Goal: Task Accomplishment & Management: Use online tool/utility

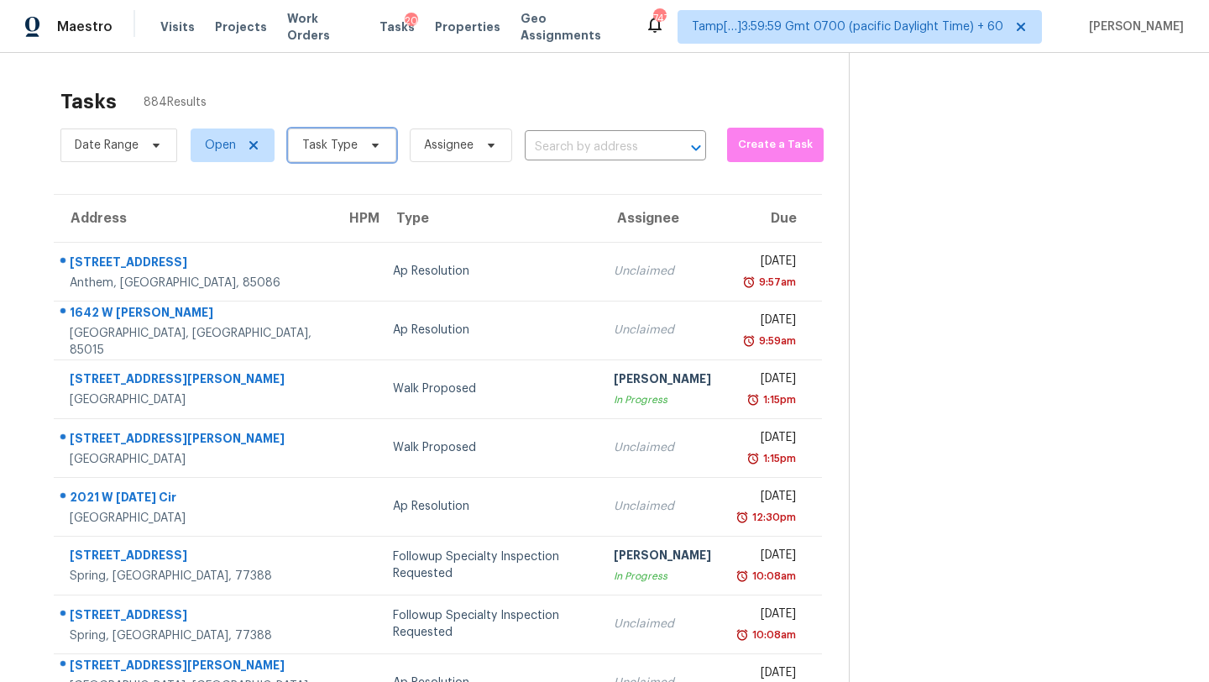
click at [363, 147] on span at bounding box center [372, 145] width 18 height 13
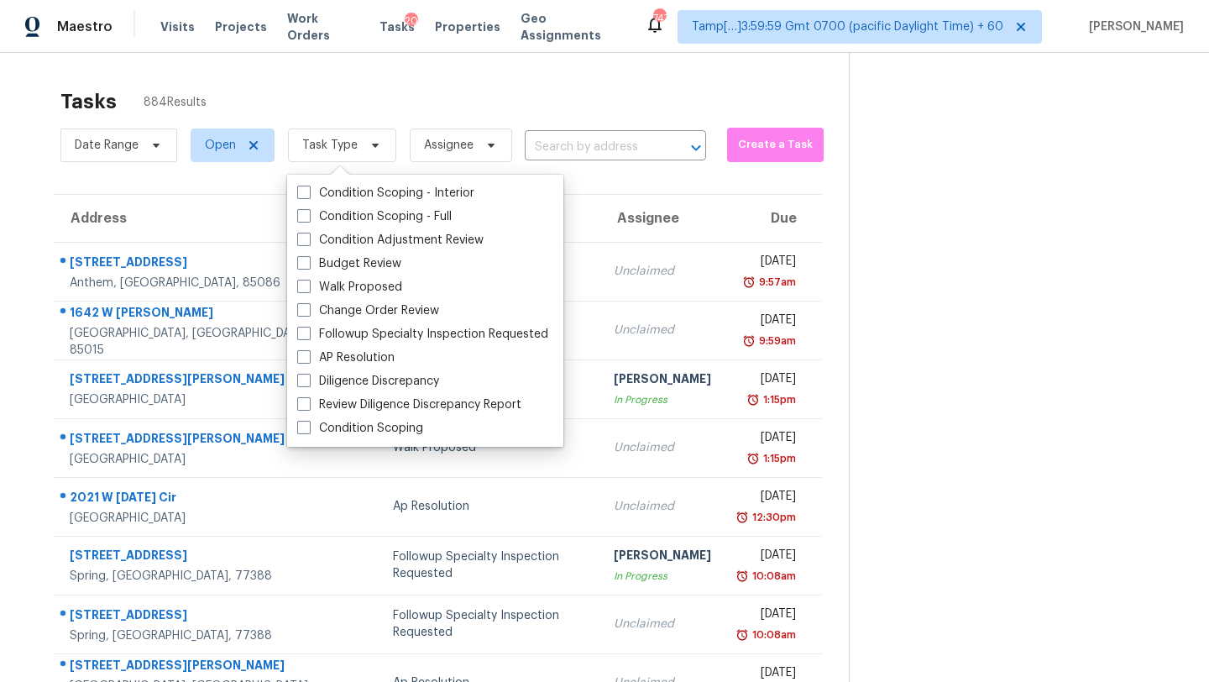
click at [499, 102] on div "Tasks 884 Results" at bounding box center [454, 102] width 788 height 44
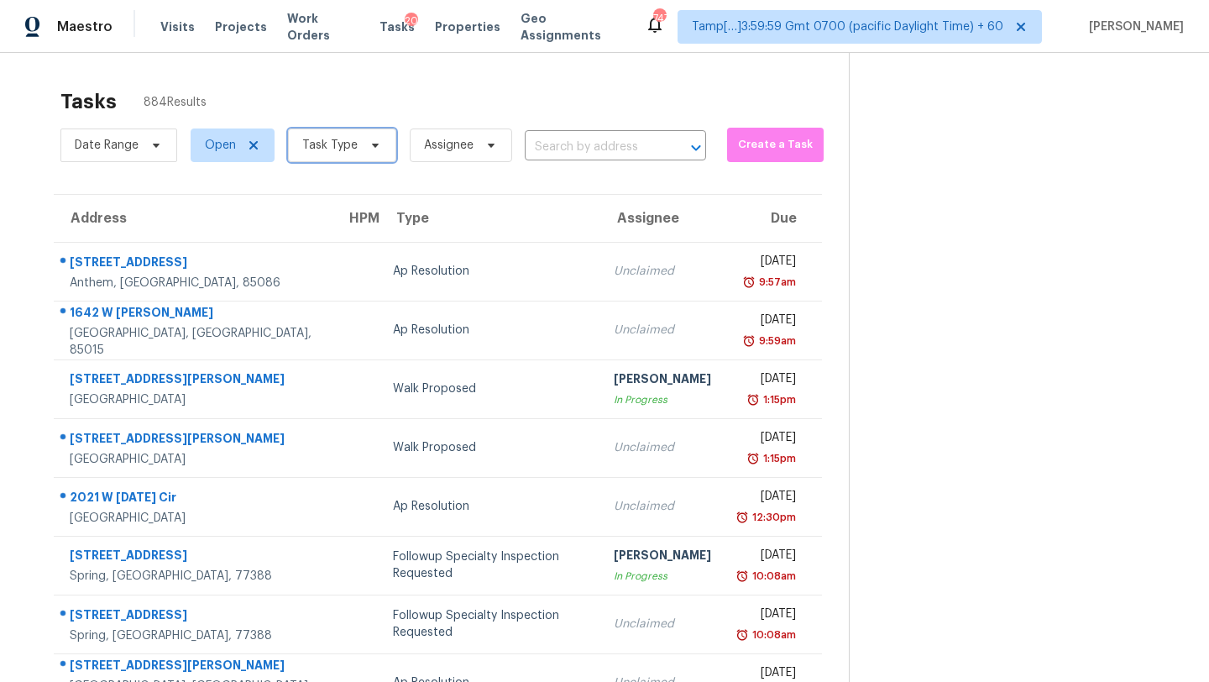
click at [297, 143] on span "Task Type" at bounding box center [342, 145] width 108 height 34
click at [600, 74] on div "Tasks 884 Results Date Range Open Task Type Assignee ​ Create a Task Address HP…" at bounding box center [604, 464] width 1209 height 822
click at [339, 147] on span "Task Type" at bounding box center [329, 145] width 55 height 17
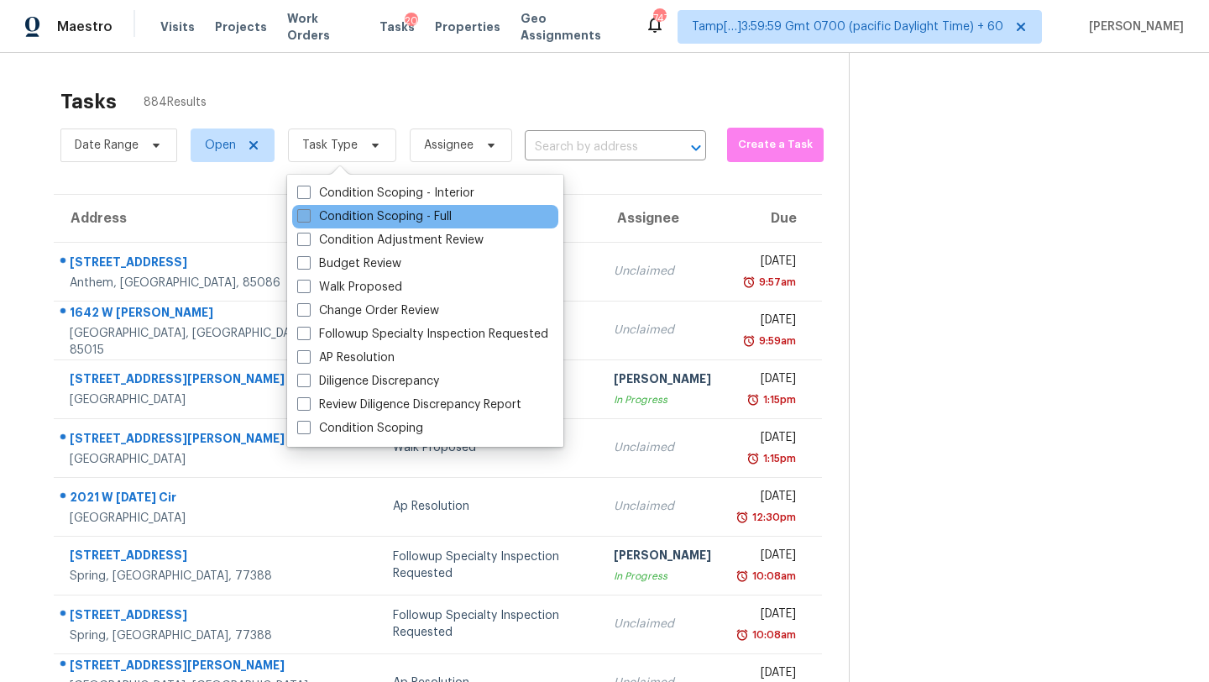
click at [358, 217] on label "Condition Scoping - Full" at bounding box center [374, 216] width 154 height 17
click at [308, 217] on input "Condition Scoping - Full" at bounding box center [302, 213] width 11 height 11
checkbox input "true"
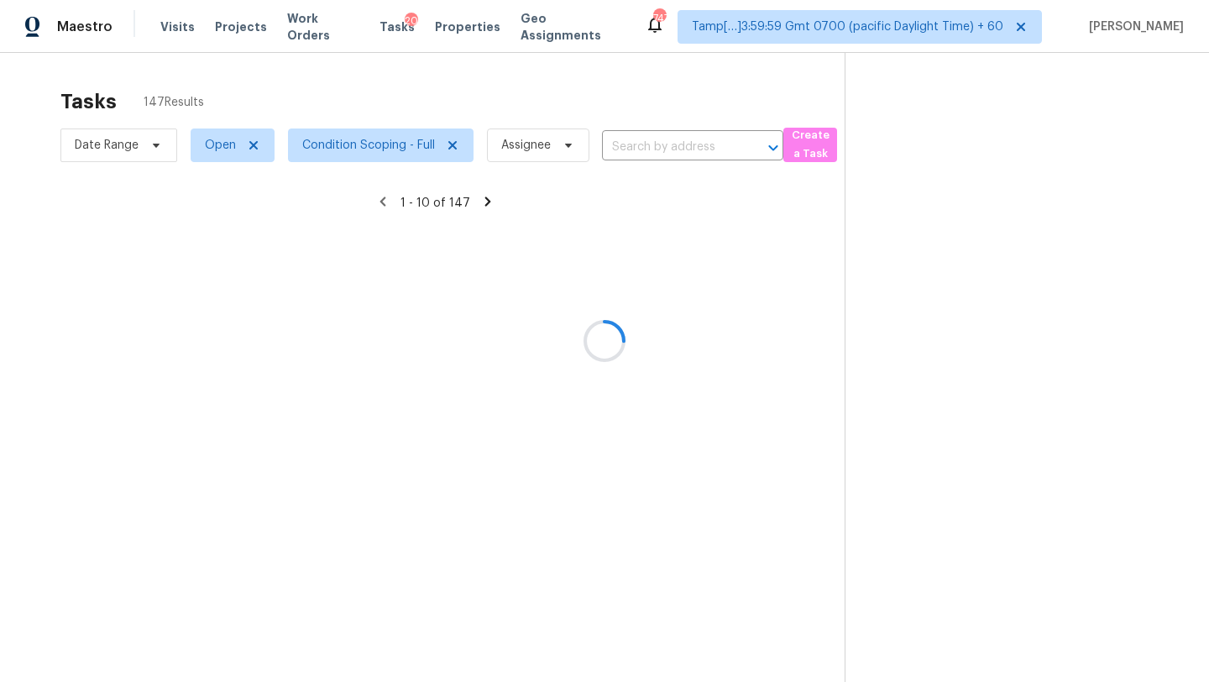
click at [442, 117] on div at bounding box center [604, 341] width 1209 height 682
click at [653, 142] on div at bounding box center [604, 341] width 1209 height 682
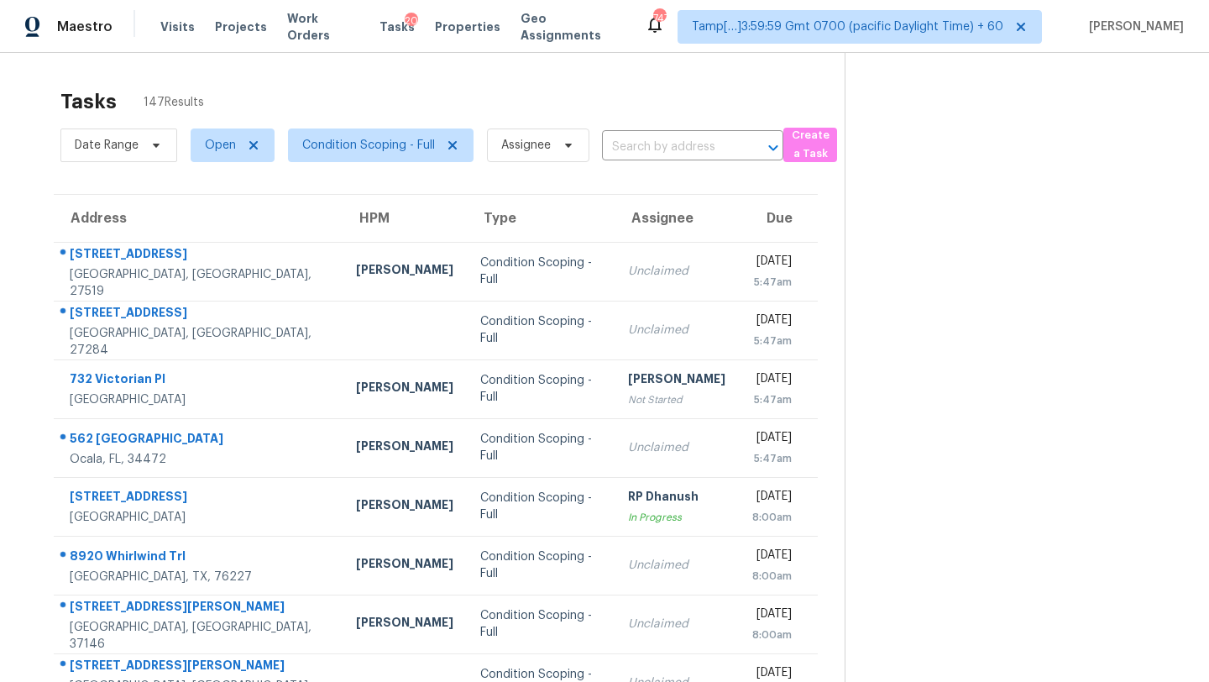
click at [653, 144] on input "text" at bounding box center [669, 147] width 134 height 26
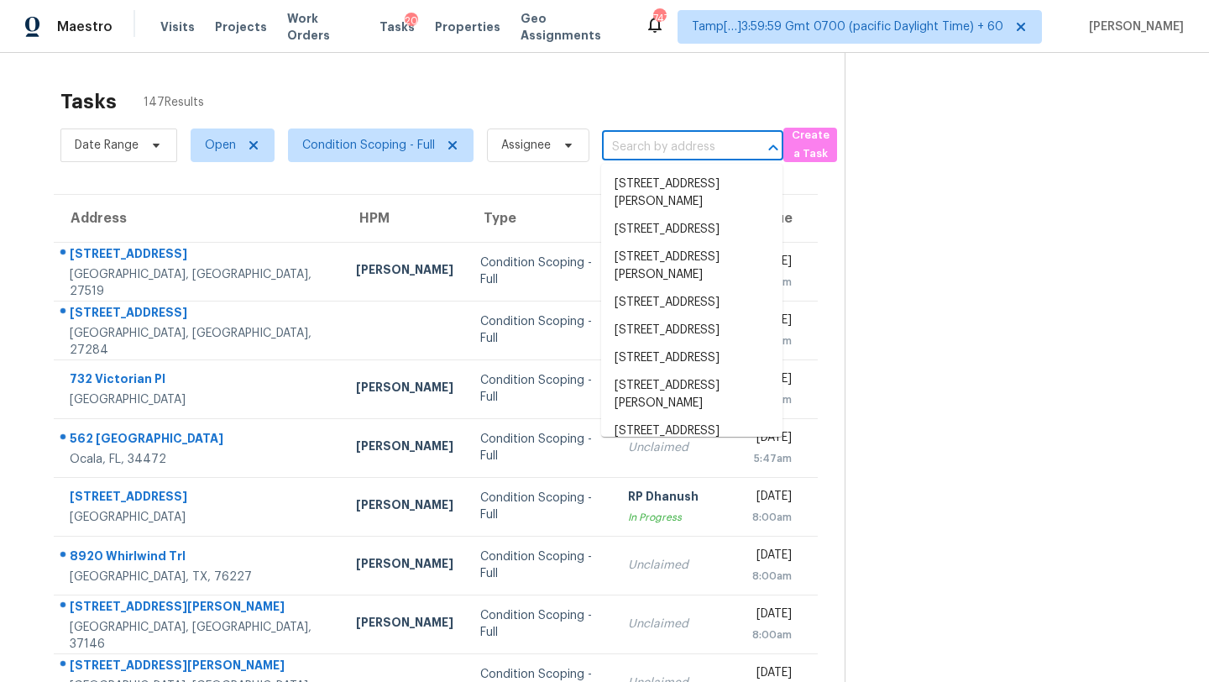
paste input "941 McLinden Ave SE, Smyrna, GA, 30080"
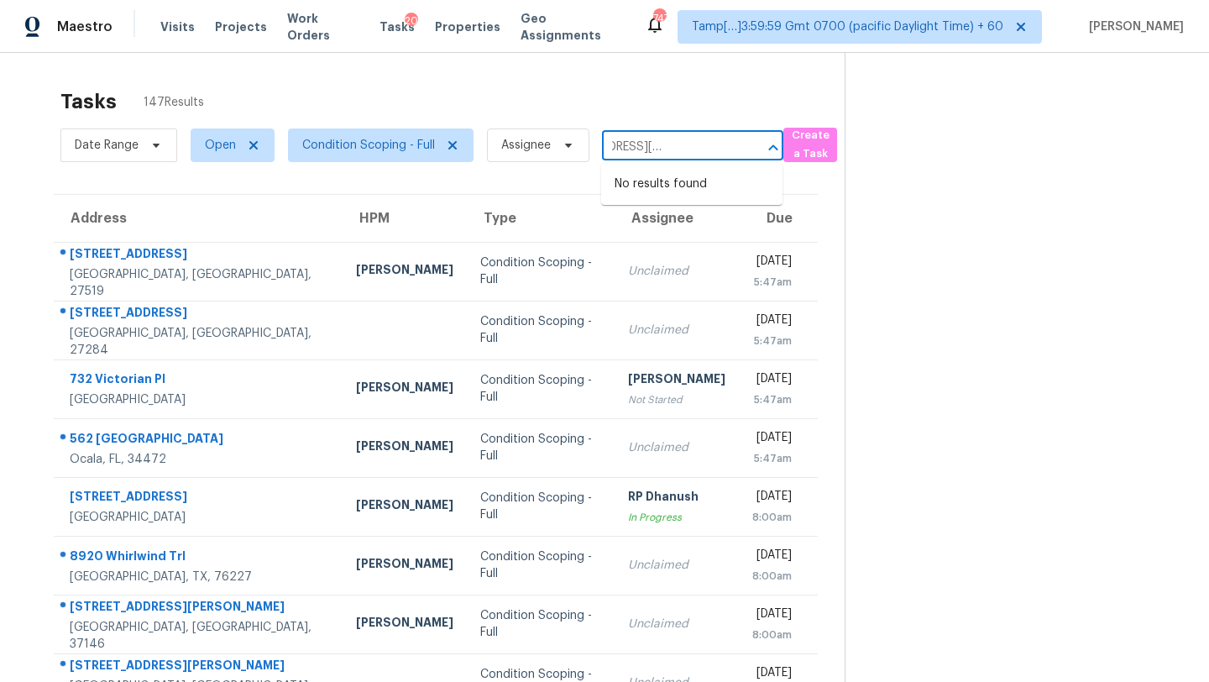
type input "941 McLinden Ave SE, Smyrna, GA, 30080"
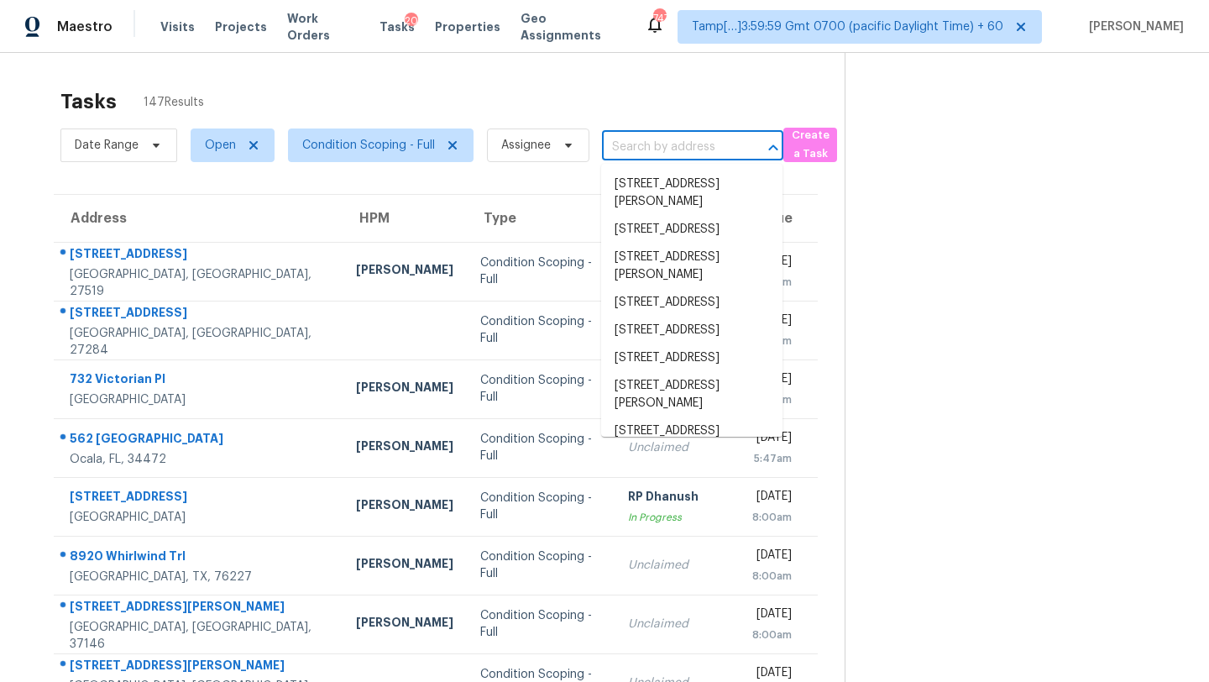
click at [632, 147] on input "text" at bounding box center [669, 147] width 134 height 26
paste input "941 McLinden Ave SE, Smyrna, GA, 30080"
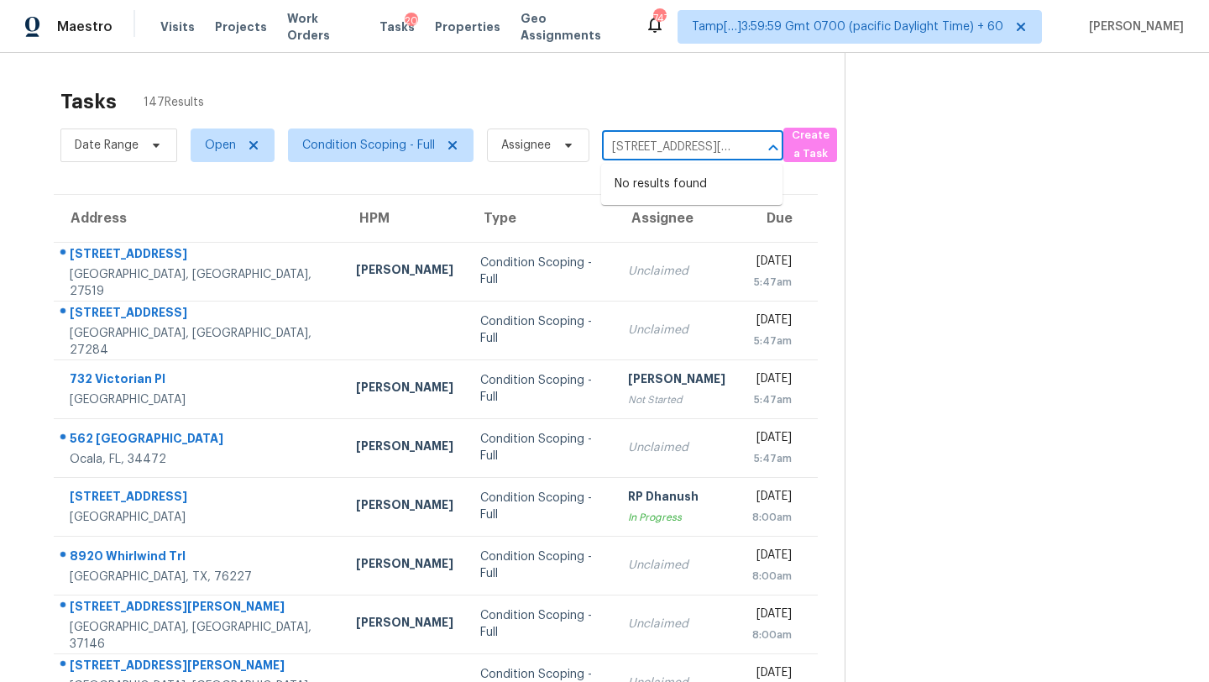
scroll to position [0, 108]
type input "941 McLinden Ave SE, Smyrna, GA, 30080"
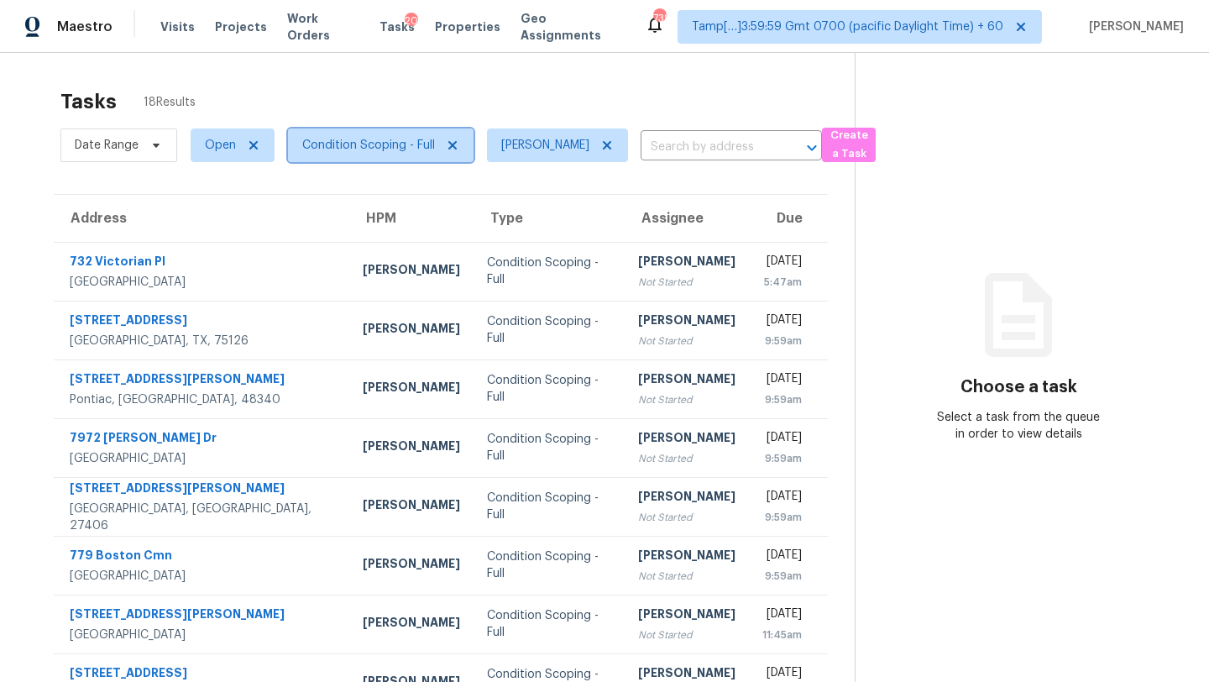
click at [337, 155] on span "Condition Scoping - Full" at bounding box center [381, 145] width 186 height 34
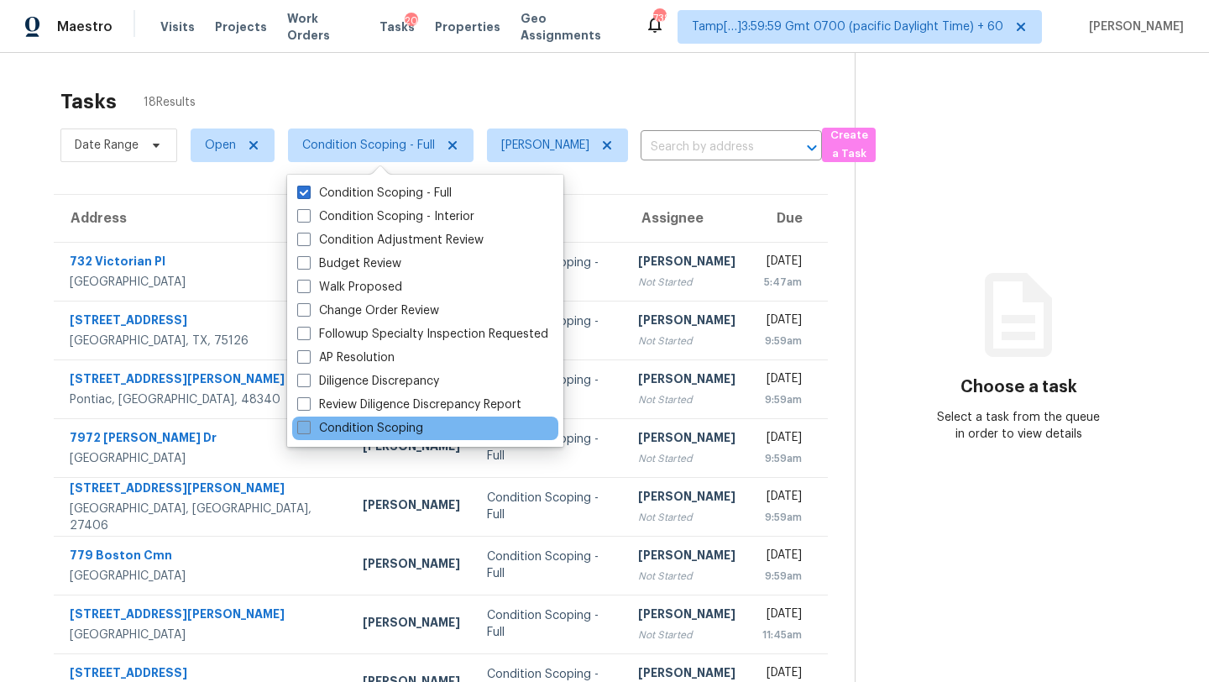
click at [349, 421] on label "Condition Scoping" at bounding box center [360, 428] width 126 height 17
click at [308, 421] on input "Condition Scoping" at bounding box center [302, 425] width 11 height 11
checkbox input "true"
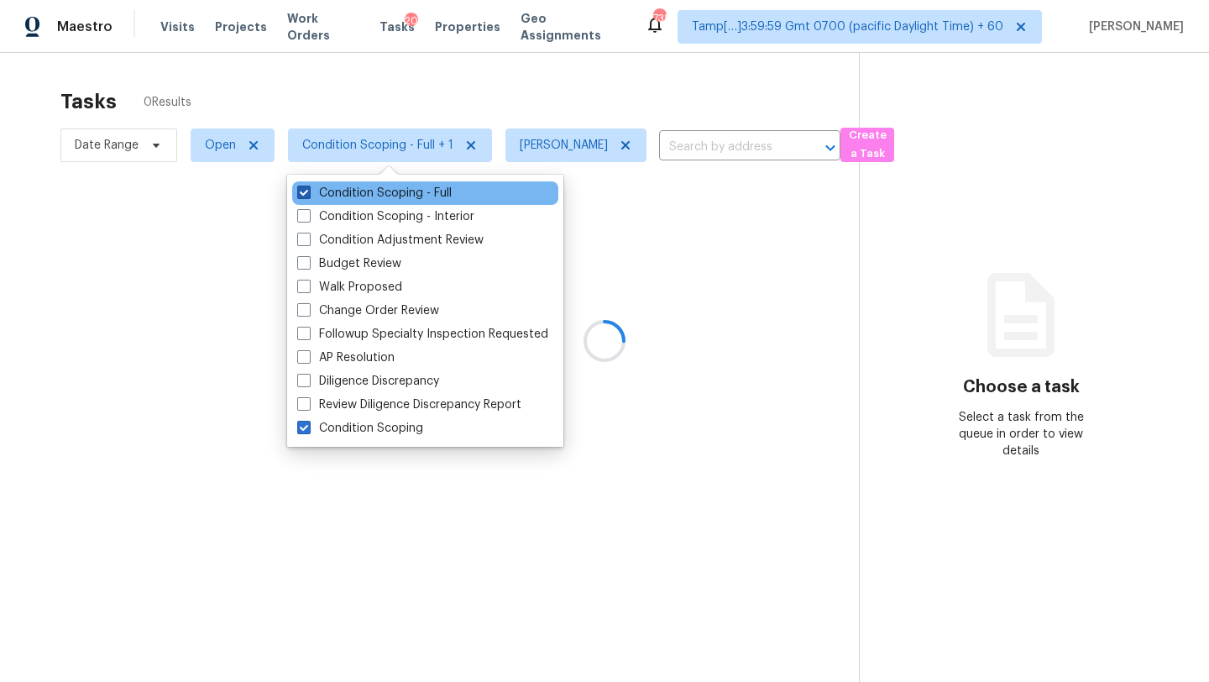
click at [306, 197] on span at bounding box center [303, 192] width 13 height 13
click at [306, 196] on input "Condition Scoping - Full" at bounding box center [302, 190] width 11 height 11
checkbox input "false"
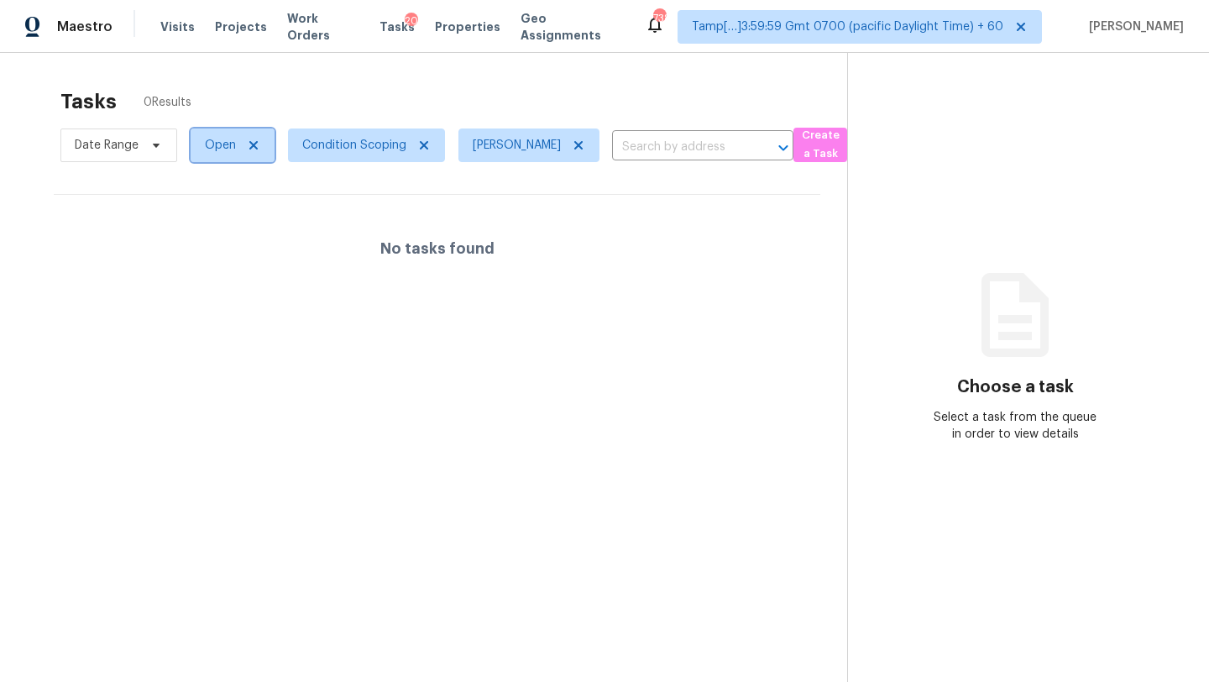
click at [229, 148] on span "Open" at bounding box center [220, 145] width 31 height 17
click at [230, 243] on label "Blocked" at bounding box center [233, 240] width 66 height 17
click at [211, 243] on input "Blocked" at bounding box center [205, 237] width 11 height 11
checkbox input "true"
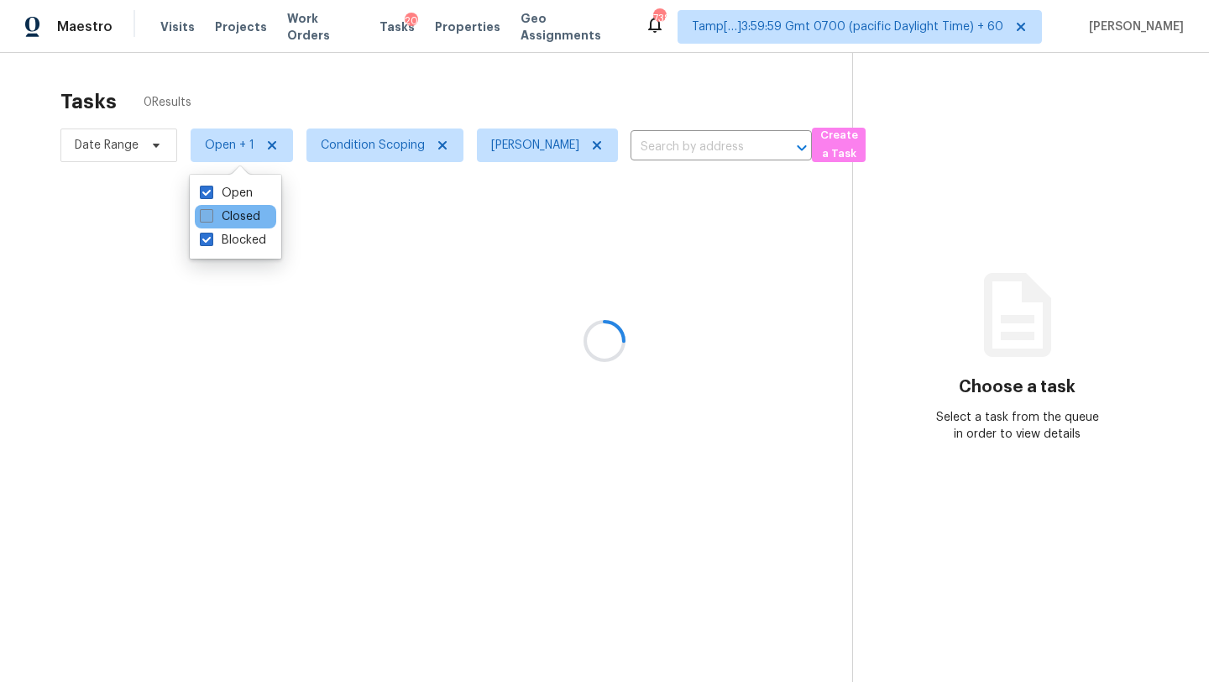
click at [225, 212] on label "Closed" at bounding box center [230, 216] width 60 height 17
click at [211, 212] on input "Closed" at bounding box center [205, 213] width 11 height 11
checkbox input "true"
click at [228, 242] on label "Blocked" at bounding box center [233, 240] width 66 height 17
click at [211, 242] on input "Blocked" at bounding box center [205, 237] width 11 height 11
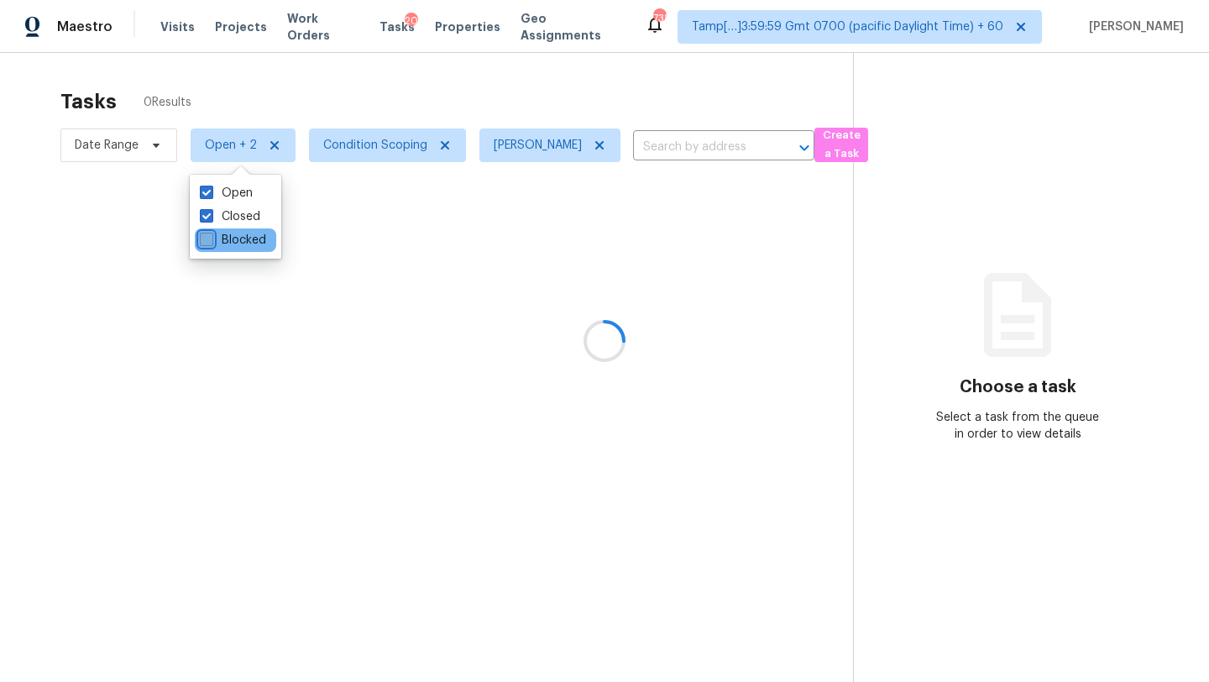
checkbox input "false"
click at [217, 191] on label "Open" at bounding box center [226, 193] width 53 height 17
click at [211, 191] on input "Open" at bounding box center [205, 190] width 11 height 11
checkbox input "false"
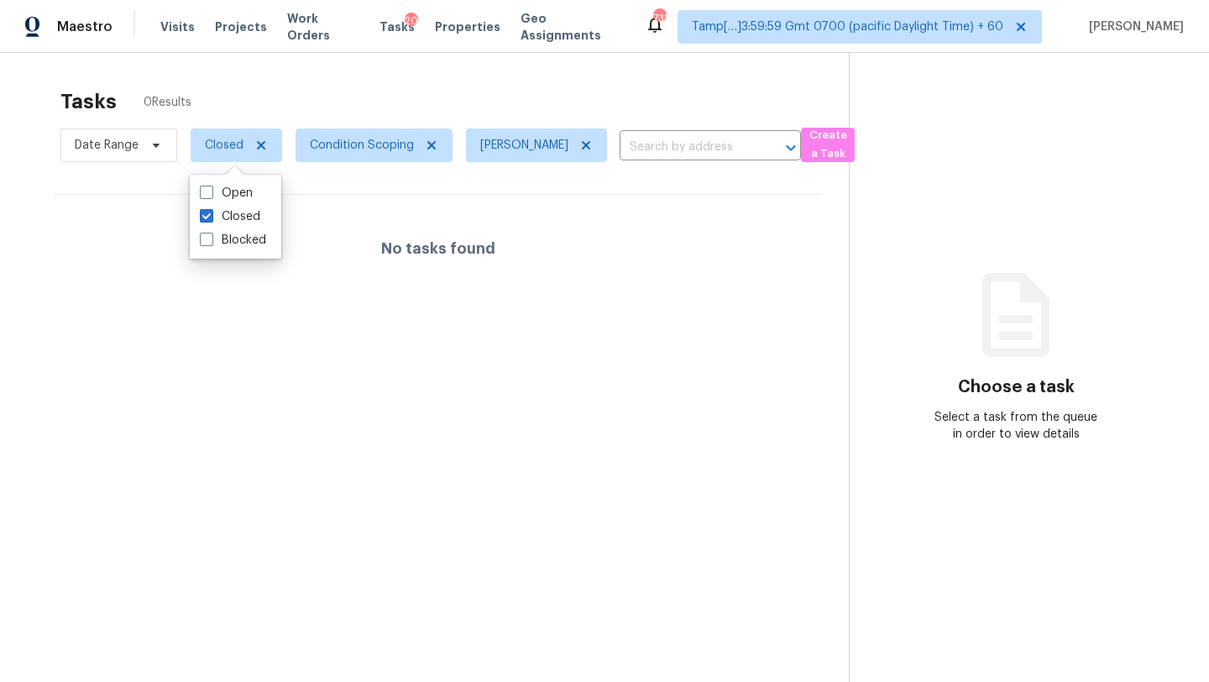
click at [511, 109] on div "Tasks 0 Results" at bounding box center [454, 102] width 788 height 44
click at [622, 97] on div "Tasks 0 Results" at bounding box center [454, 102] width 788 height 44
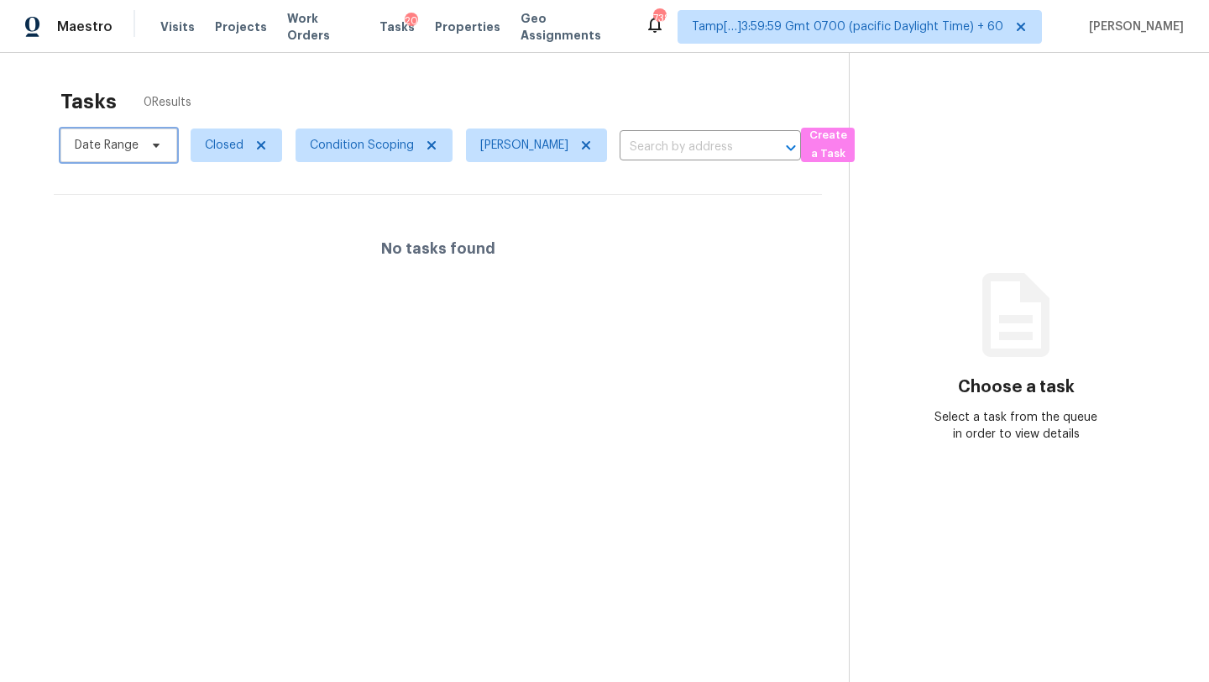
click at [93, 144] on span "Date Range" at bounding box center [107, 145] width 64 height 17
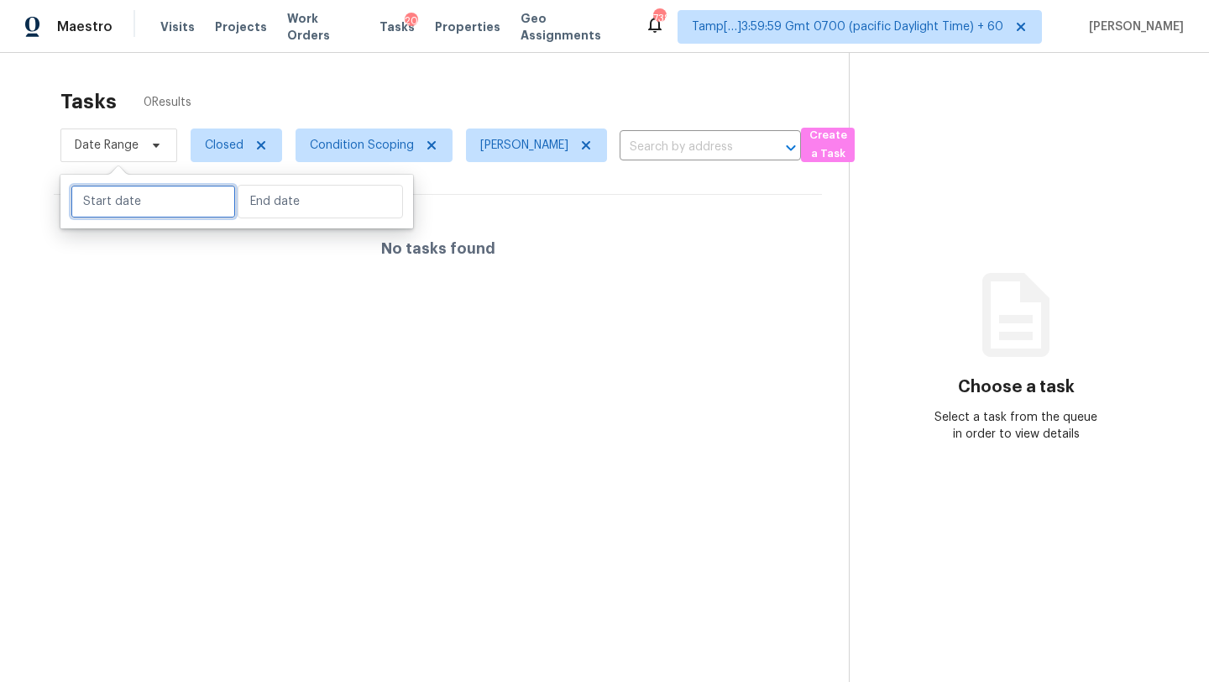
click at [113, 212] on input "text" at bounding box center [153, 202] width 165 height 34
select select "8"
select select "2025"
select select "9"
select select "2025"
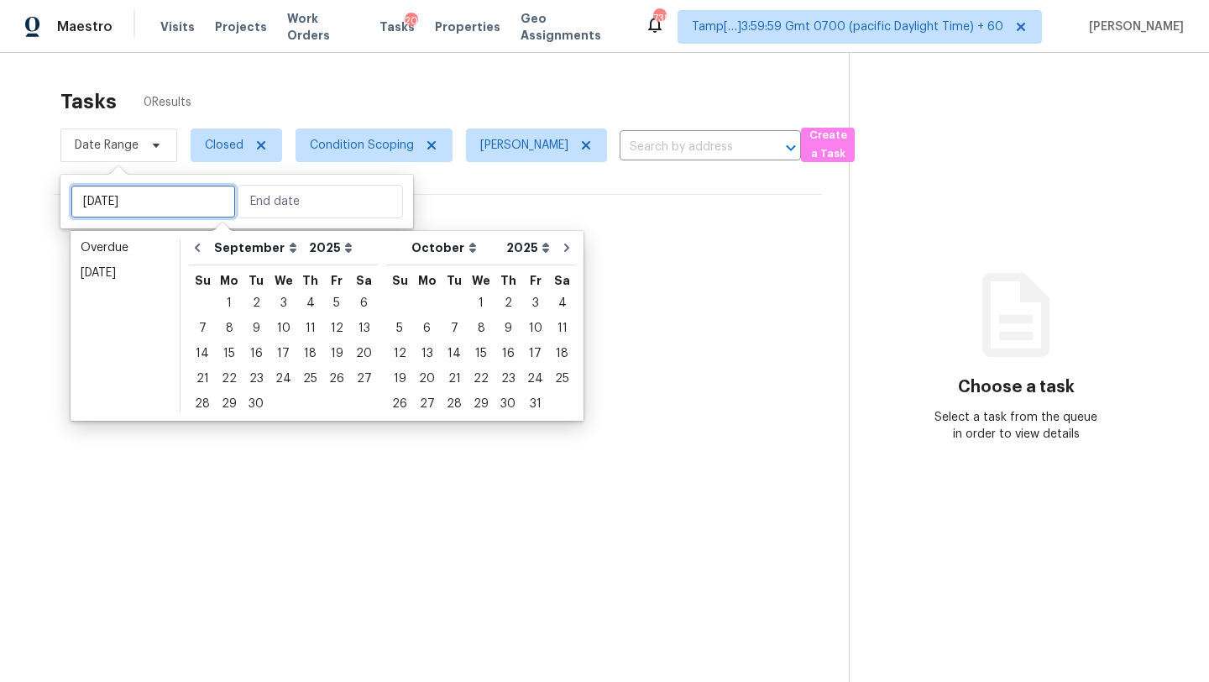
type input "Fri, Sep 26"
type input "Thu, Sep 04"
click at [275, 303] on div "3" at bounding box center [283, 303] width 28 height 24
type input "Wed, Sep 03"
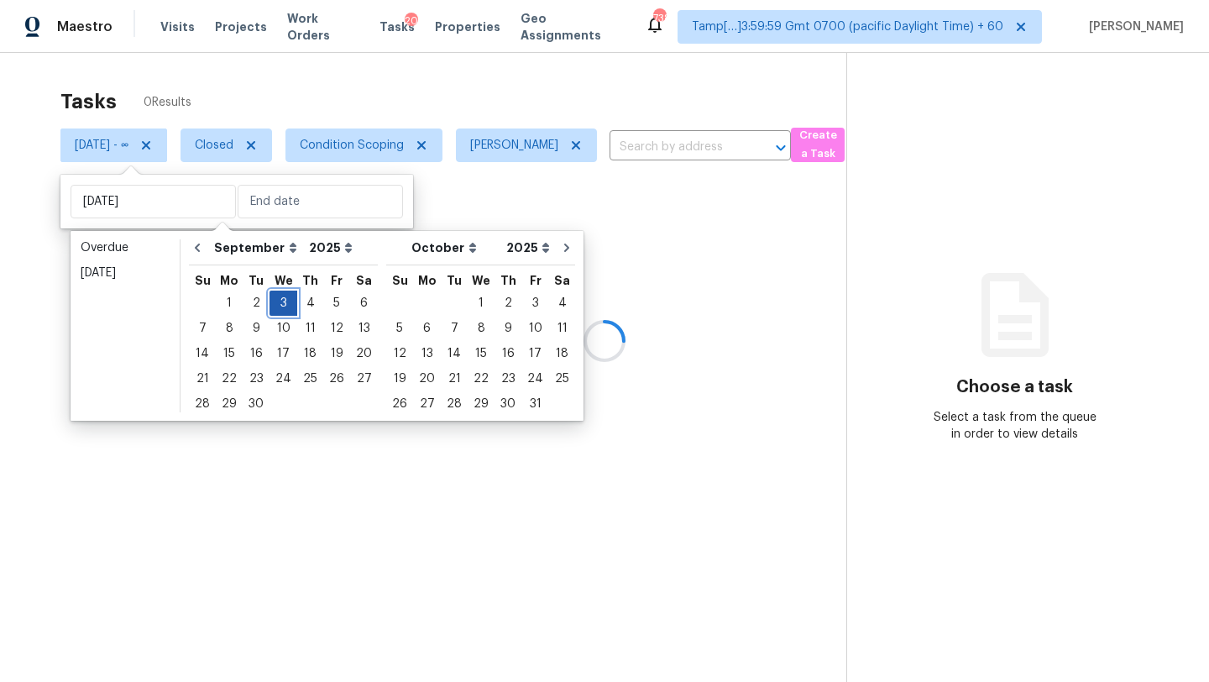
click at [275, 303] on div "3" at bounding box center [283, 303] width 28 height 24
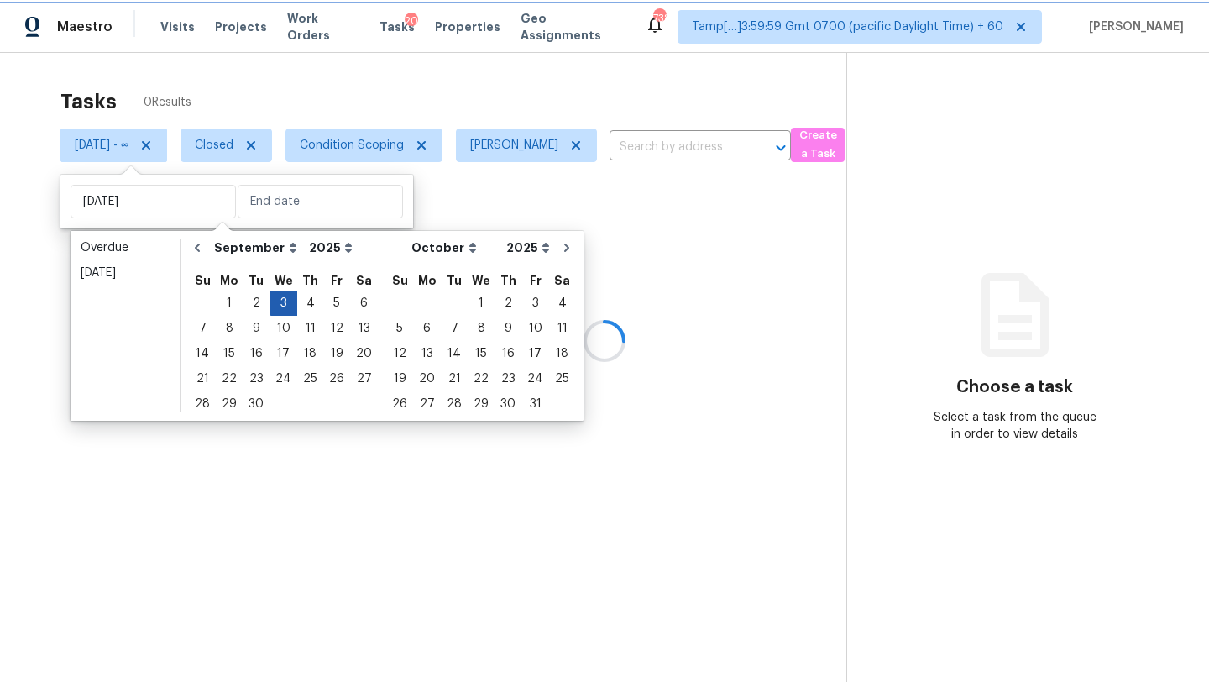
type input "Wed, Sep 03"
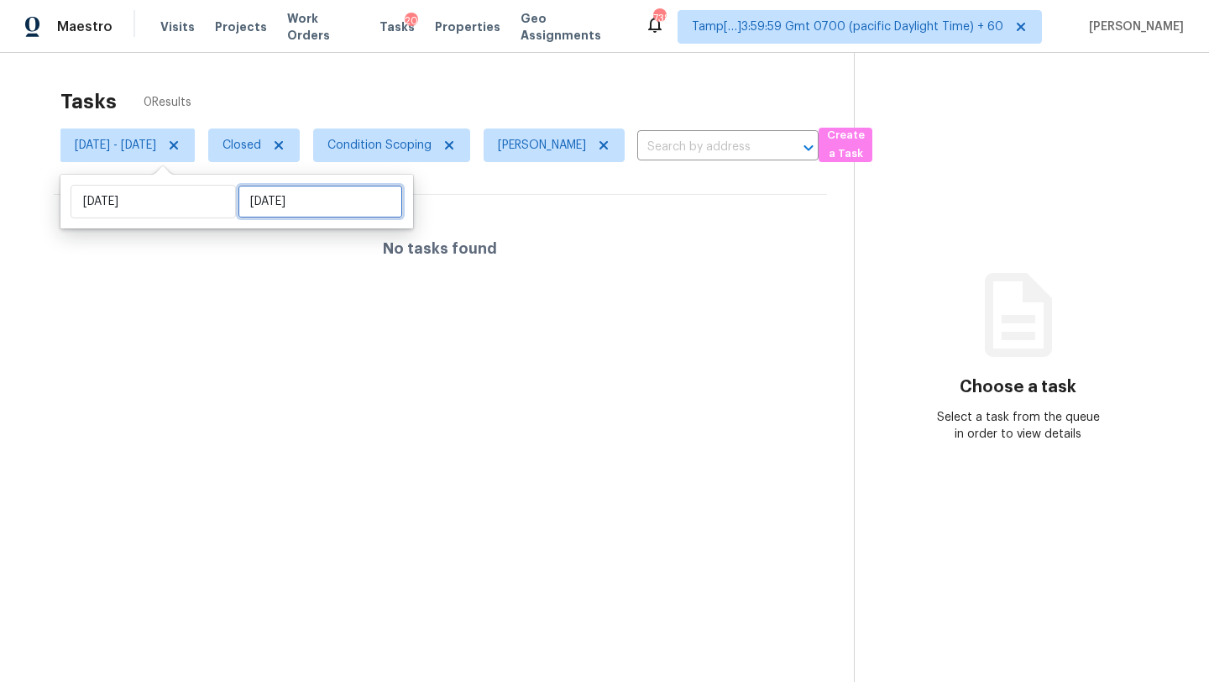
click at [301, 207] on input "Wed, Sep 03" at bounding box center [320, 202] width 165 height 34
select select "8"
select select "2025"
select select "9"
select select "2025"
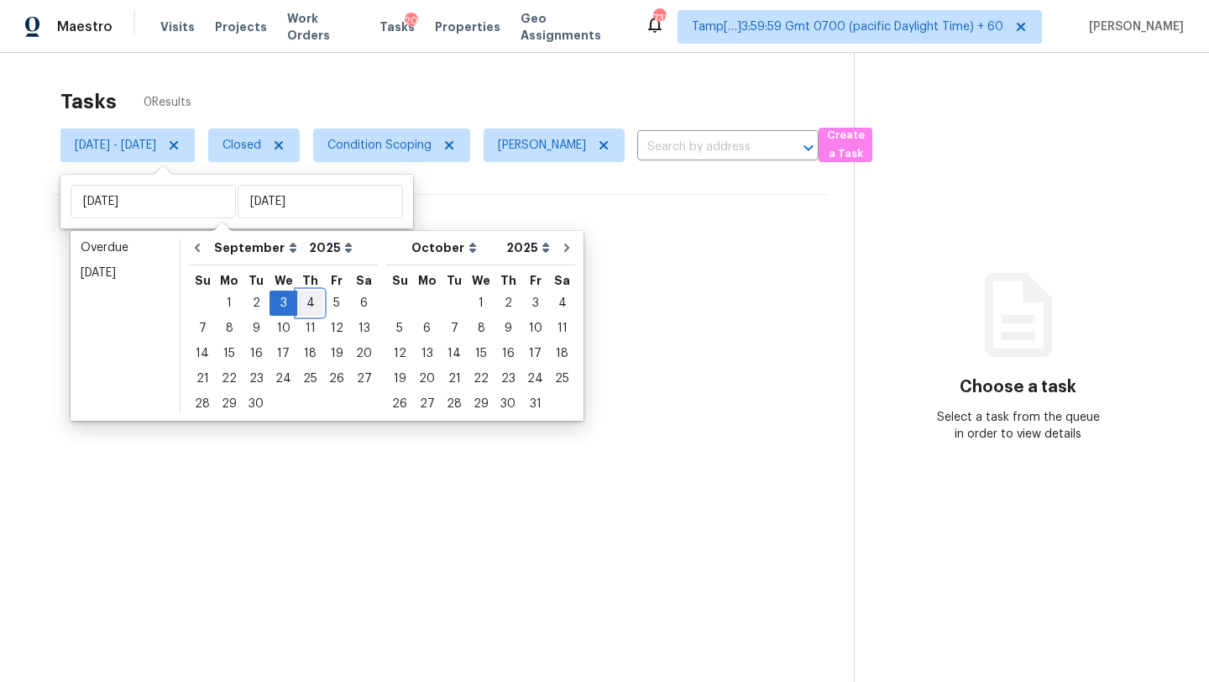
click at [308, 303] on div "4" at bounding box center [310, 303] width 26 height 24
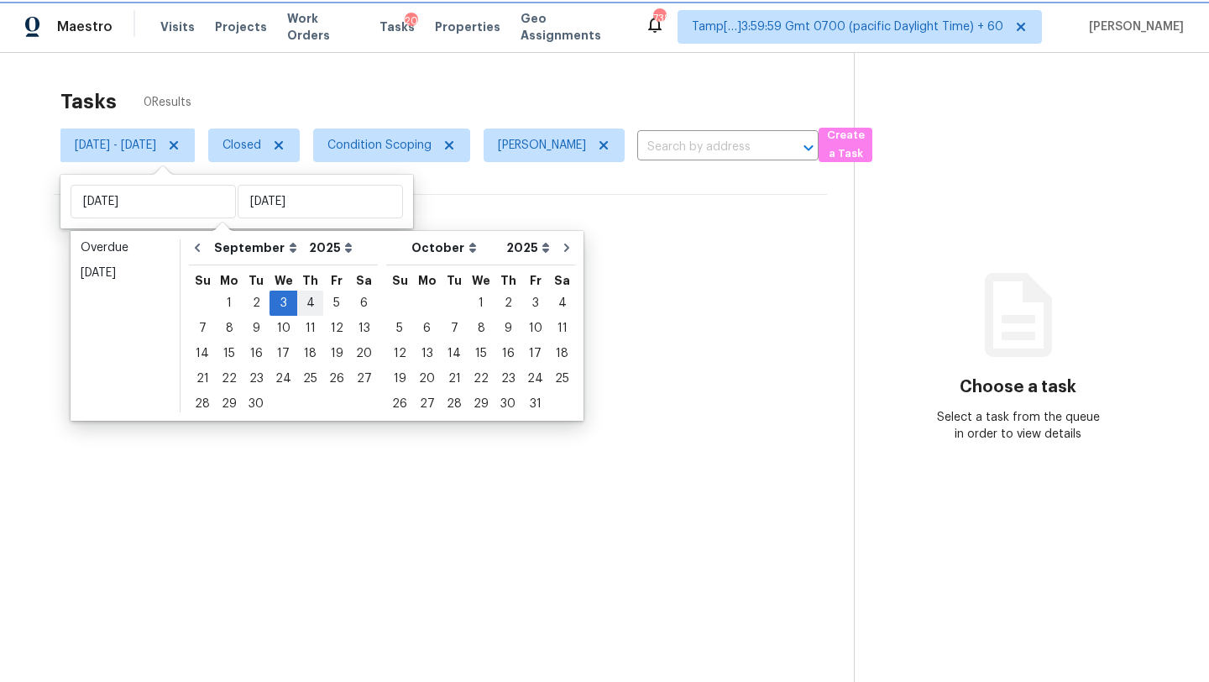
type input "Thu, Sep 04"
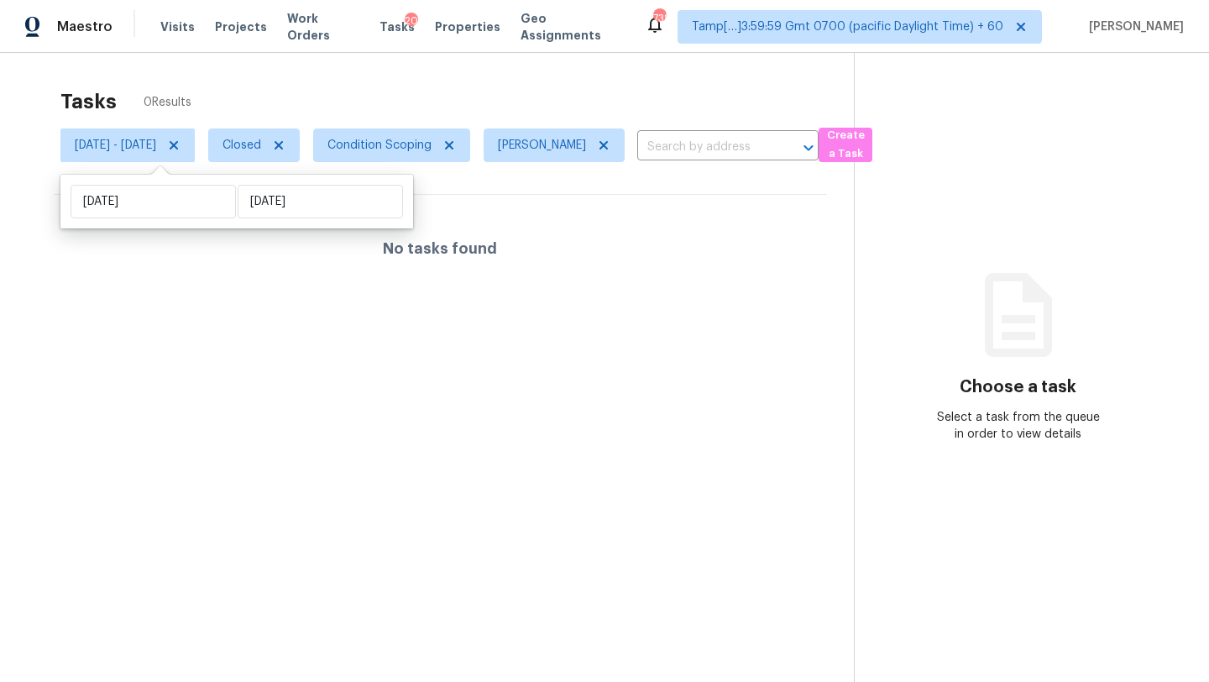
click at [458, 106] on div "Tasks 0 Results" at bounding box center [456, 102] width 793 height 44
click at [890, 51] on div "Maestro Visits Projects Work Orders Tasks 20 Properties Geo Assignments 738 Tam…" at bounding box center [604, 26] width 1209 height 53
click at [195, 140] on span "Wed, Sep 03 - Thu, Sep 04" at bounding box center [127, 145] width 134 height 34
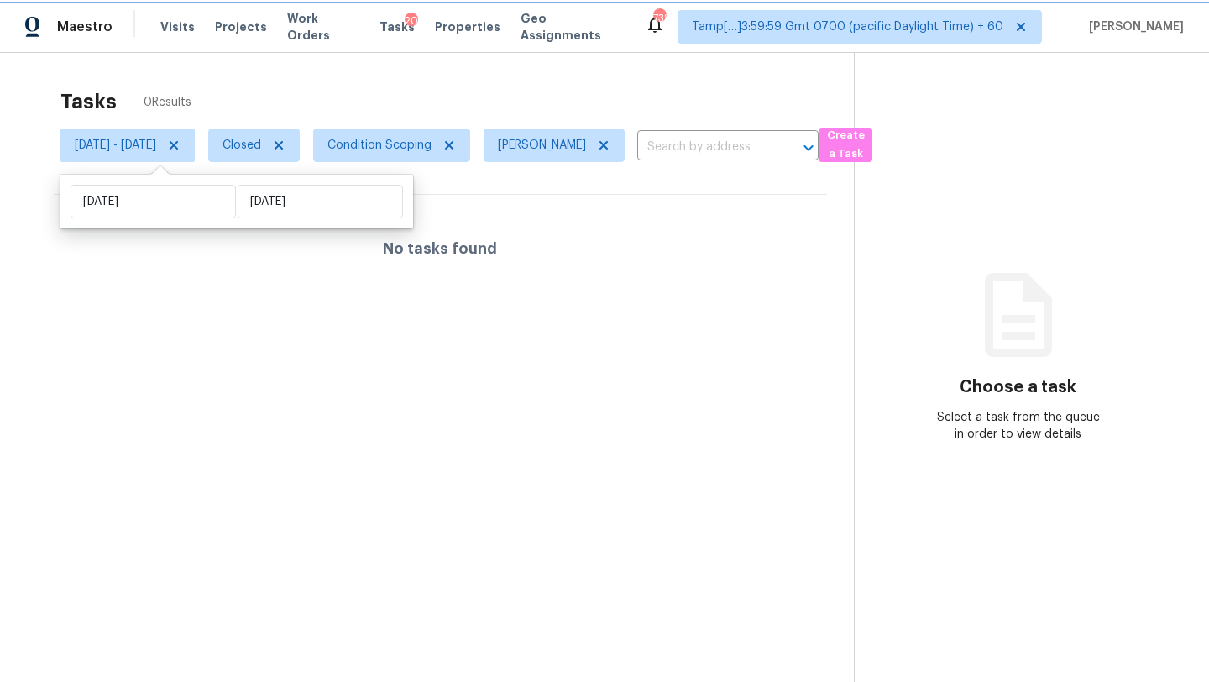
click at [180, 144] on icon at bounding box center [173, 145] width 13 height 13
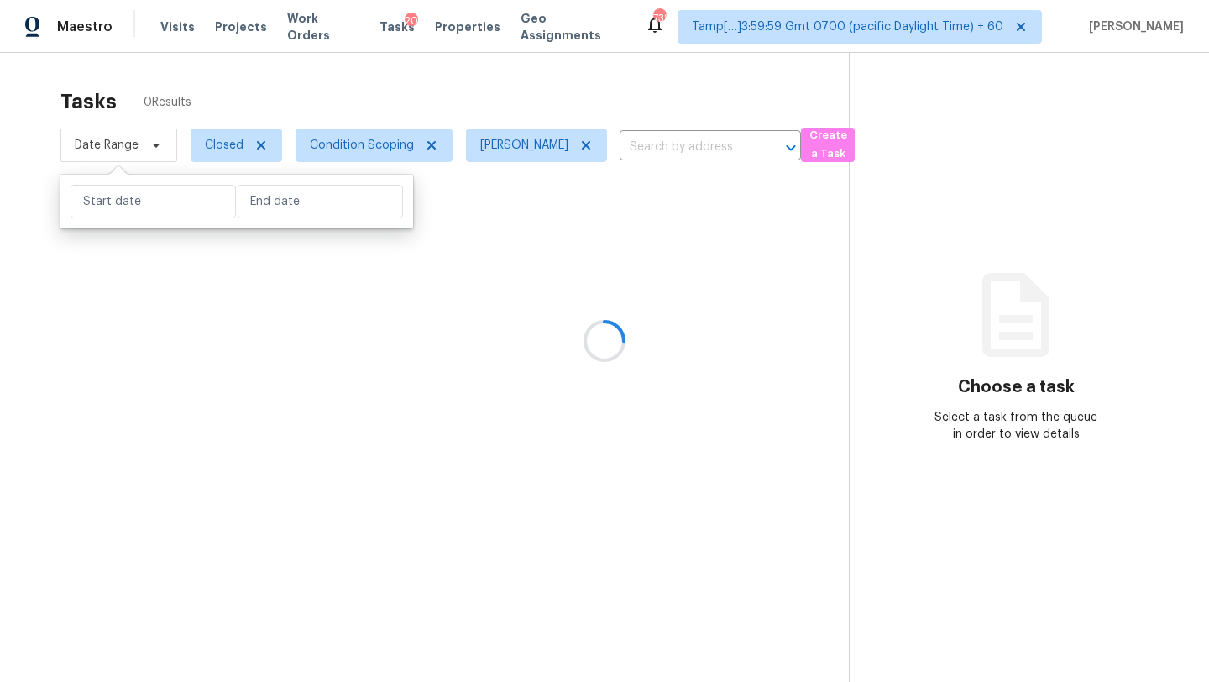
click at [374, 141] on div at bounding box center [604, 341] width 1209 height 682
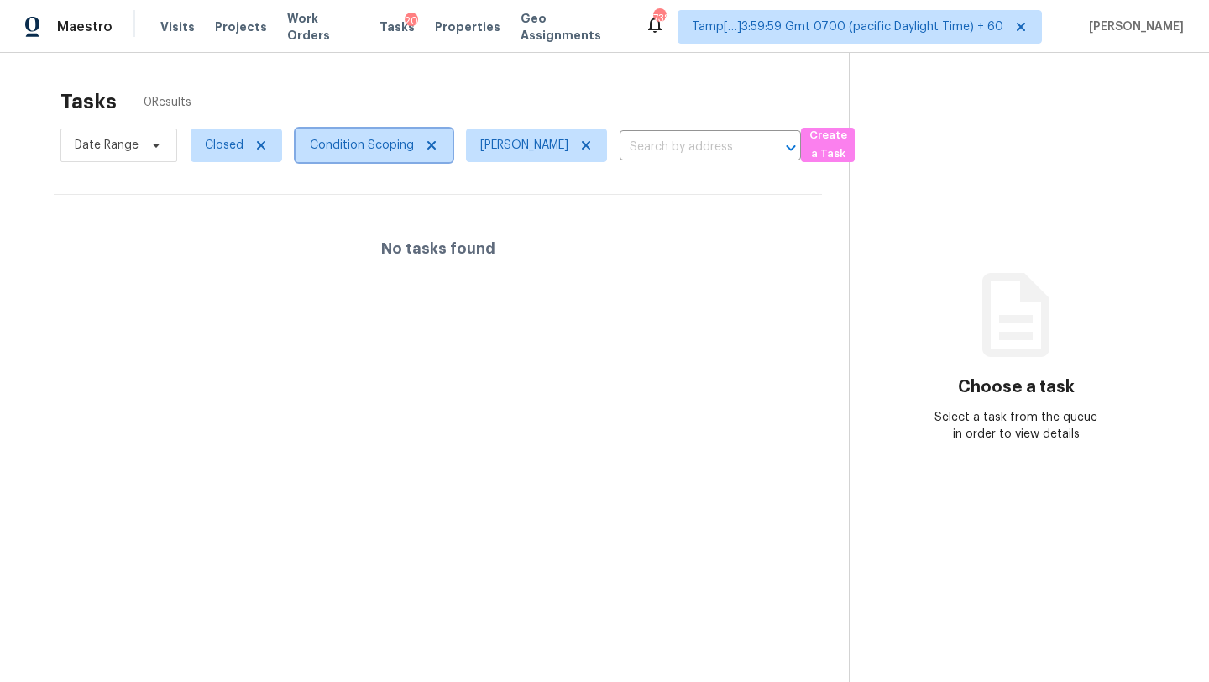
click at [374, 141] on span "Condition Scoping" at bounding box center [362, 145] width 104 height 17
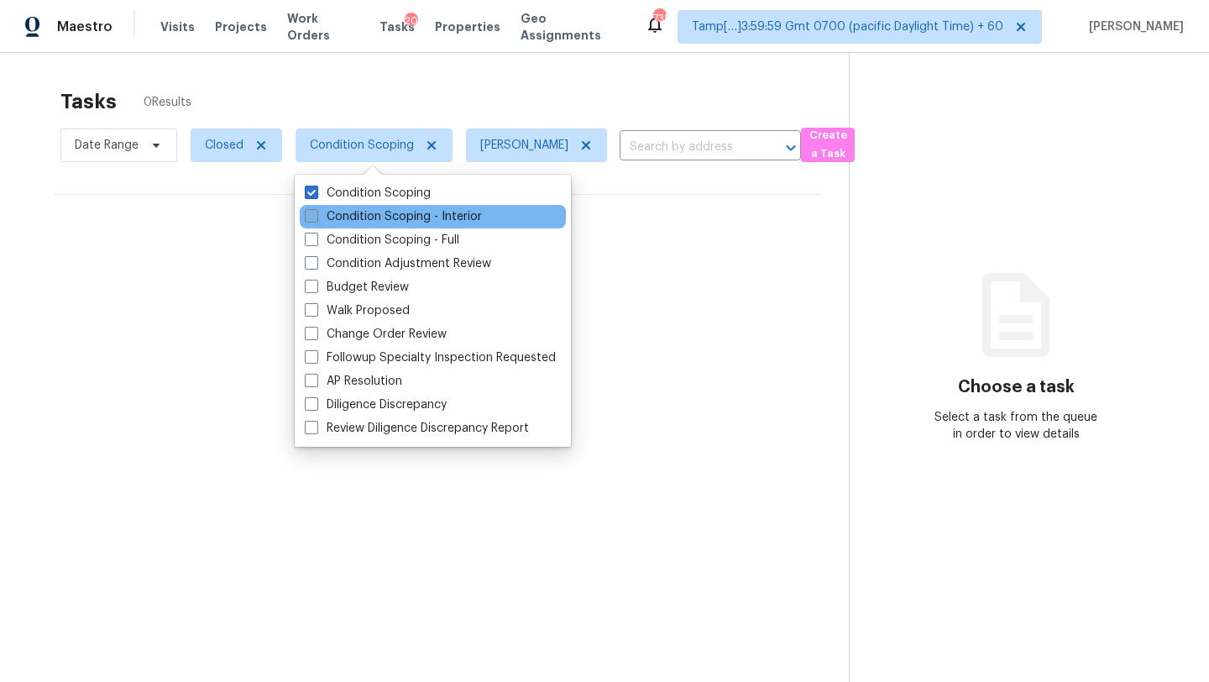
click at [384, 218] on label "Condition Scoping - Interior" at bounding box center [393, 216] width 177 height 17
click at [316, 218] on input "Condition Scoping - Interior" at bounding box center [310, 213] width 11 height 11
checkbox input "true"
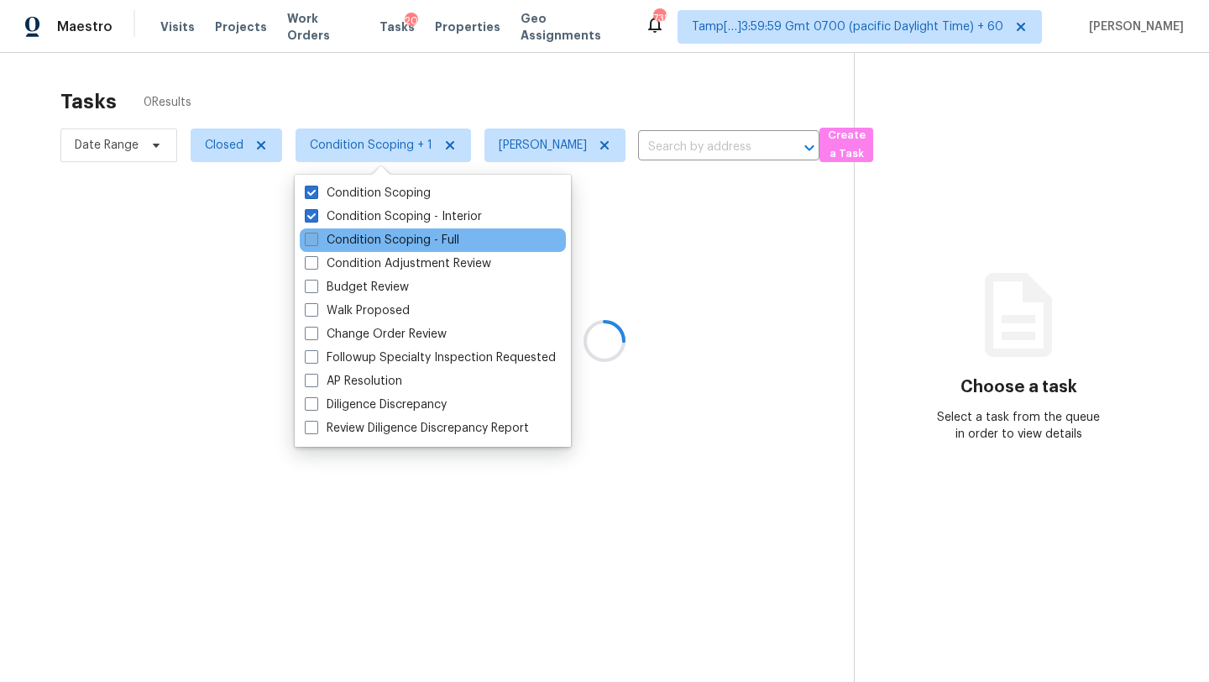
click at [384, 243] on label "Condition Scoping - Full" at bounding box center [382, 240] width 154 height 17
click at [316, 243] on input "Condition Scoping - Full" at bounding box center [310, 237] width 11 height 11
checkbox input "true"
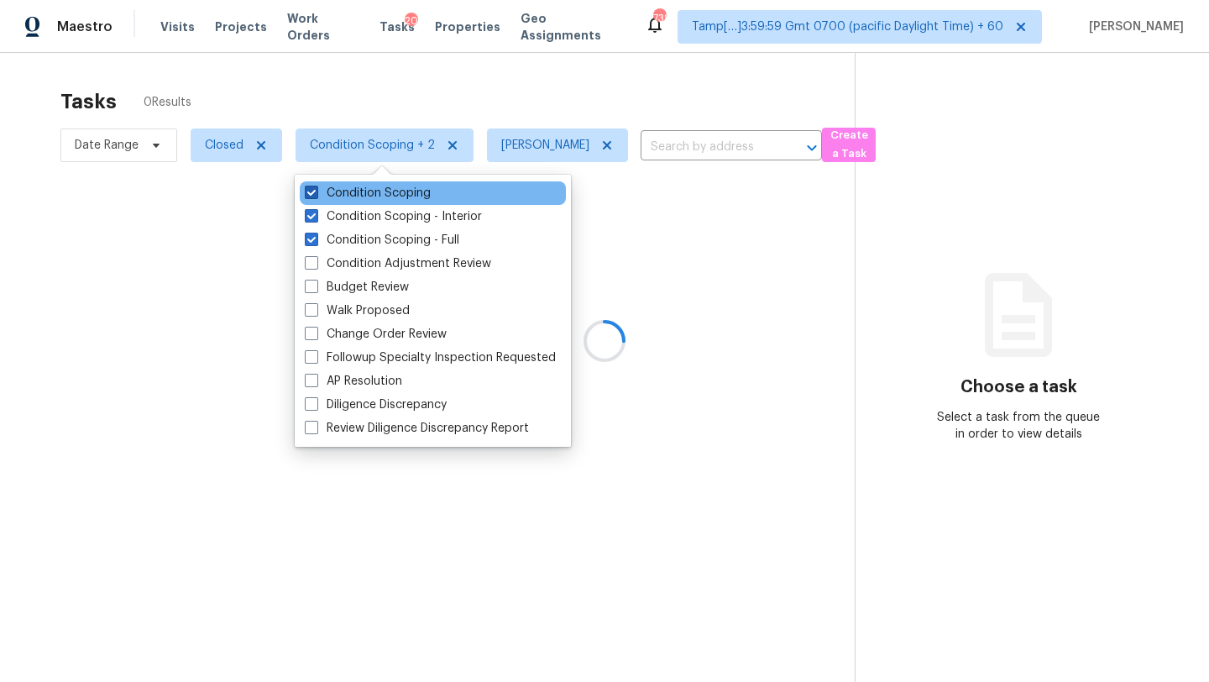
click at [360, 197] on label "Condition Scoping" at bounding box center [368, 193] width 126 height 17
click at [316, 196] on input "Condition Scoping" at bounding box center [310, 190] width 11 height 11
checkbox input "false"
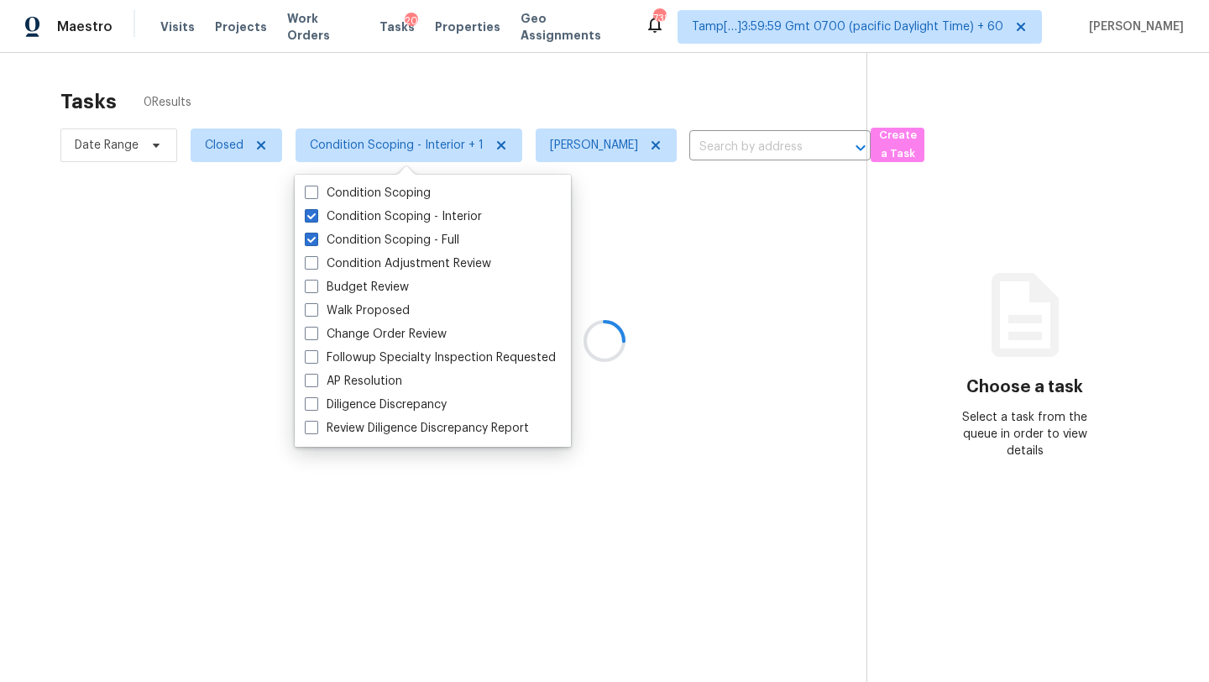
click at [426, 81] on div at bounding box center [604, 341] width 1209 height 682
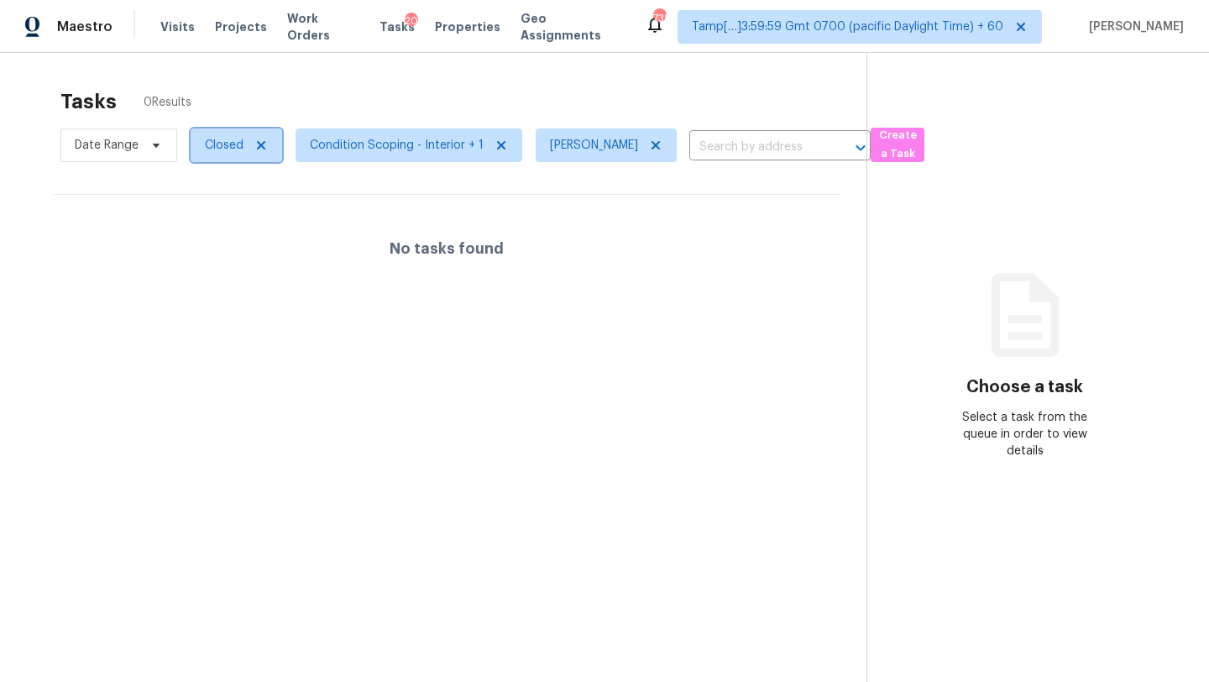
click at [202, 143] on span "Closed" at bounding box center [236, 145] width 91 height 34
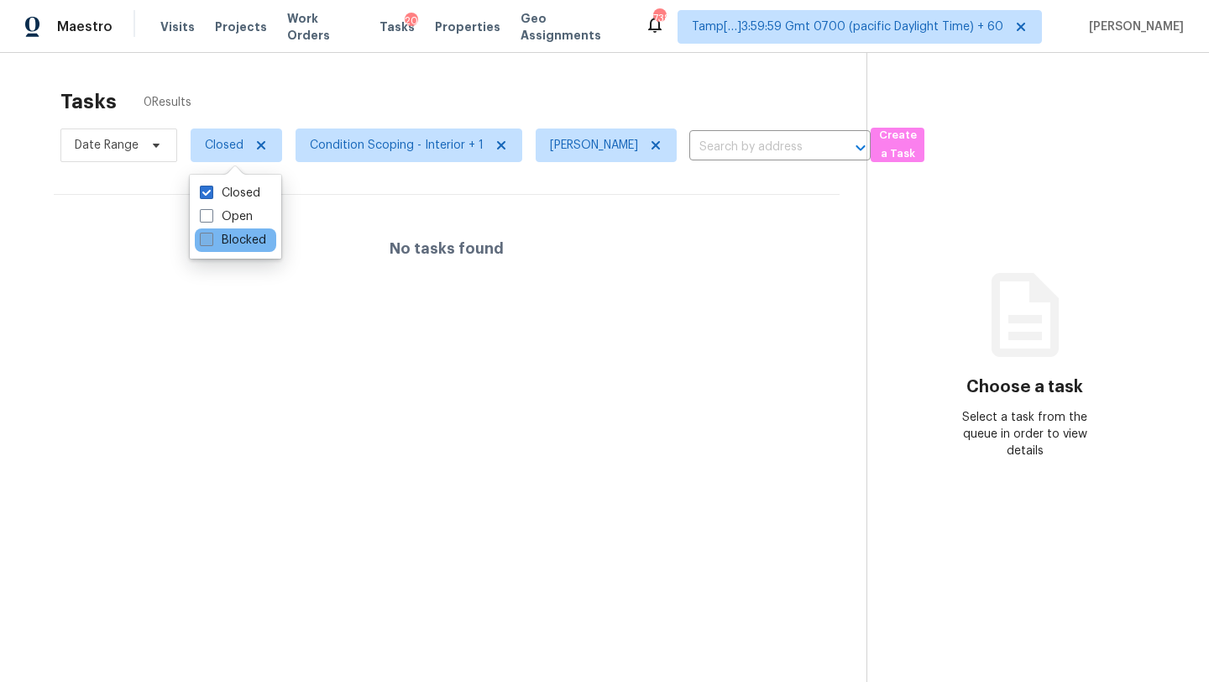
click at [213, 232] on label "Blocked" at bounding box center [233, 240] width 66 height 17
click at [211, 232] on input "Blocked" at bounding box center [205, 237] width 11 height 11
checkbox input "true"
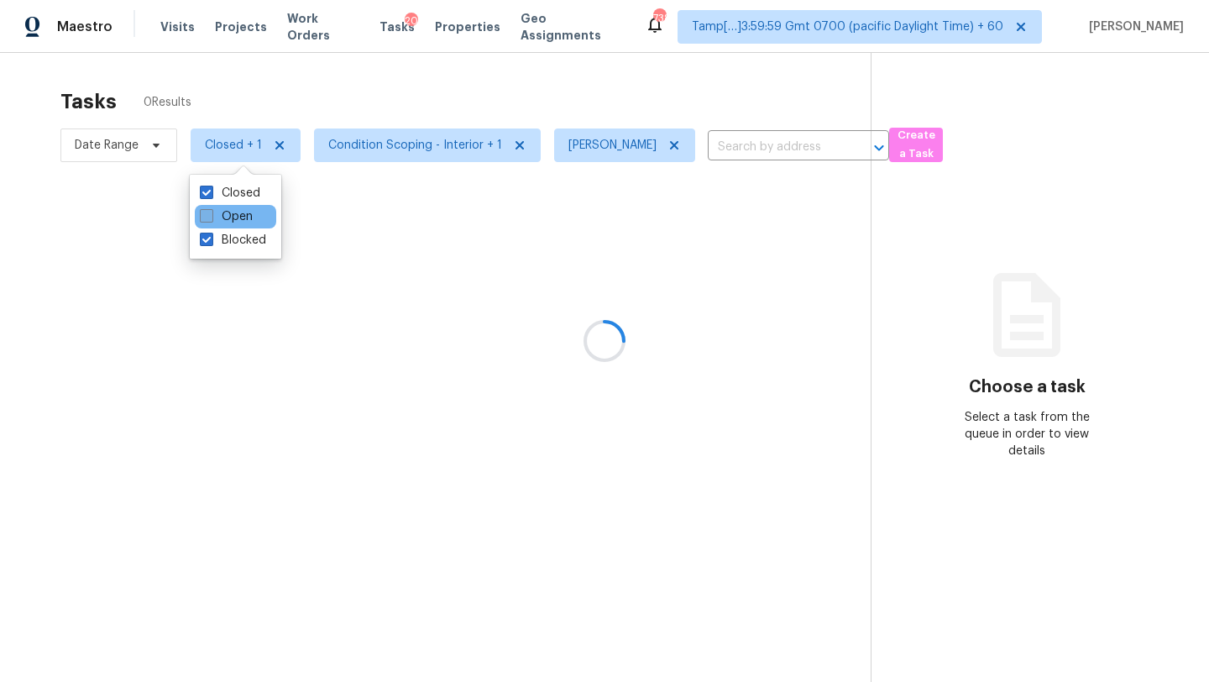
click at [214, 214] on label "Open" at bounding box center [226, 216] width 53 height 17
click at [211, 214] on input "Open" at bounding box center [205, 213] width 11 height 11
checkbox input "true"
click at [214, 187] on label "Closed" at bounding box center [230, 193] width 60 height 17
click at [211, 187] on input "Closed" at bounding box center [205, 190] width 11 height 11
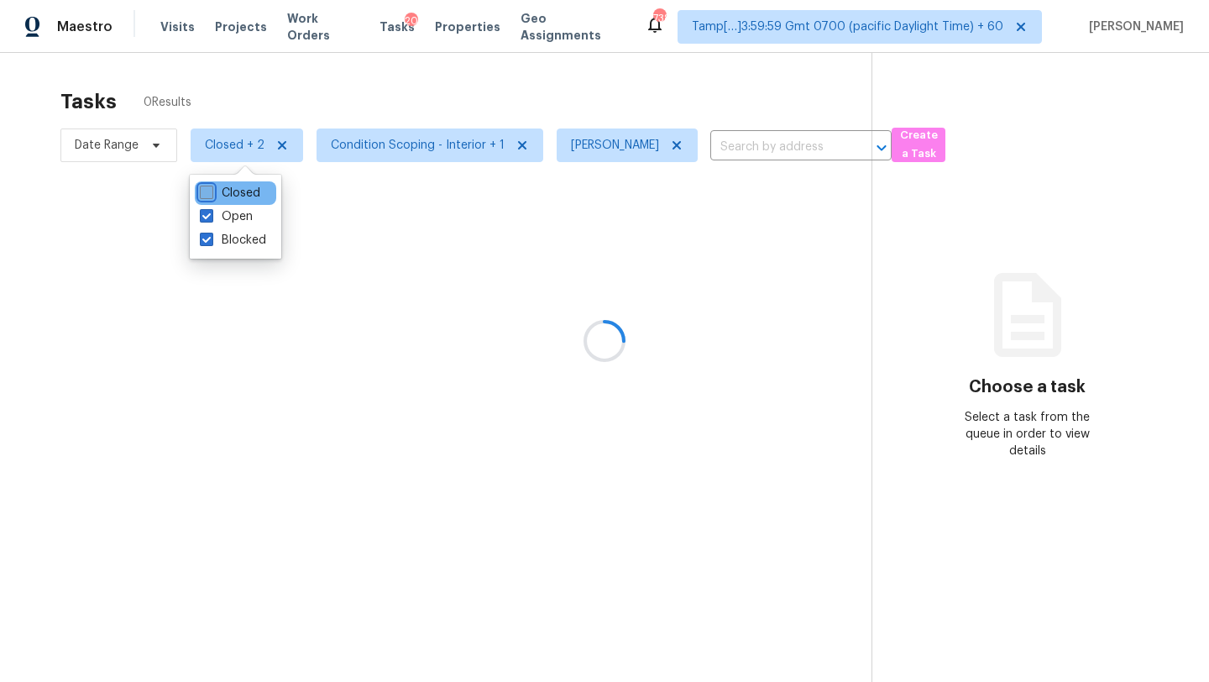
checkbox input "false"
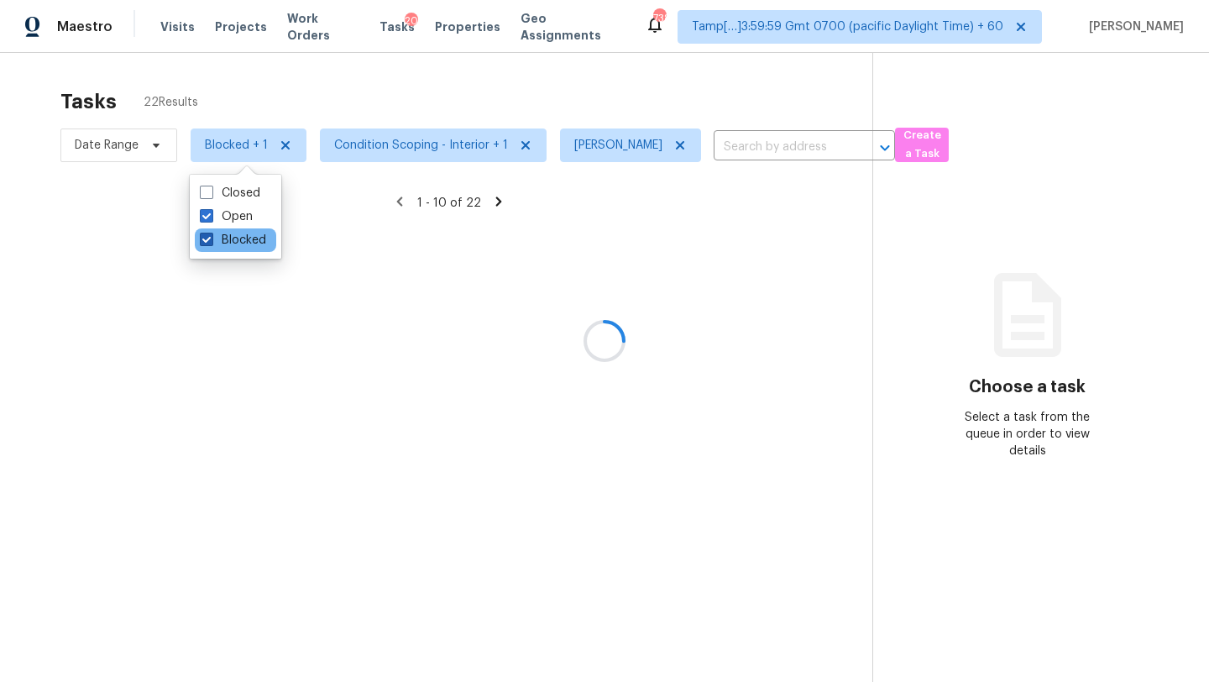
click at [215, 240] on label "Blocked" at bounding box center [233, 240] width 66 height 17
click at [211, 240] on input "Blocked" at bounding box center [205, 237] width 11 height 11
checkbox input "false"
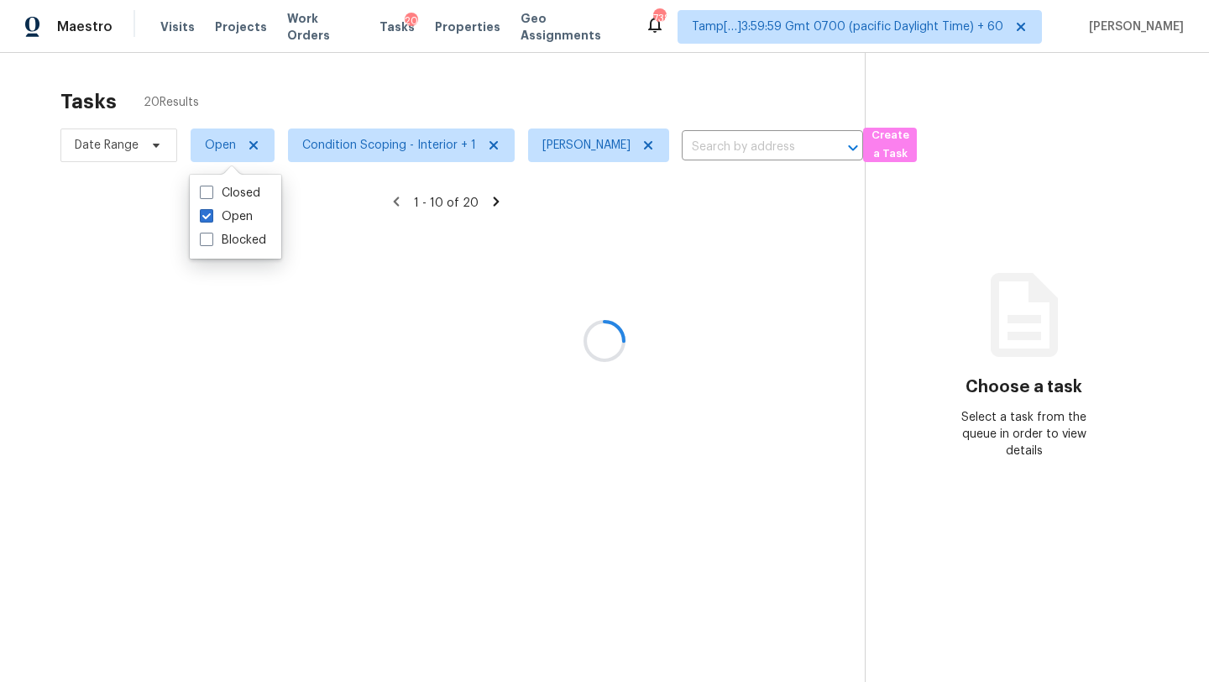
click at [402, 89] on div at bounding box center [604, 341] width 1209 height 682
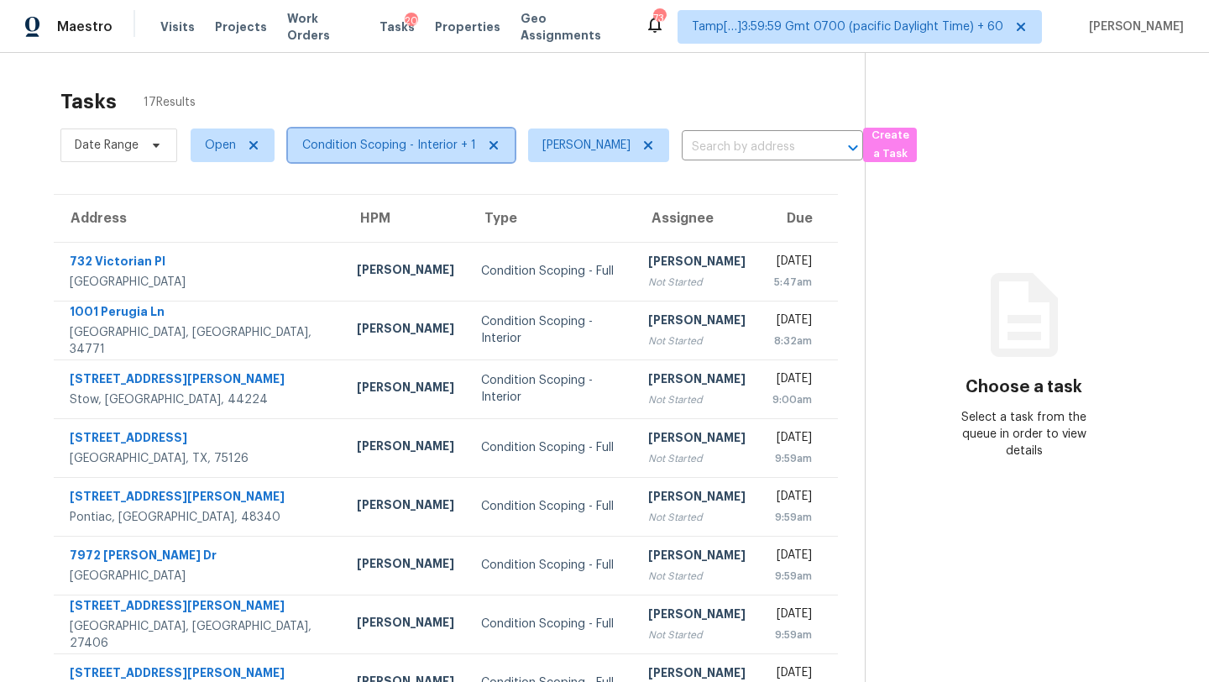
click at [390, 150] on span "Condition Scoping - Interior + 1" at bounding box center [389, 145] width 174 height 17
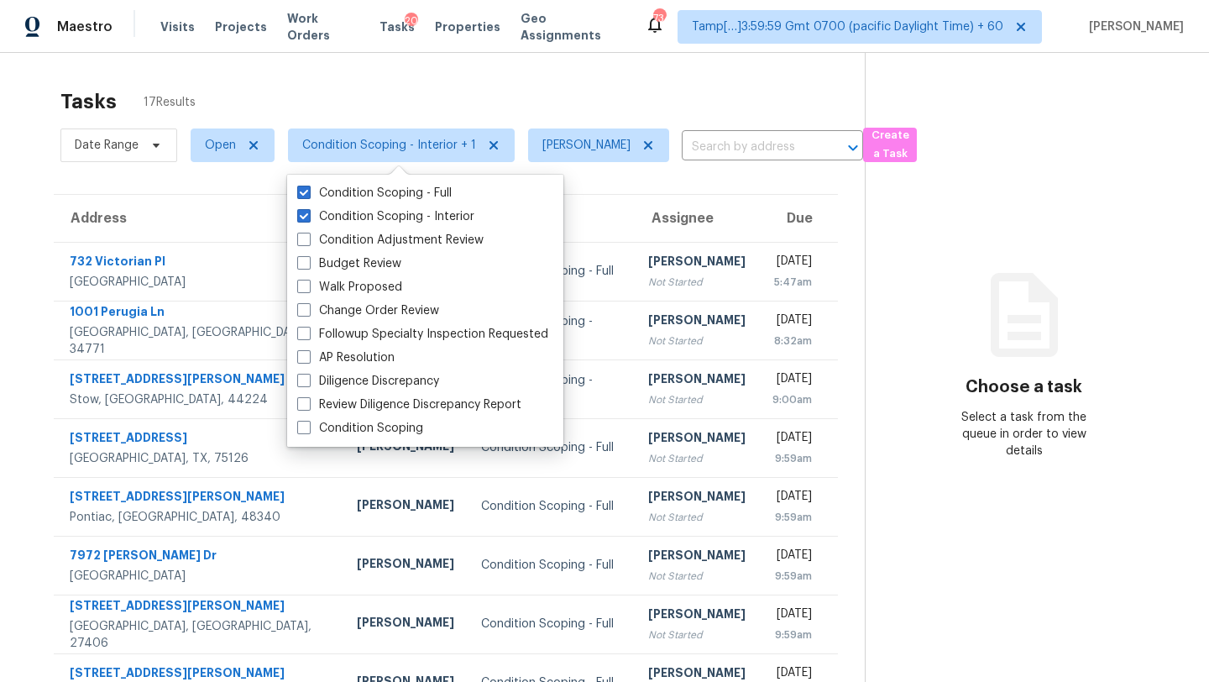
click at [413, 103] on div "Tasks 17 Results" at bounding box center [462, 102] width 804 height 44
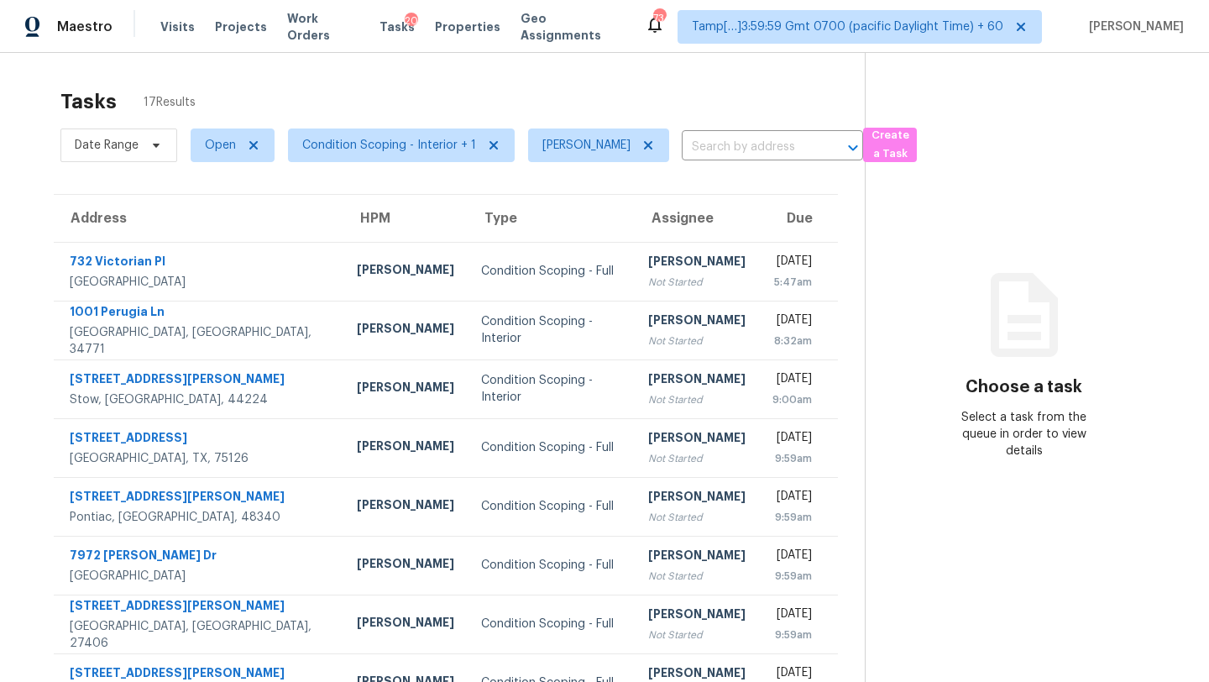
click at [413, 103] on div "Tasks 17 Results" at bounding box center [462, 102] width 804 height 44
click at [405, 150] on span "Condition Scoping - Interior + 1" at bounding box center [389, 145] width 174 height 17
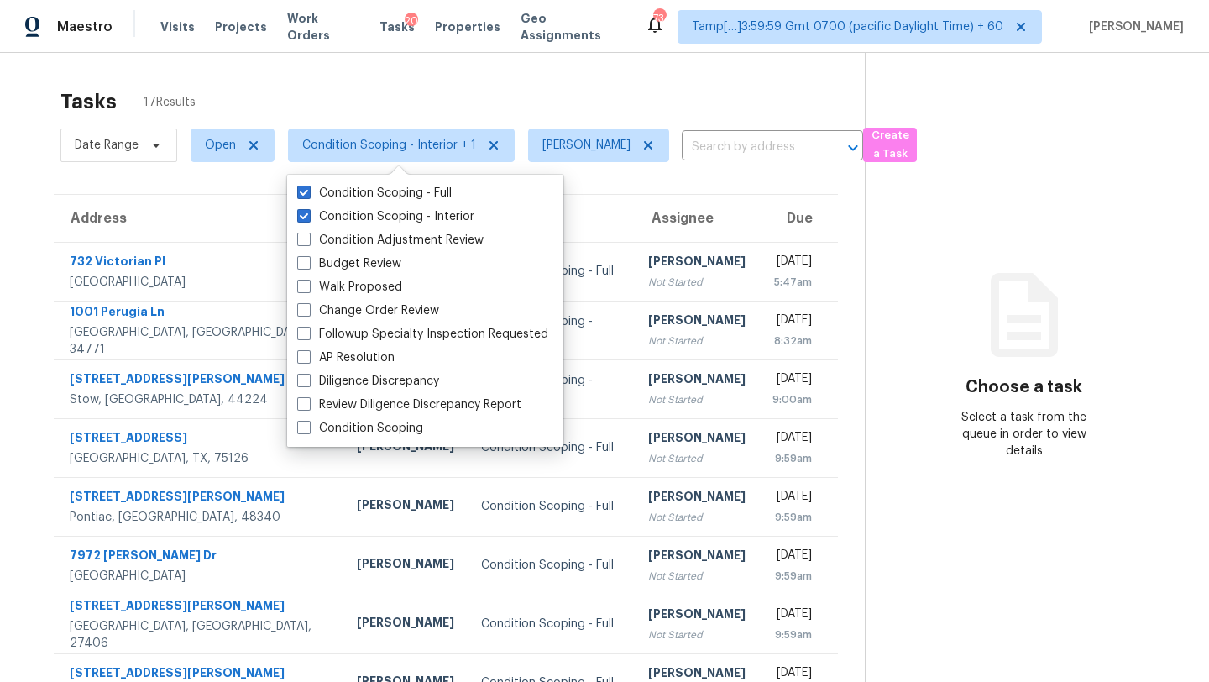
click at [395, 79] on div "Tasks 17 Results Date Range Open Condition Scoping - Interior + 1 Rajesh M ​ Cr…" at bounding box center [604, 464] width 1209 height 822
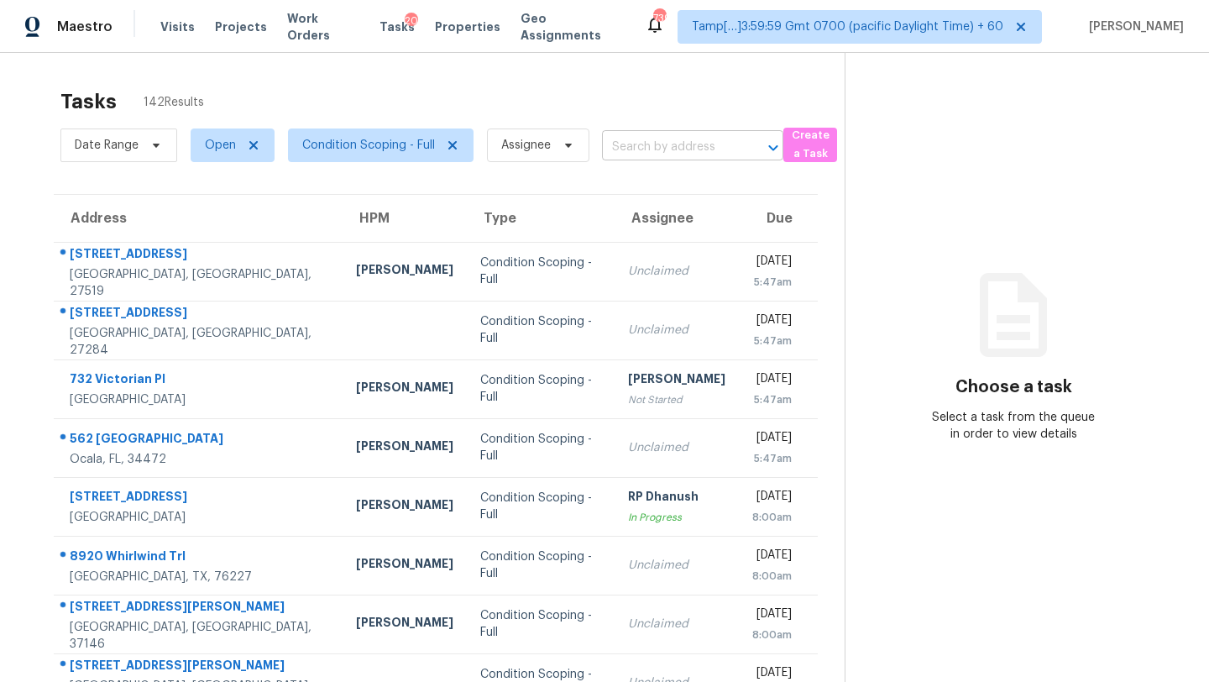
click at [618, 153] on input "text" at bounding box center [669, 147] width 134 height 26
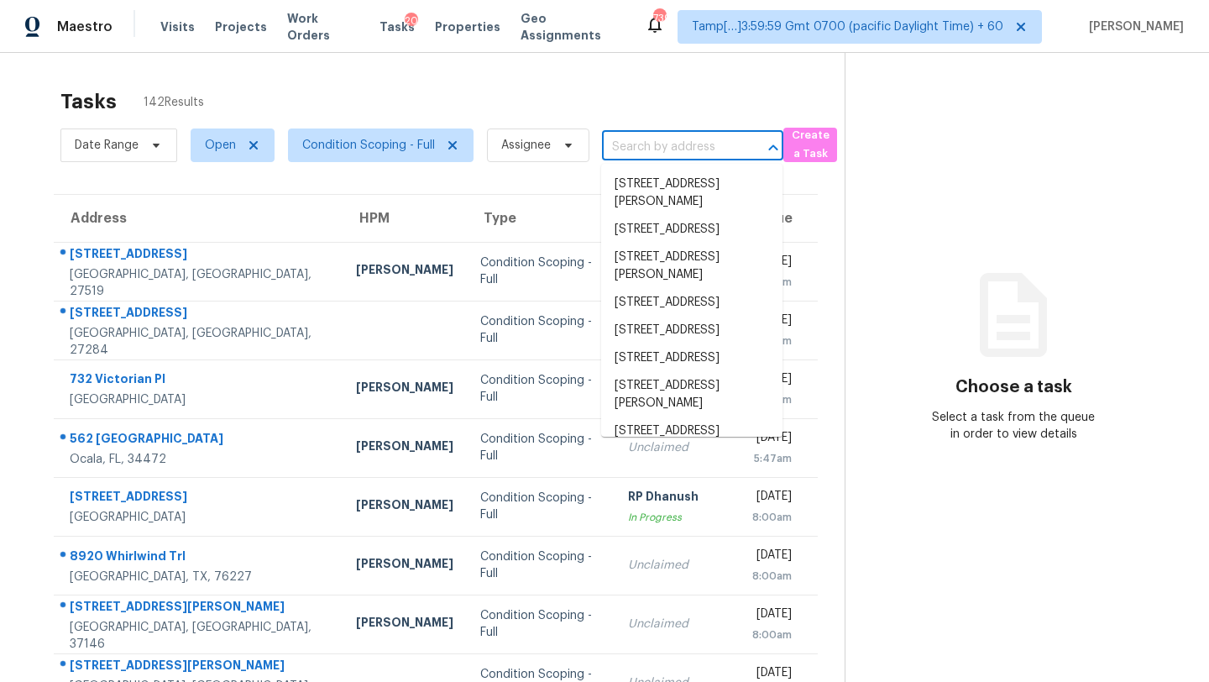
paste input "779 [GEOGRAPHIC_DATA]"
type input "779 [GEOGRAPHIC_DATA]"
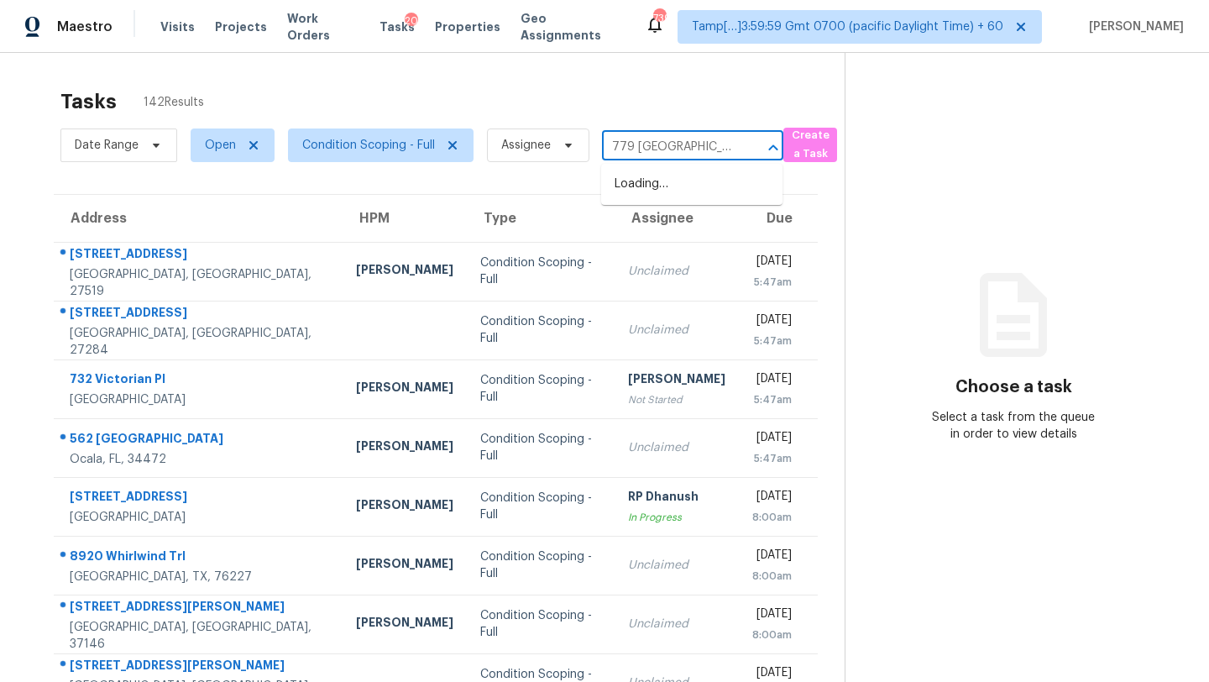
scroll to position [0, 77]
click at [664, 185] on li "779 [GEOGRAPHIC_DATA]" at bounding box center [691, 184] width 181 height 28
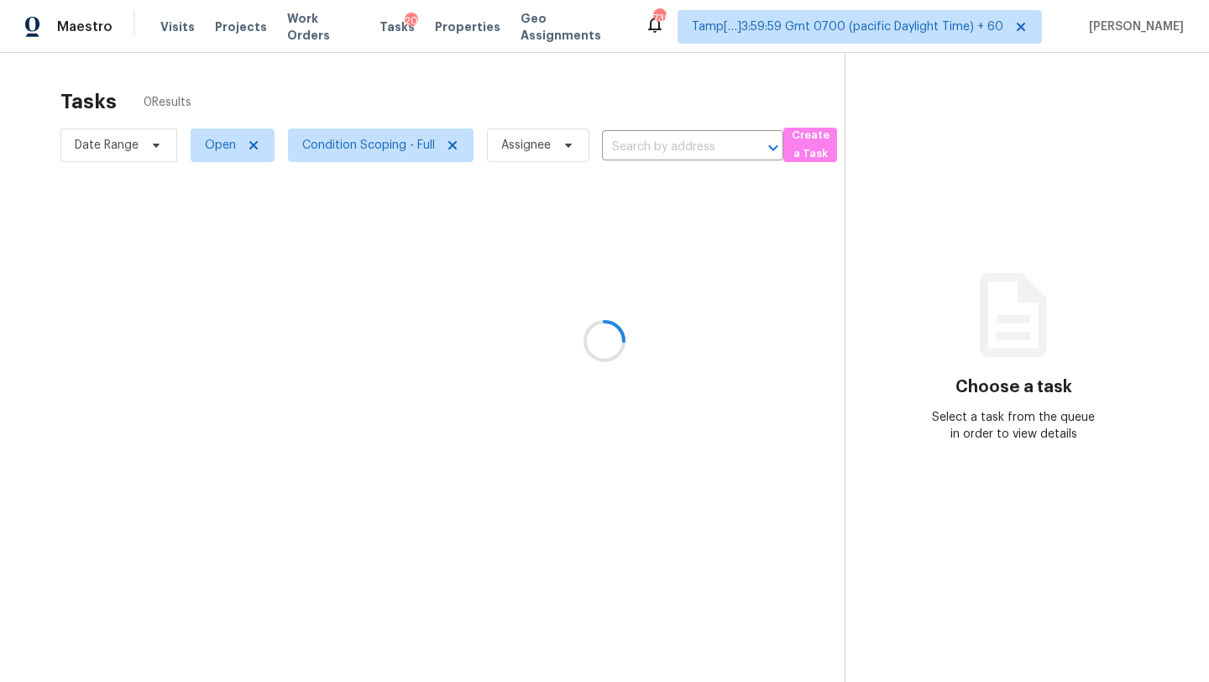
type input "779 [GEOGRAPHIC_DATA]"
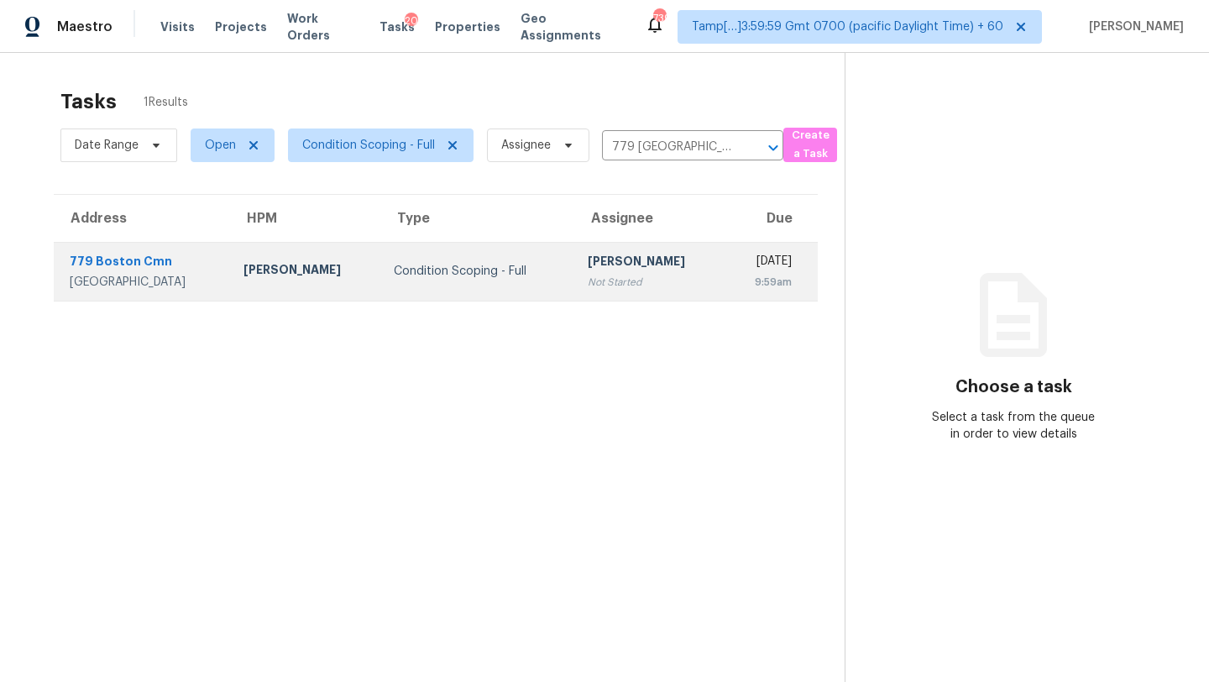
click at [595, 286] on div "Not Started" at bounding box center [650, 282] width 124 height 17
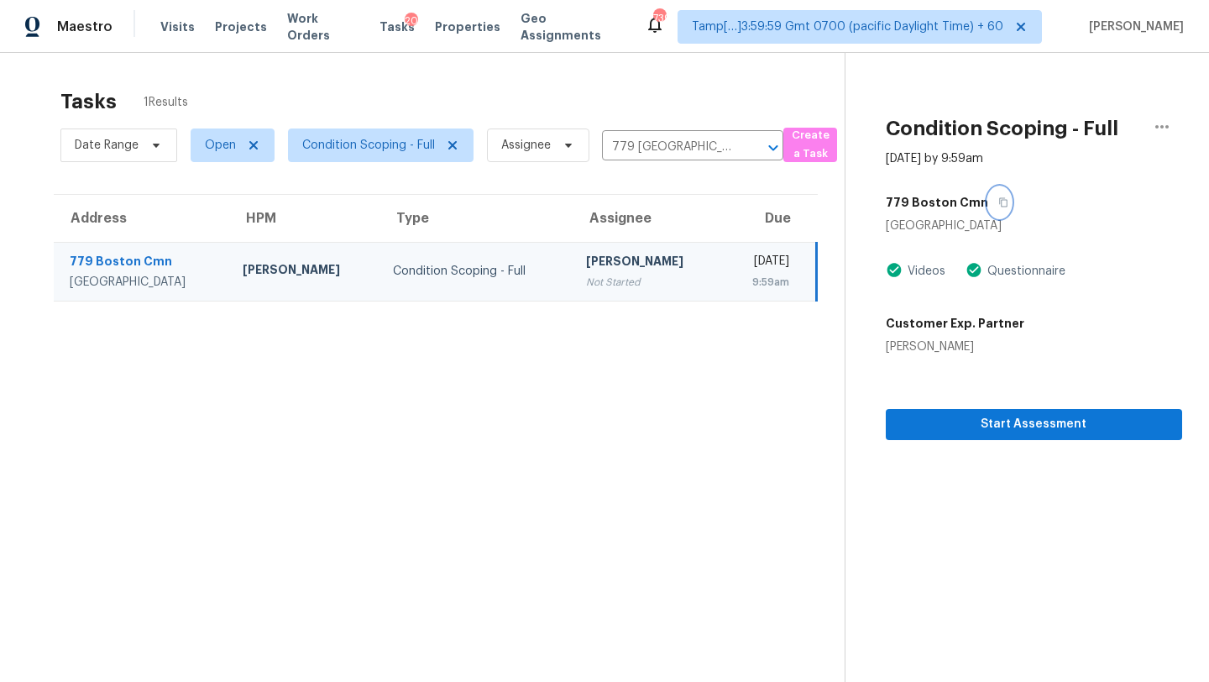
click at [998, 197] on icon "button" at bounding box center [1003, 202] width 10 height 10
click at [991, 426] on span "Start Assessment" at bounding box center [1033, 424] width 269 height 21
click at [224, 144] on span "Open" at bounding box center [220, 145] width 31 height 17
click at [224, 213] on label "Closed" at bounding box center [230, 216] width 60 height 17
click at [211, 213] on input "Closed" at bounding box center [205, 213] width 11 height 11
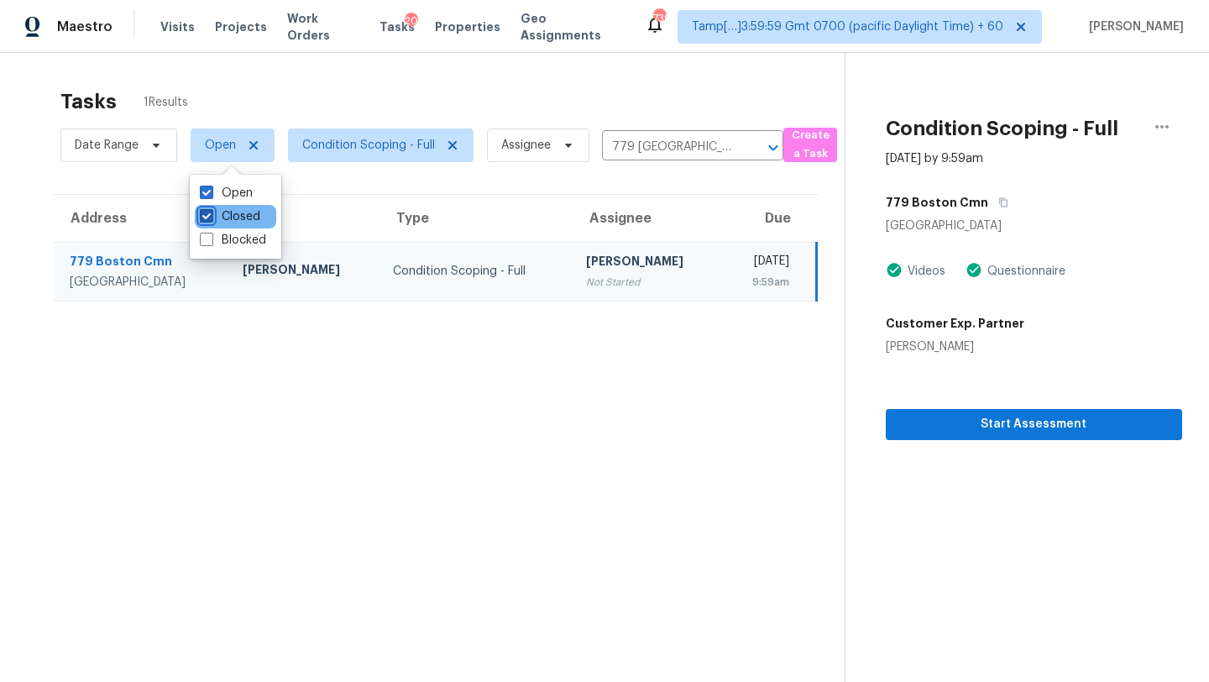
checkbox input "true"
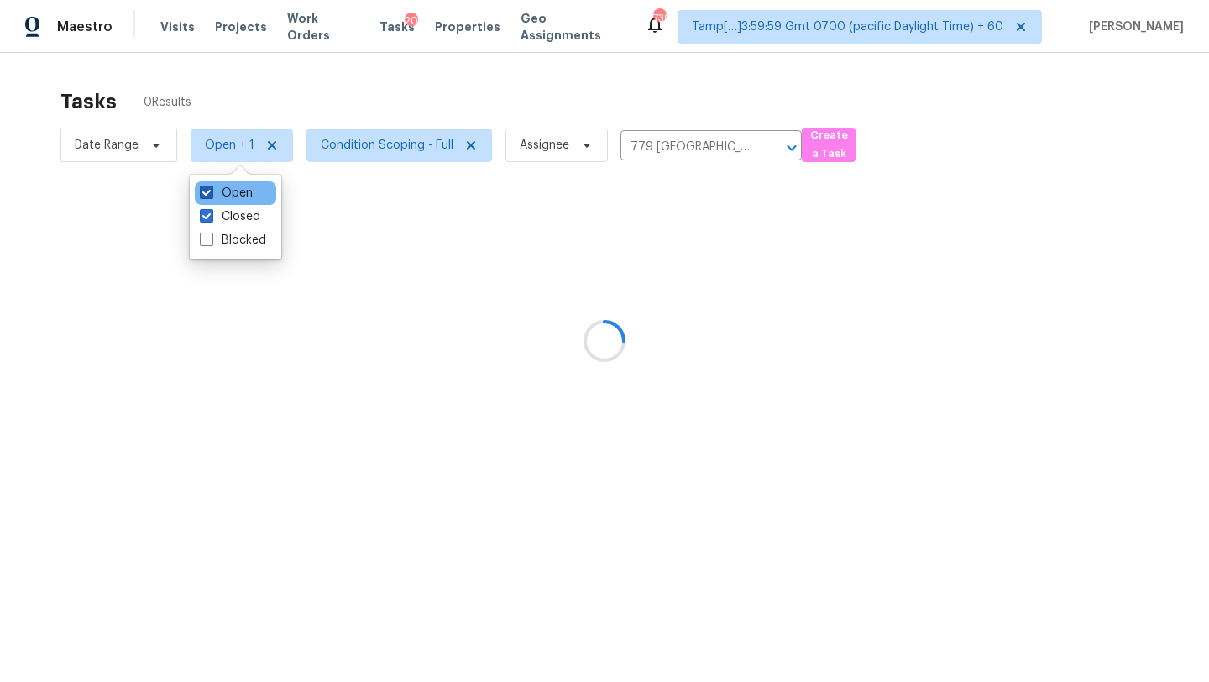
click at [215, 194] on label "Open" at bounding box center [226, 193] width 53 height 17
click at [211, 194] on input "Open" at bounding box center [205, 190] width 11 height 11
checkbox input "false"
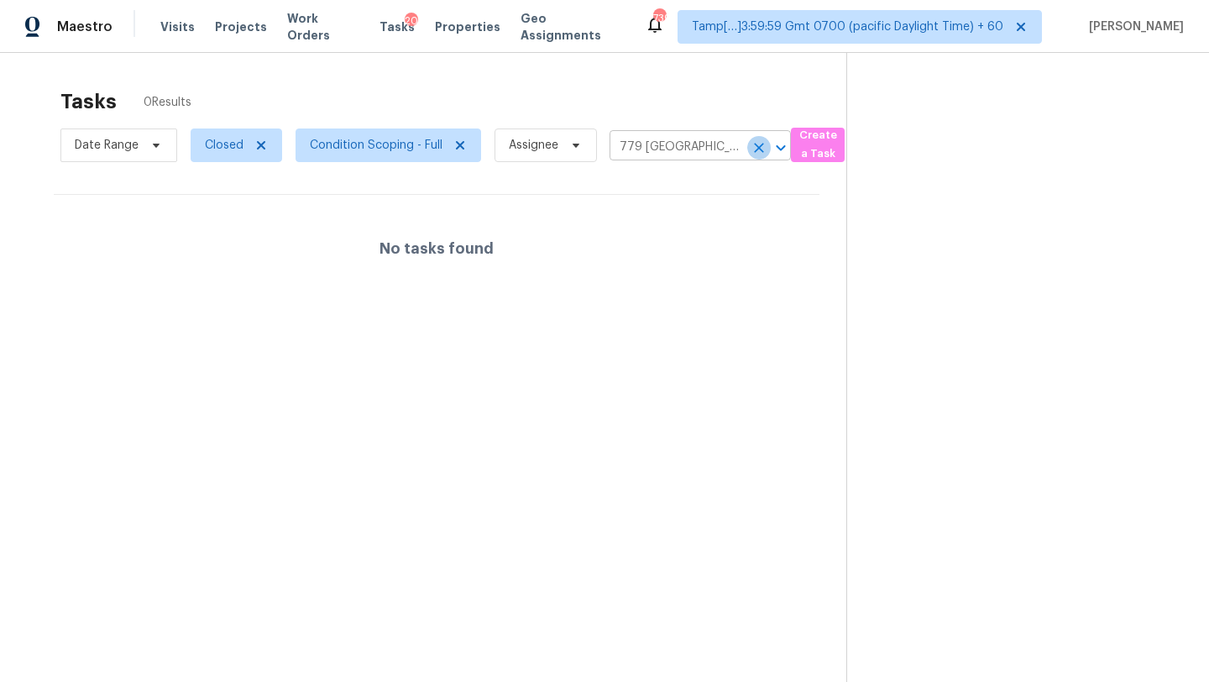
click at [761, 148] on icon "Clear" at bounding box center [758, 147] width 17 height 17
click at [364, 148] on span "Condition Scoping - Full" at bounding box center [376, 145] width 133 height 17
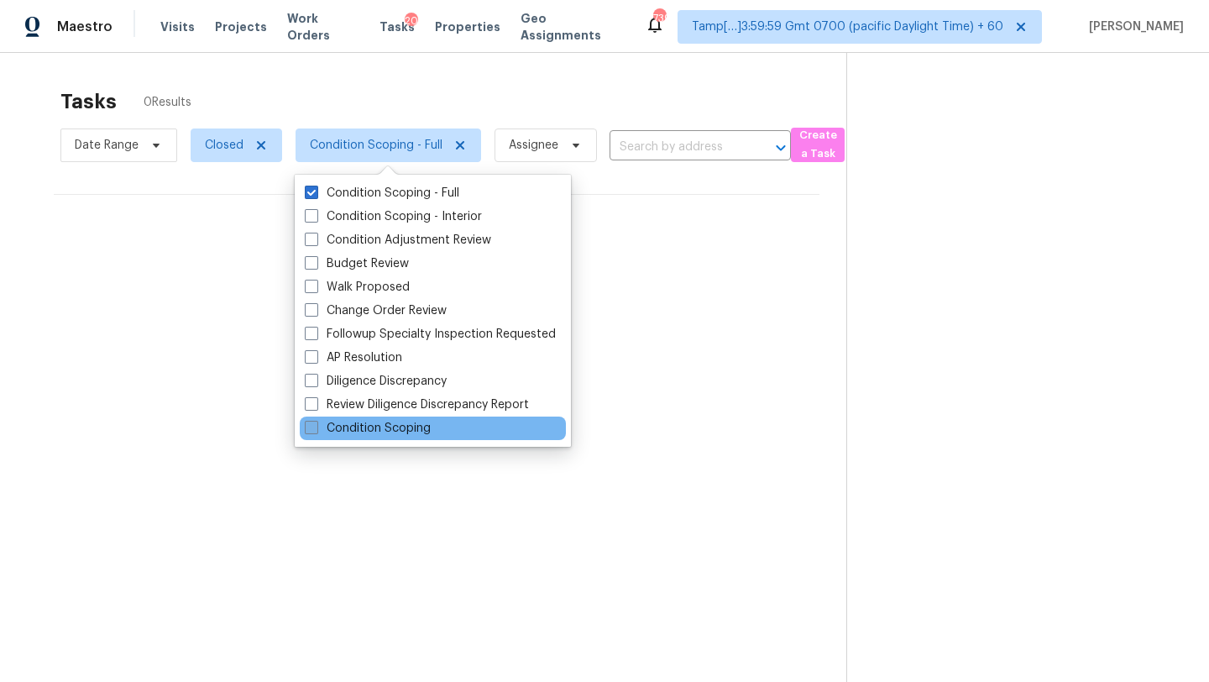
click at [383, 428] on label "Condition Scoping" at bounding box center [368, 428] width 126 height 17
click at [316, 428] on input "Condition Scoping" at bounding box center [310, 425] width 11 height 11
checkbox input "true"
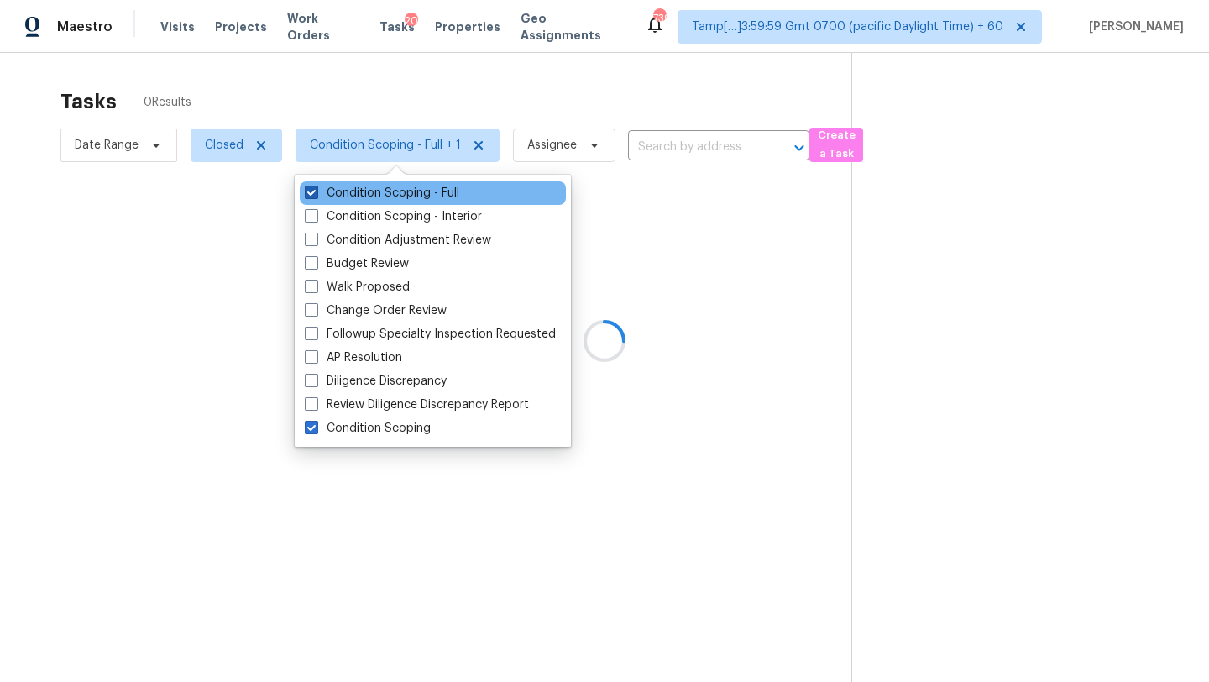
click at [378, 196] on label "Condition Scoping - Full" at bounding box center [382, 193] width 154 height 17
click at [316, 196] on input "Condition Scoping - Full" at bounding box center [310, 190] width 11 height 11
checkbox input "false"
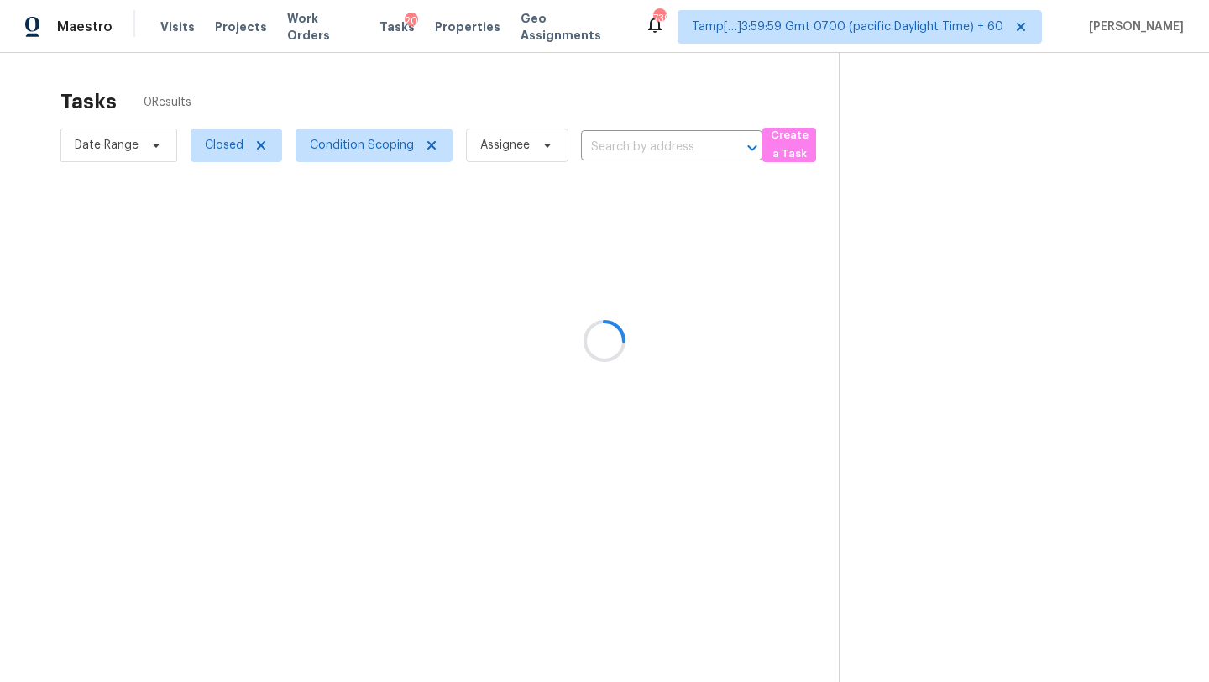
click at [425, 86] on div at bounding box center [604, 341] width 1209 height 682
click at [112, 141] on span "Date Range" at bounding box center [107, 145] width 64 height 17
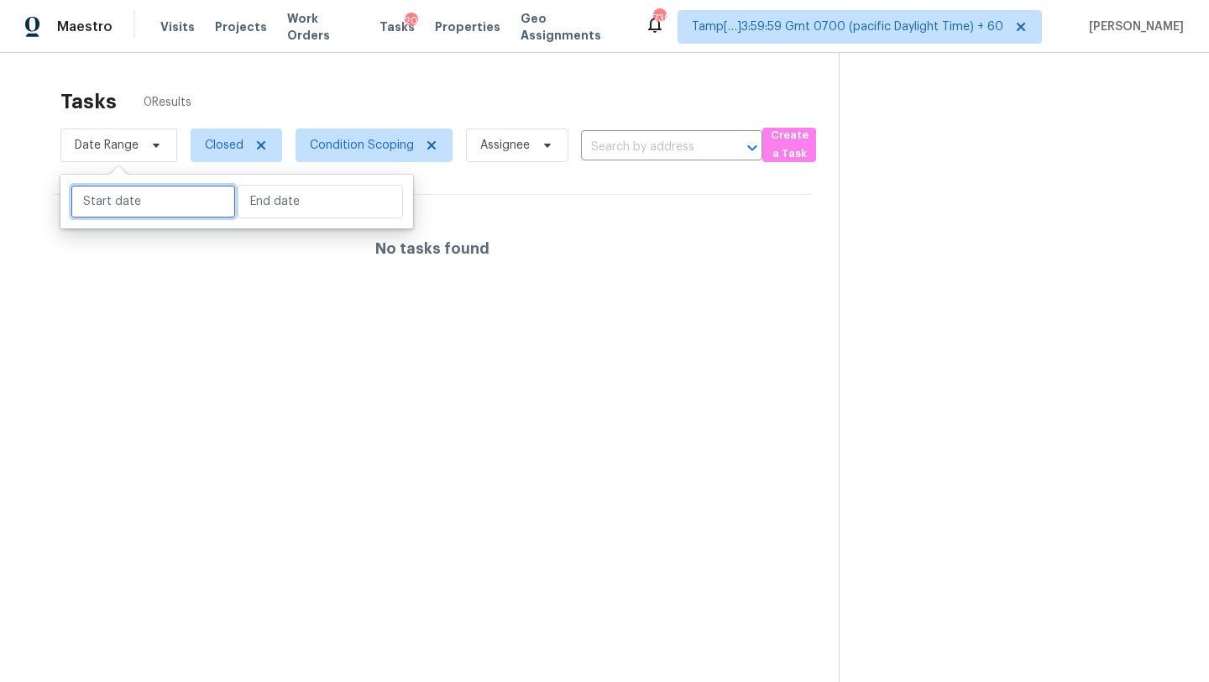
click at [139, 199] on input "text" at bounding box center [153, 202] width 165 height 34
select select "8"
select select "2025"
select select "9"
select select "2025"
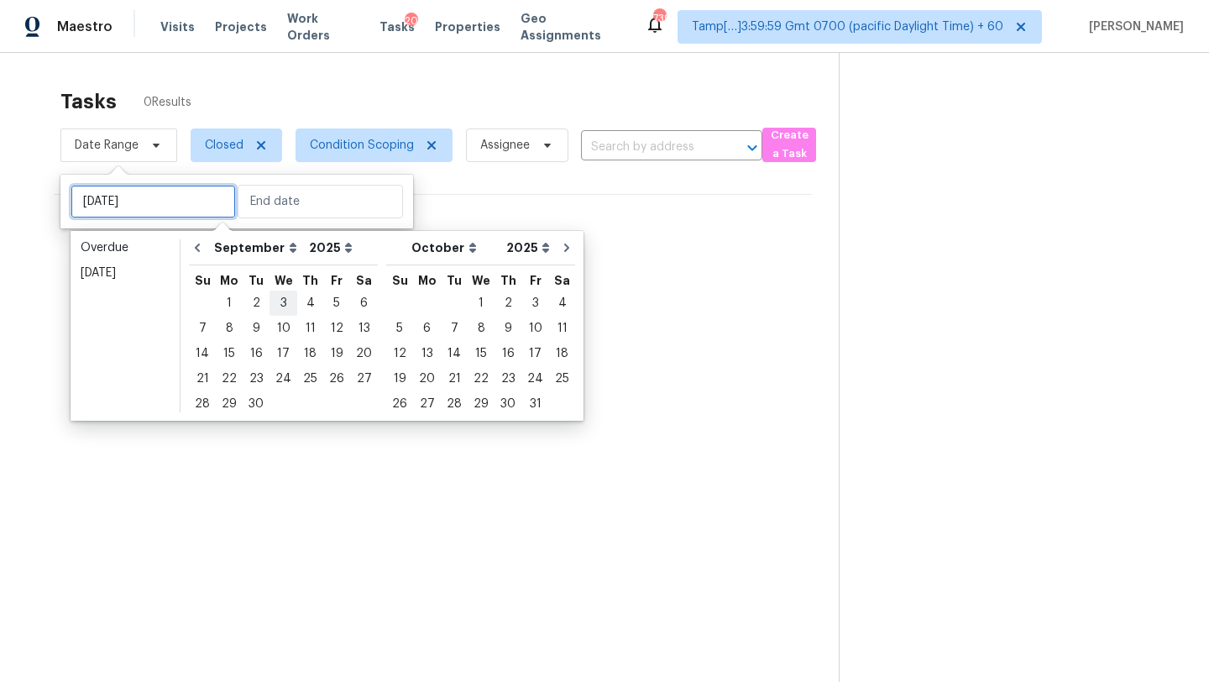
type input "Wed, Sep 03"
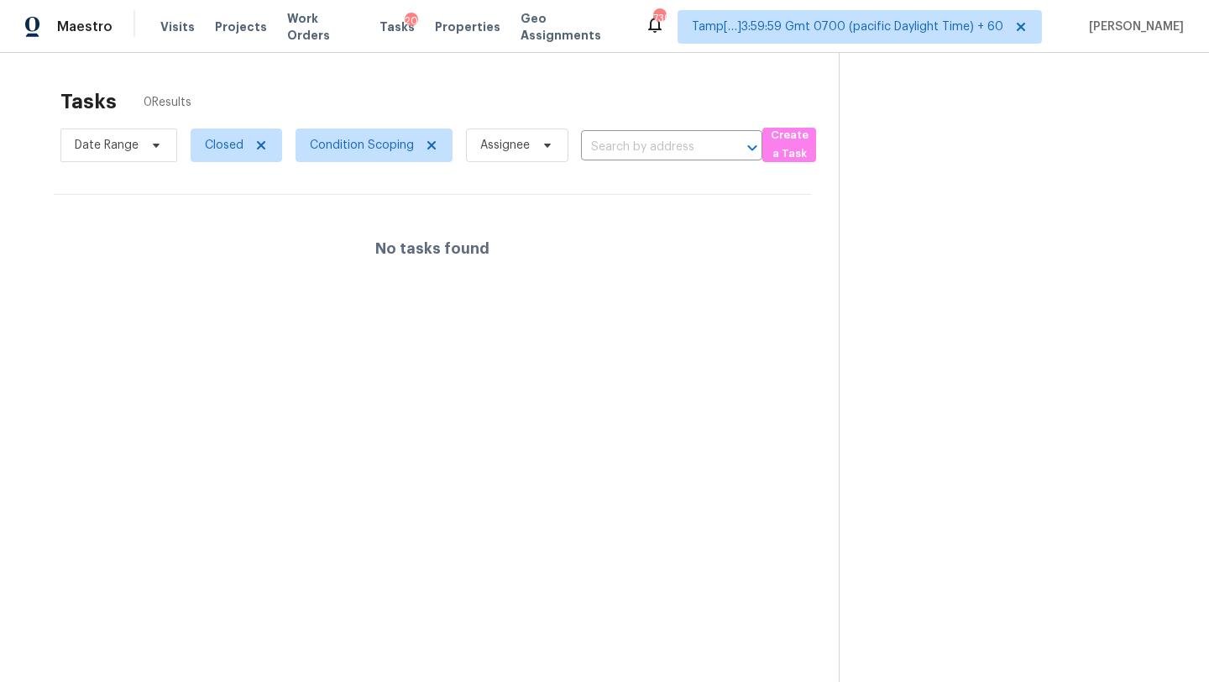
click at [413, 93] on div "Tasks 0 Results" at bounding box center [449, 102] width 778 height 44
click at [432, 97] on div "Tasks 0 Results" at bounding box center [449, 102] width 778 height 44
click at [264, 148] on icon at bounding box center [261, 145] width 8 height 8
click at [332, 150] on span "Condition Scoping" at bounding box center [360, 145] width 104 height 17
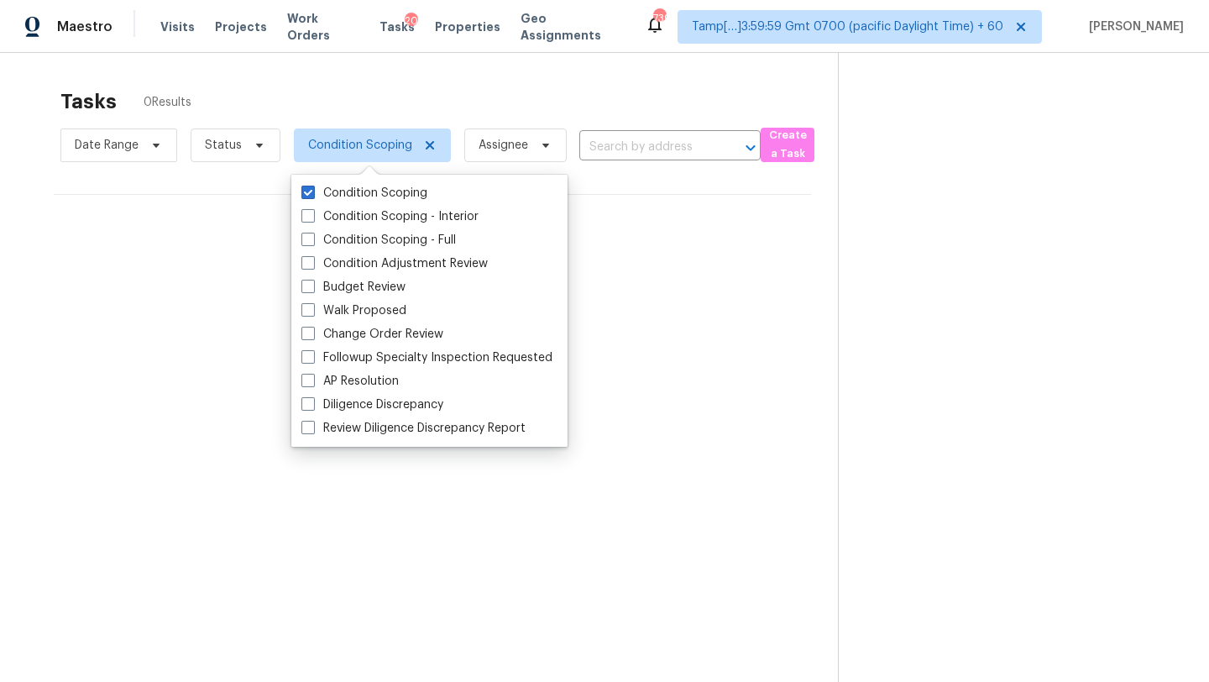
click at [450, 77] on div "Tasks 0 Results Date Range Status Condition Scoping Assignee ​ Create a Task No…" at bounding box center [604, 394] width 1209 height 682
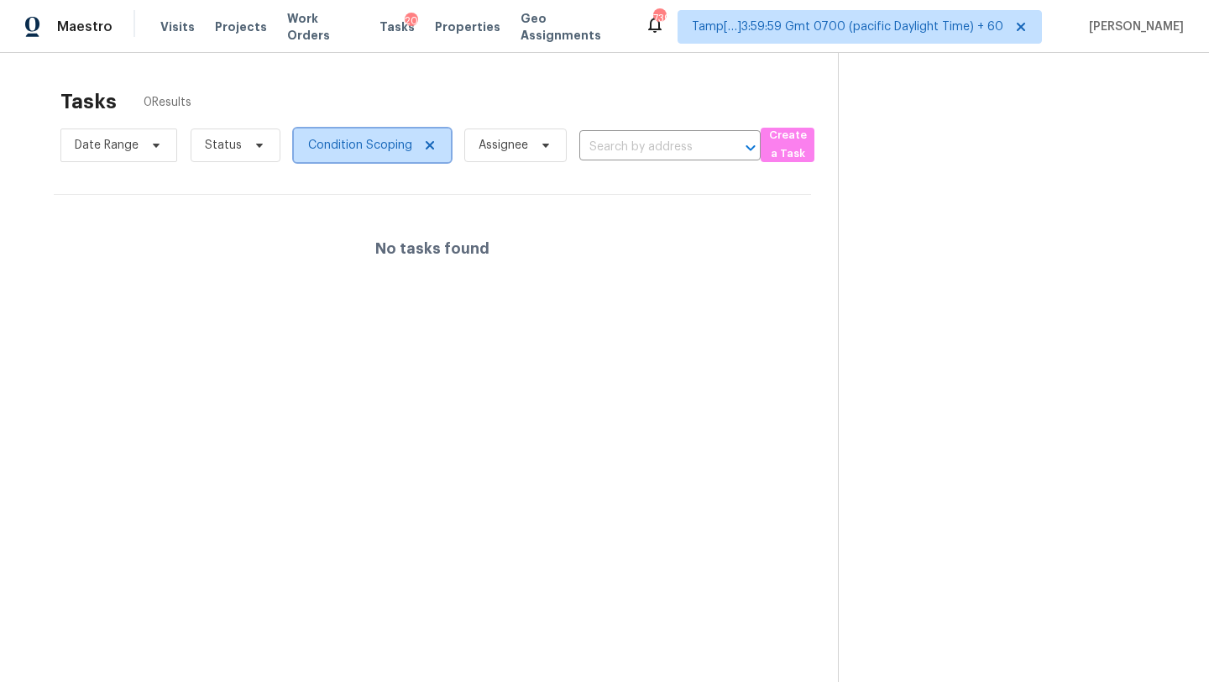
click at [377, 138] on span "Condition Scoping" at bounding box center [360, 145] width 104 height 17
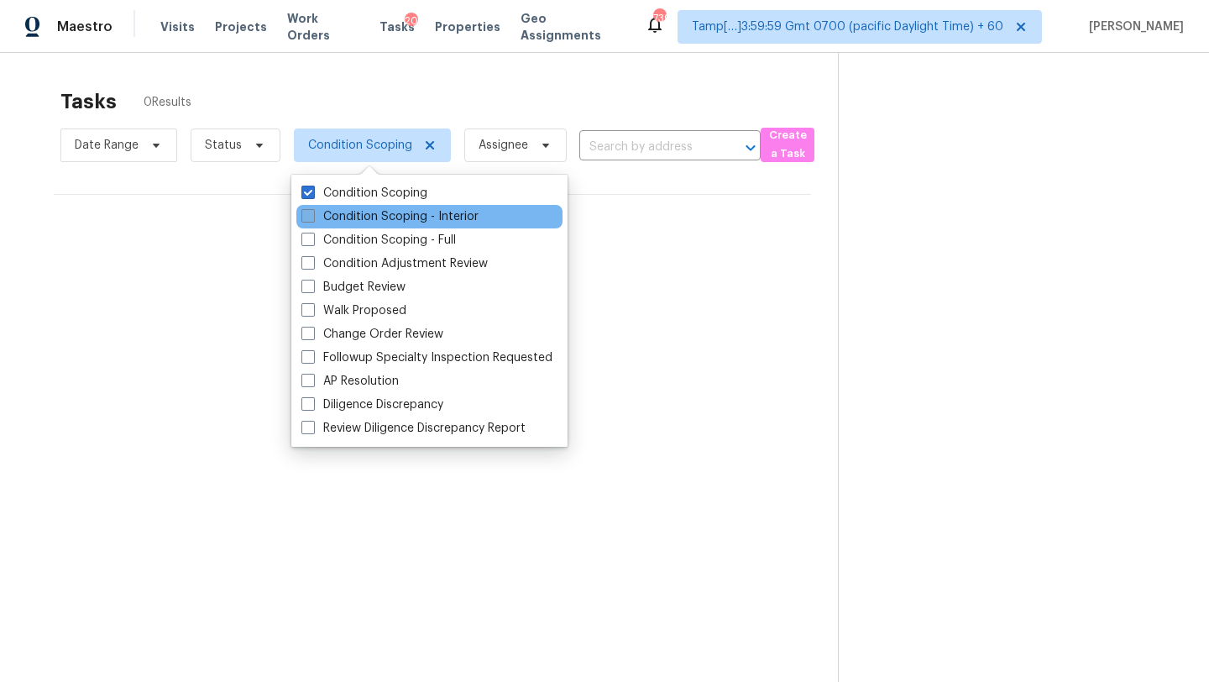
click at [379, 214] on label "Condition Scoping - Interior" at bounding box center [389, 216] width 177 height 17
click at [312, 214] on input "Condition Scoping - Interior" at bounding box center [306, 213] width 11 height 11
click at [379, 214] on label "Condition Scoping - Interior" at bounding box center [389, 216] width 177 height 17
click at [312, 214] on input "Condition Scoping - Interior" at bounding box center [306, 213] width 11 height 11
checkbox input "false"
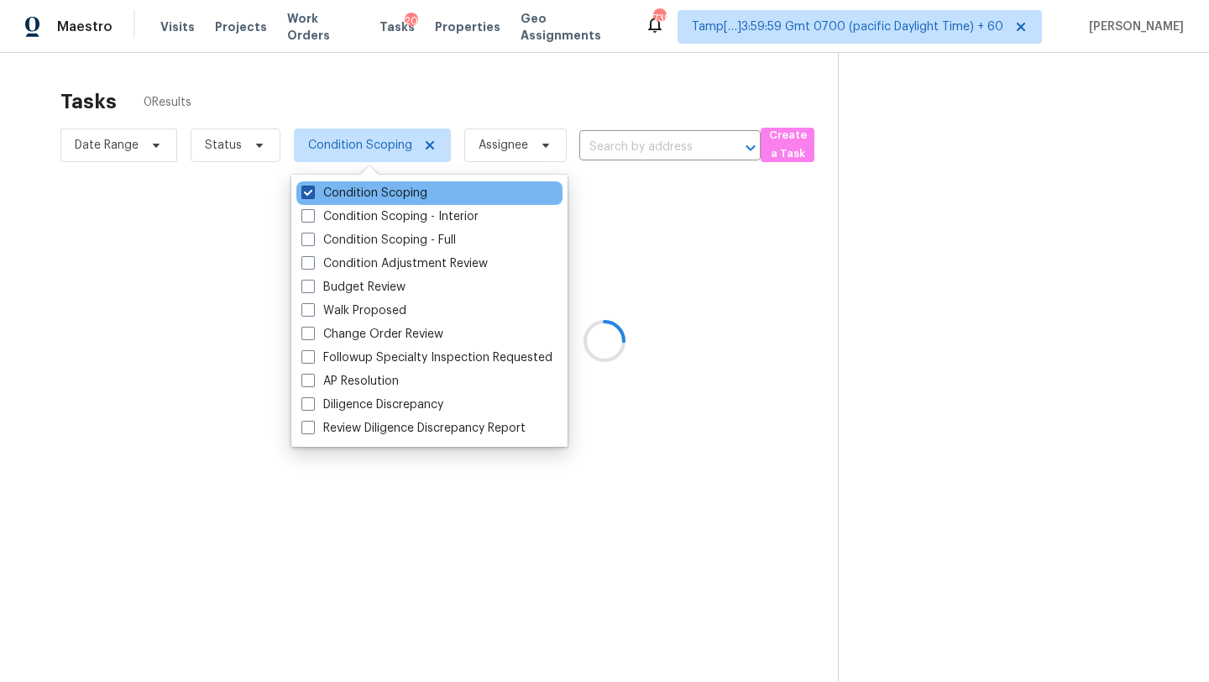
click at [361, 196] on label "Condition Scoping" at bounding box center [364, 193] width 126 height 17
click at [312, 196] on input "Condition Scoping" at bounding box center [306, 190] width 11 height 11
checkbox input "false"
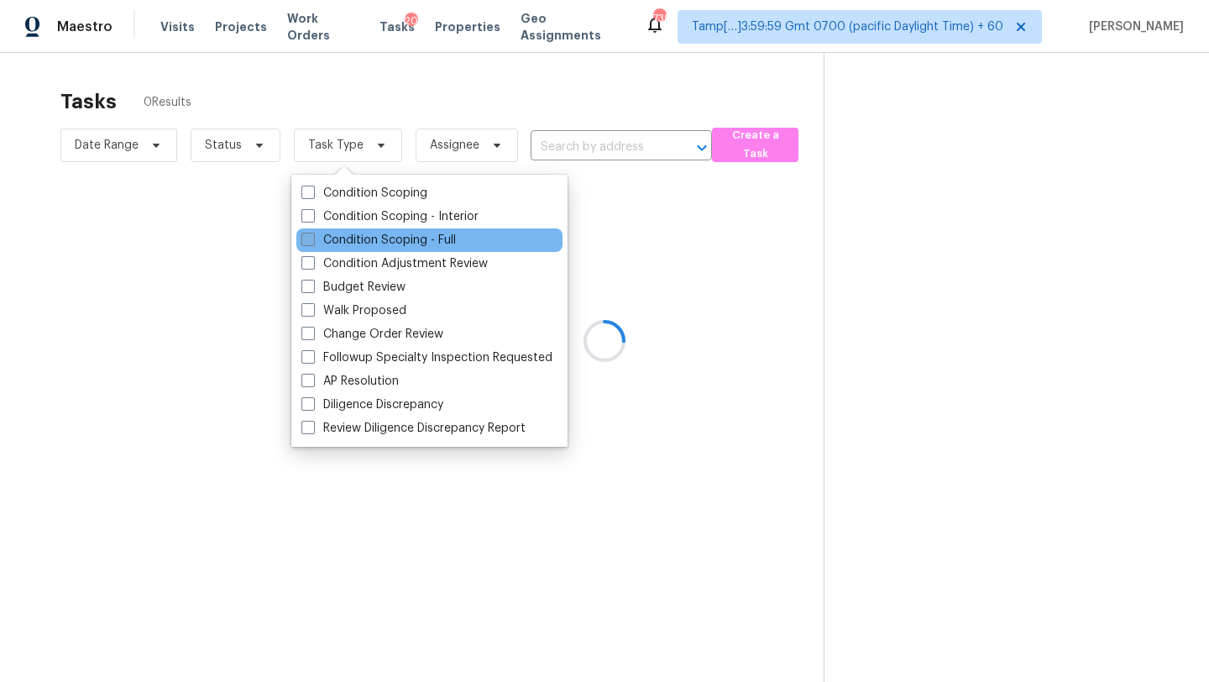
click at [376, 235] on label "Condition Scoping - Full" at bounding box center [378, 240] width 154 height 17
click at [312, 235] on input "Condition Scoping - Full" at bounding box center [306, 237] width 11 height 11
checkbox input "true"
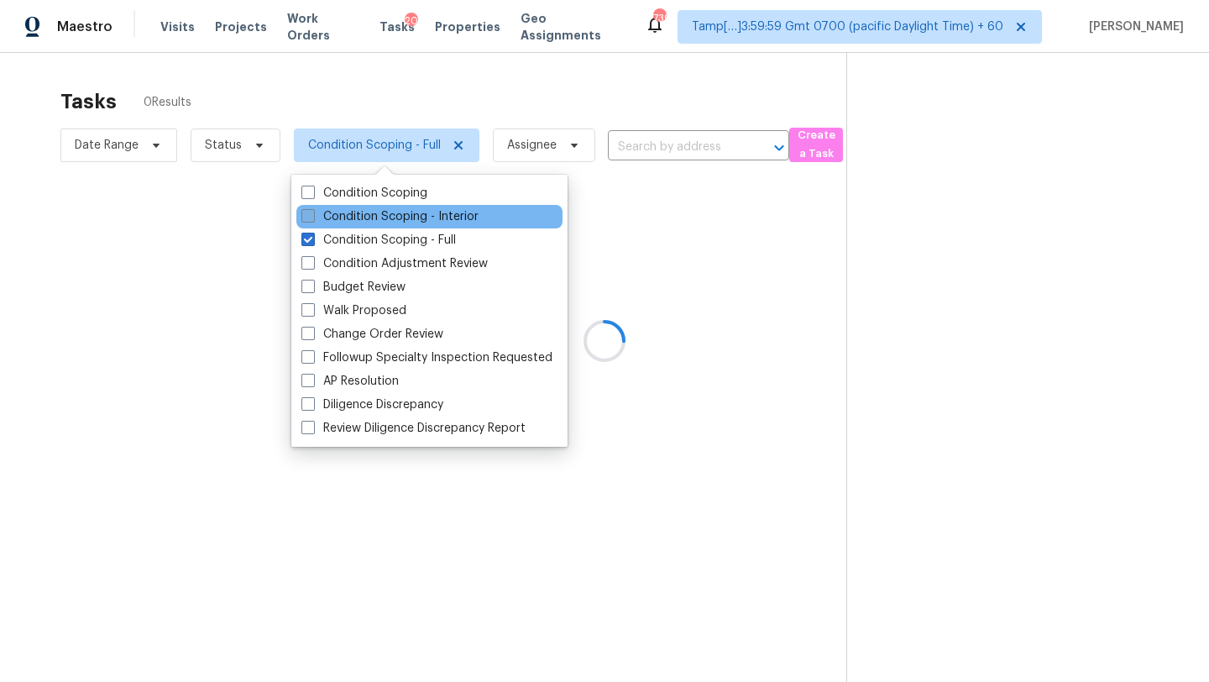
click at [380, 209] on label "Condition Scoping - Interior" at bounding box center [389, 216] width 177 height 17
click at [312, 209] on input "Condition Scoping - Interior" at bounding box center [306, 213] width 11 height 11
checkbox input "true"
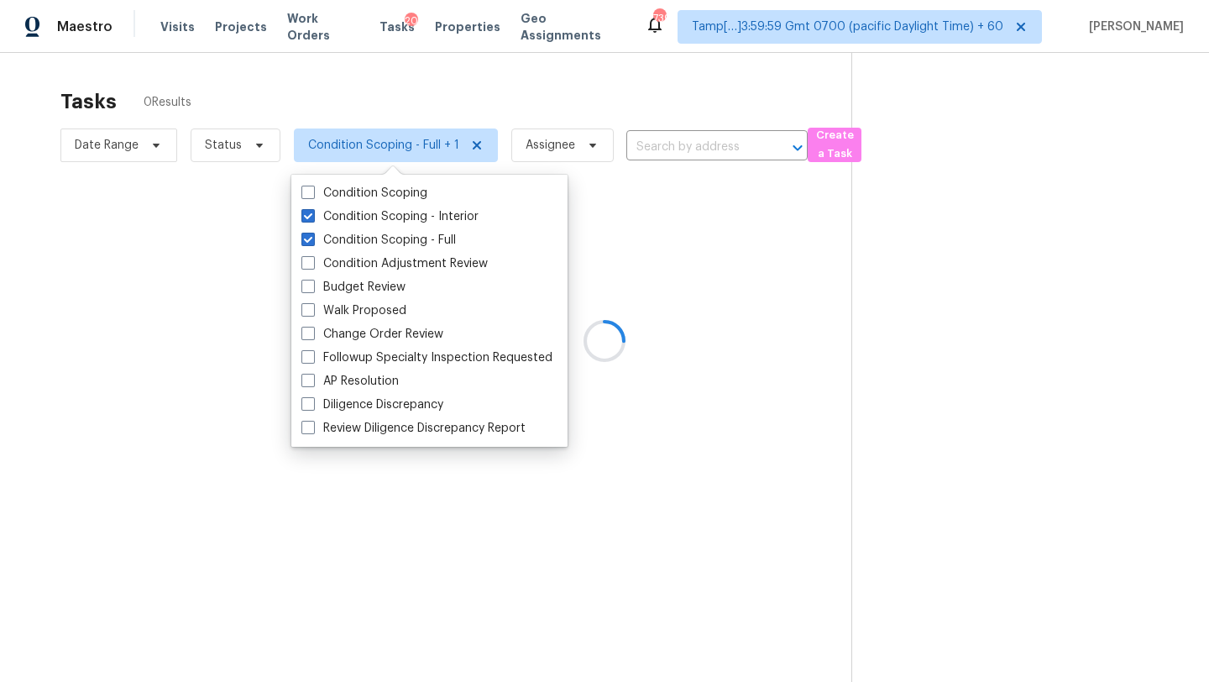
click at [482, 89] on div at bounding box center [604, 341] width 1209 height 682
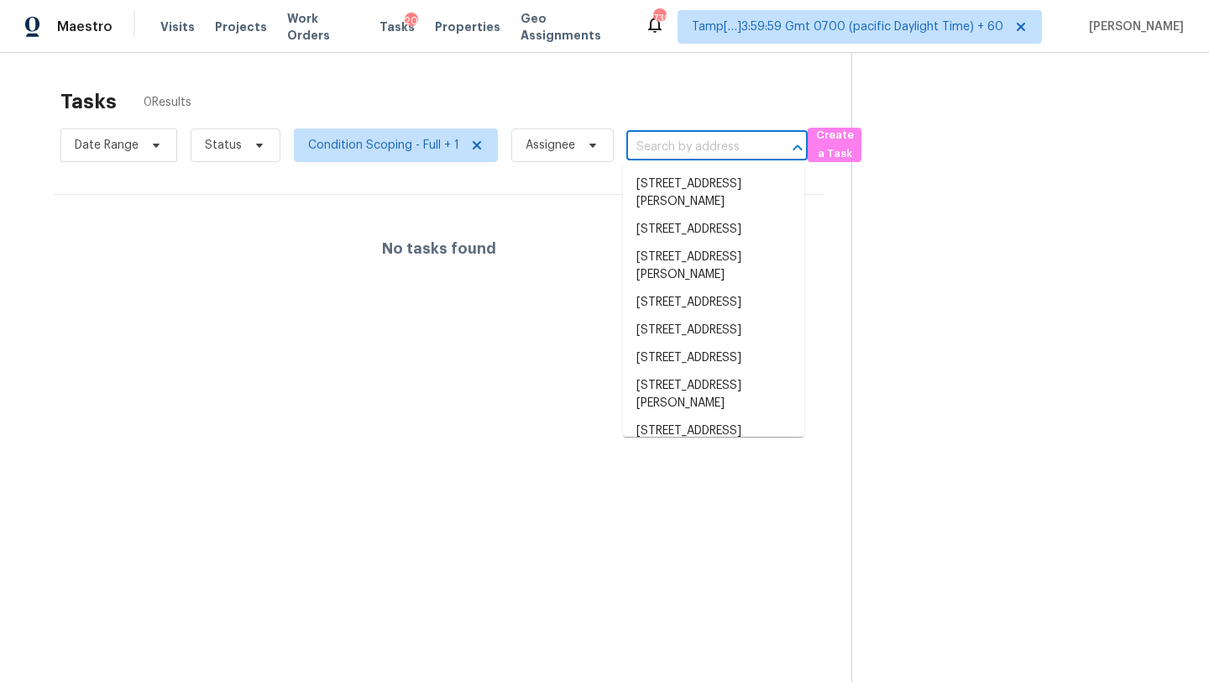
click at [720, 151] on input "text" at bounding box center [693, 147] width 134 height 26
paste input "779 Boston Cmn, Atlanta, GA, 30349"
type input "779 Boston Cmn, Atlanta, GA, 30349"
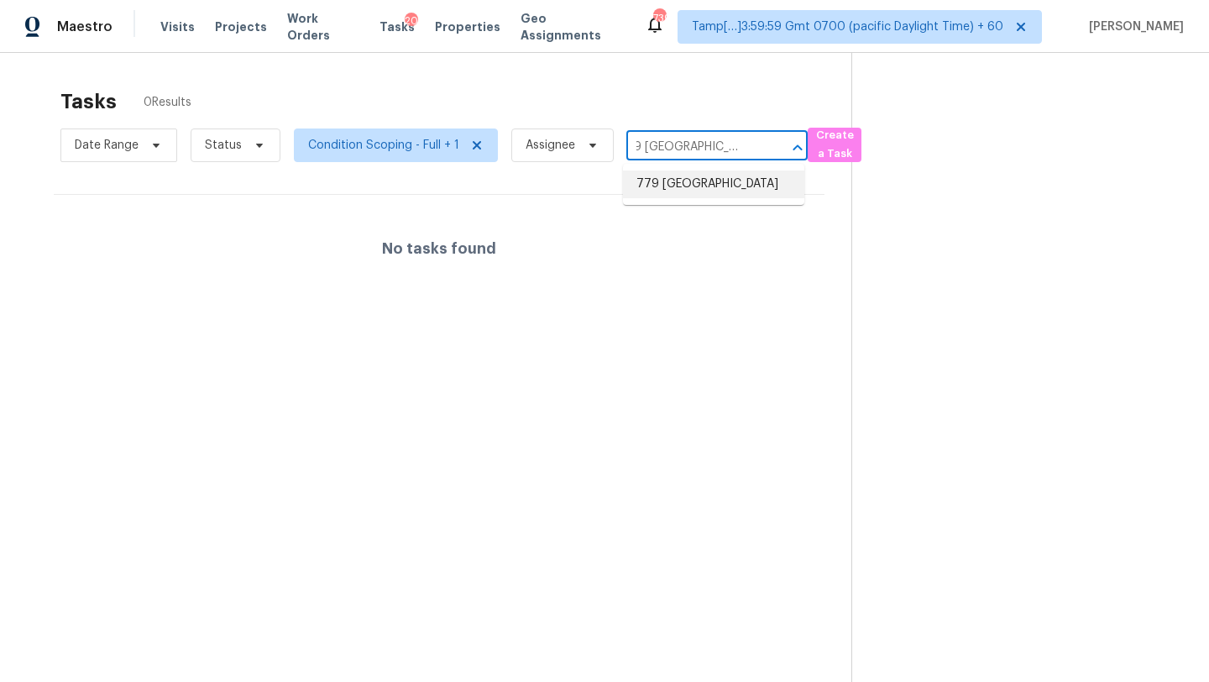
click at [706, 198] on li "779 Boston Cmn, Atlanta, GA 30349" at bounding box center [713, 184] width 181 height 28
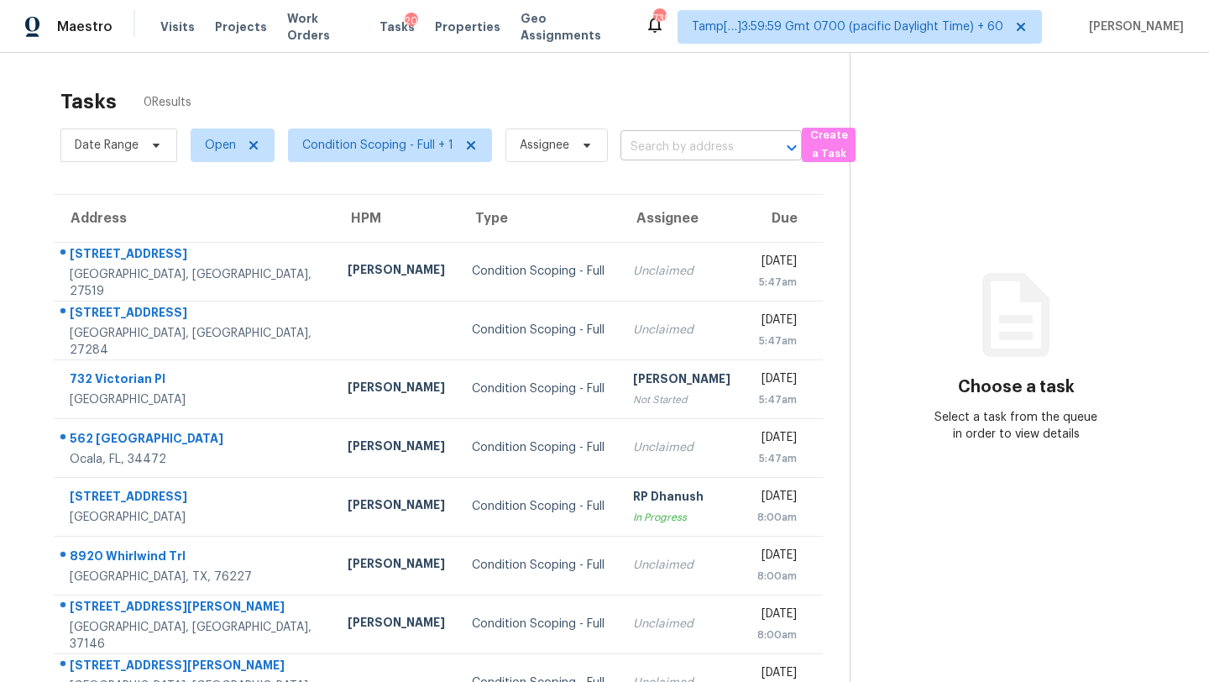
click at [651, 139] on input "text" at bounding box center [687, 147] width 134 height 26
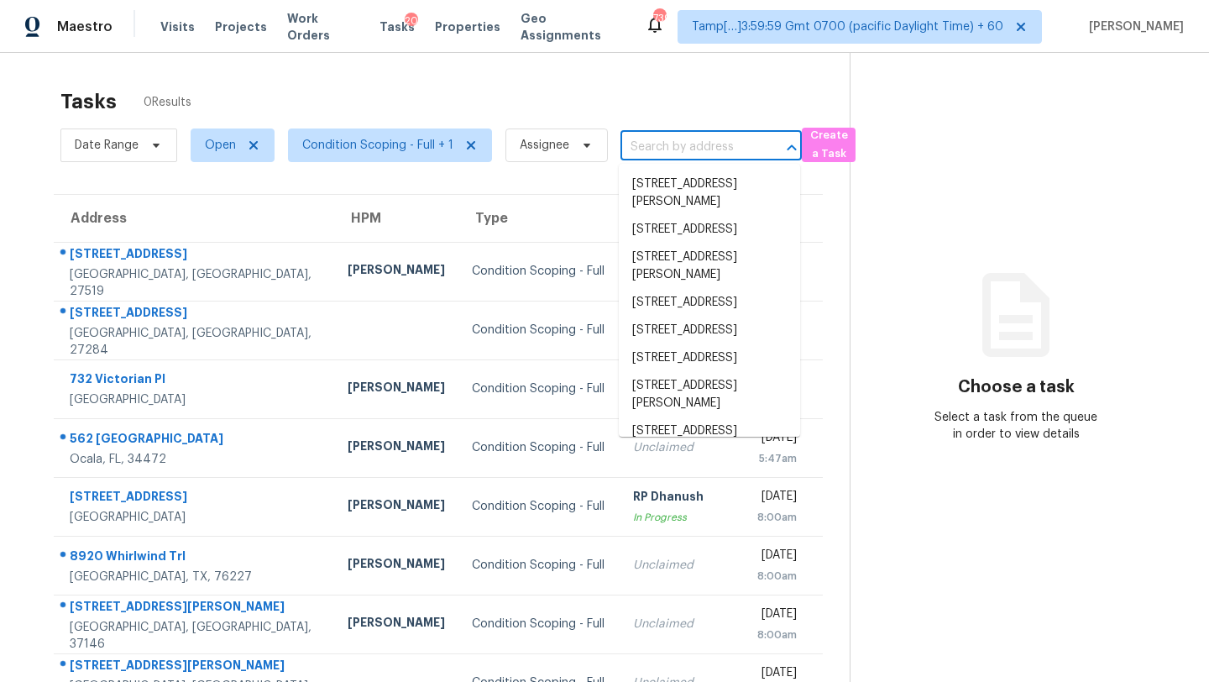
type input "779 [GEOGRAPHIC_DATA]"
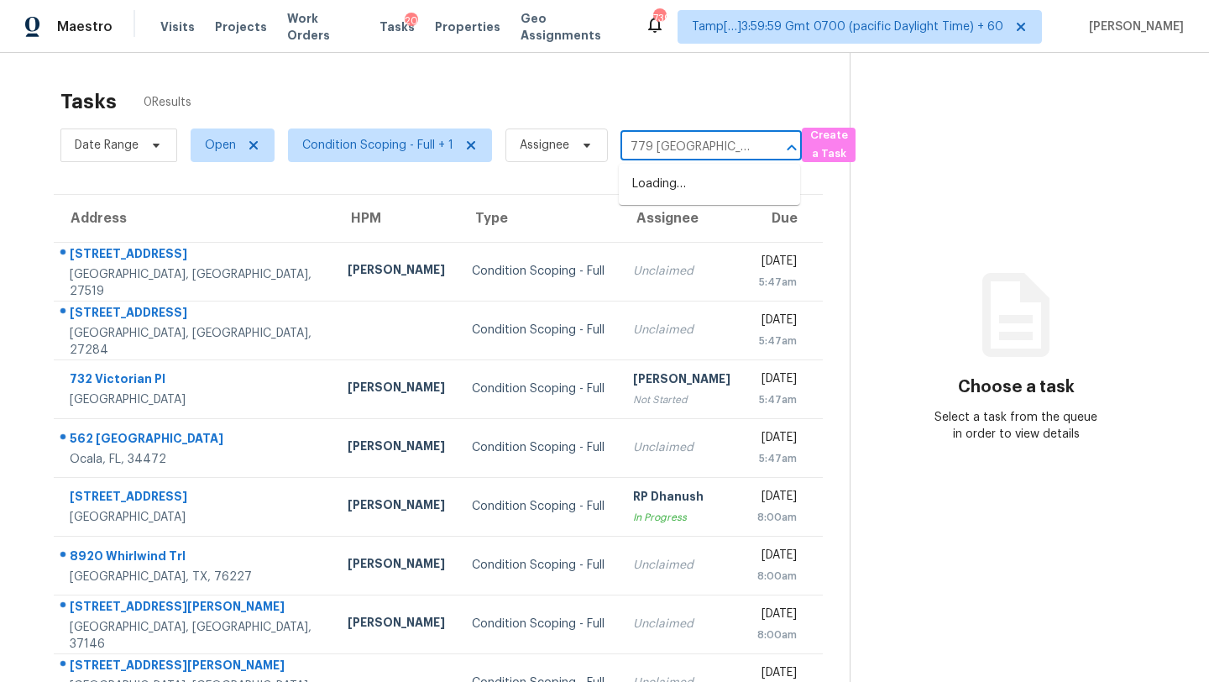
scroll to position [0, 77]
click at [659, 189] on li "779 [GEOGRAPHIC_DATA]" at bounding box center [709, 184] width 181 height 28
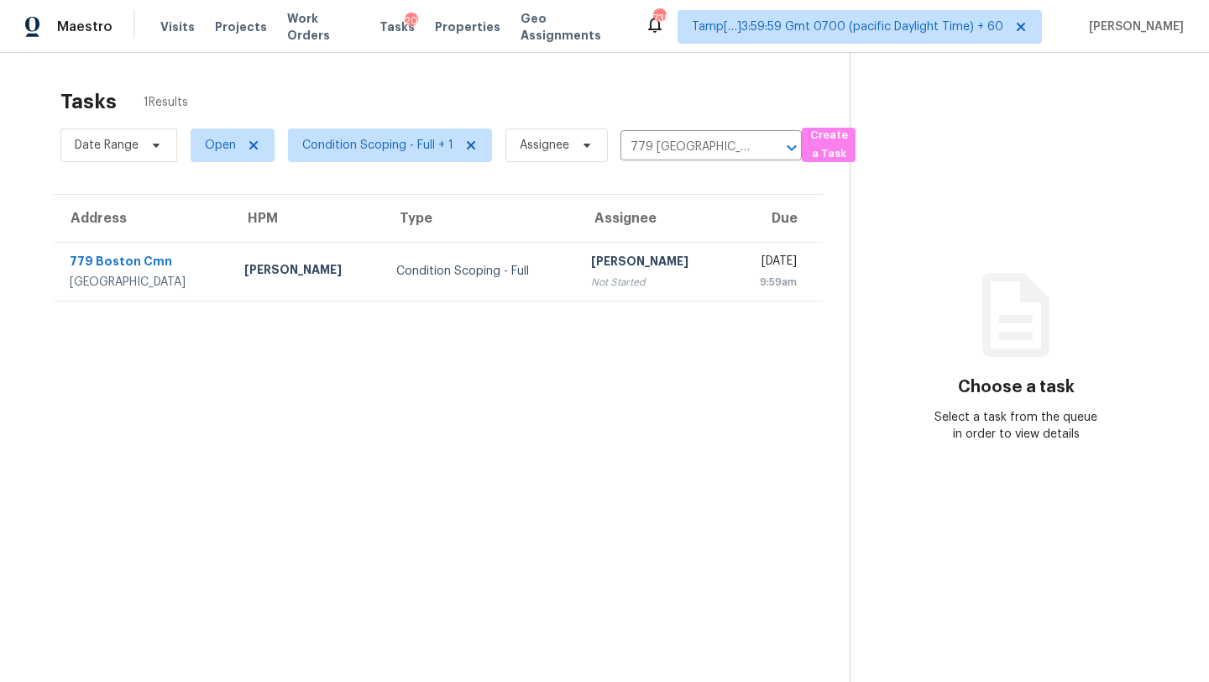
click at [729, 295] on td "[DATE] 9:59am" at bounding box center [775, 271] width 93 height 59
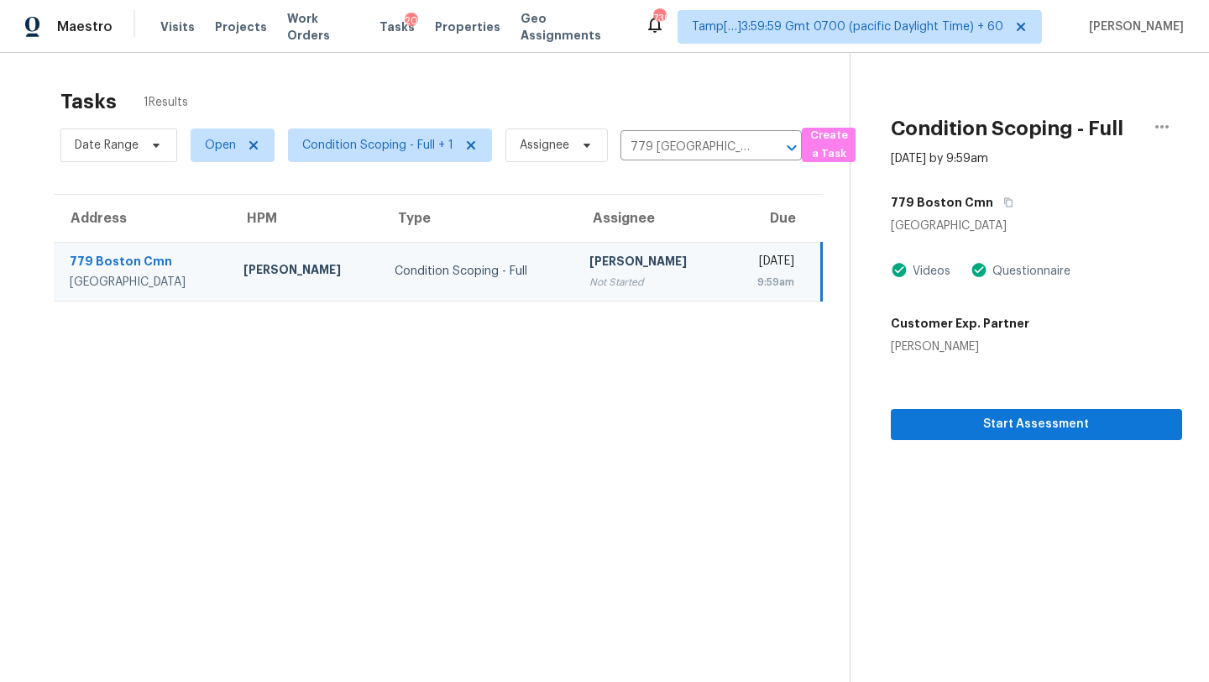
click at [1011, 201] on div "779 Boston Cmn" at bounding box center [1036, 202] width 291 height 30
click at [1003, 201] on icon "button" at bounding box center [1008, 202] width 10 height 10
click at [1001, 441] on section "Condition Scoping - Full [DATE] by 9:59am 779 [GEOGRAPHIC_DATA] Videos Question…" at bounding box center [1016, 394] width 332 height 682
click at [967, 424] on span "Start Assessment" at bounding box center [1036, 424] width 264 height 21
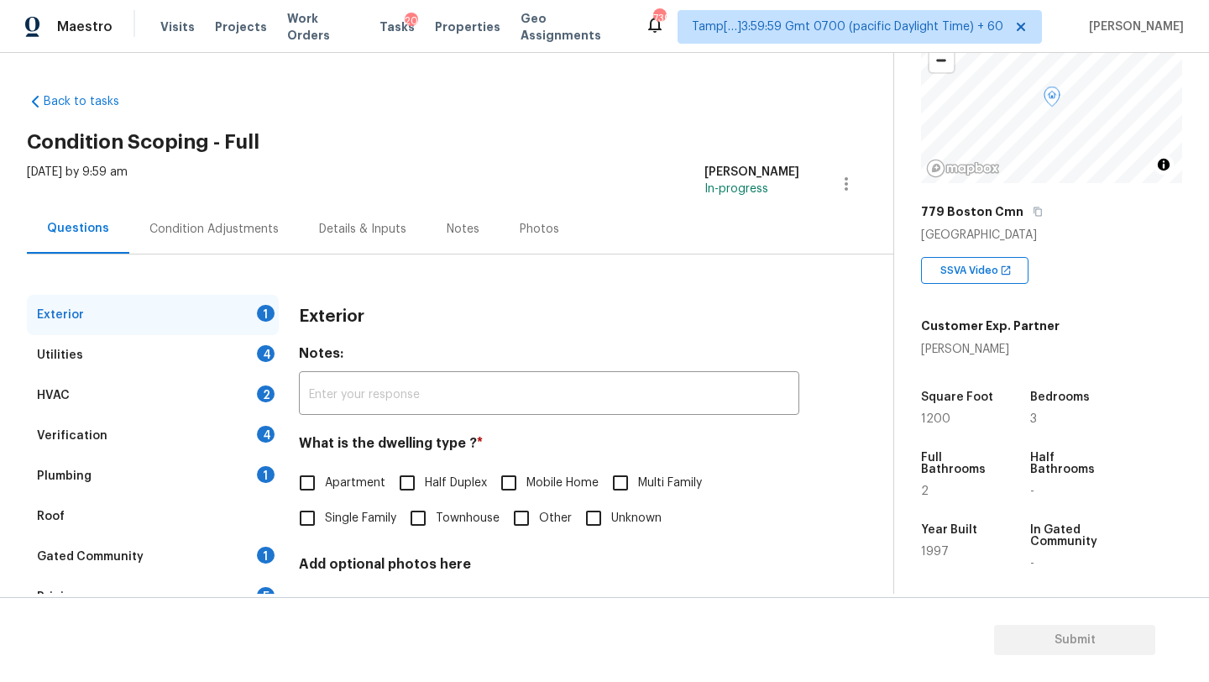
scroll to position [329, 0]
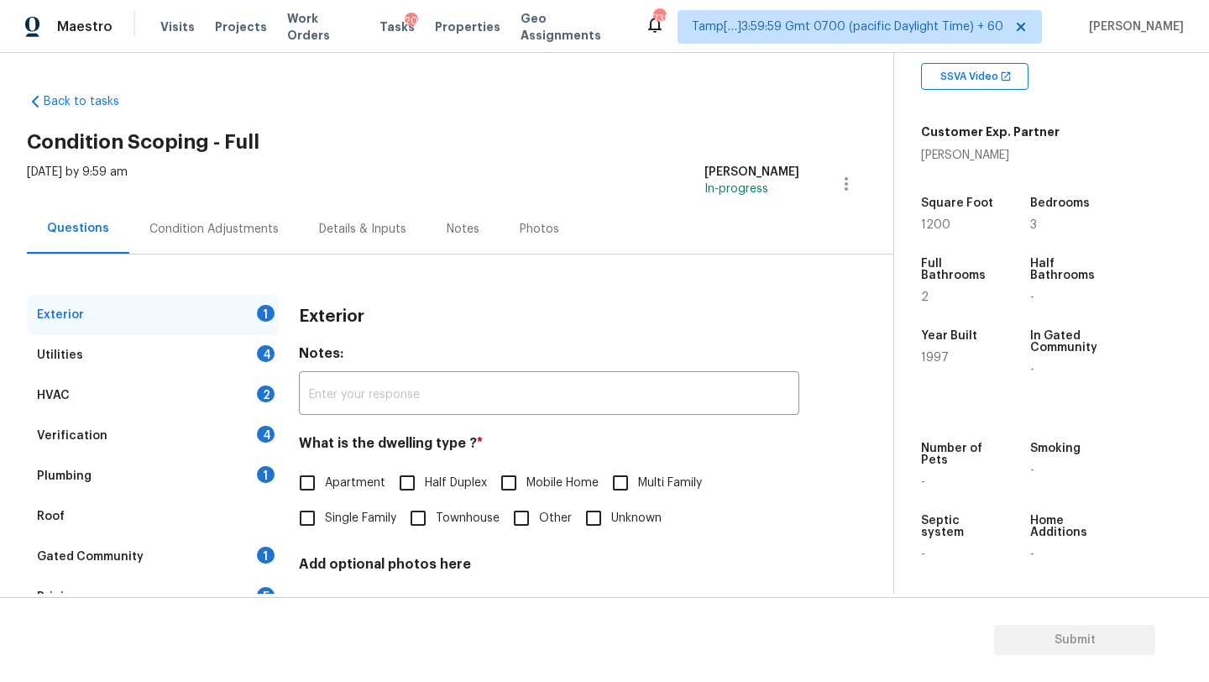
click at [326, 525] on span "Single Family" at bounding box center [360, 519] width 71 height 18
click at [325, 525] on input "Single Family" at bounding box center [307, 517] width 35 height 35
checkbox input "true"
click at [288, 547] on div "Exterior Utilities 4 HVAC 2 Verification 4 Plumbing 1 Roof Gated Community 1 Pr…" at bounding box center [440, 505] width 826 height 421
click at [269, 547] on div "1" at bounding box center [266, 554] width 18 height 17
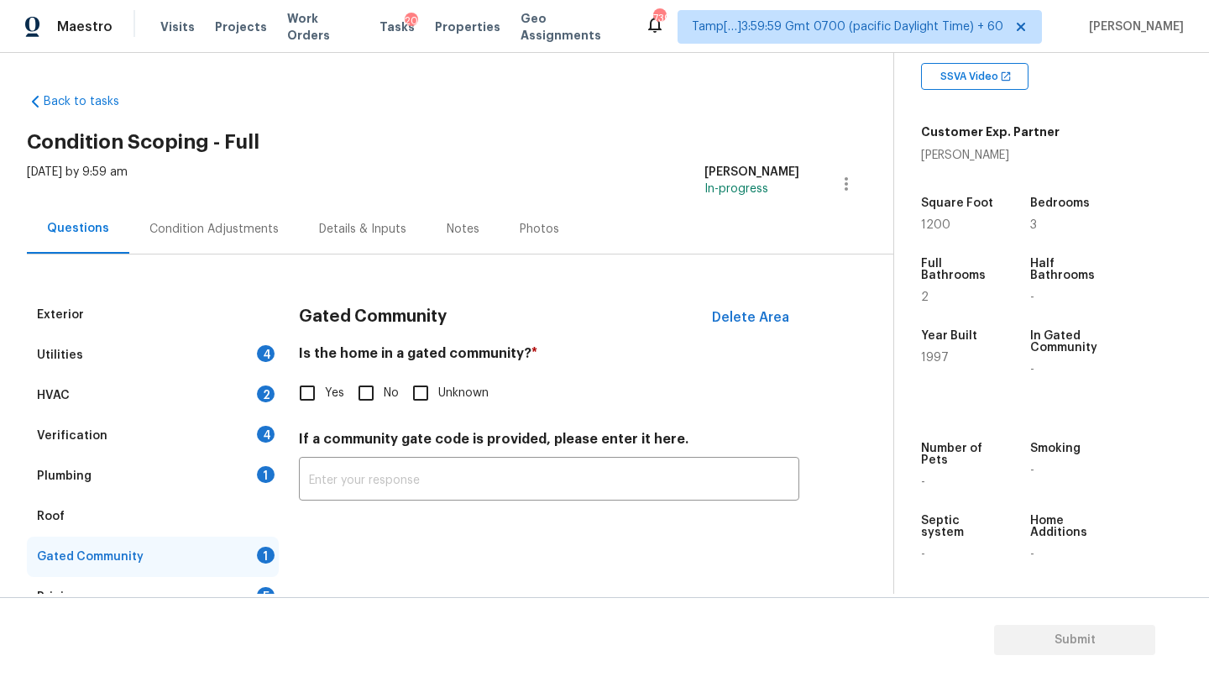
click at [350, 434] on h4 "If a community gate code is provided, please enter it here." at bounding box center [549, 443] width 500 height 24
click at [364, 405] on input "No" at bounding box center [365, 392] width 35 height 35
checkbox input "true"
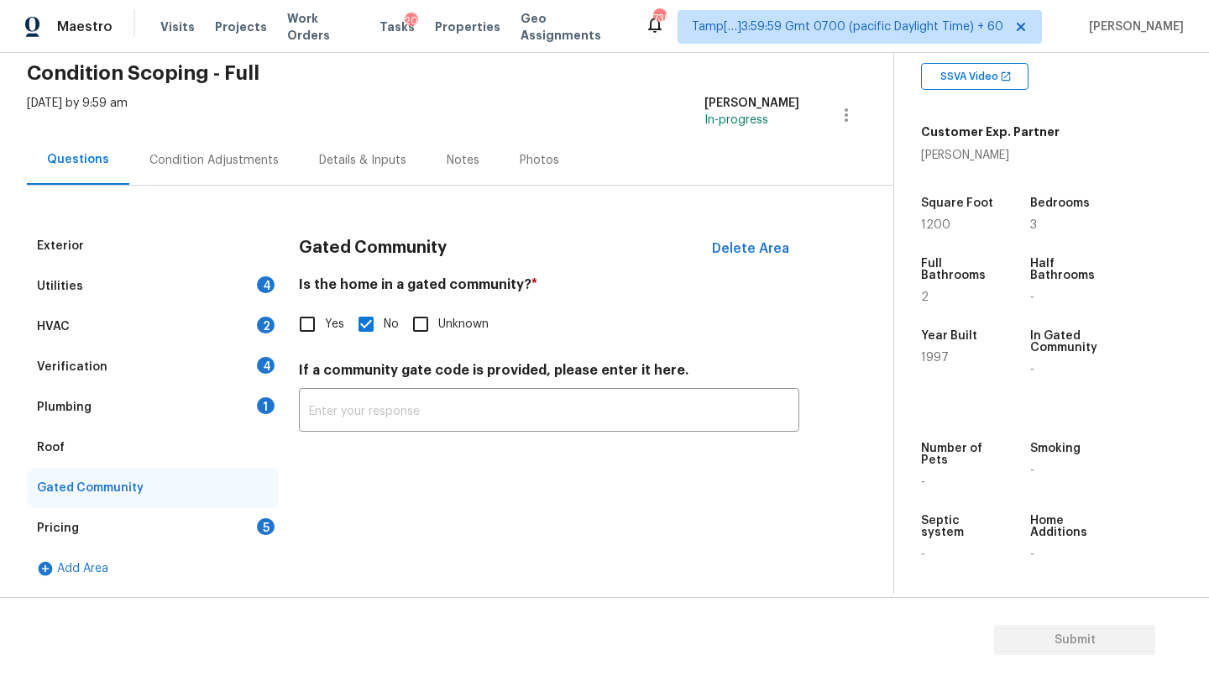
click at [112, 452] on div "Roof" at bounding box center [153, 447] width 252 height 40
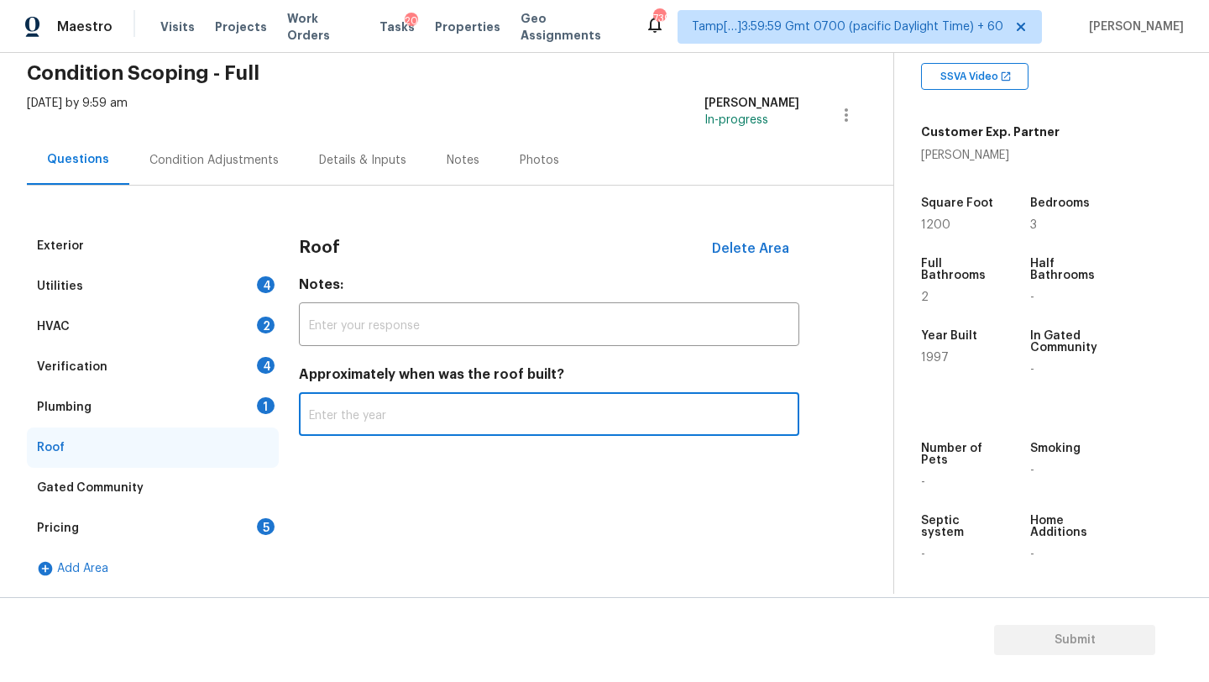
click at [375, 426] on input "text" at bounding box center [549, 415] width 500 height 39
type input "1995"
click at [179, 408] on div "Plumbing 1" at bounding box center [153, 407] width 252 height 40
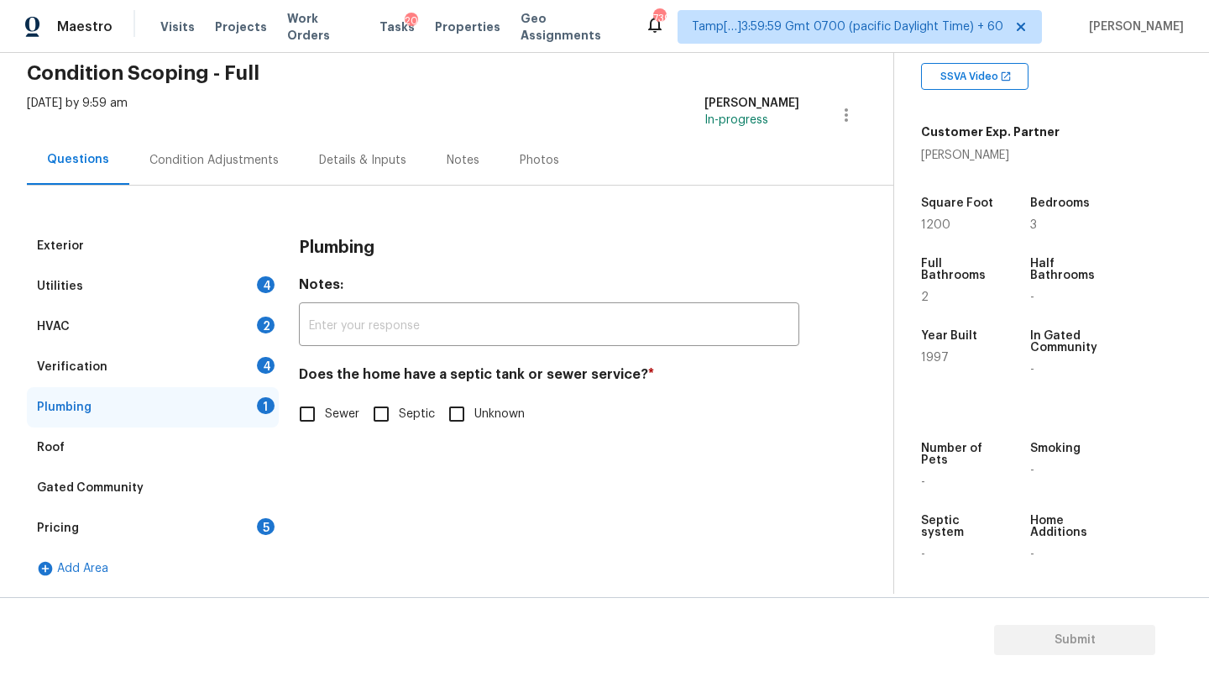
click at [308, 416] on input "Sewer" at bounding box center [307, 413] width 35 height 35
checkbox input "true"
click at [195, 371] on div "Verification 4" at bounding box center [153, 367] width 252 height 40
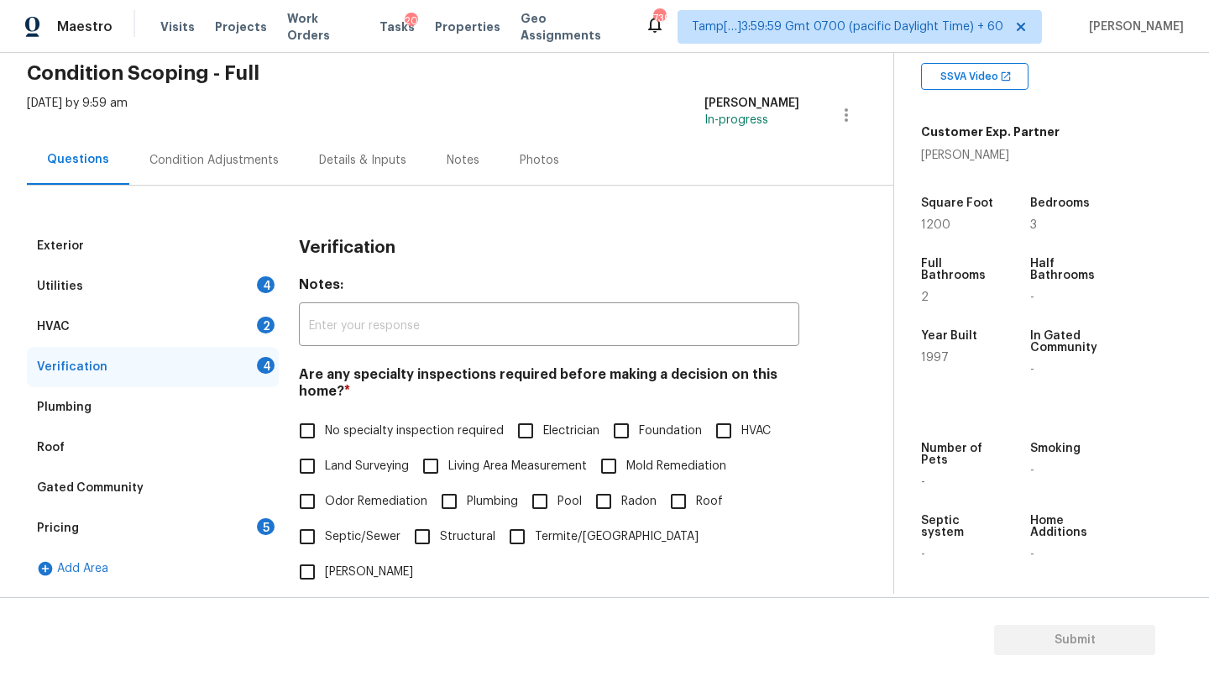
click at [348, 437] on span "No specialty inspection required" at bounding box center [414, 431] width 179 height 18
click at [325, 437] on input "No specialty inspection required" at bounding box center [307, 430] width 35 height 35
checkbox input "true"
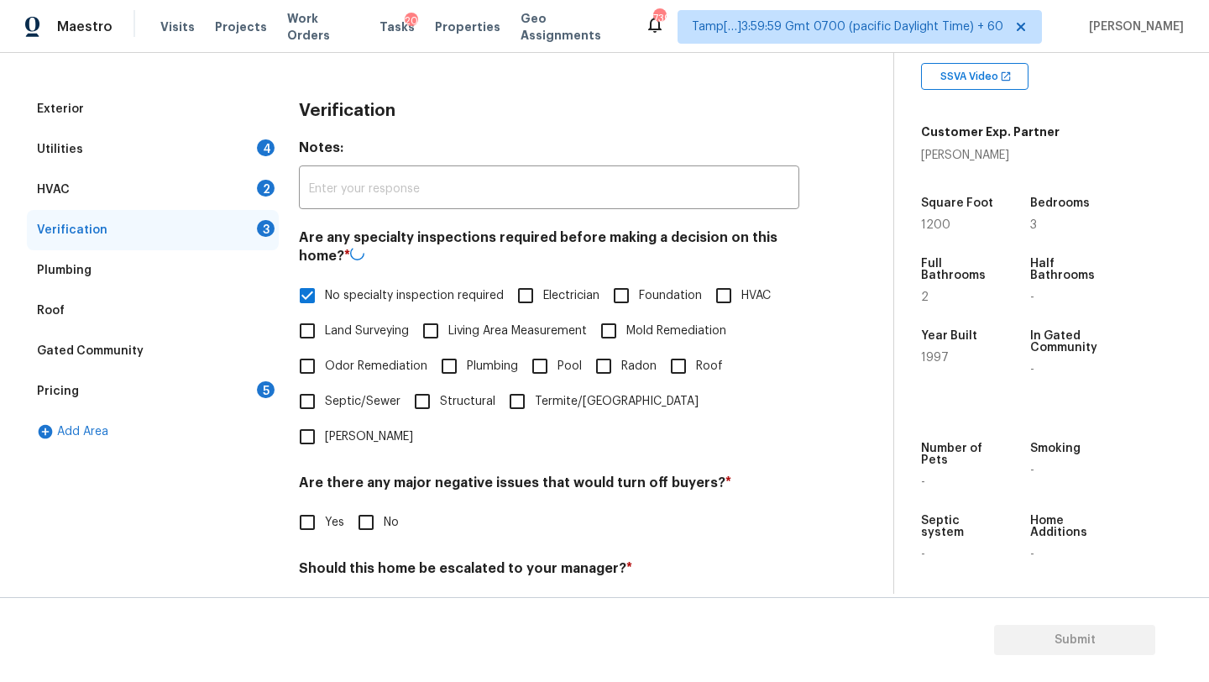
scroll to position [328, 0]
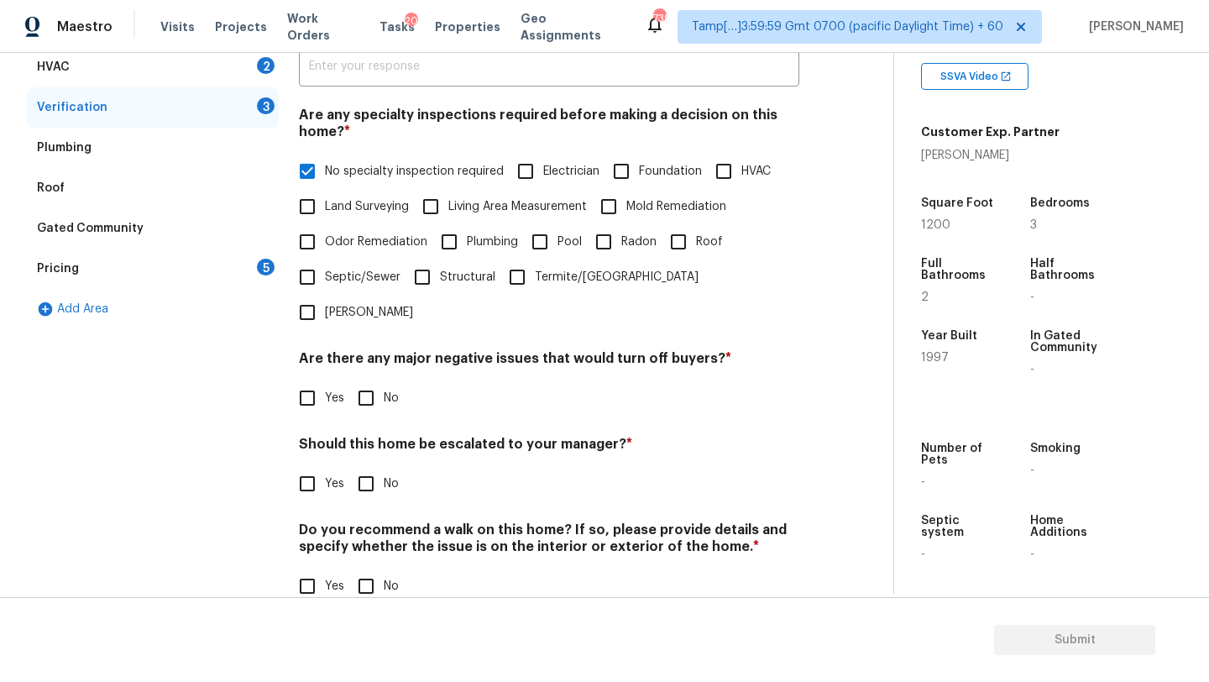
click at [358, 380] on input "No" at bounding box center [365, 397] width 35 height 35
checkbox input "true"
click at [358, 468] on input "No" at bounding box center [365, 485] width 35 height 35
checkbox input "true"
click at [367, 568] on input "No" at bounding box center [365, 585] width 35 height 35
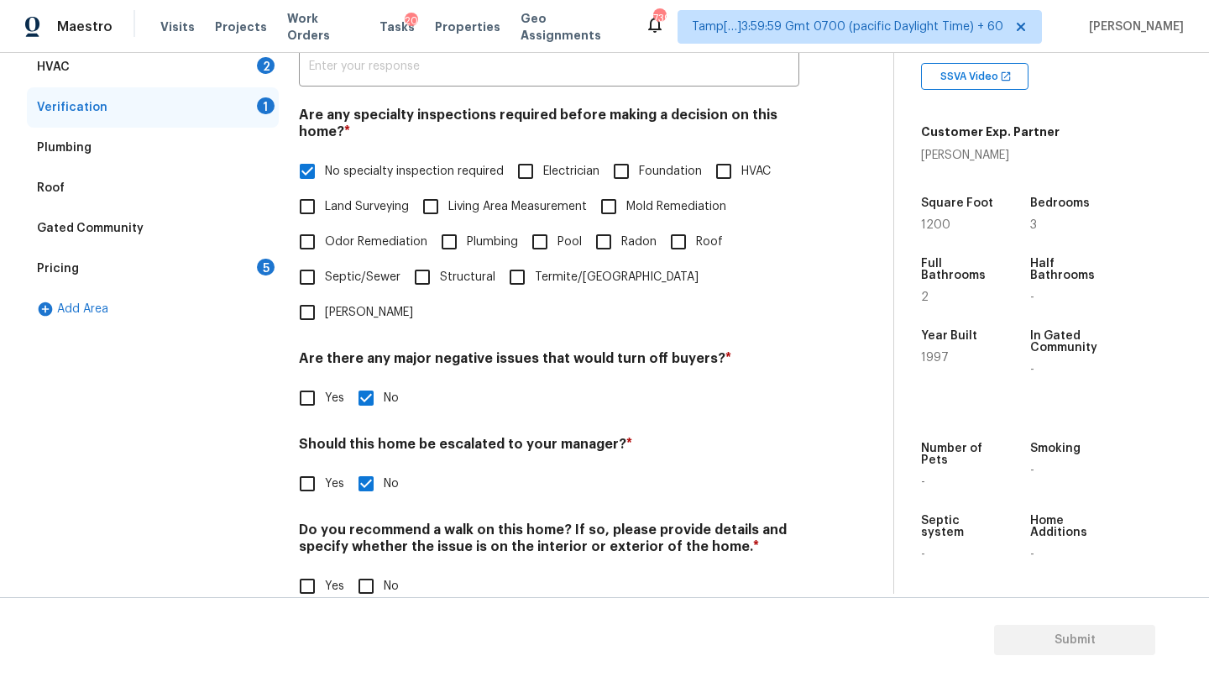
checkbox input "true"
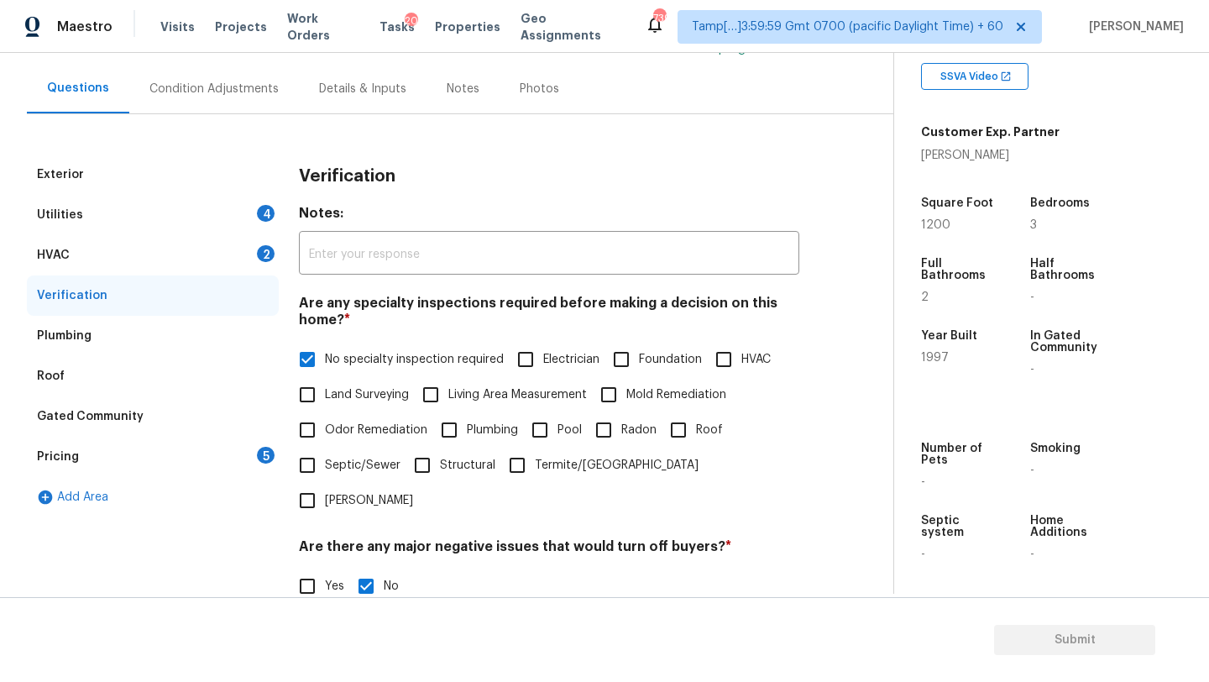
scroll to position [120, 0]
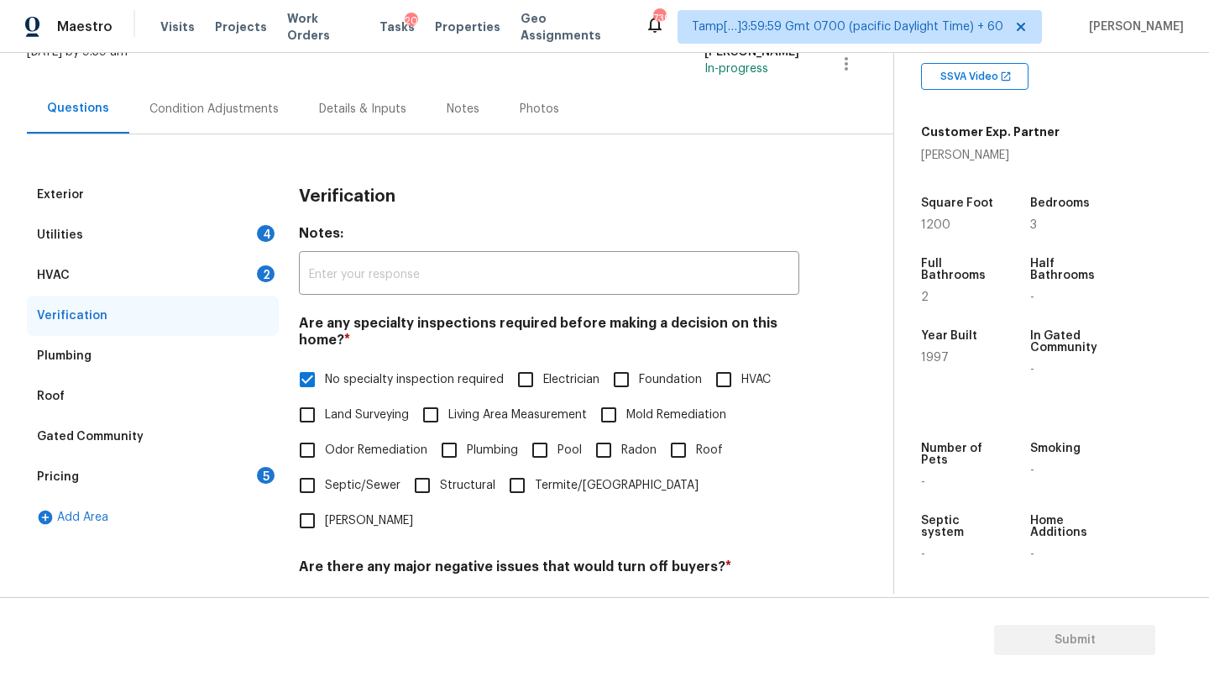
click at [104, 275] on div "HVAC 2" at bounding box center [153, 275] width 252 height 40
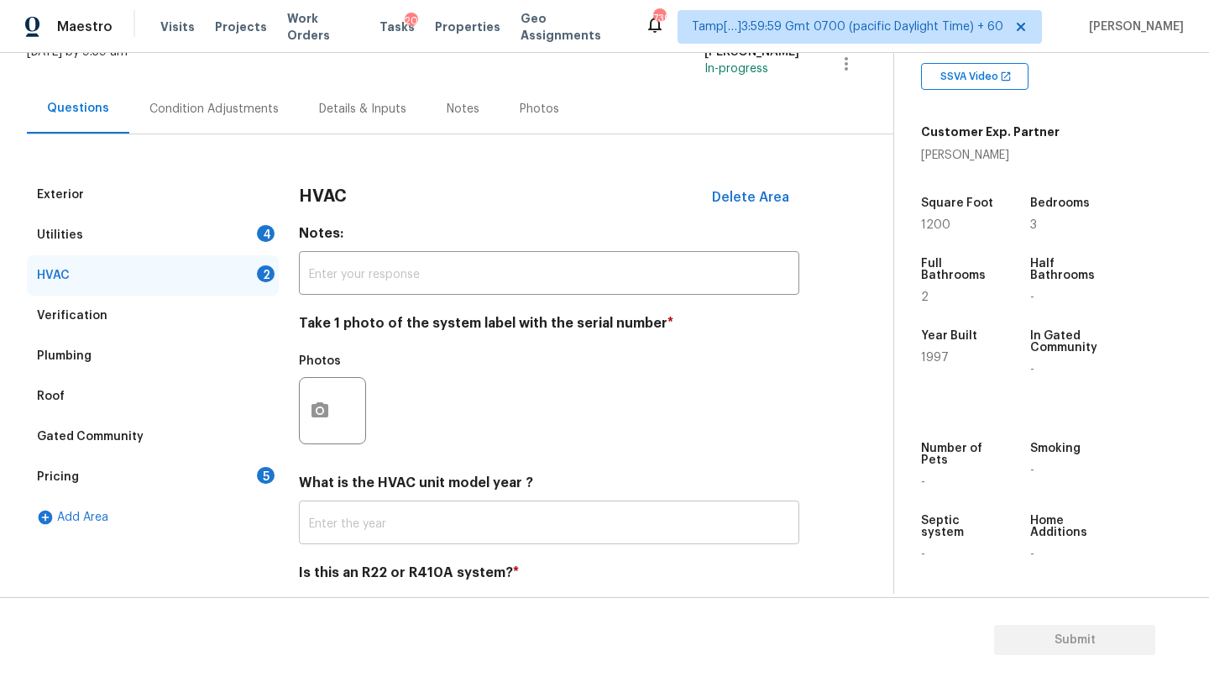
click at [348, 515] on input "text" at bounding box center [549, 524] width 500 height 39
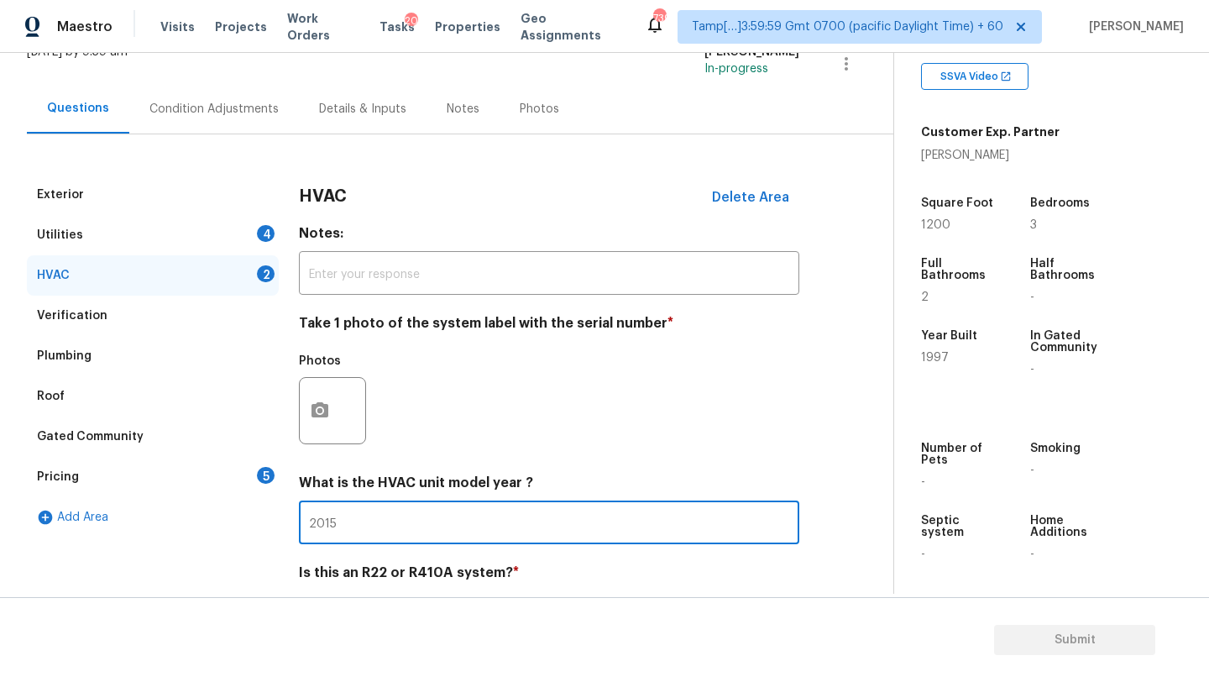
scroll to position [182, 0]
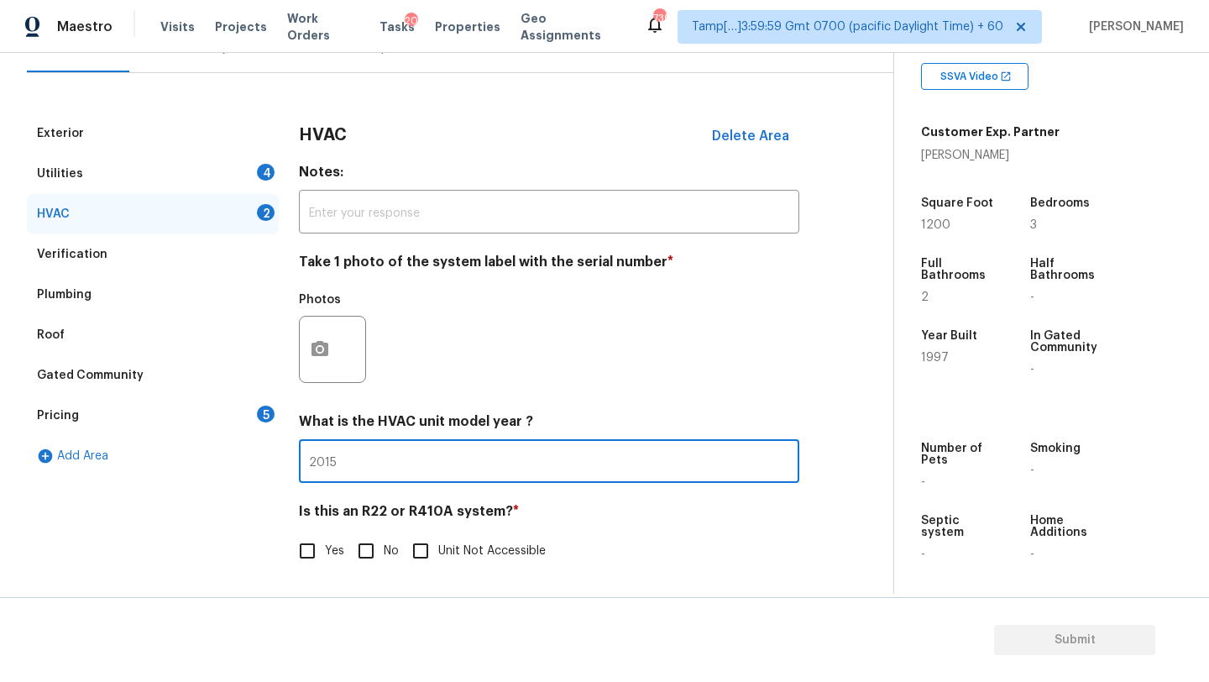
type input "2015"
click at [360, 551] on input "No" at bounding box center [365, 550] width 35 height 35
checkbox input "true"
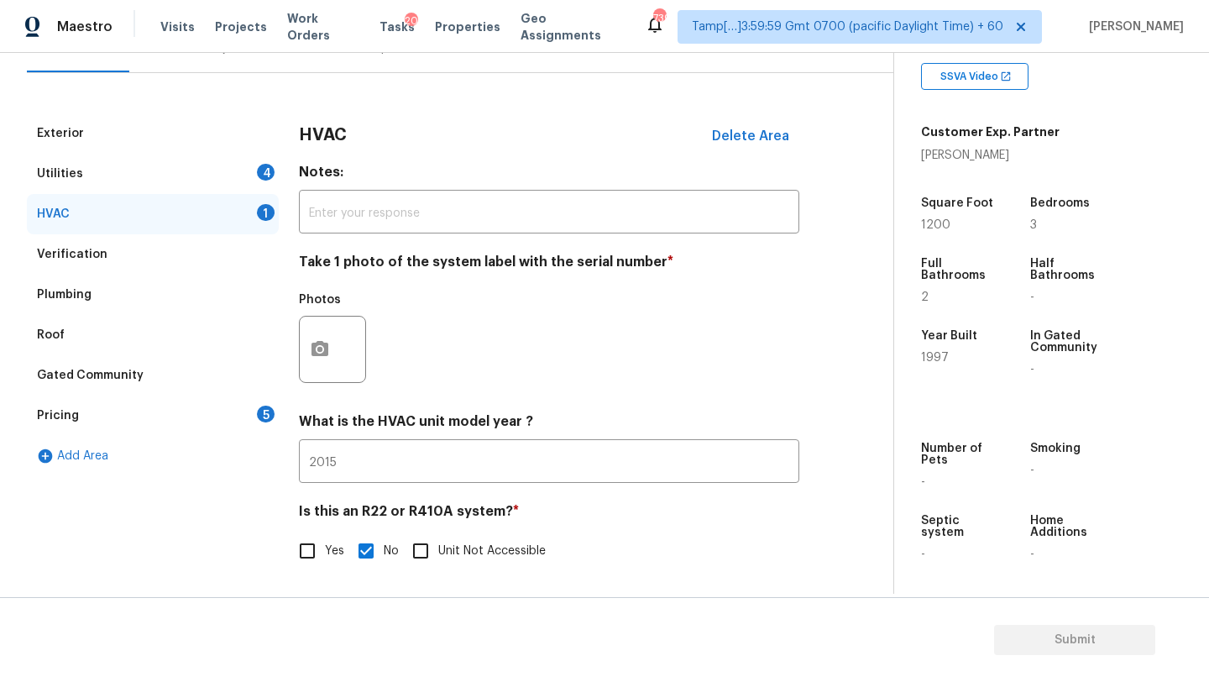
click at [92, 178] on div "Utilities 4" at bounding box center [153, 174] width 252 height 40
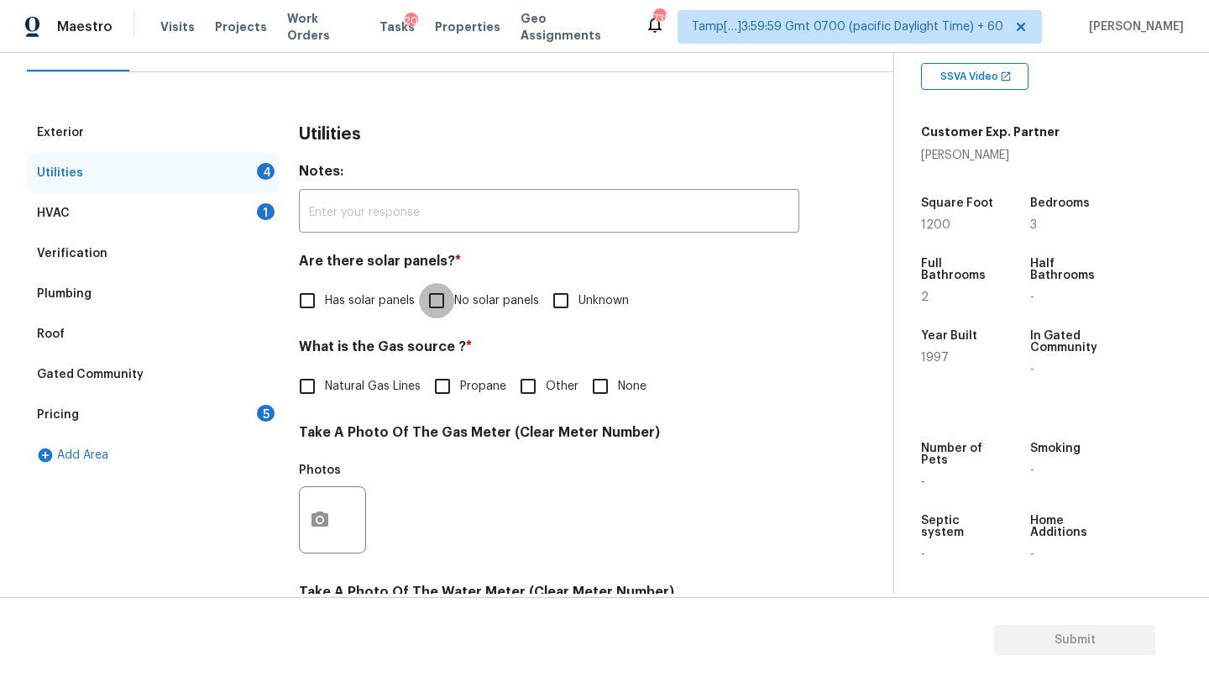
click at [447, 305] on input "No solar panels" at bounding box center [436, 300] width 35 height 35
checkbox input "true"
click at [379, 383] on span "Natural Gas Lines" at bounding box center [373, 388] width 96 height 18
click at [325, 383] on input "Natural Gas Lines" at bounding box center [307, 387] width 35 height 35
checkbox input "true"
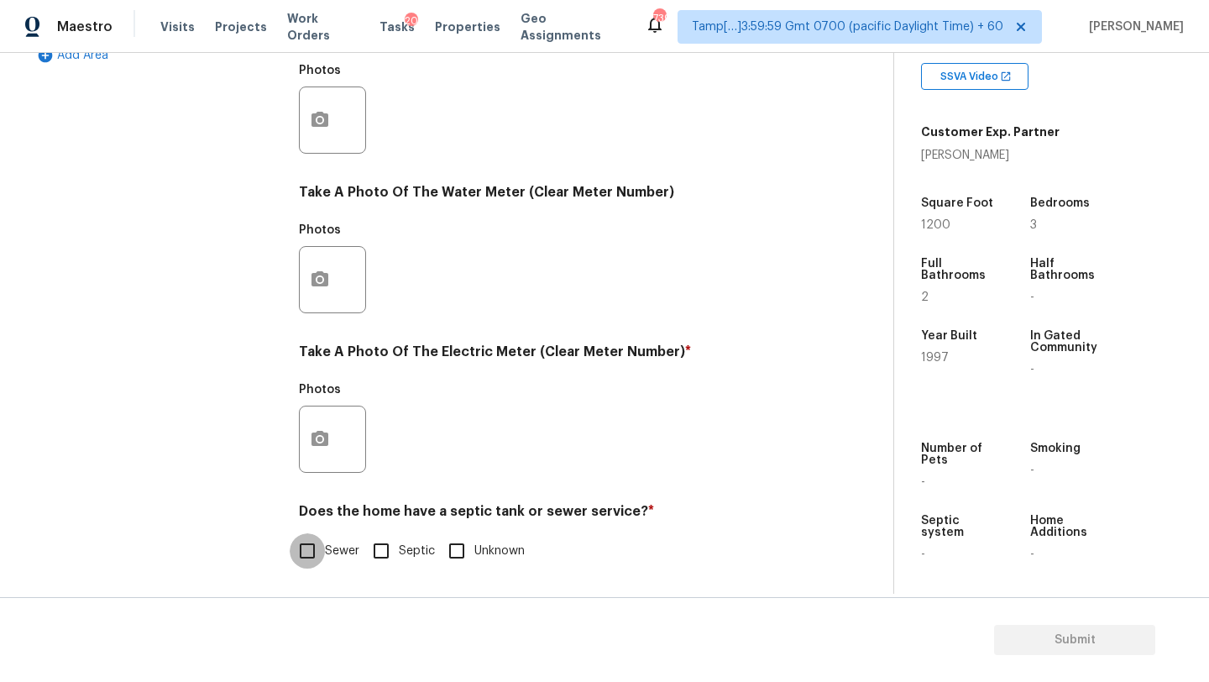
click at [320, 542] on input "Sewer" at bounding box center [307, 550] width 35 height 35
checkbox input "true"
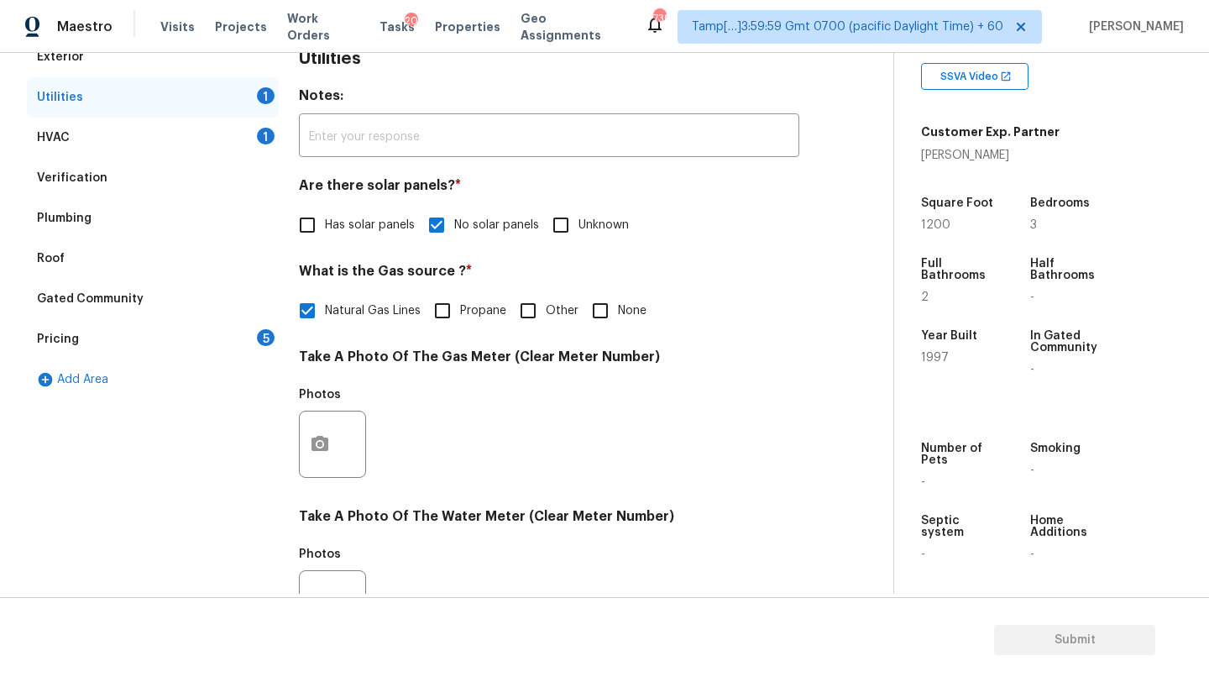
scroll to position [227, 0]
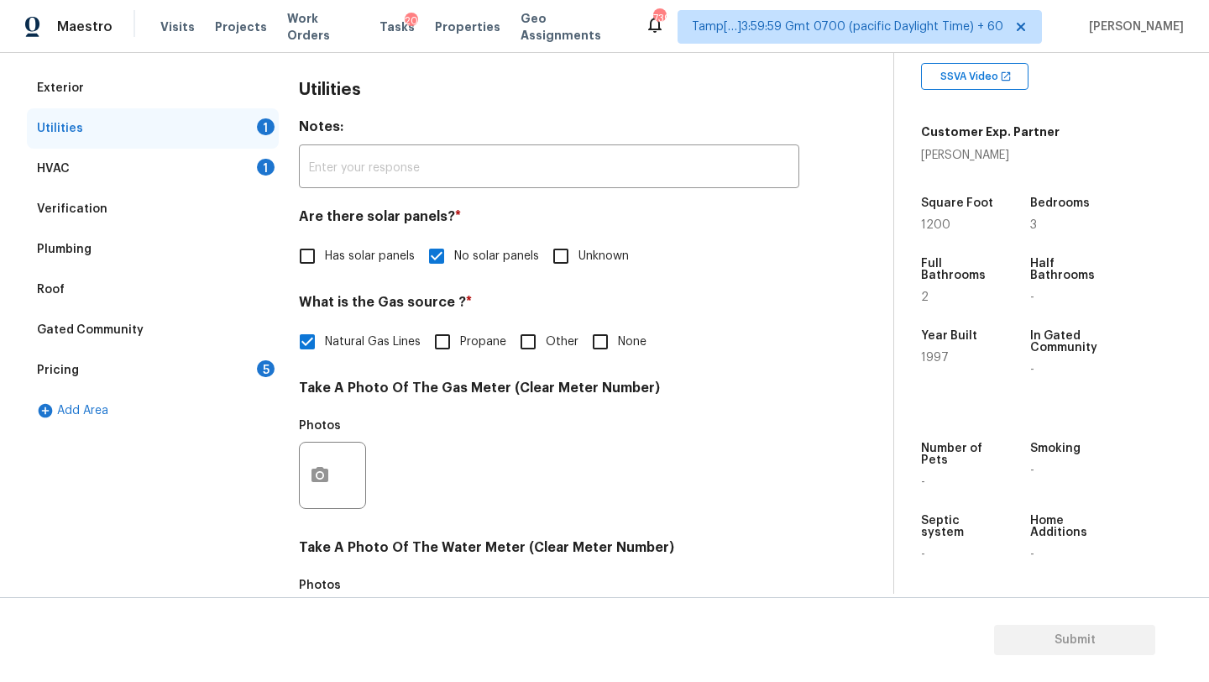
click at [225, 375] on div "Pricing 5" at bounding box center [153, 370] width 252 height 40
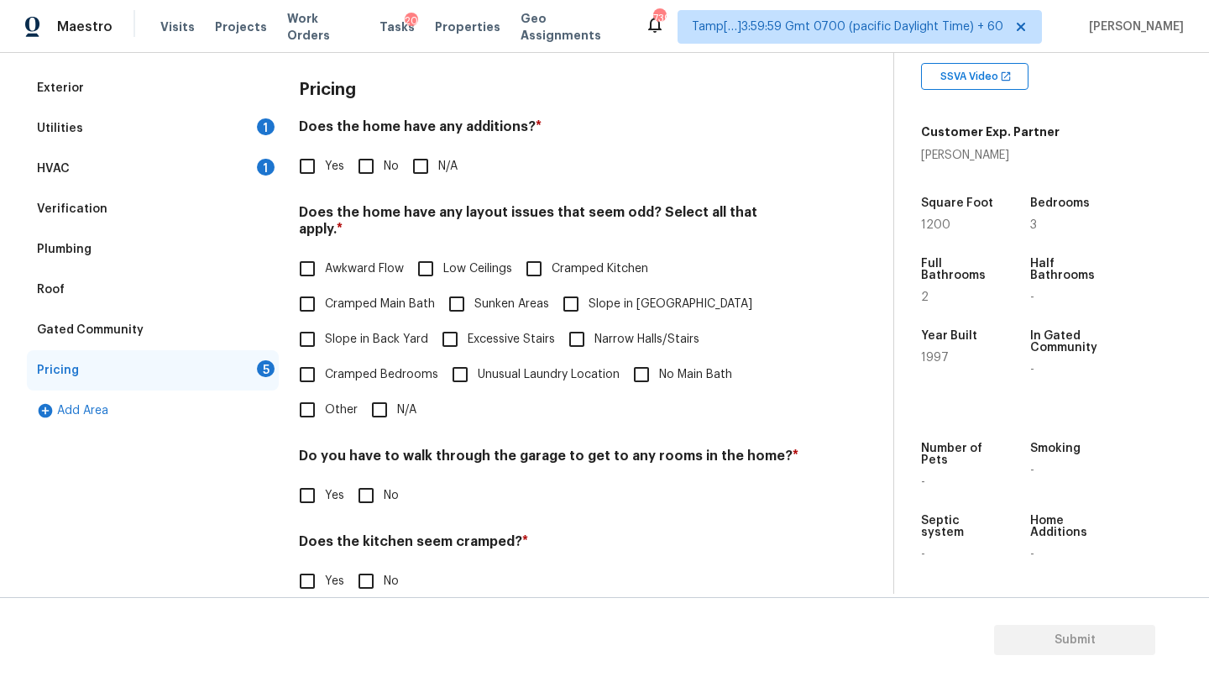
click at [368, 179] on input "No" at bounding box center [365, 166] width 35 height 35
checkbox input "true"
click at [370, 489] on input "No" at bounding box center [365, 495] width 35 height 35
checkbox input "true"
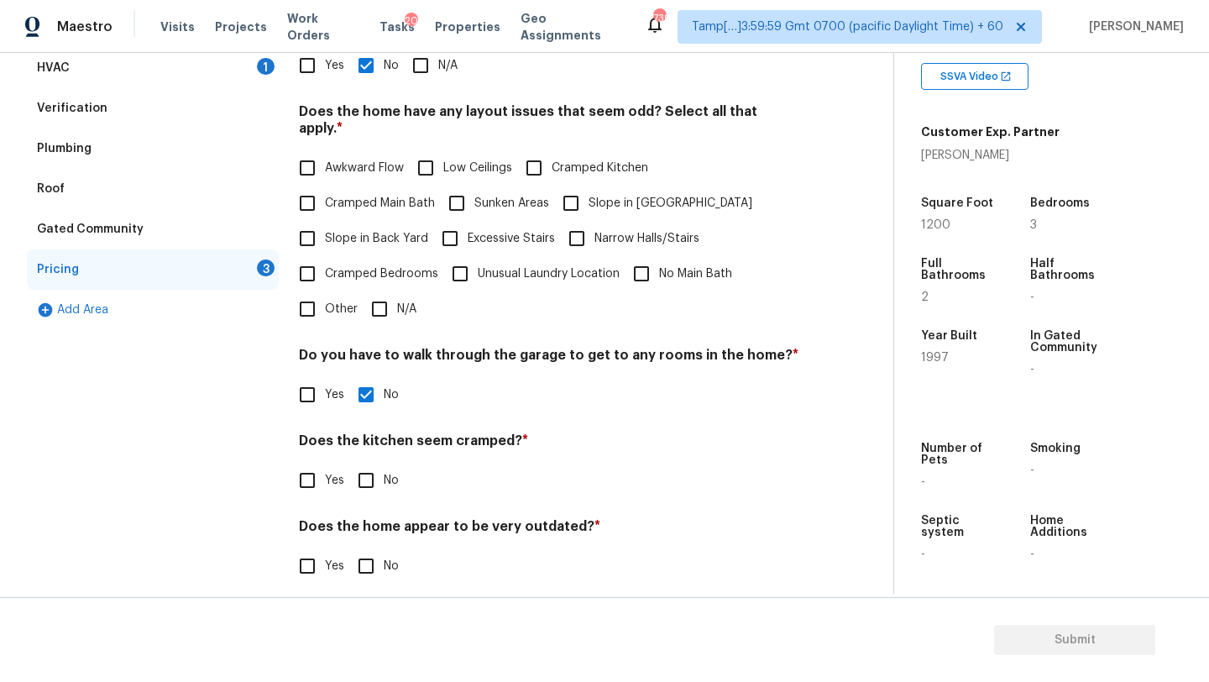
scroll to position [326, 0]
click at [370, 464] on input "No" at bounding box center [365, 481] width 35 height 35
checkbox input "true"
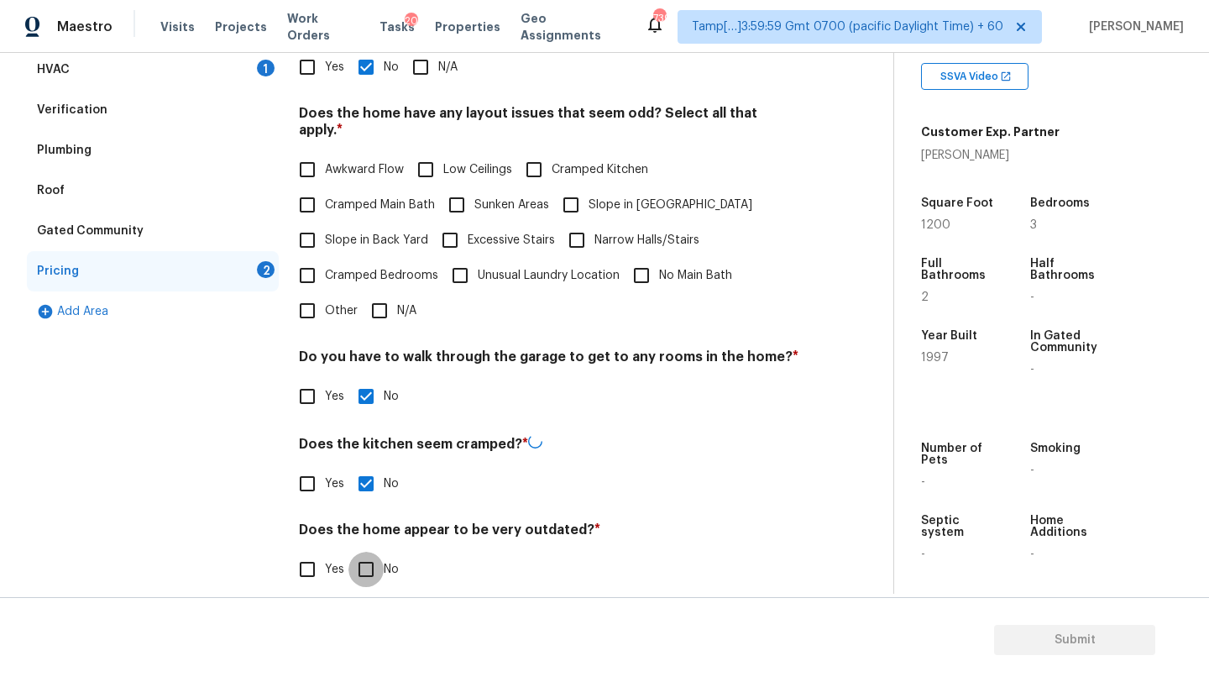
click at [370, 552] on input "No" at bounding box center [365, 569] width 35 height 35
checkbox input "true"
click at [327, 302] on span "Other" at bounding box center [341, 311] width 33 height 18
click at [325, 296] on input "Other" at bounding box center [307, 310] width 35 height 35
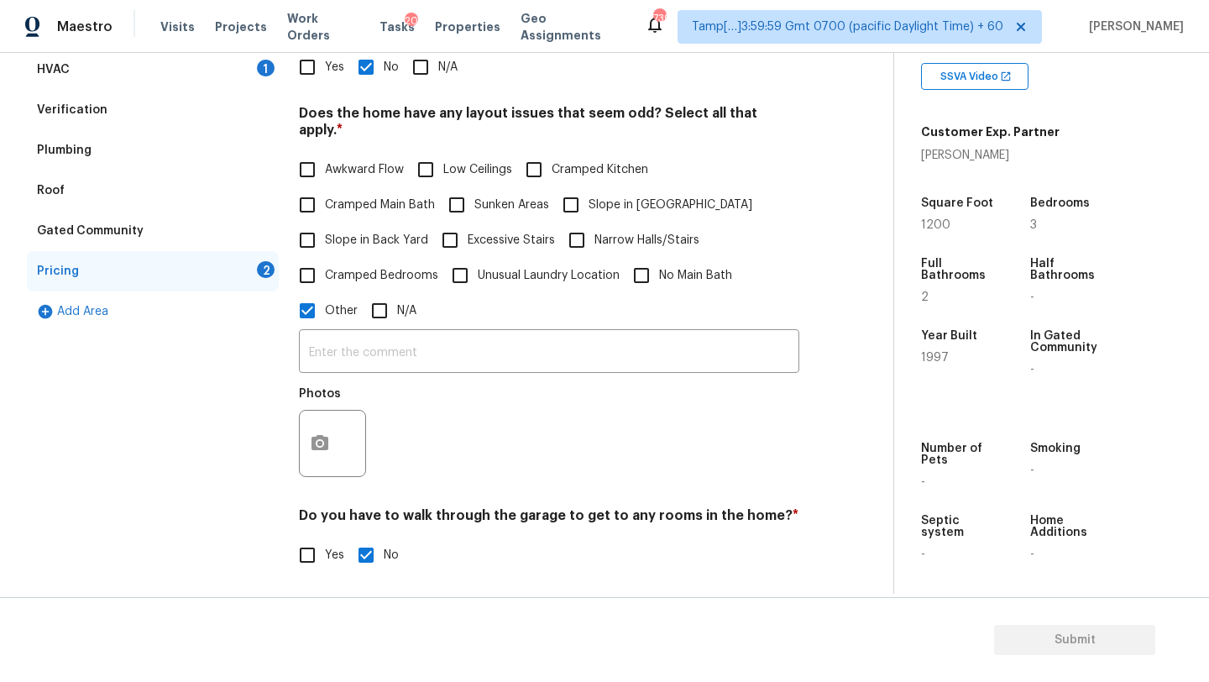
click at [308, 306] on input "Other" at bounding box center [307, 310] width 35 height 35
checkbox input "false"
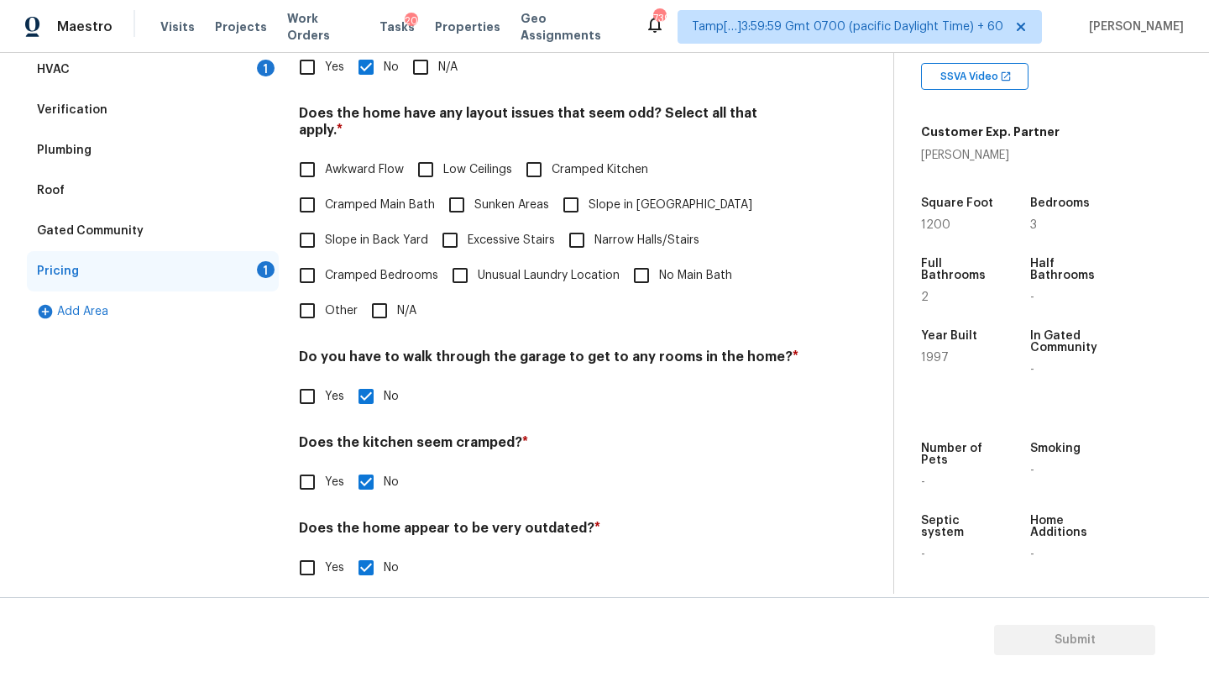
click at [403, 304] on label "N/A" at bounding box center [389, 310] width 55 height 35
click at [397, 304] on input "N/A" at bounding box center [379, 310] width 35 height 35
checkbox input "true"
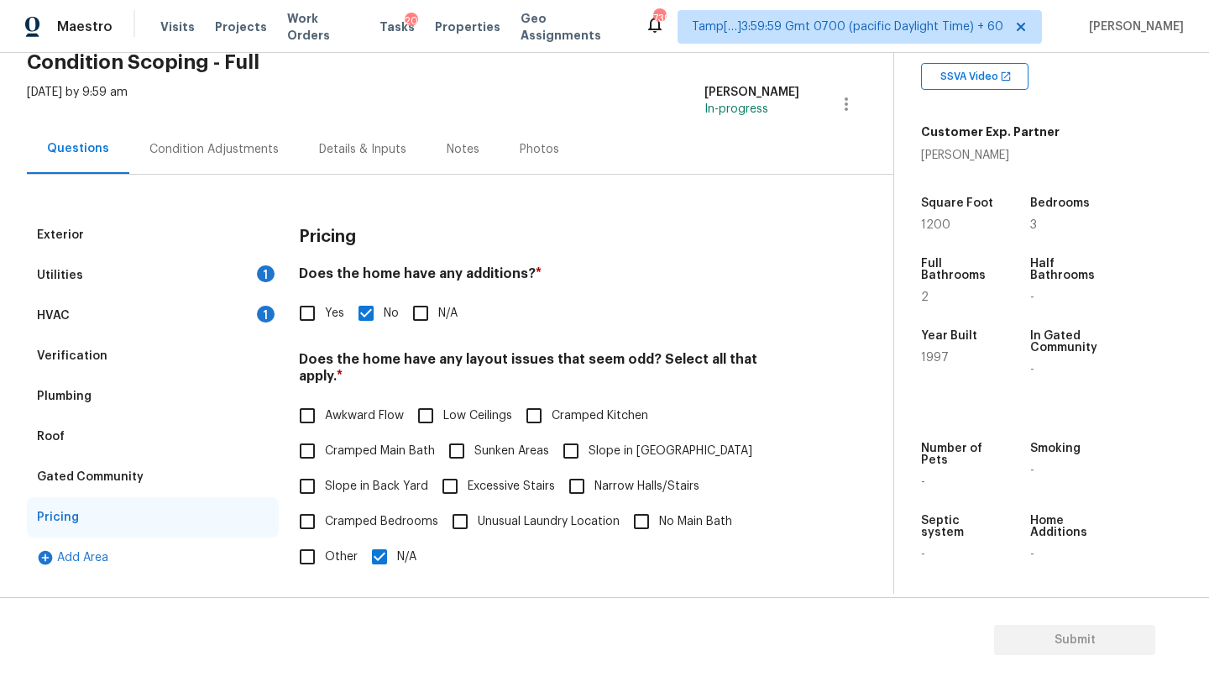
scroll to position [37, 0]
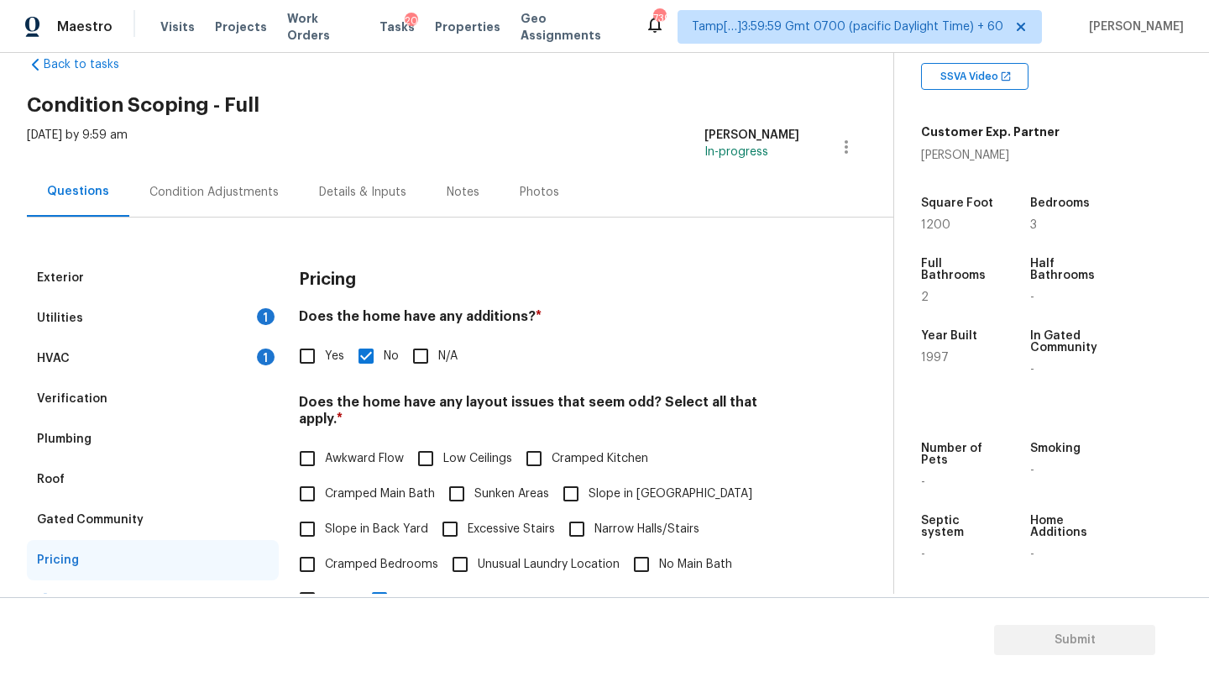
click at [247, 203] on div "Condition Adjustments" at bounding box center [214, 192] width 170 height 50
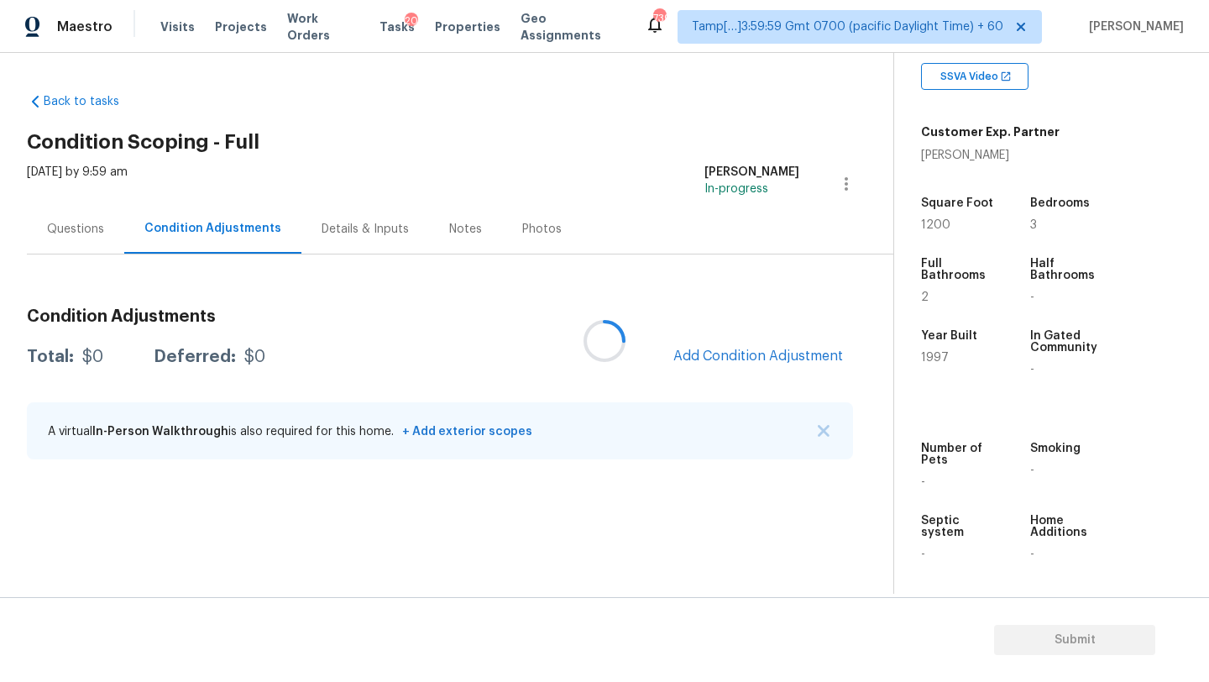
click at [753, 345] on div at bounding box center [604, 341] width 1209 height 682
click at [752, 353] on div at bounding box center [604, 341] width 1209 height 682
click at [753, 354] on div at bounding box center [604, 341] width 1209 height 682
click at [752, 356] on div at bounding box center [604, 341] width 1209 height 682
click at [753, 356] on div at bounding box center [604, 341] width 1209 height 682
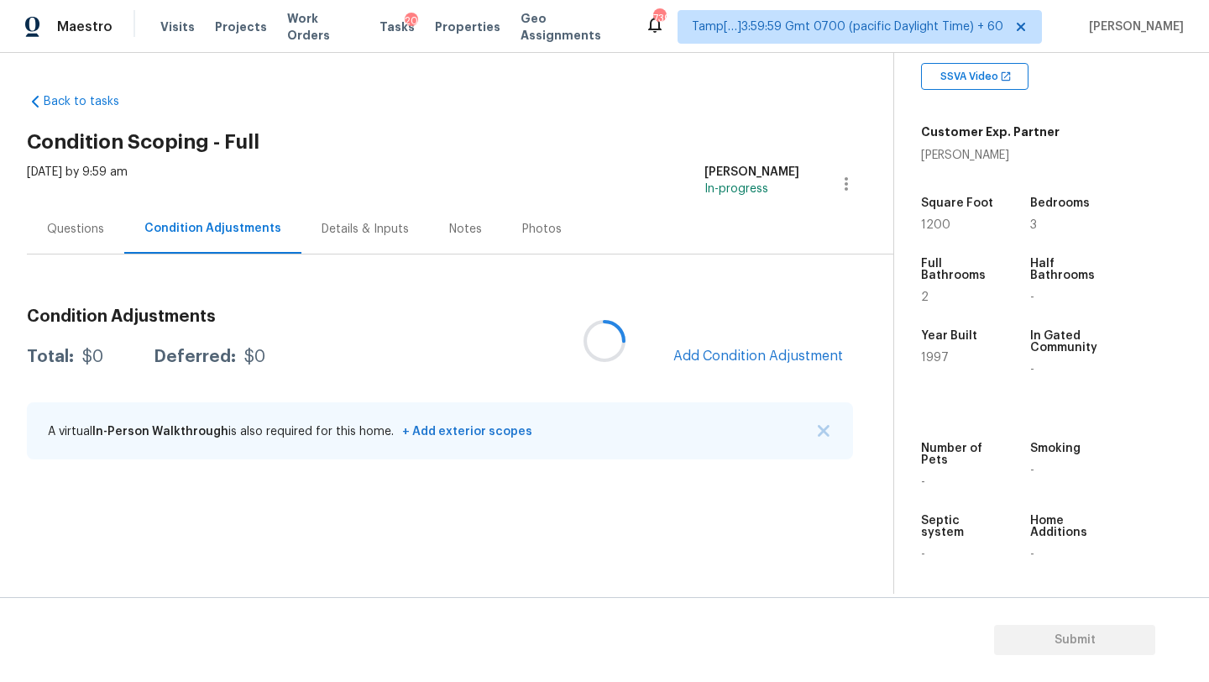
click at [688, 301] on div at bounding box center [604, 341] width 1209 height 682
click at [712, 353] on span "Add Condition Adjustment" at bounding box center [758, 355] width 170 height 15
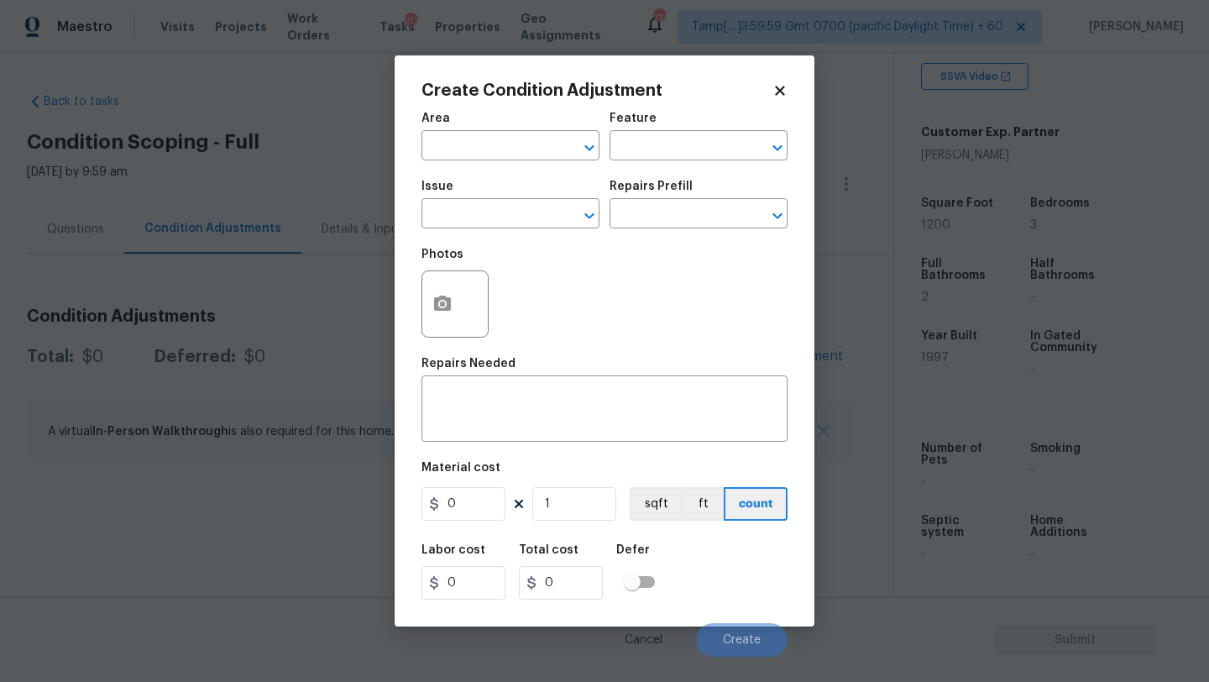
click at [462, 133] on div "Area" at bounding box center [510, 123] width 178 height 22
click at [463, 146] on input "text" at bounding box center [486, 147] width 131 height 26
click at [475, 209] on li "Interior Overall" at bounding box center [510, 213] width 178 height 28
type input "Interior Overall"
click at [646, 156] on input "text" at bounding box center [674, 147] width 131 height 26
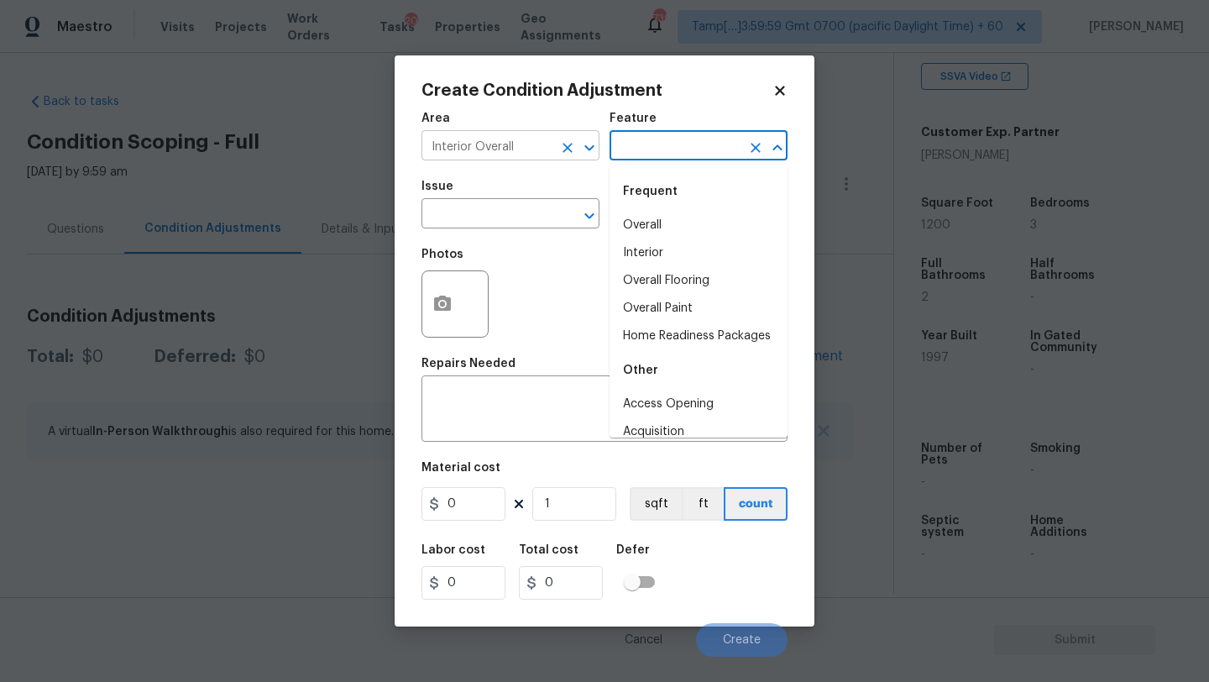
click at [570, 139] on icon "Clear" at bounding box center [567, 147] width 17 height 17
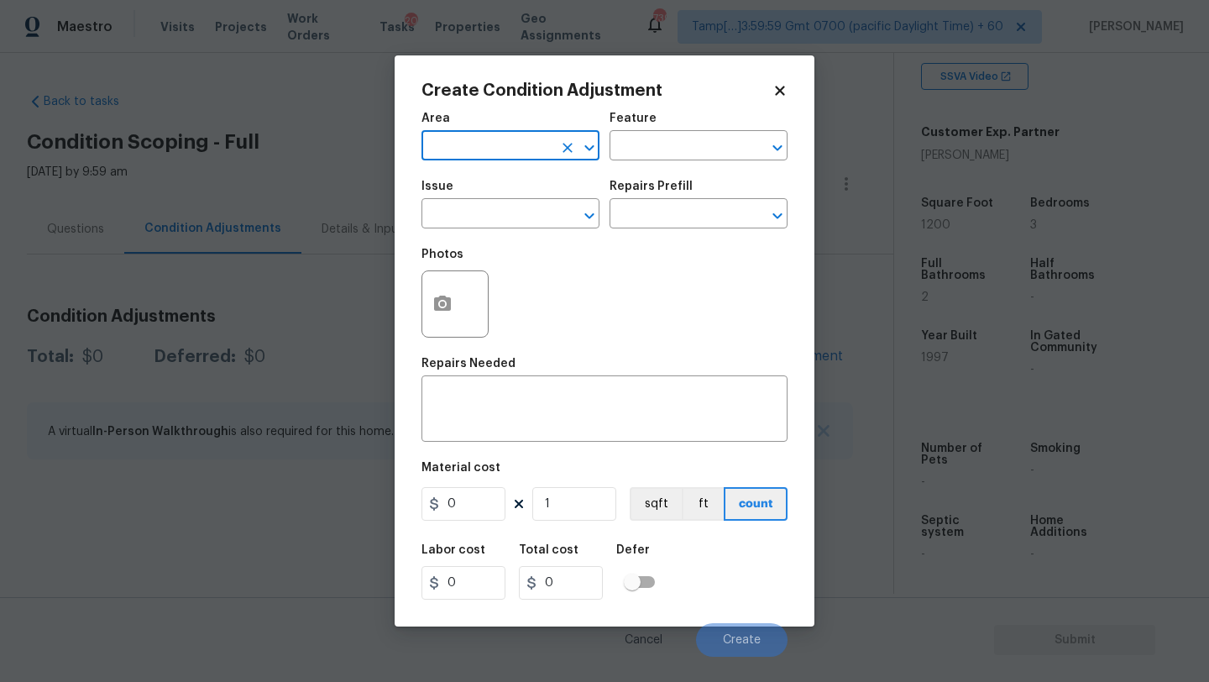
click at [542, 139] on input "text" at bounding box center [486, 147] width 131 height 26
click at [546, 200] on ul "Exterior Addition Exterior Overall" at bounding box center [510, 199] width 178 height 69
click at [546, 200] on li "Exterior Overall" at bounding box center [510, 213] width 178 height 28
type input "Exterior Overall"
click at [657, 154] on input "text" at bounding box center [674, 147] width 131 height 26
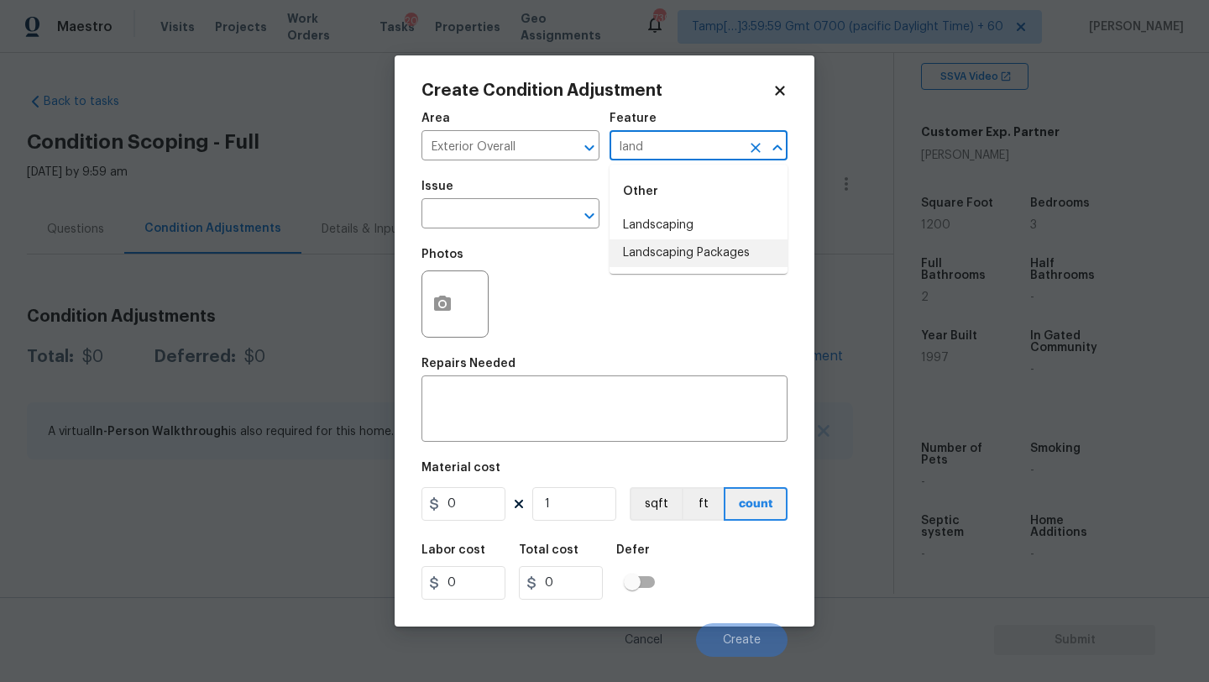
click at [657, 256] on li "Landscaping Packages" at bounding box center [698, 253] width 178 height 28
type input "Landscaping Packages"
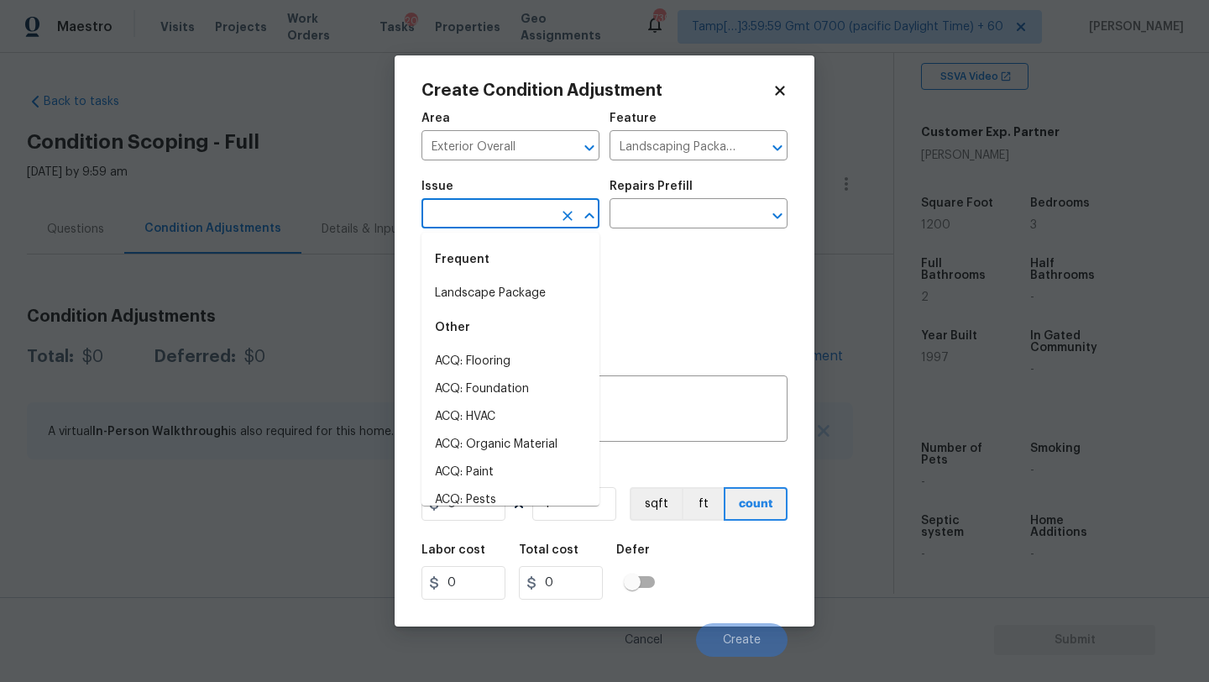
click at [491, 219] on input "text" at bounding box center [486, 215] width 131 height 26
drag, startPoint x: 492, startPoint y: 285, endPoint x: 524, endPoint y: 261, distance: 39.6
click at [492, 285] on li "Landscape Package" at bounding box center [510, 294] width 178 height 28
type input "Landscape Package"
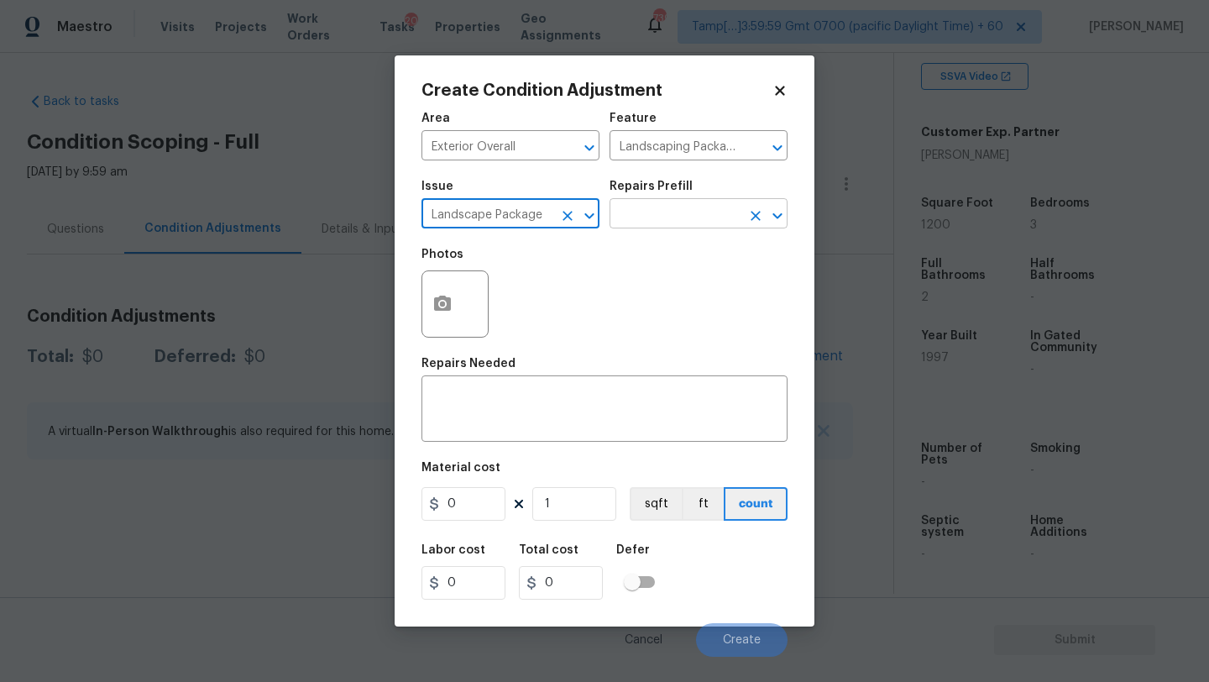
click at [638, 220] on input "text" at bounding box center [674, 215] width 131 height 26
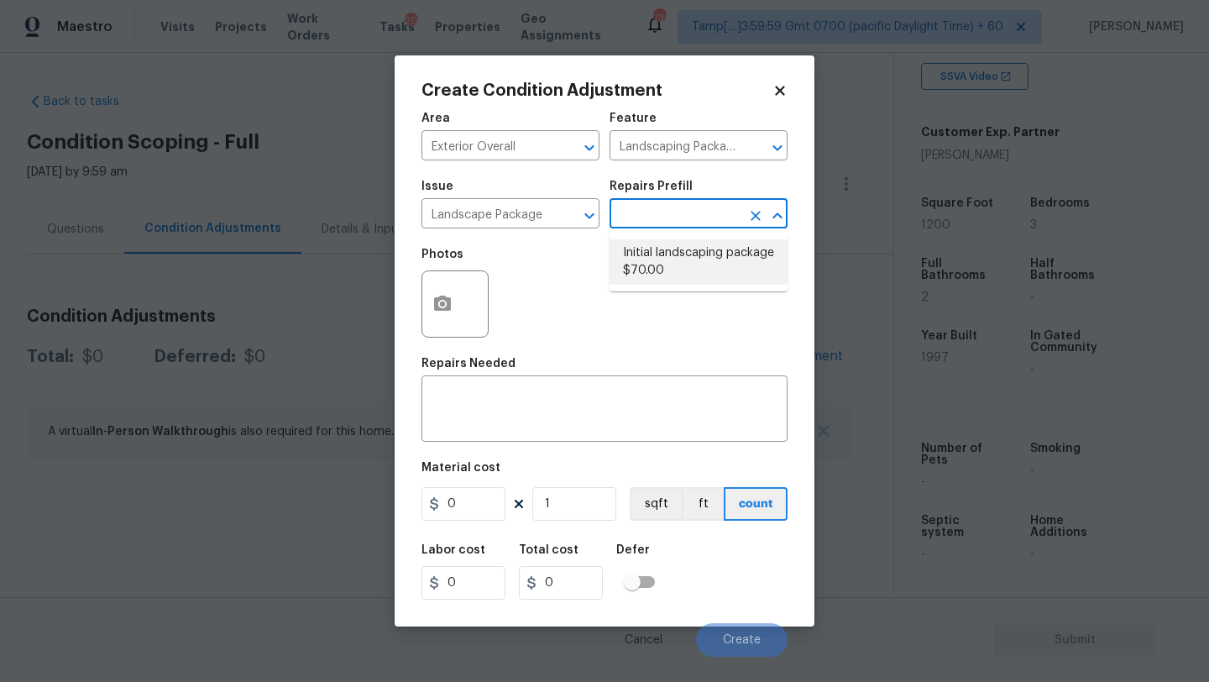
click at [659, 280] on li "Initial landscaping package $70.00" at bounding box center [698, 261] width 178 height 45
type input "Home Readiness Packages"
type textarea "Mowing of grass up to 6" in height. Mow, edge along driveways & sidewalks, trim…"
type input "70"
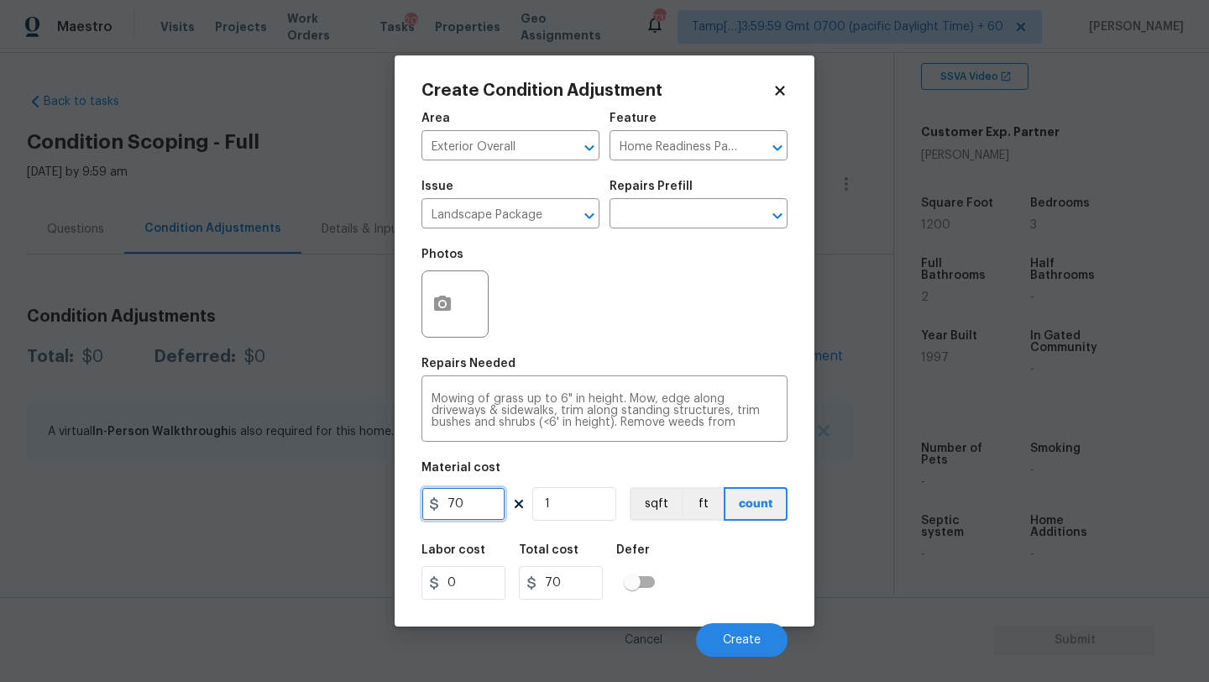
click at [470, 499] on input "70" at bounding box center [463, 504] width 84 height 34
type input "2000"
click at [438, 316] on button "button" at bounding box center [442, 303] width 40 height 65
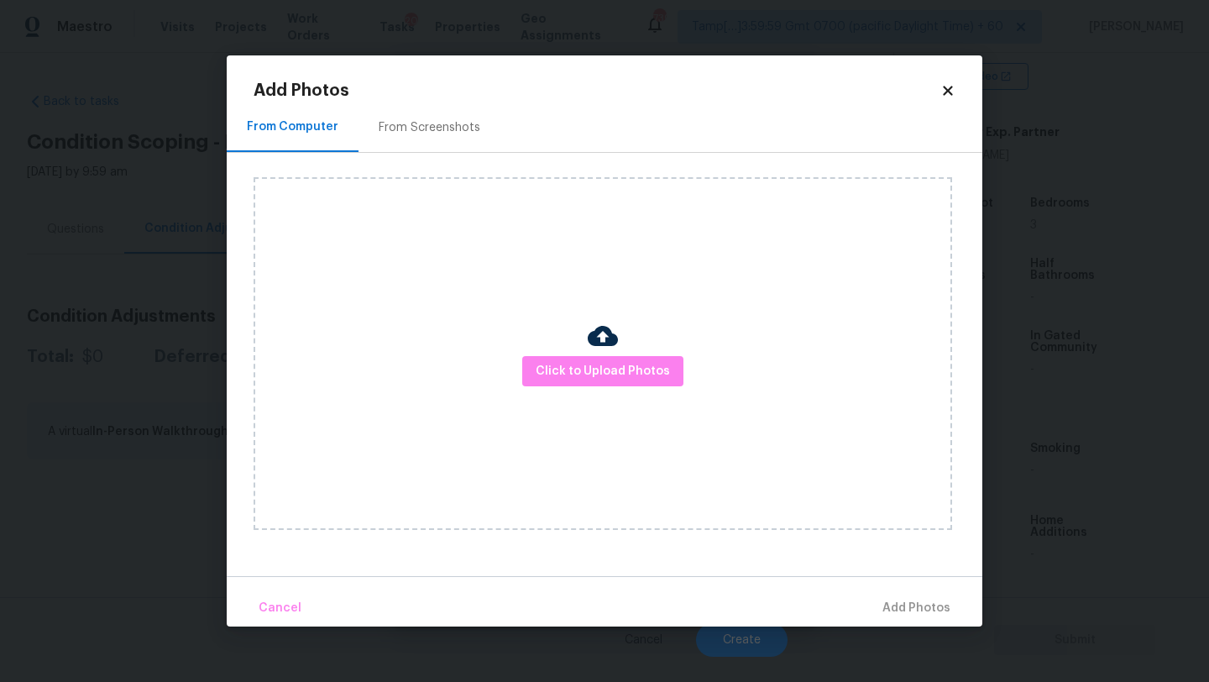
click at [403, 139] on div "From Screenshots" at bounding box center [429, 127] width 142 height 50
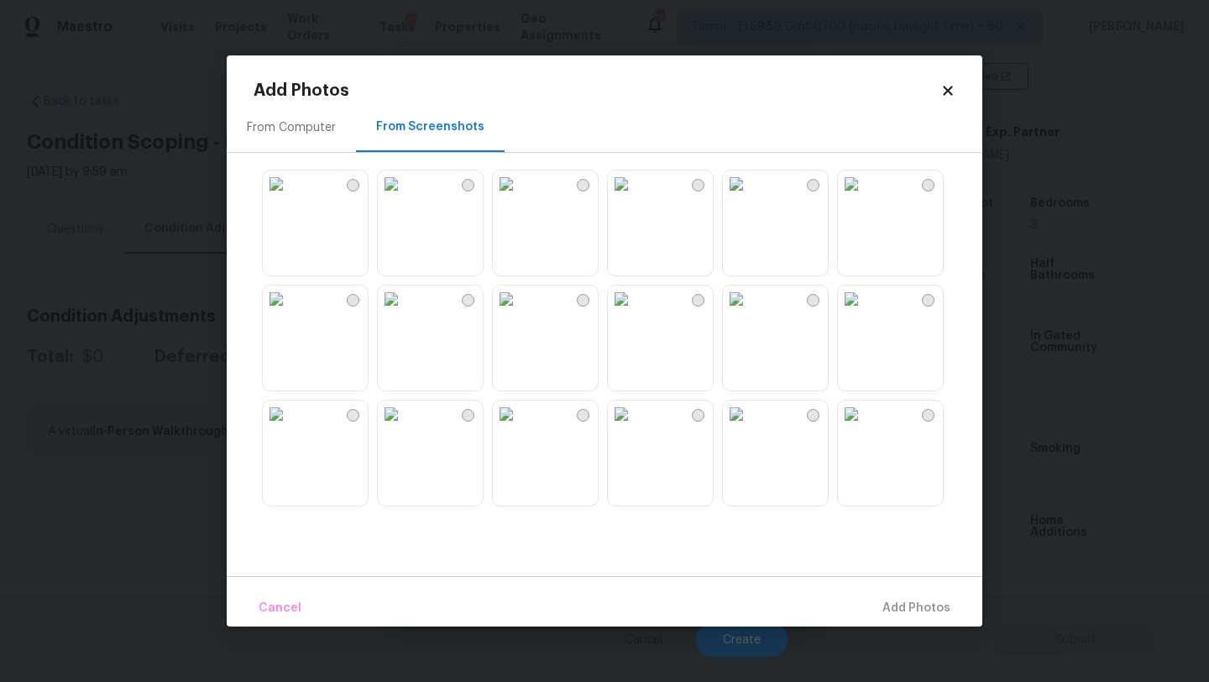
click at [520, 197] on img at bounding box center [506, 183] width 27 height 27
drag, startPoint x: 425, startPoint y: 367, endPoint x: 425, endPoint y: 390, distance: 22.7
click at [405, 312] on img at bounding box center [391, 298] width 27 height 27
click at [405, 427] on img at bounding box center [391, 413] width 27 height 27
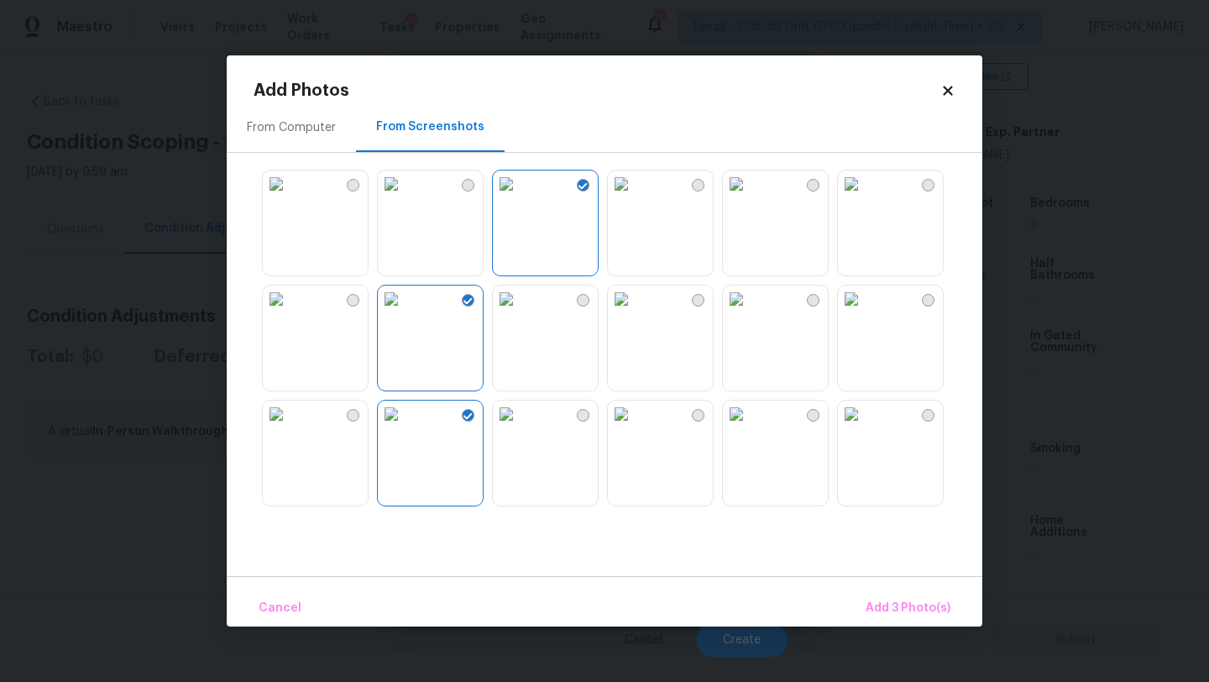
click at [635, 312] on img at bounding box center [621, 298] width 27 height 27
click at [750, 197] on img at bounding box center [736, 183] width 27 height 27
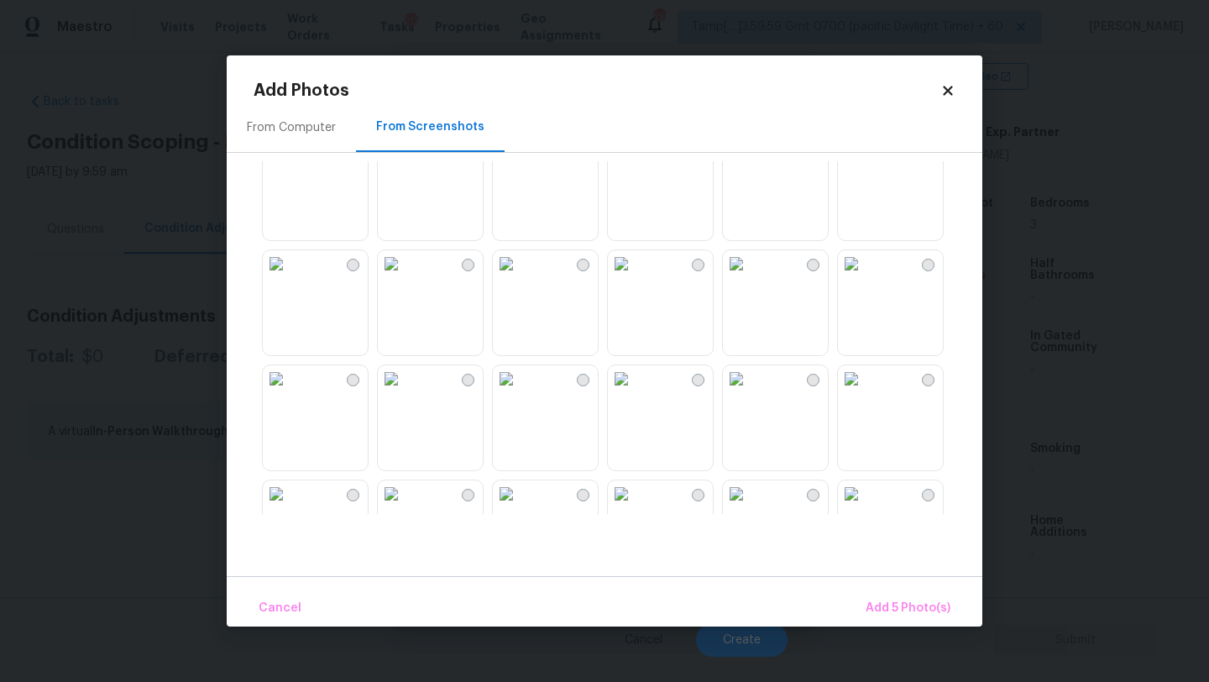
scroll to position [742, 0]
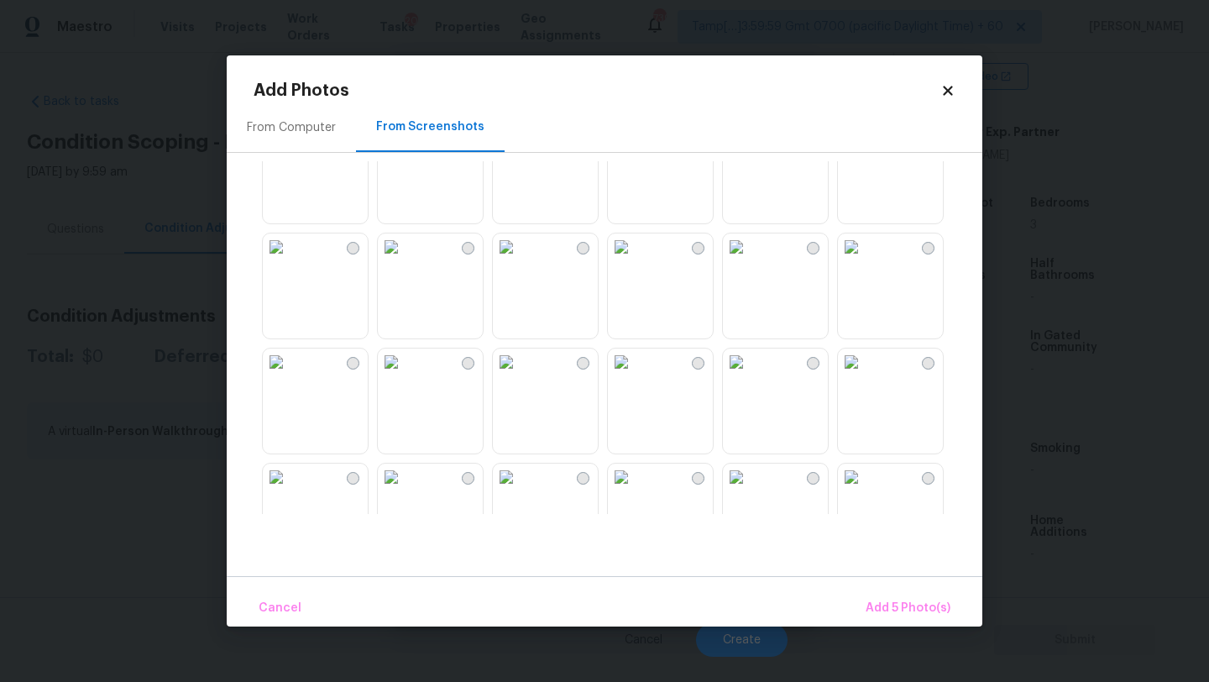
click at [635, 375] on img at bounding box center [621, 361] width 27 height 27
click at [901, 605] on span "Add 6 Photo(s)" at bounding box center [908, 608] width 86 height 21
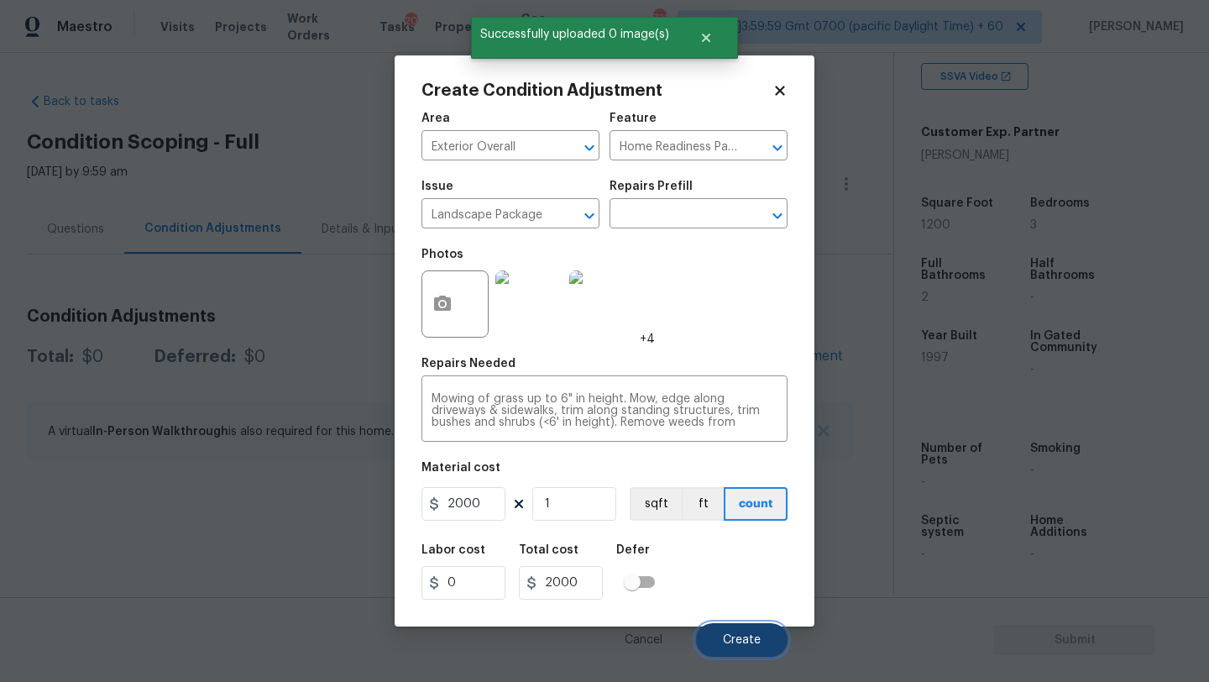
click at [735, 636] on span "Create" at bounding box center [742, 640] width 38 height 13
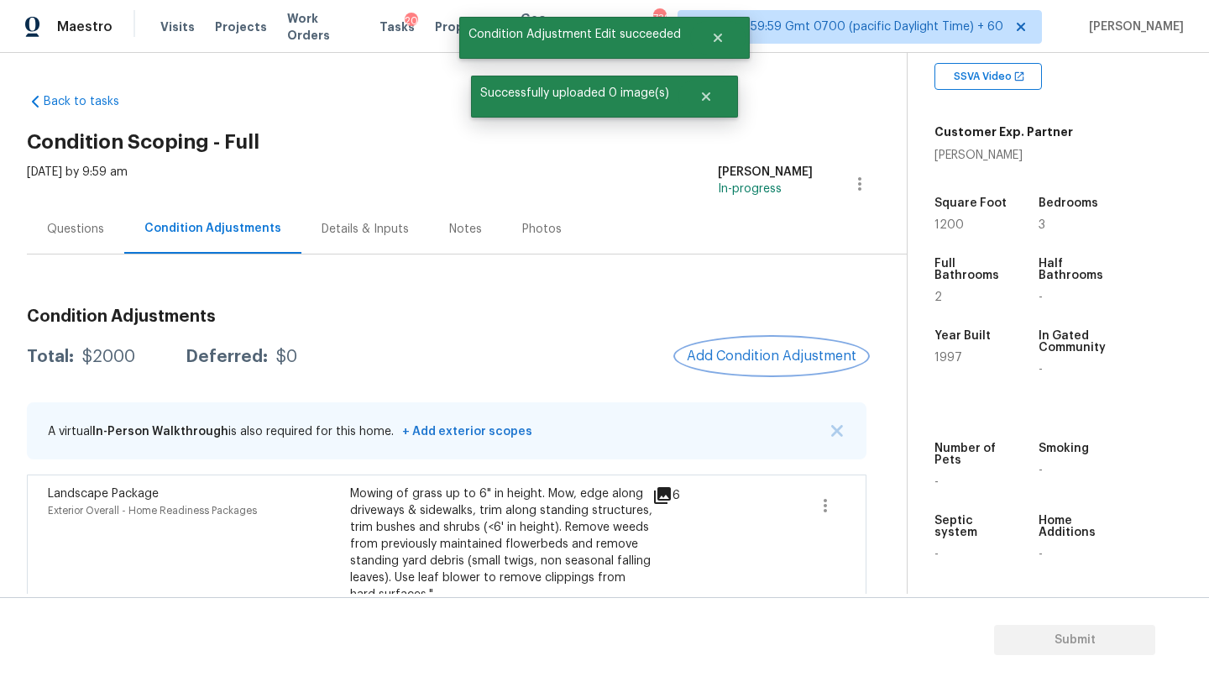
click at [756, 350] on span "Add Condition Adjustment" at bounding box center [772, 355] width 170 height 15
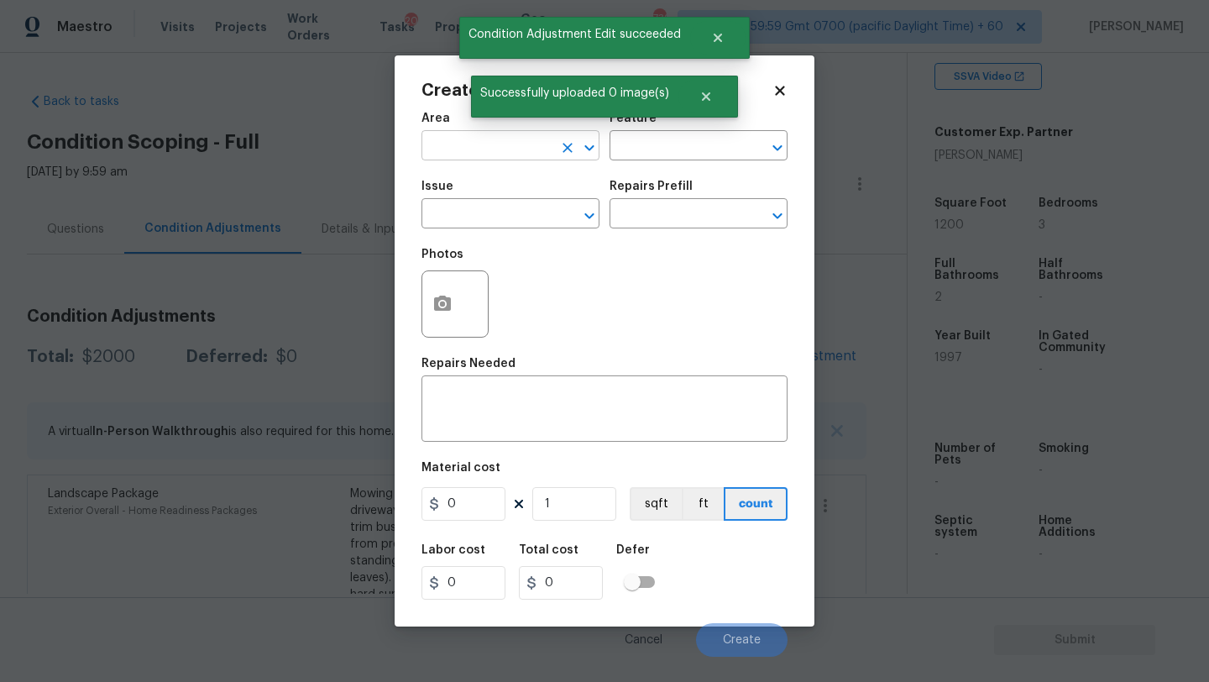
click at [494, 144] on input "text" at bounding box center [486, 147] width 131 height 26
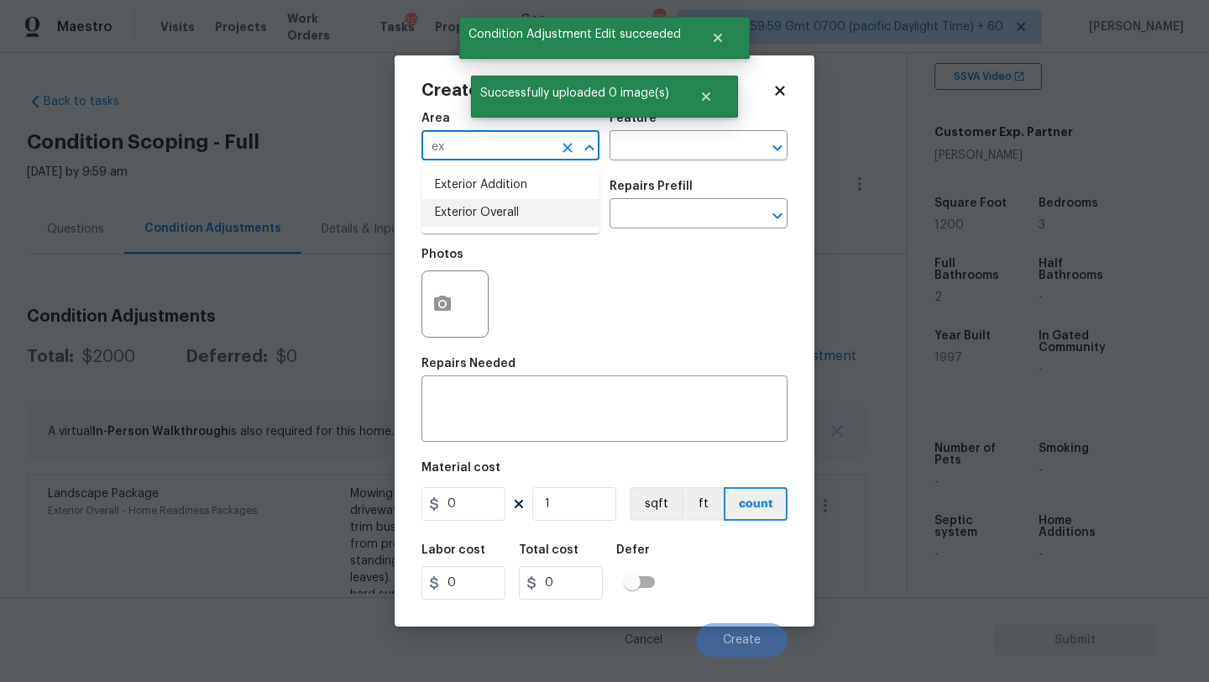
click at [509, 217] on li "Exterior Overall" at bounding box center [510, 213] width 178 height 28
type input "Exterior Overall"
click at [647, 153] on input "text" at bounding box center [674, 147] width 131 height 26
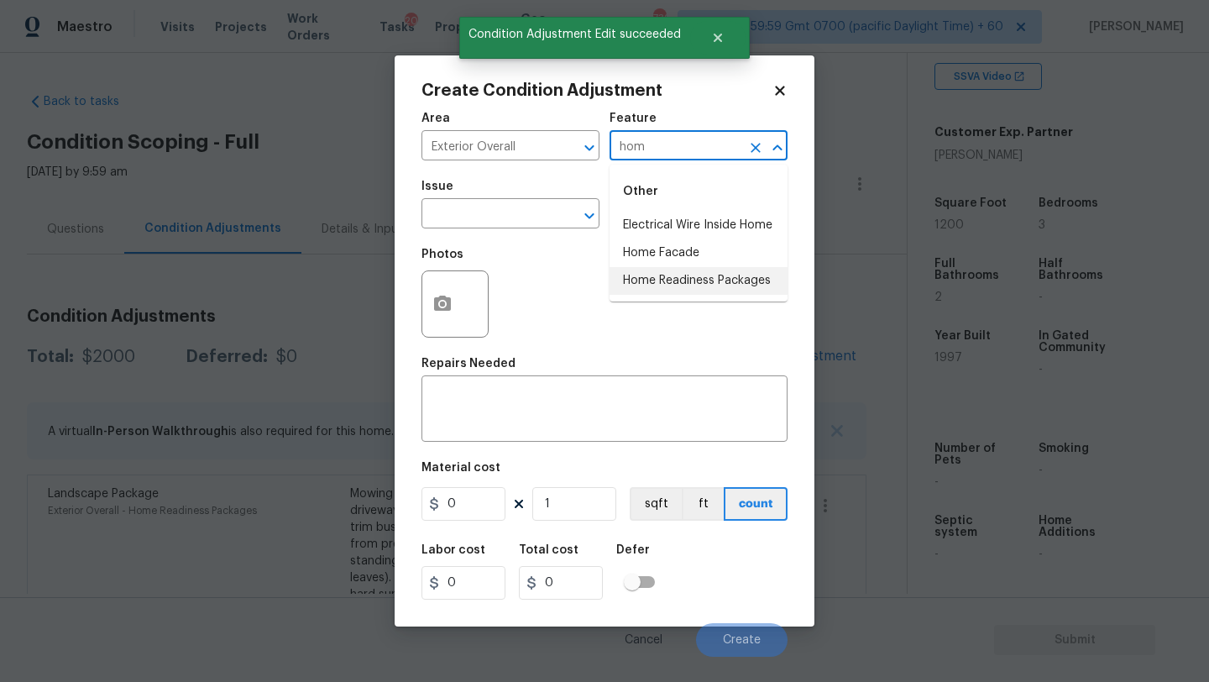
click at [650, 284] on li "Home Readiness Packages" at bounding box center [698, 281] width 178 height 28
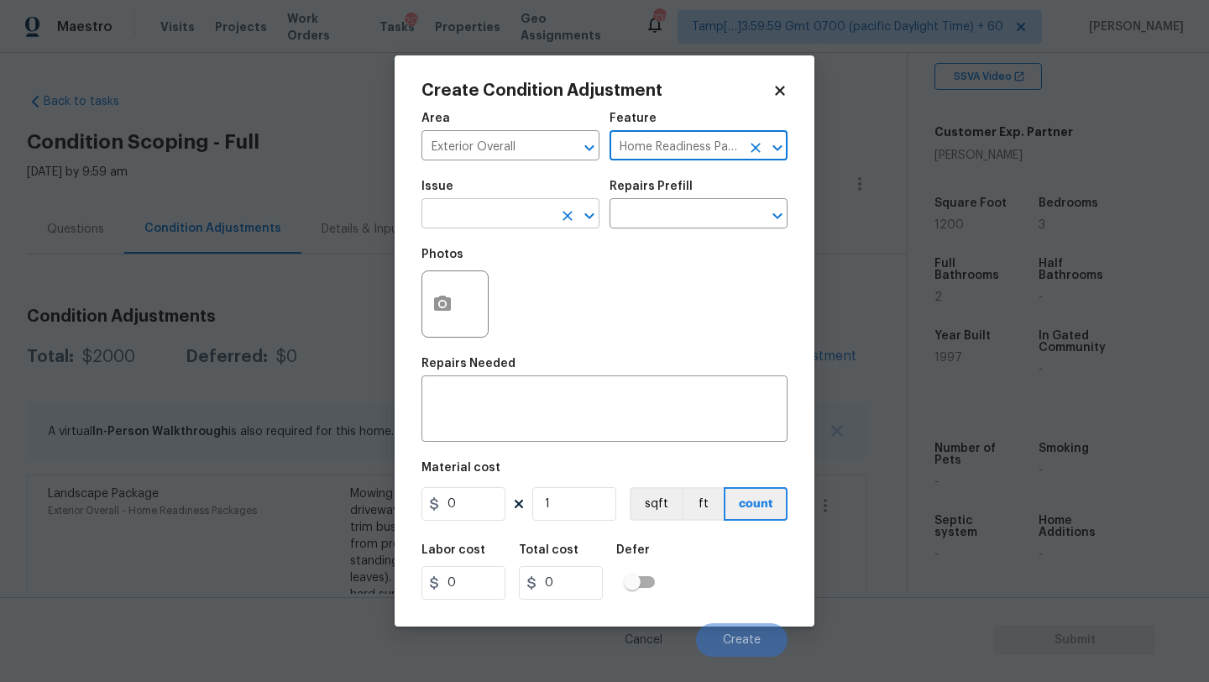
type input "Home Readiness Packages"
click at [494, 220] on input "text" at bounding box center [486, 215] width 131 height 26
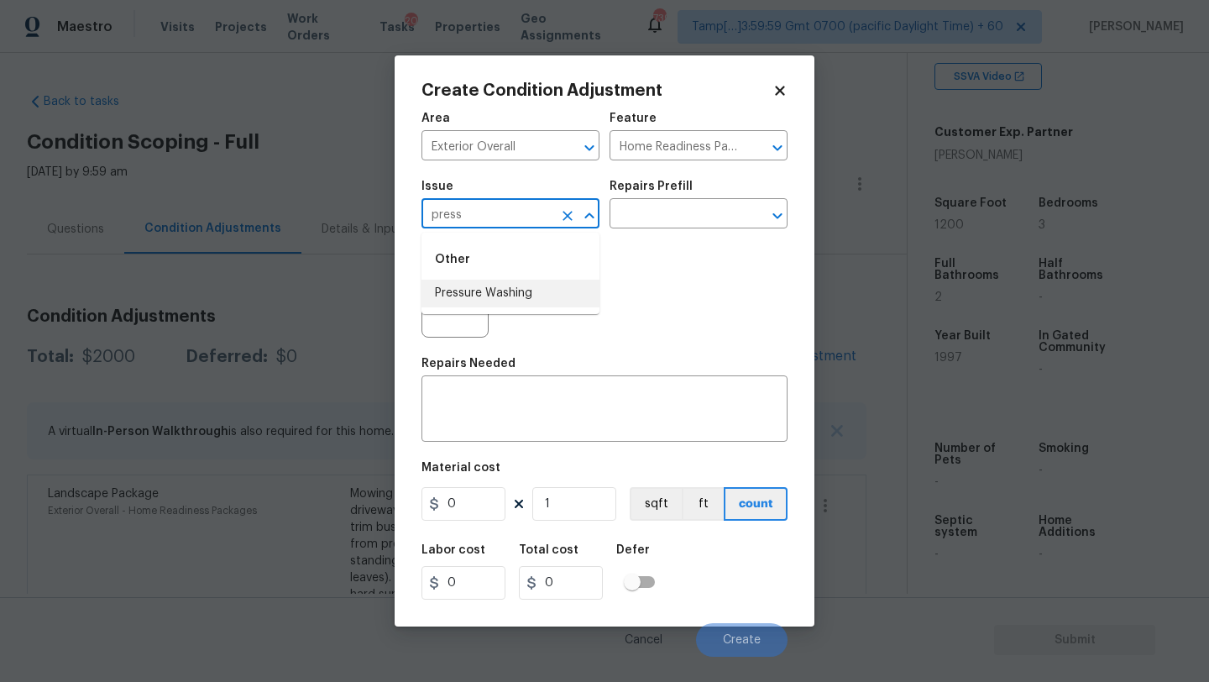
click at [489, 299] on li "Pressure Washing" at bounding box center [510, 294] width 178 height 28
type input "Pressure Washing"
click at [650, 220] on input "text" at bounding box center [674, 215] width 131 height 26
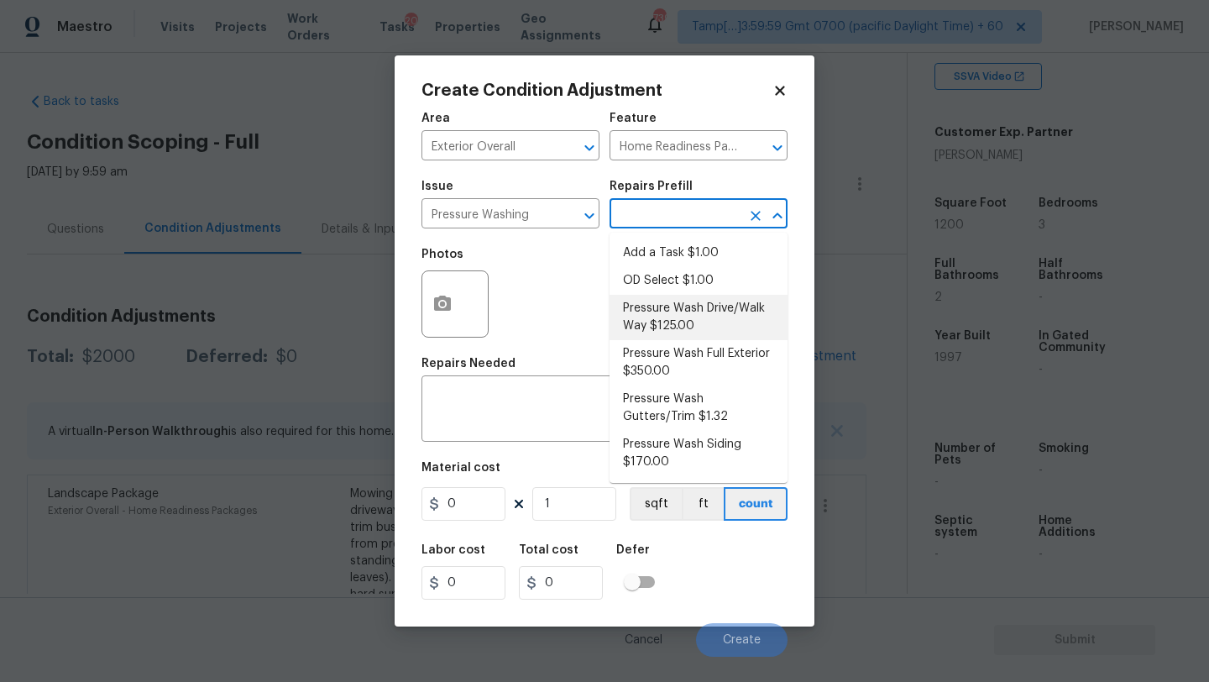
click at [666, 346] on li "Pressure Wash Full Exterior $350.00" at bounding box center [698, 362] width 178 height 45
type input "Siding"
type textarea "Pressure wash the House, Flatwork, Deck and Garage interior."
type input "350"
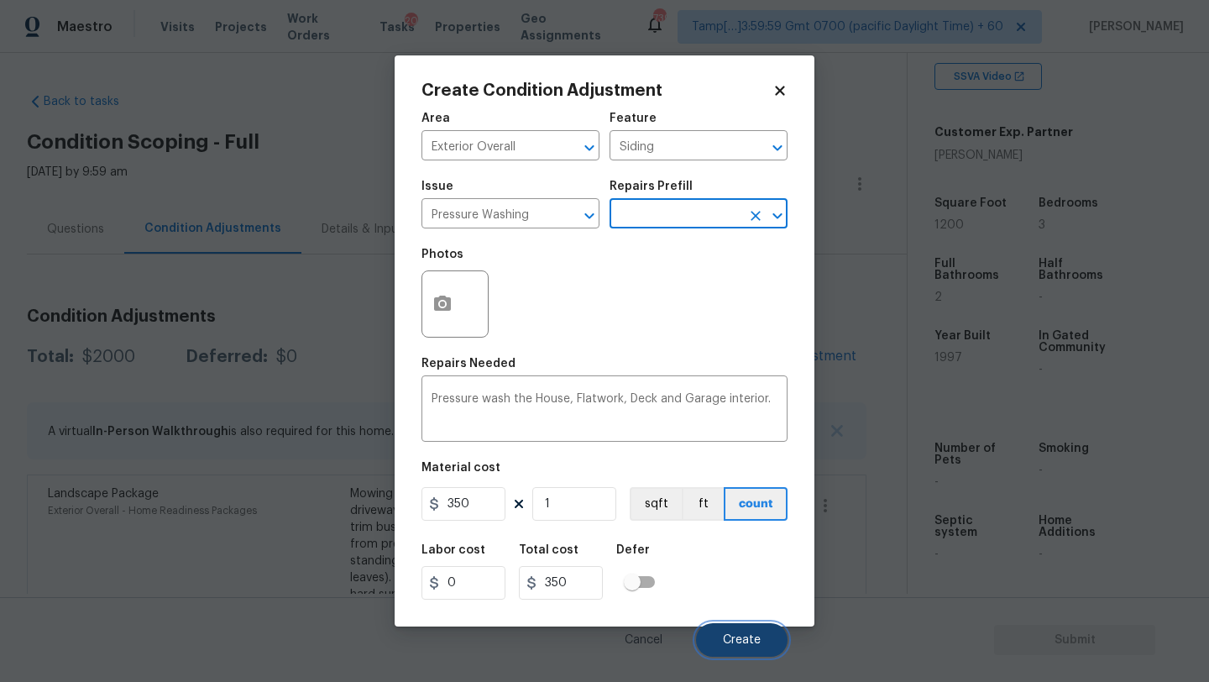
click at [731, 637] on span "Create" at bounding box center [742, 640] width 38 height 13
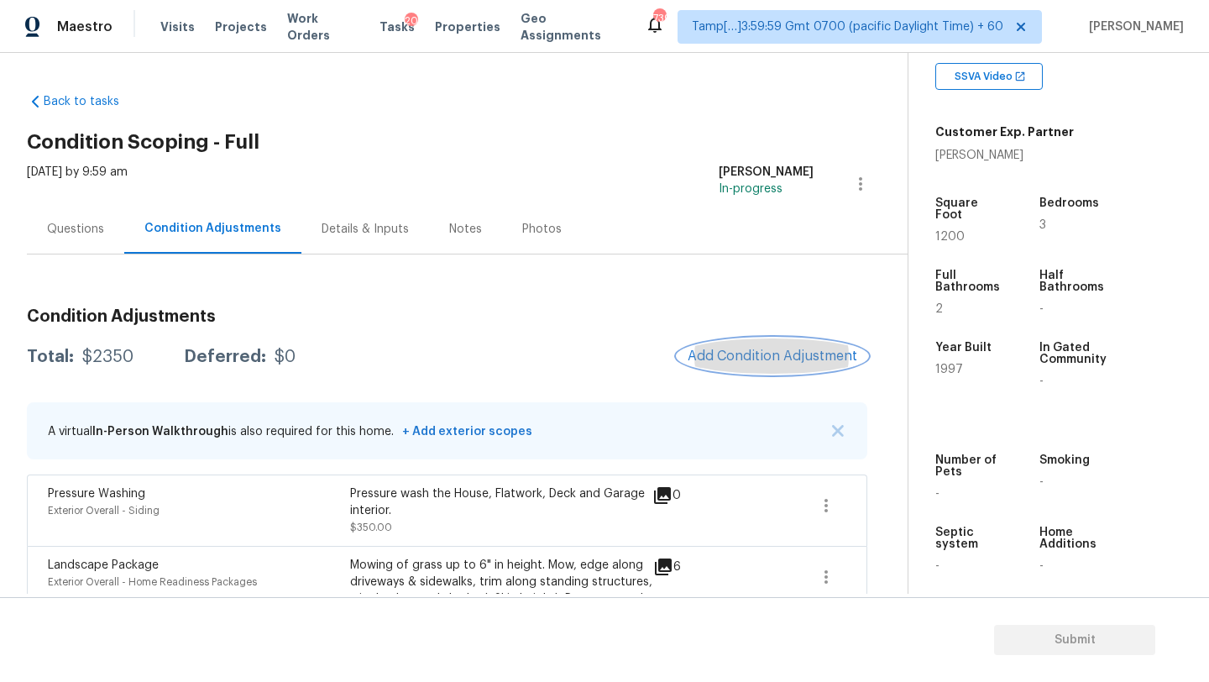
click at [795, 359] on span "Add Condition Adjustment" at bounding box center [773, 355] width 170 height 15
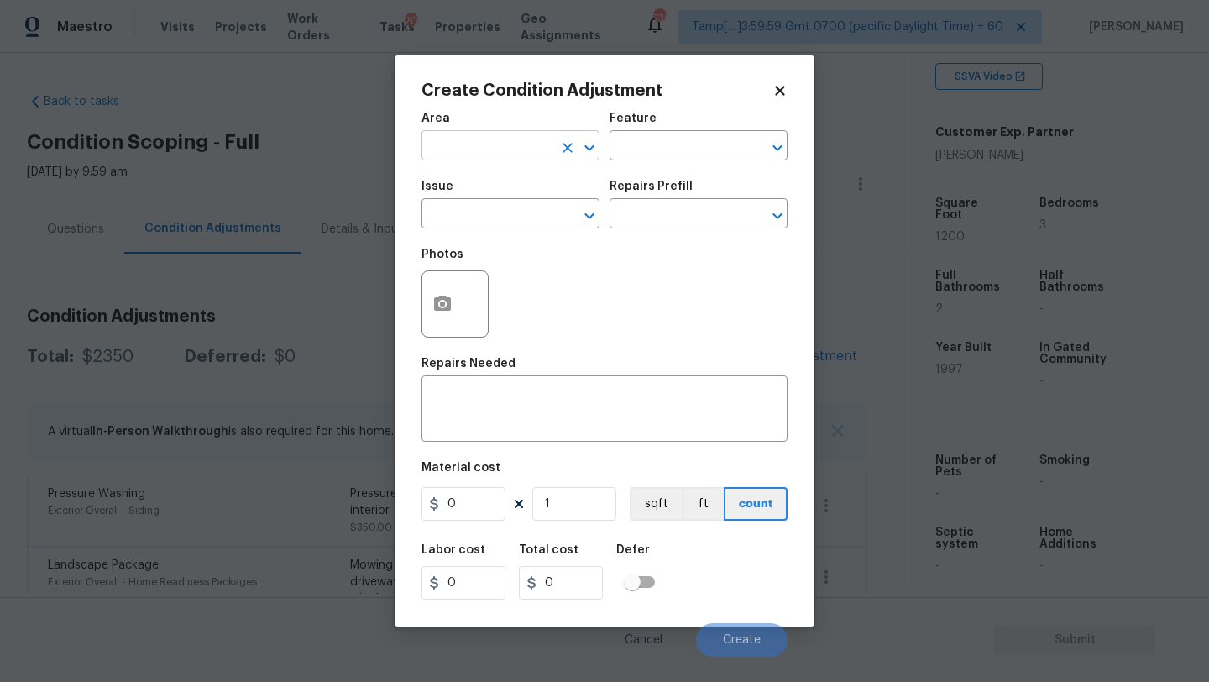
click at [465, 154] on input "text" at bounding box center [486, 147] width 131 height 26
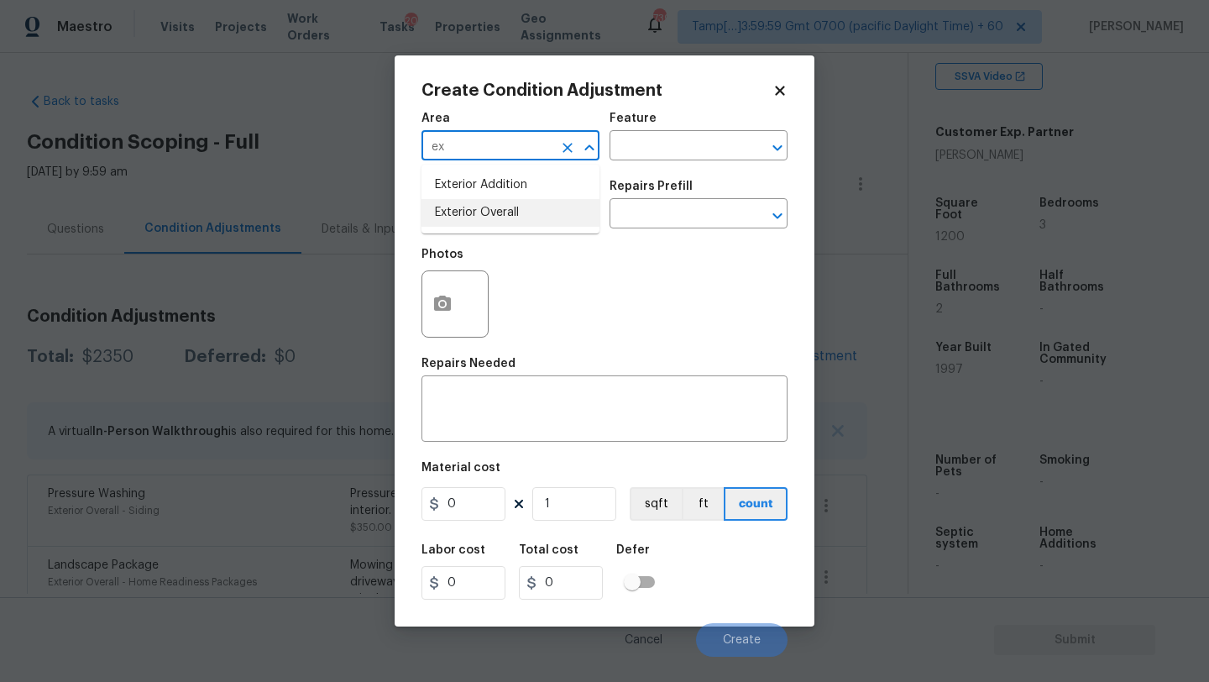
click at [478, 209] on li "Exterior Overall" at bounding box center [510, 213] width 178 height 28
type input "Exterior Overall"
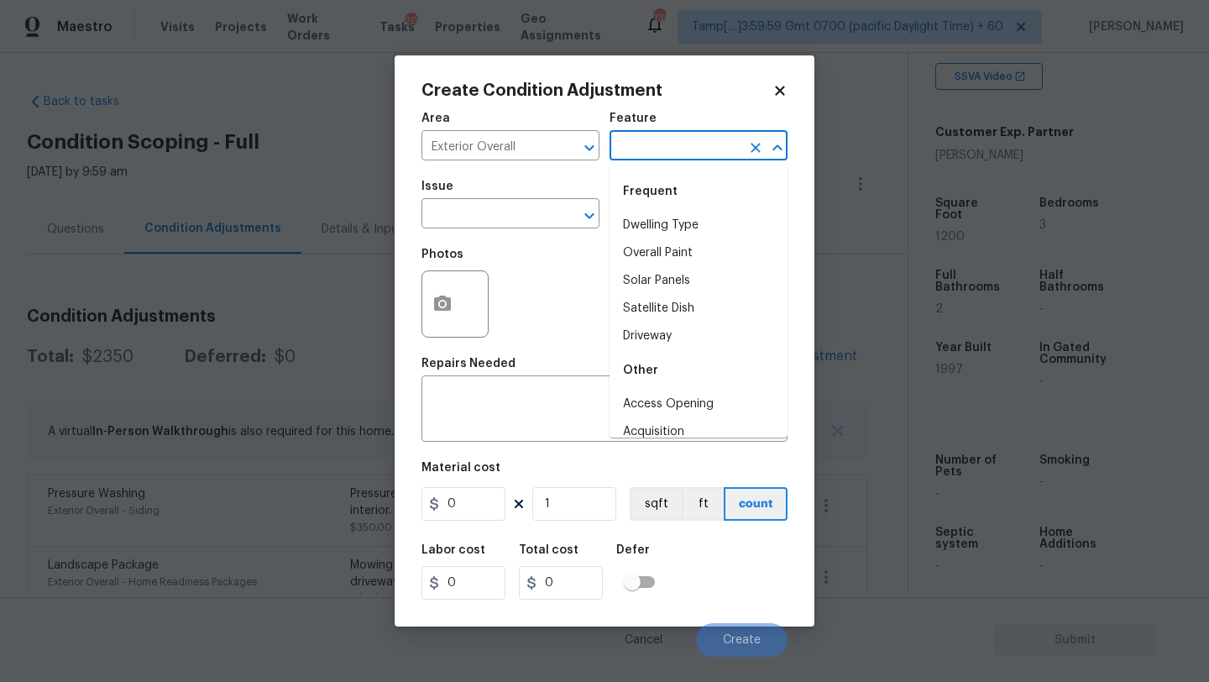
click at [656, 143] on input "text" at bounding box center [674, 147] width 131 height 26
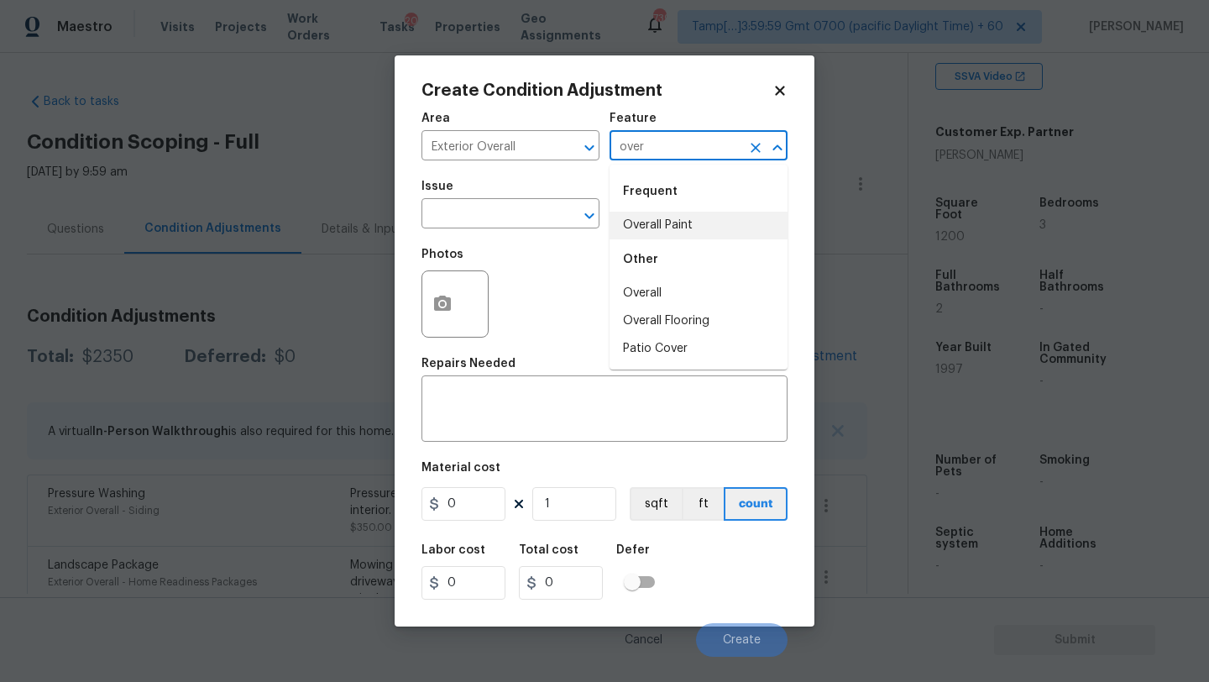
click at [653, 216] on li "Overall Paint" at bounding box center [698, 226] width 178 height 28
type input "Overall Paint"
click at [472, 216] on input "text" at bounding box center [486, 215] width 131 height 26
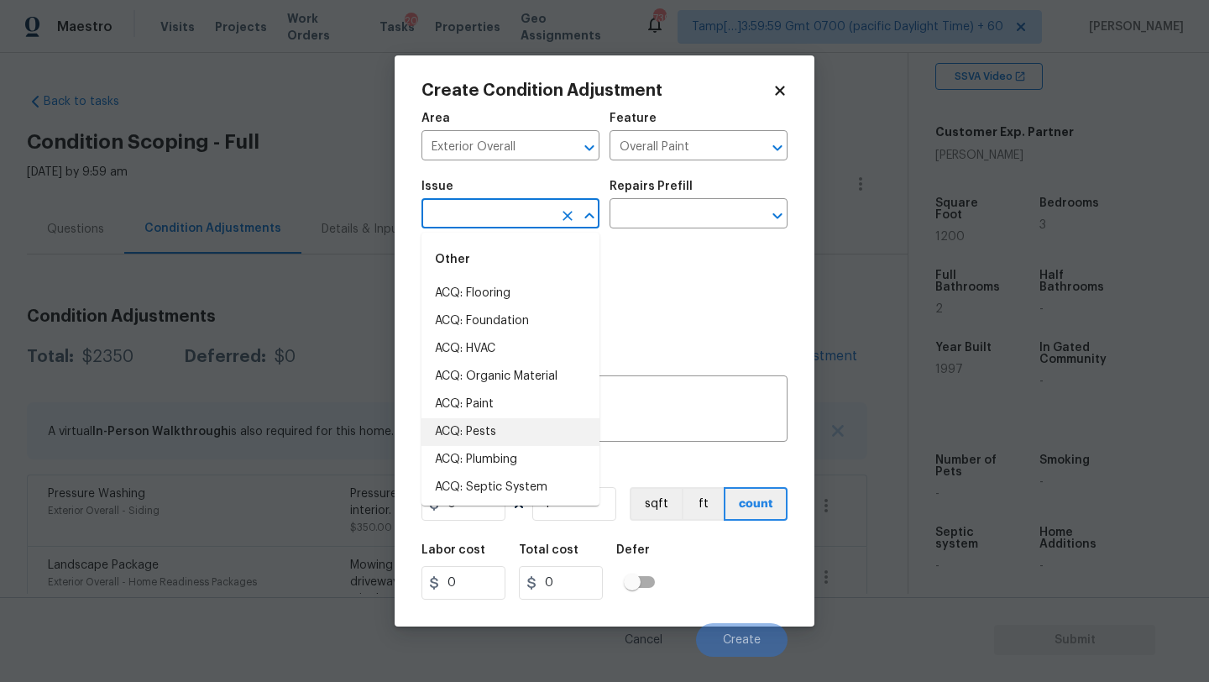
click at [474, 412] on li "ACQ: Paint" at bounding box center [510, 404] width 178 height 28
type input "ACQ: Paint"
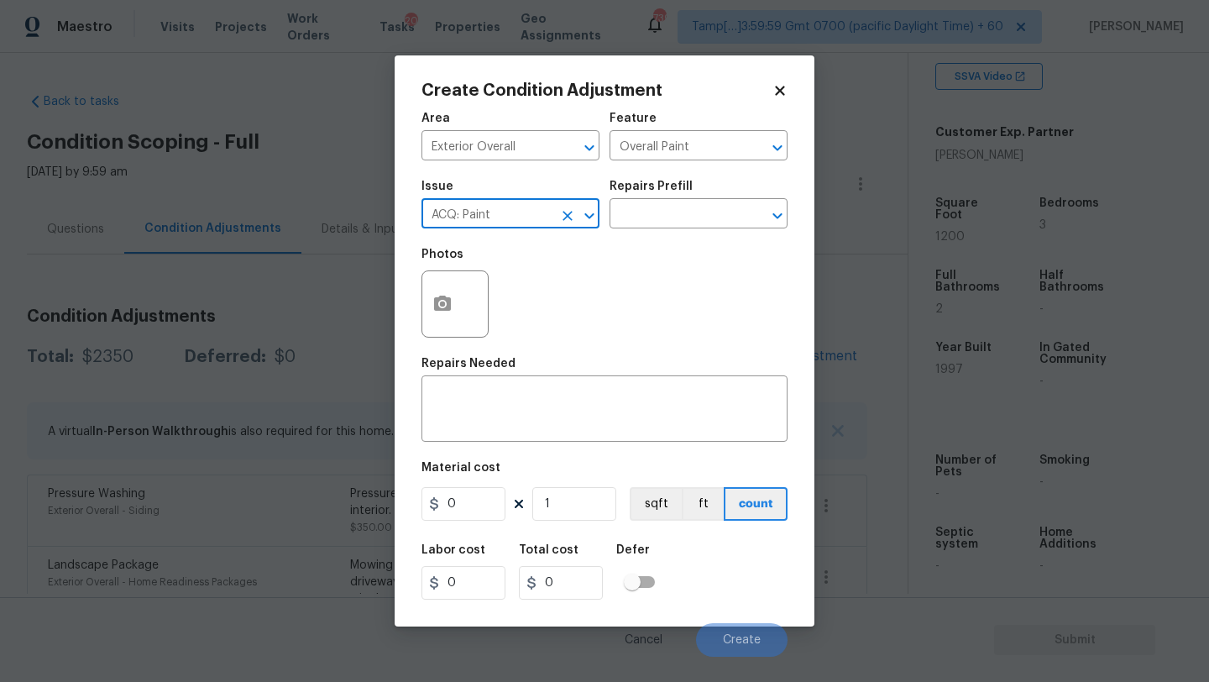
click at [674, 195] on div "Repairs Prefill" at bounding box center [698, 191] width 178 height 22
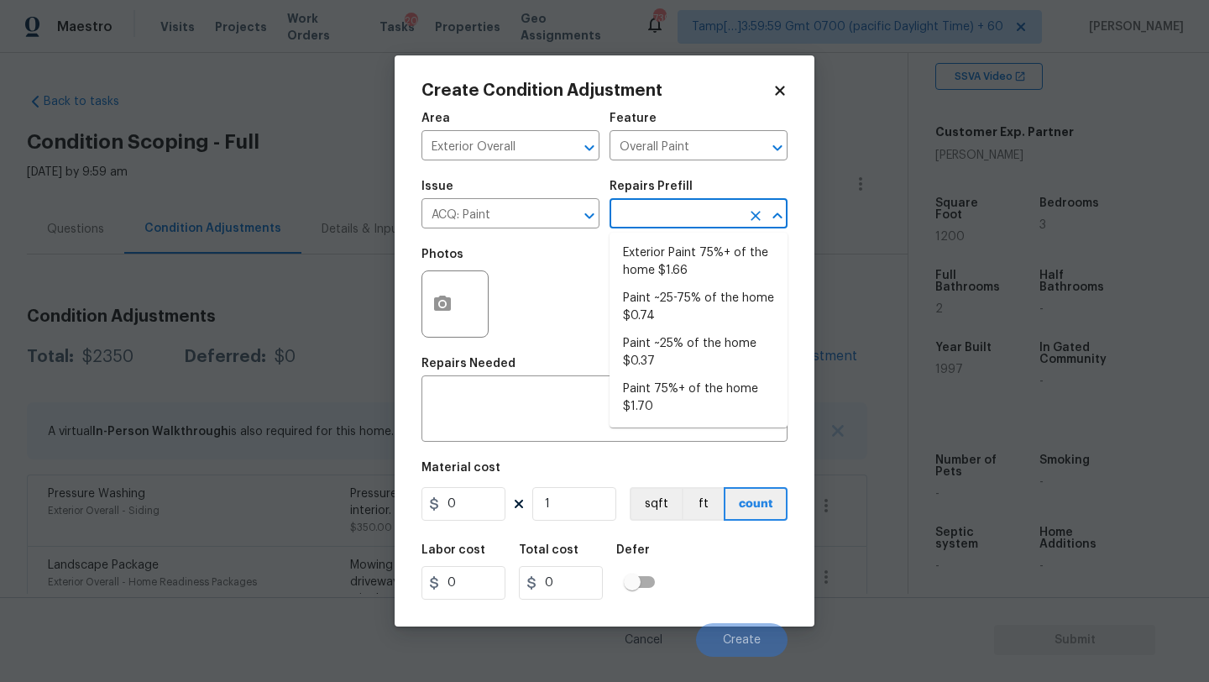
click at [674, 214] on input "text" at bounding box center [674, 215] width 131 height 26
click at [674, 274] on li "Exterior Paint 75%+ of the home $1.66" at bounding box center [698, 261] width 178 height 45
type input "Acquisition"
type textarea "Acquisition Scope: 75%+ of the home exterior will likely require paint"
type input "1.66"
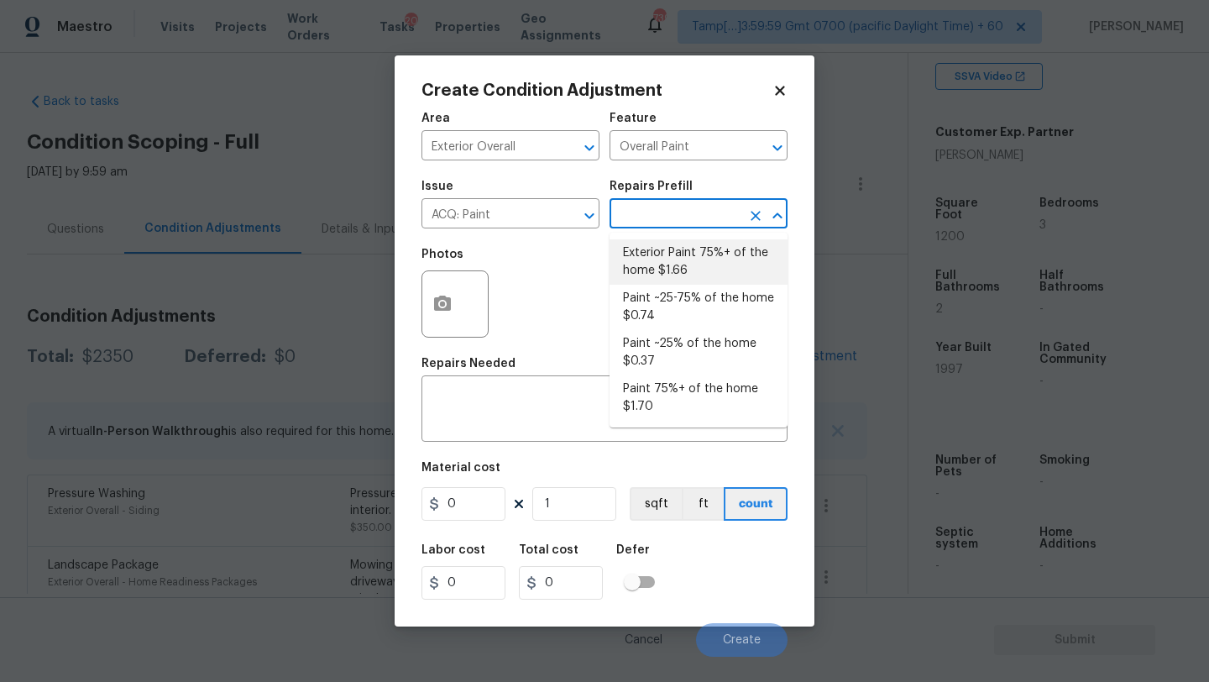
type input "1.66"
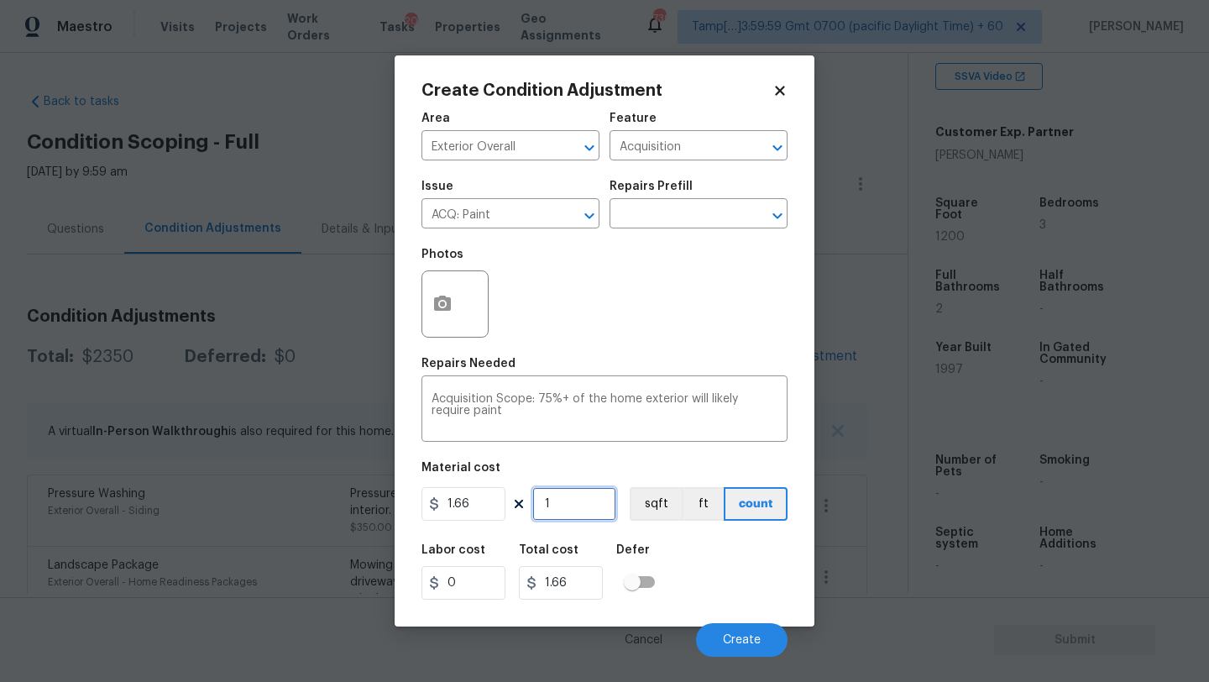
click at [584, 504] on input "1" at bounding box center [574, 504] width 84 height 34
type input "12"
type input "19.92"
type input "120"
type input "199.2"
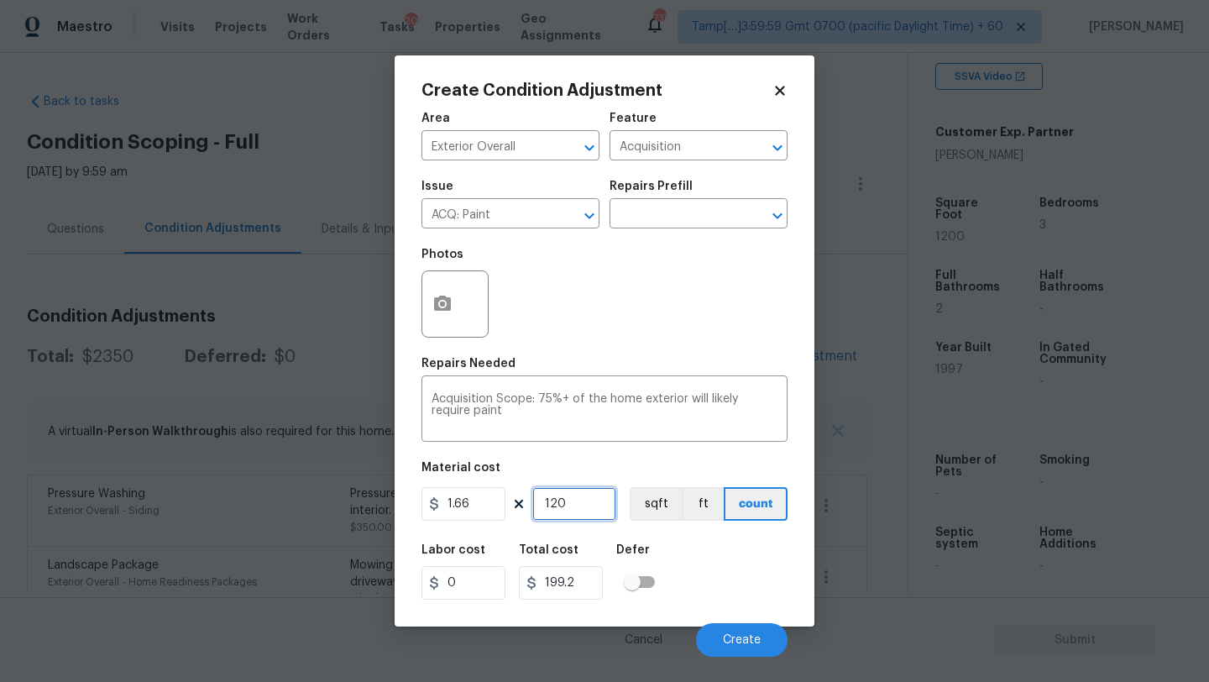
type input "1200"
type input "1992"
type input "1200"
click at [441, 298] on icon "button" at bounding box center [442, 302] width 17 height 15
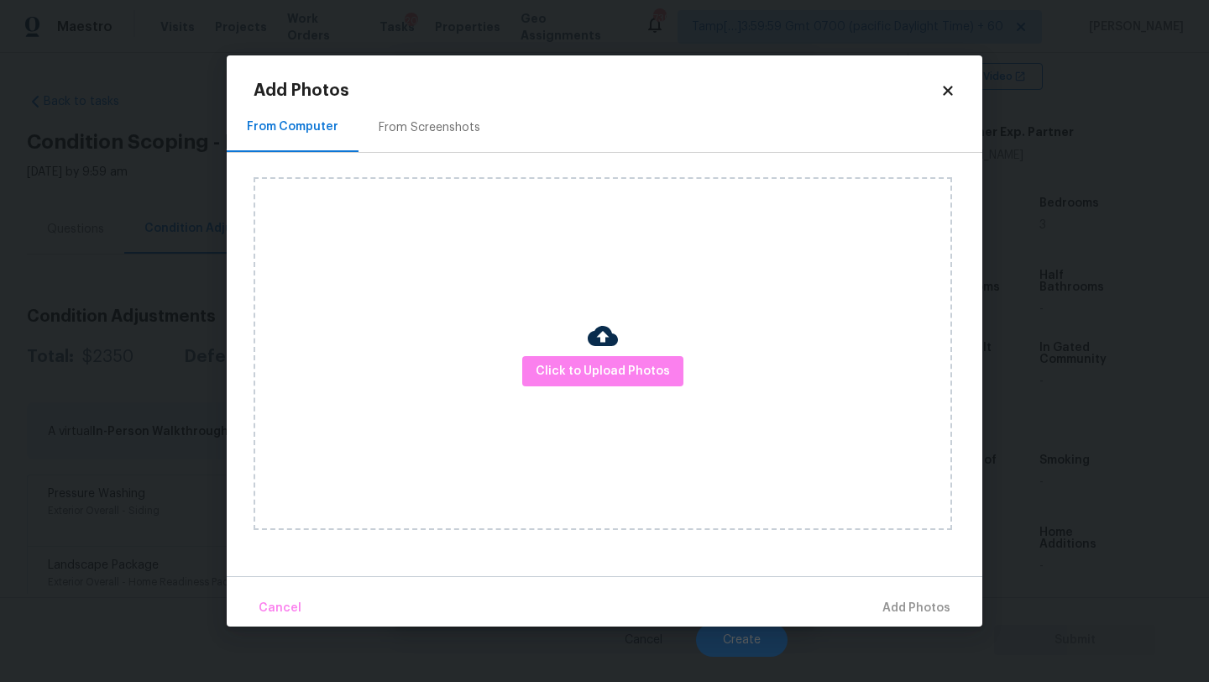
click at [456, 128] on div "From Screenshots" at bounding box center [430, 127] width 102 height 17
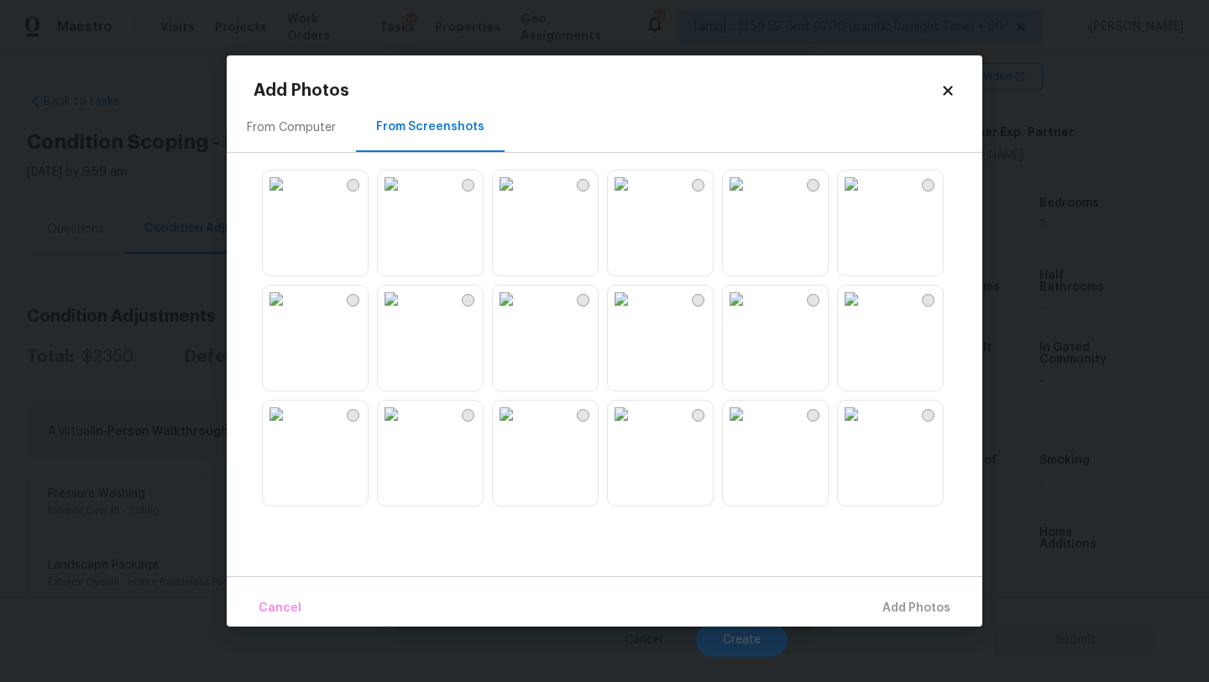
click at [405, 197] on img at bounding box center [391, 183] width 27 height 27
click at [865, 197] on img at bounding box center [851, 183] width 27 height 27
click at [635, 197] on img at bounding box center [621, 183] width 27 height 27
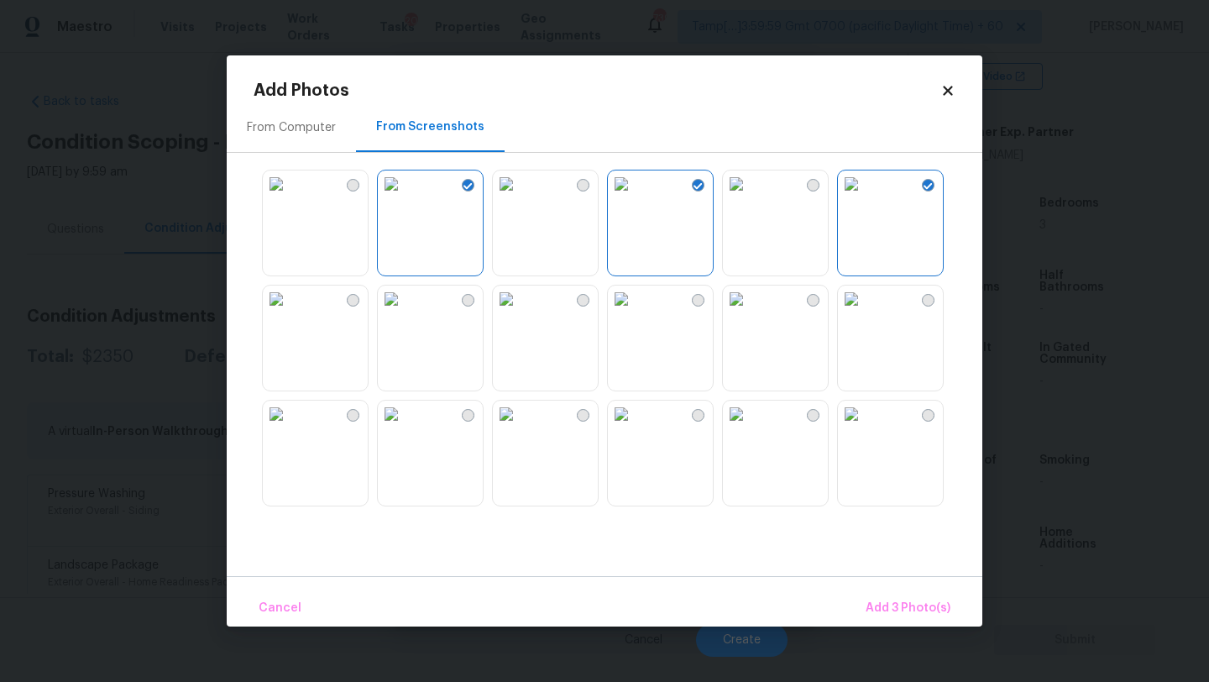
click at [520, 312] on img at bounding box center [506, 298] width 27 height 27
click at [910, 604] on span "Add 4 Photo(s)" at bounding box center [907, 608] width 86 height 21
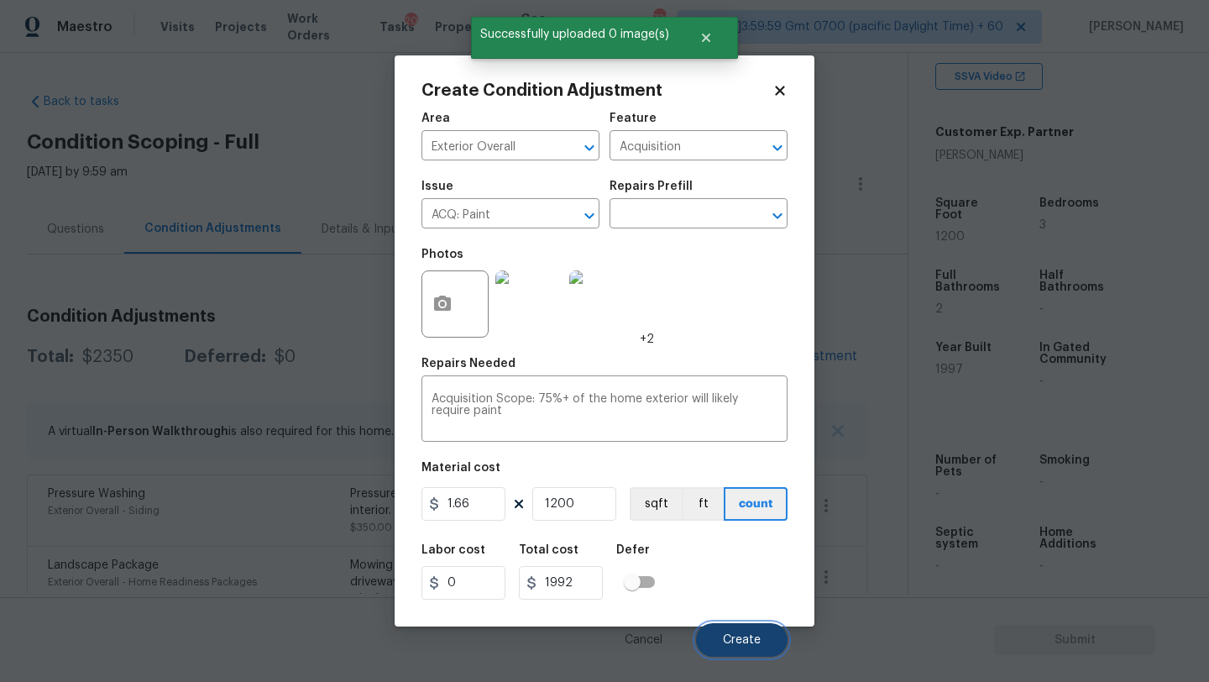
click at [745, 636] on span "Create" at bounding box center [742, 640] width 38 height 13
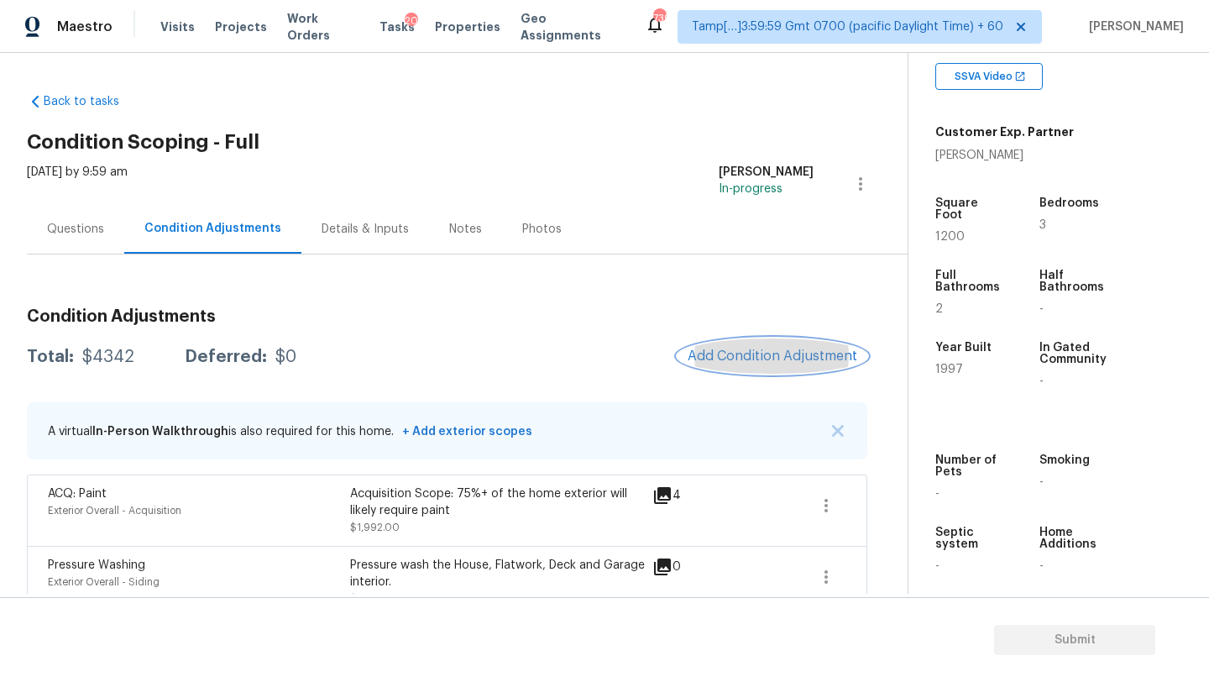
click at [746, 360] on span "Add Condition Adjustment" at bounding box center [773, 355] width 170 height 15
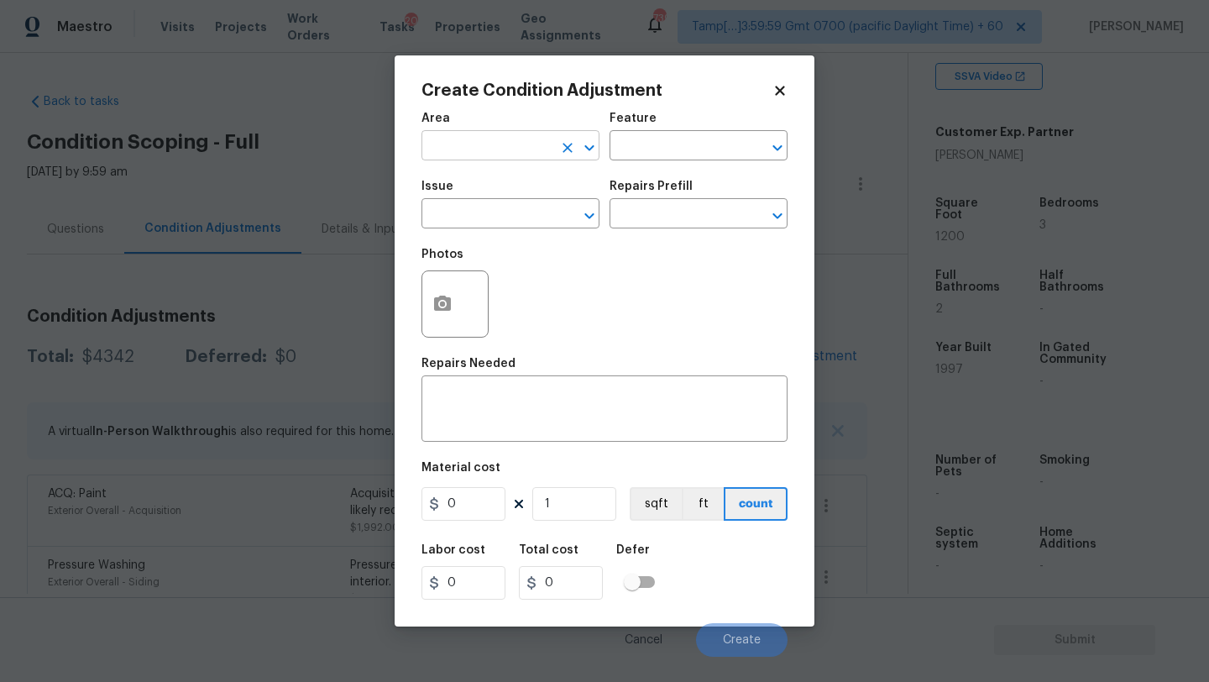
click at [472, 136] on input "text" at bounding box center [486, 147] width 131 height 26
click at [477, 194] on li "Roof" at bounding box center [510, 185] width 178 height 28
type input "Roof"
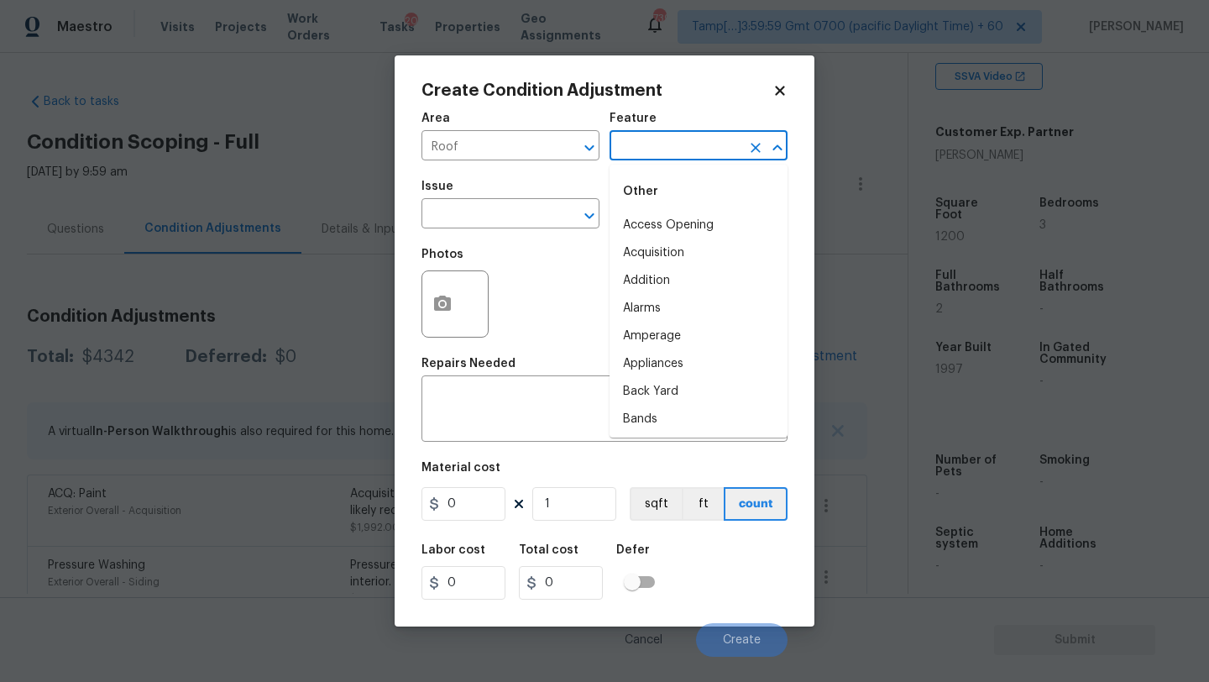
click at [638, 146] on input "text" at bounding box center [674, 147] width 131 height 26
click at [636, 259] on li "Roof" at bounding box center [698, 253] width 178 height 28
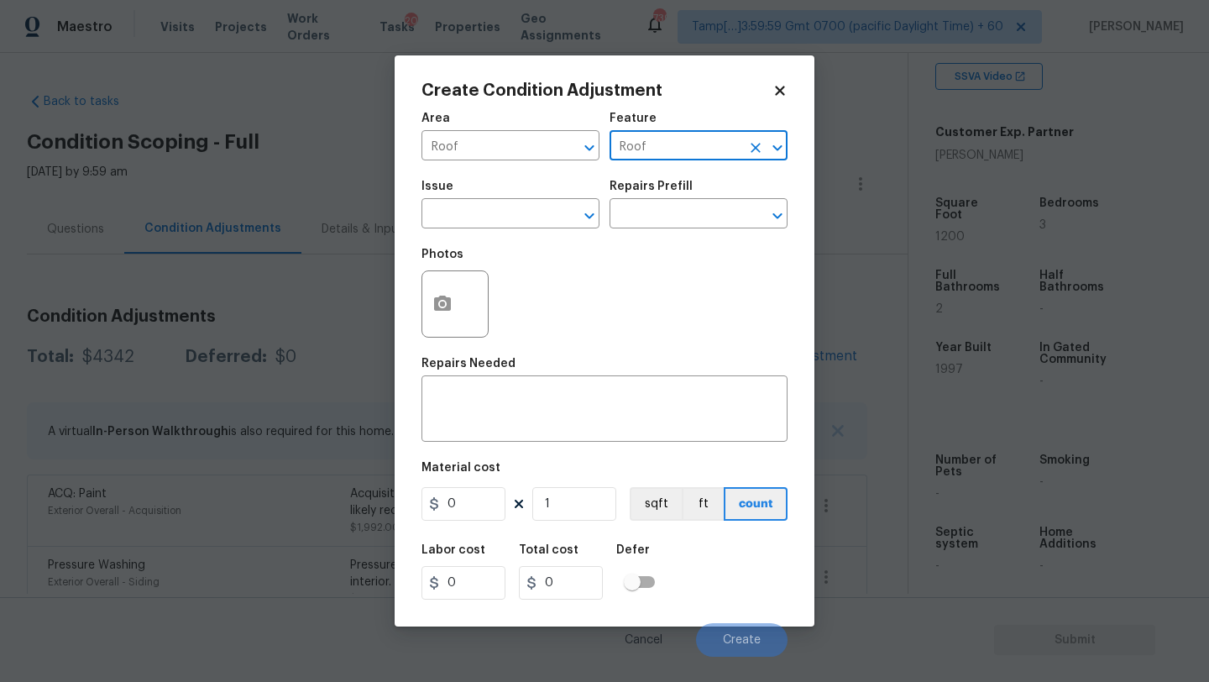
type input "Roof"
click at [489, 229] on span "Issue ​" at bounding box center [510, 204] width 178 height 68
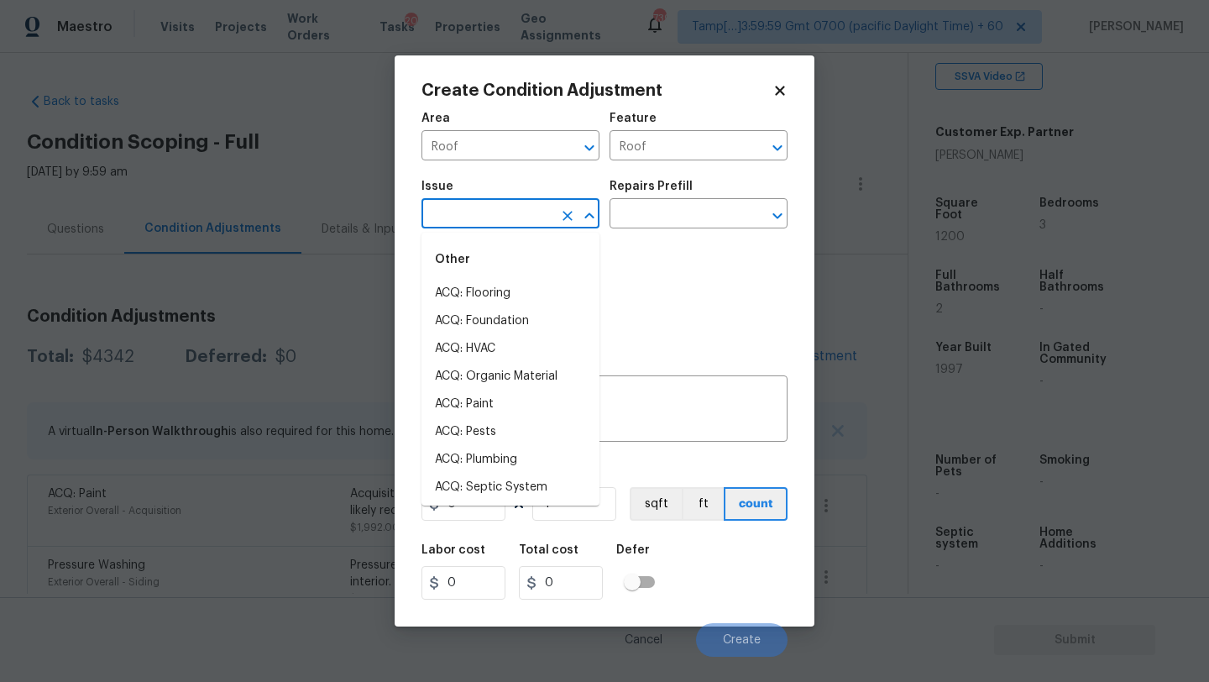
click at [489, 223] on input "text" at bounding box center [486, 215] width 131 height 26
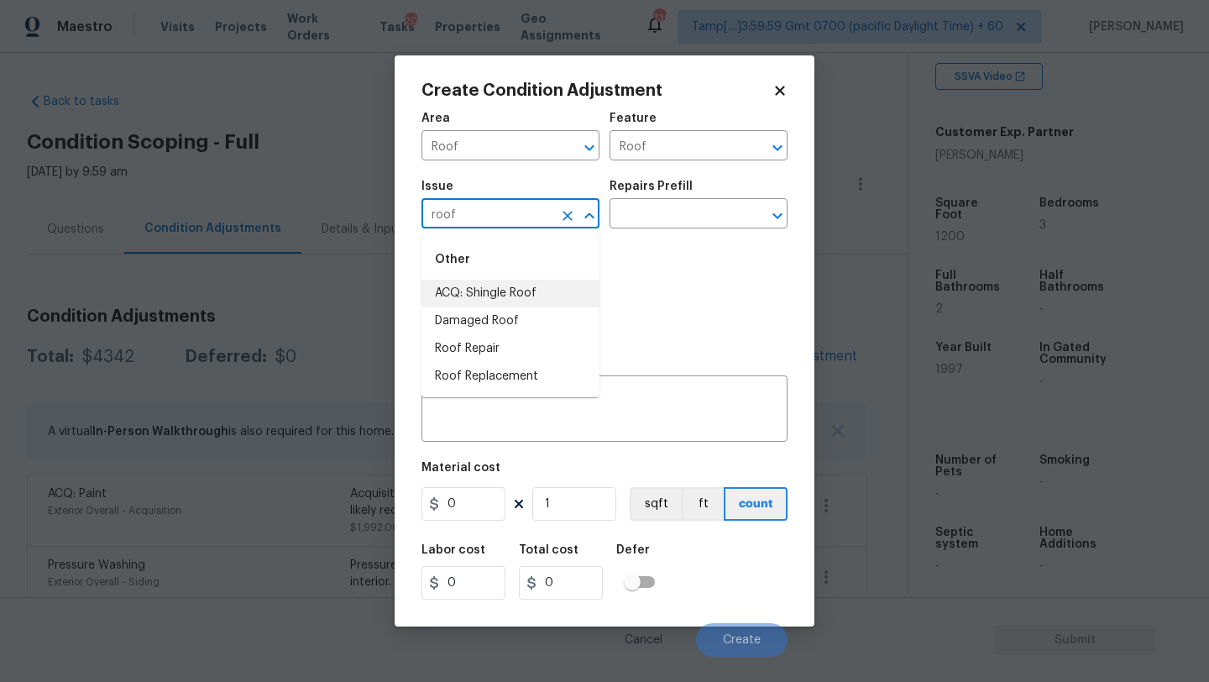
click at [479, 283] on li "ACQ: Shingle Roof" at bounding box center [510, 294] width 178 height 28
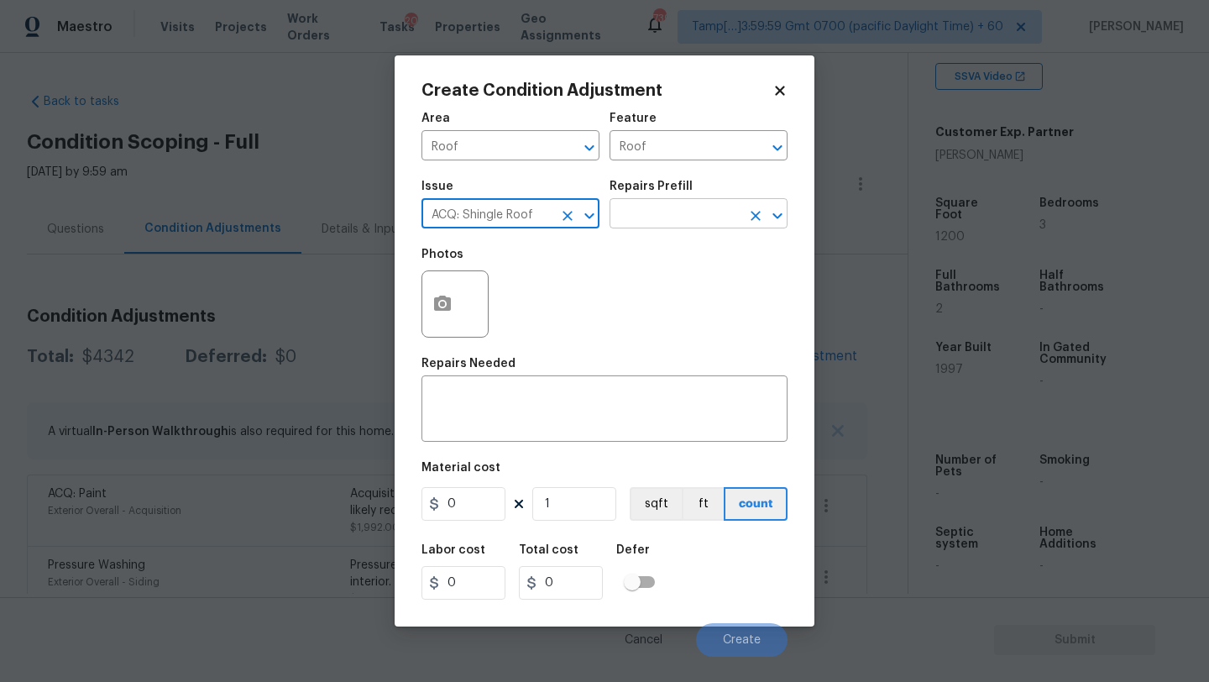
type input "ACQ: Shingle Roof"
click at [619, 221] on input "text" at bounding box center [674, 215] width 131 height 26
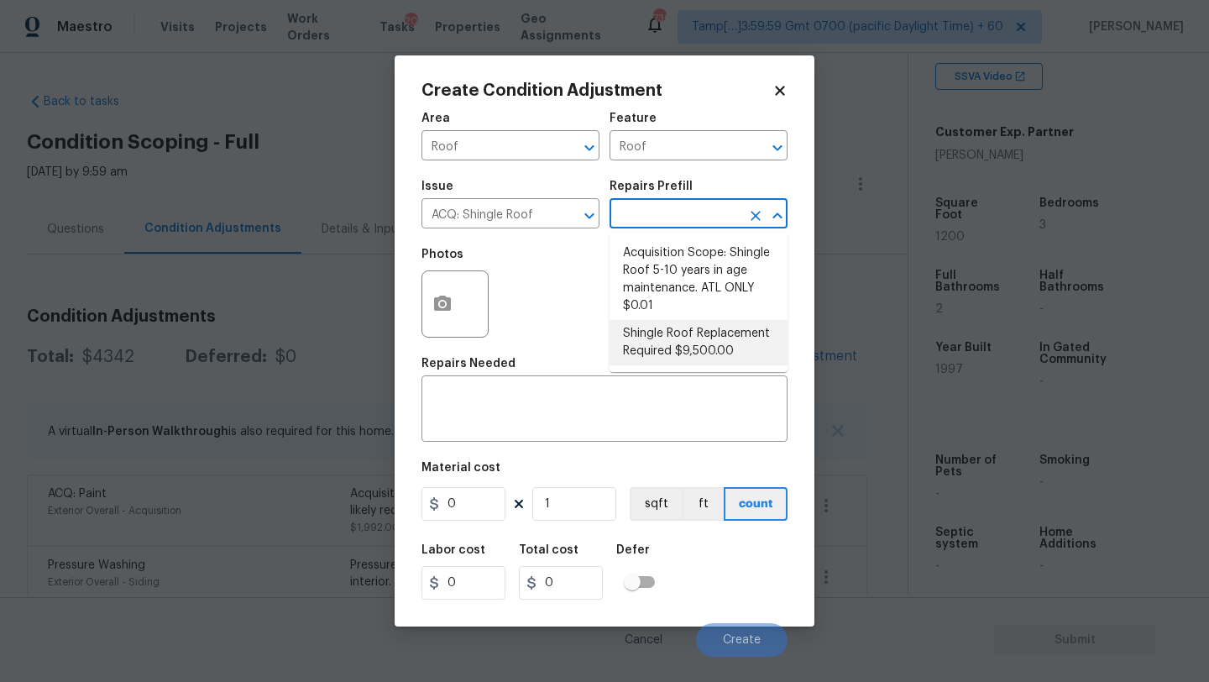
click at [678, 351] on li "Shingle Roof Replacement Required $9,500.00" at bounding box center [698, 342] width 178 height 45
type input "Acquisition"
type textarea "Acquisition Scope: Shingle Roof Replacement required."
type input "9500"
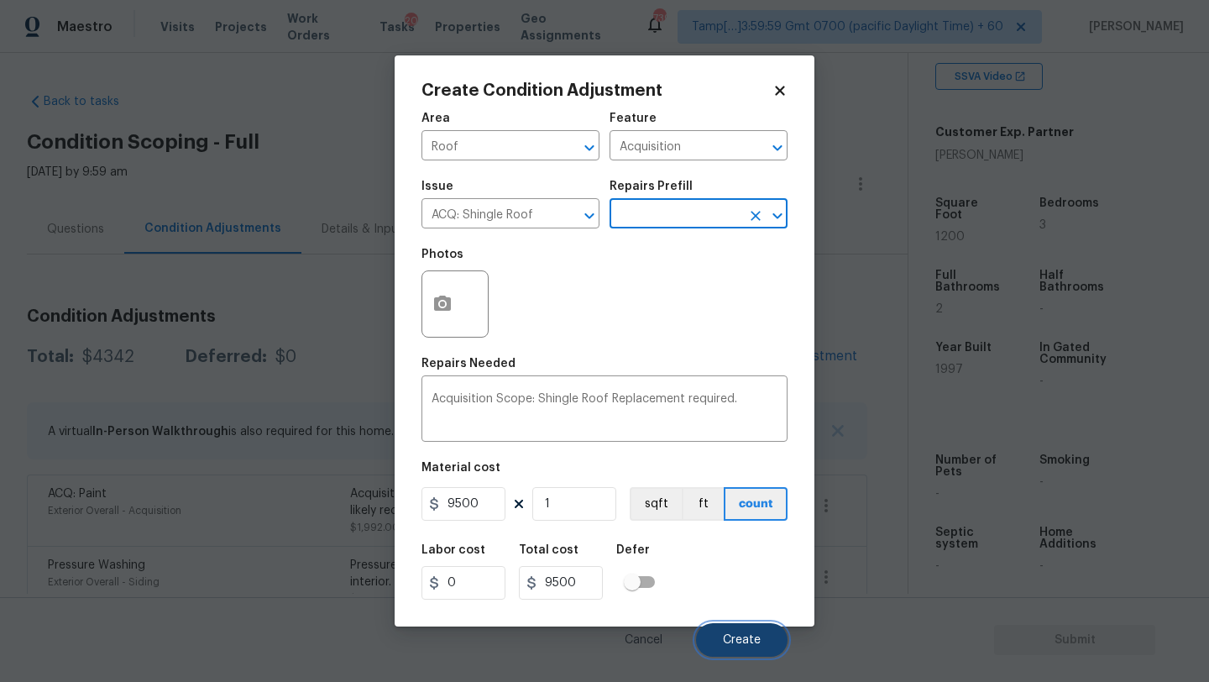
click at [756, 642] on span "Create" at bounding box center [742, 640] width 38 height 13
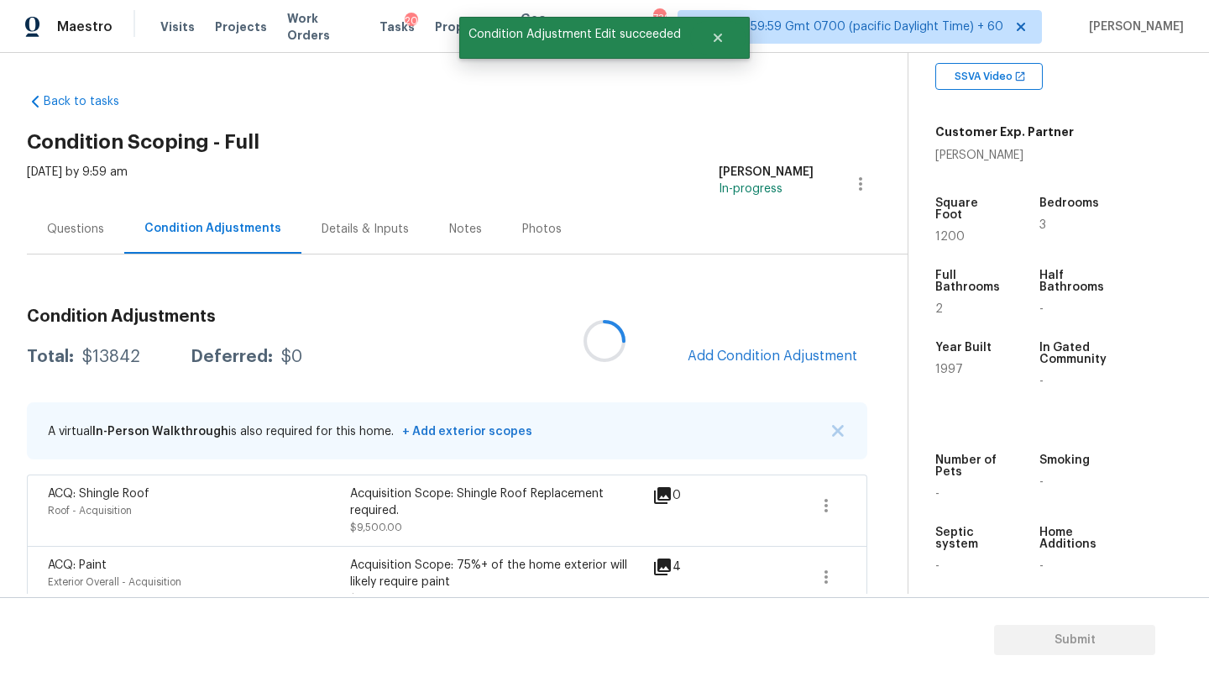
click at [738, 343] on div at bounding box center [604, 341] width 1209 height 682
click at [738, 365] on button "Add Condition Adjustment" at bounding box center [772, 355] width 190 height 35
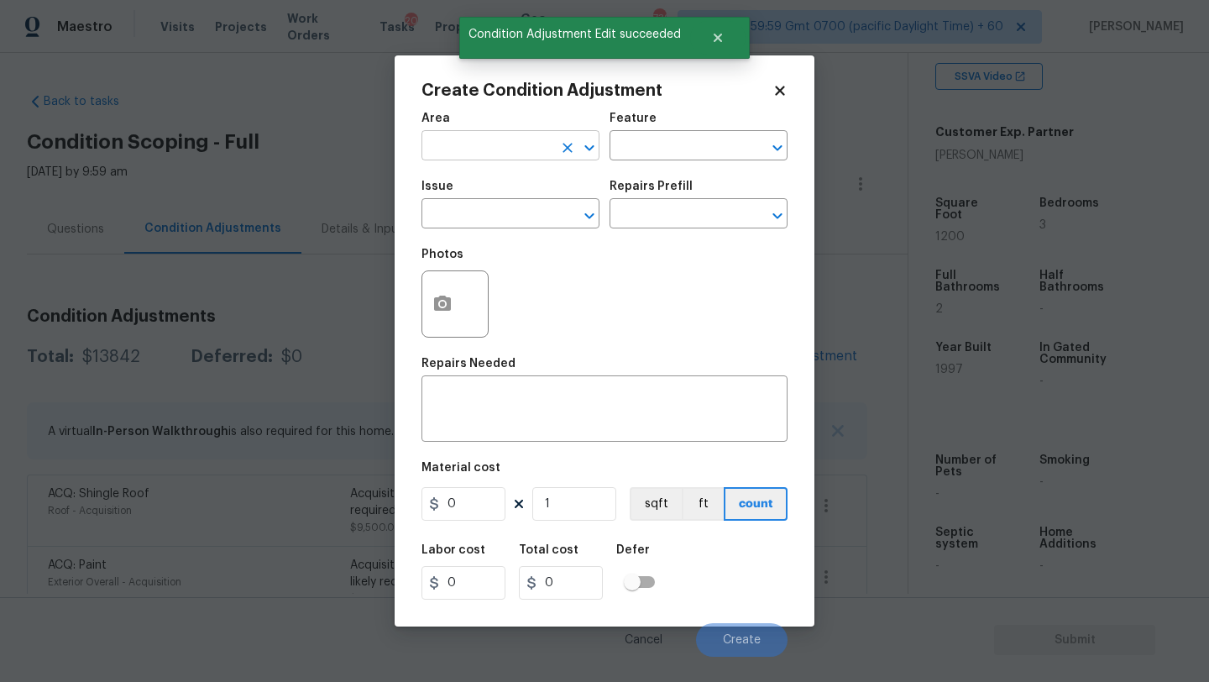
click at [476, 152] on input "text" at bounding box center [486, 147] width 131 height 26
drag, startPoint x: 478, startPoint y: 186, endPoint x: 593, endPoint y: 165, distance: 116.9
click at [478, 186] on li "HVAC" at bounding box center [510, 185] width 178 height 28
type input "HVAC"
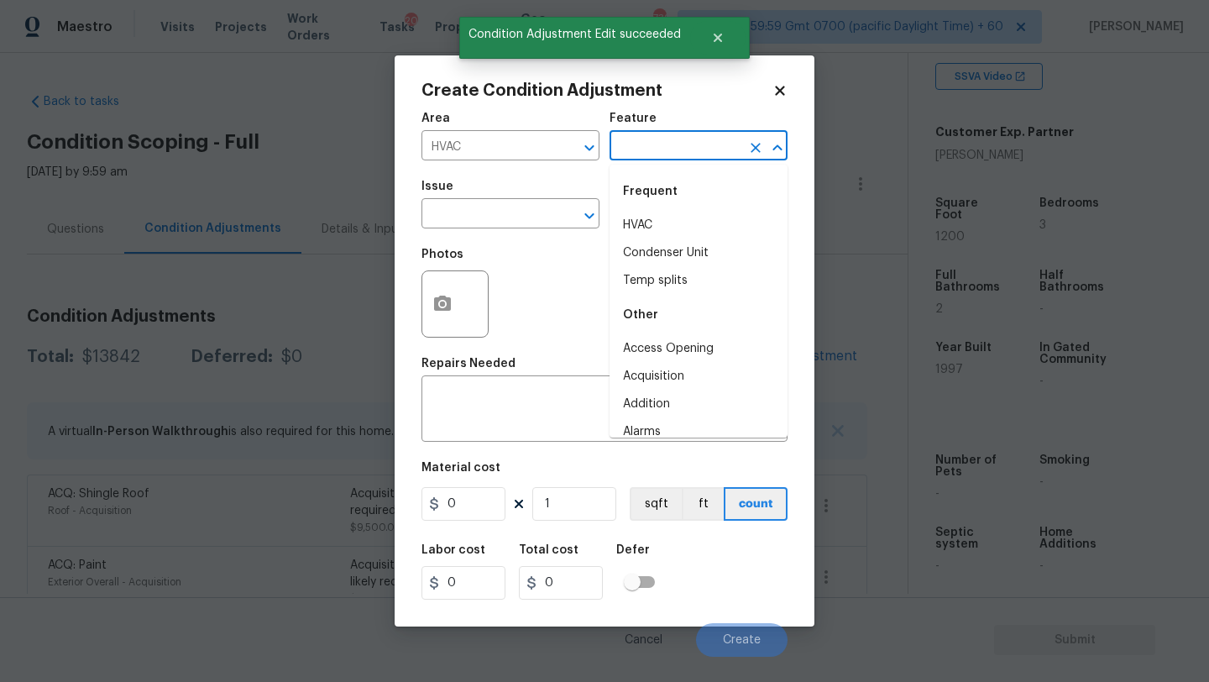
click at [684, 151] on input "text" at bounding box center [674, 147] width 131 height 26
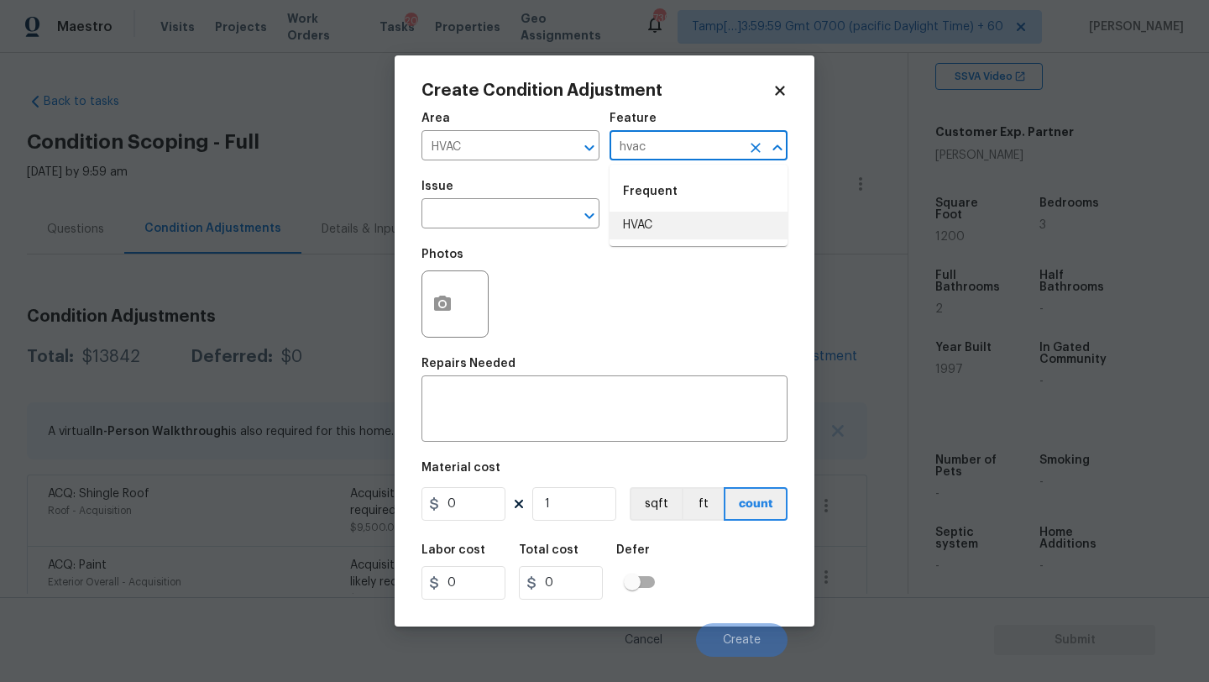
click at [684, 232] on li "HVAC" at bounding box center [698, 226] width 178 height 28
type input "HVAC"
click at [553, 232] on span "Issue ​" at bounding box center [510, 204] width 178 height 68
click at [538, 228] on input "text" at bounding box center [486, 215] width 131 height 26
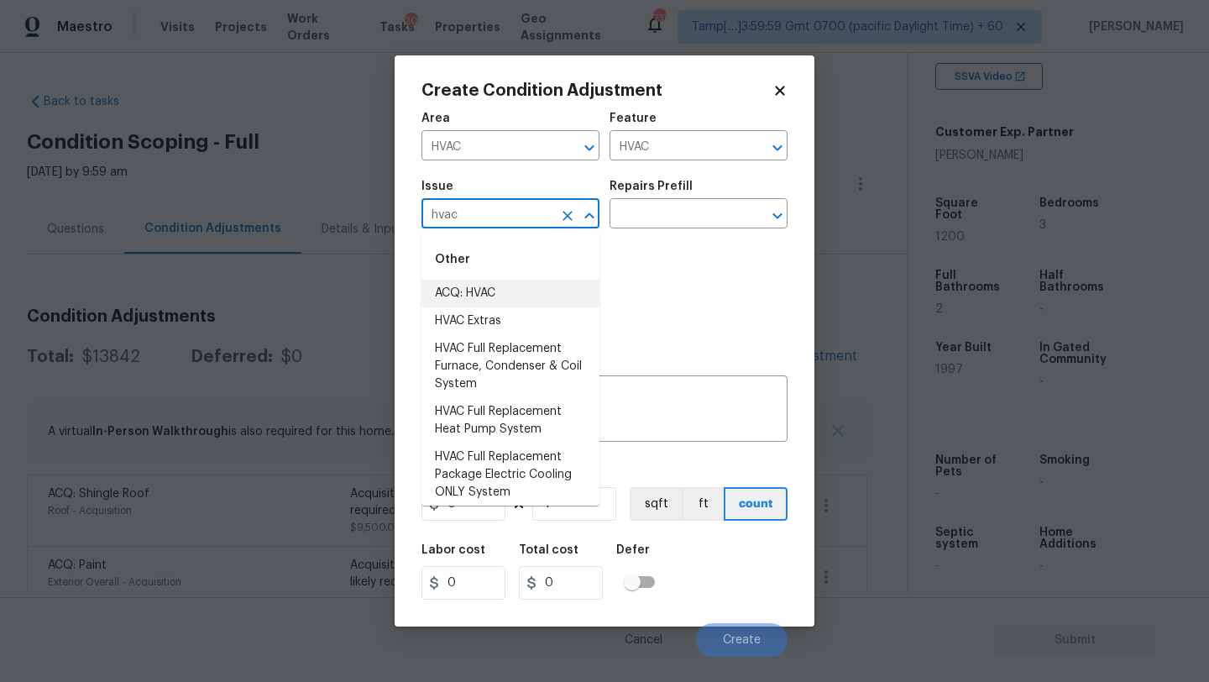
click at [509, 290] on li "ACQ: HVAC" at bounding box center [510, 294] width 178 height 28
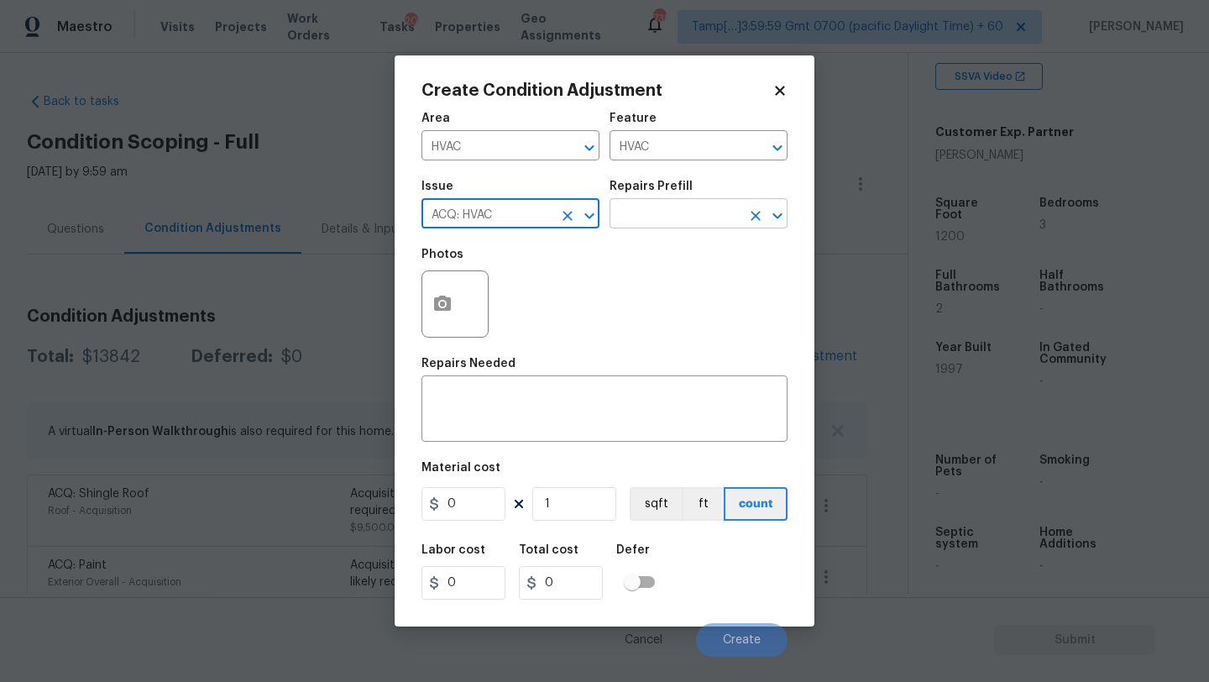
type input "ACQ: HVAC"
click at [633, 220] on input "text" at bounding box center [674, 215] width 131 height 26
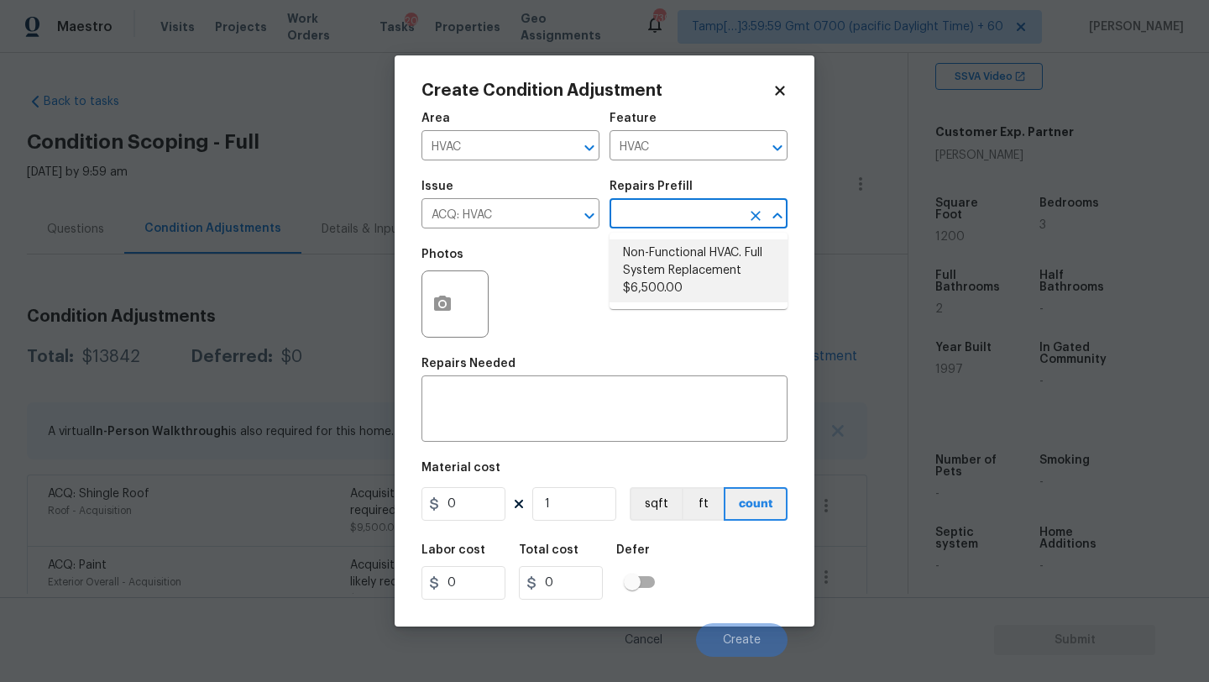
click at [636, 270] on li "Non-Functional HVAC. Full System Replacement $6,500.00" at bounding box center [698, 270] width 178 height 63
type input "Acquisition"
type textarea "Acquisition Scope: Full System Replacement"
type input "6500"
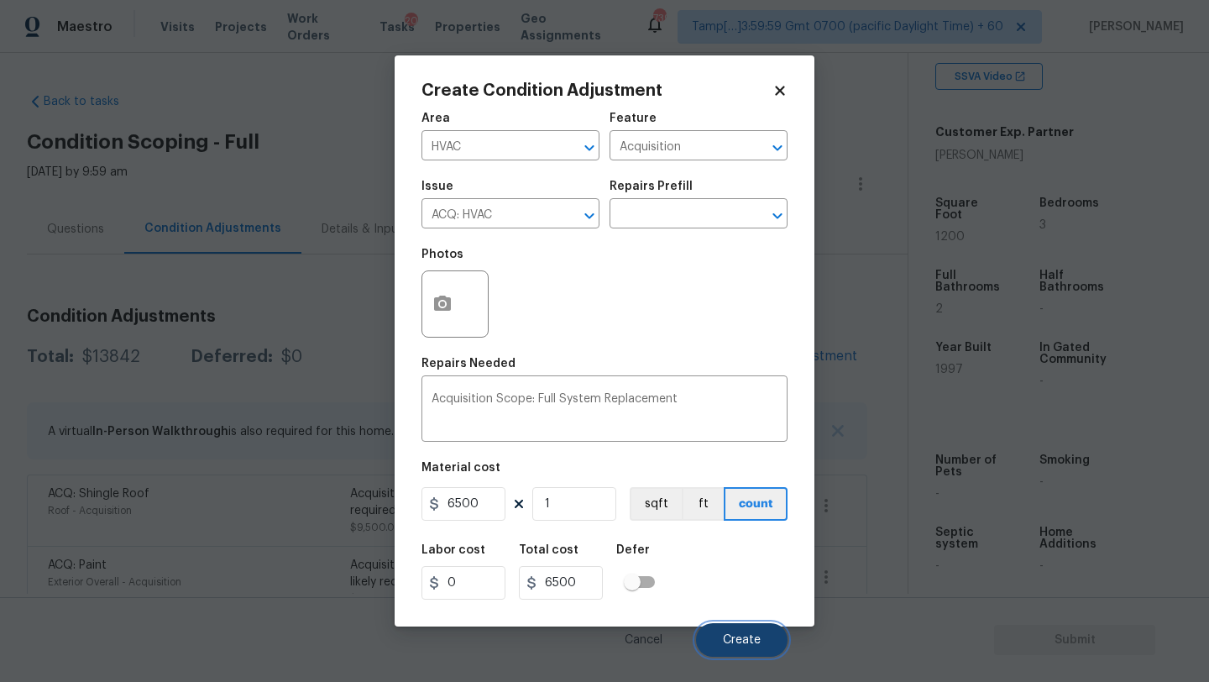
click at [719, 635] on button "Create" at bounding box center [741, 640] width 91 height 34
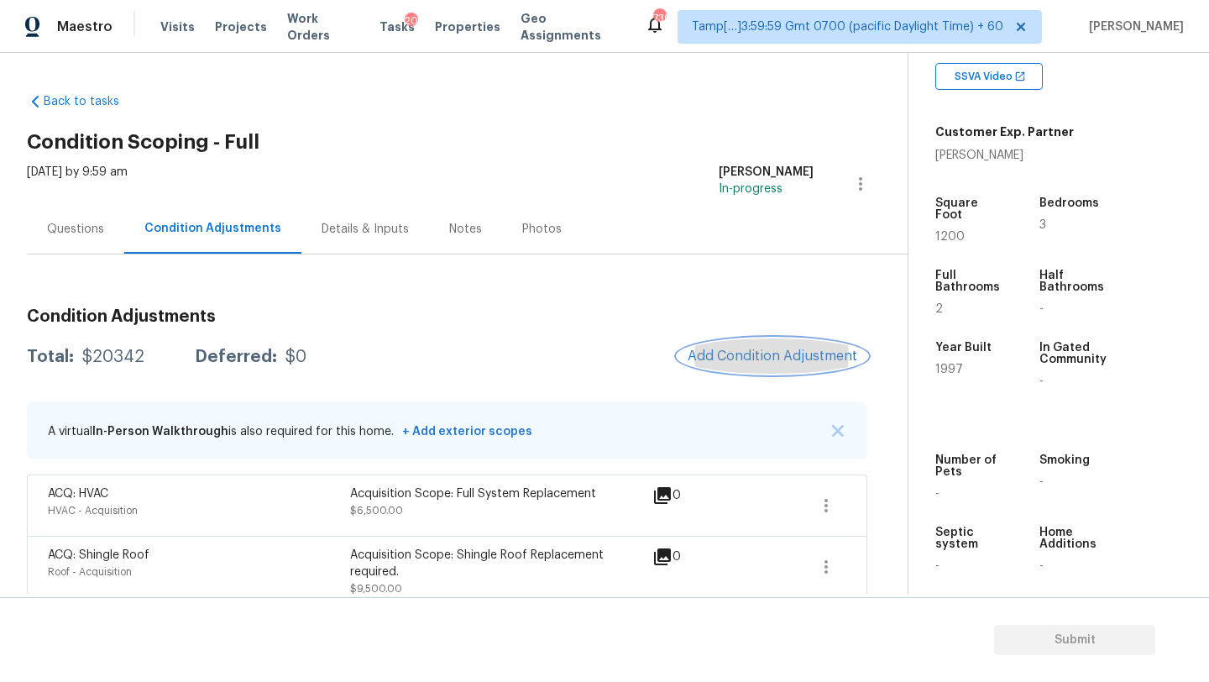
click at [766, 358] on span "Add Condition Adjustment" at bounding box center [773, 355] width 170 height 15
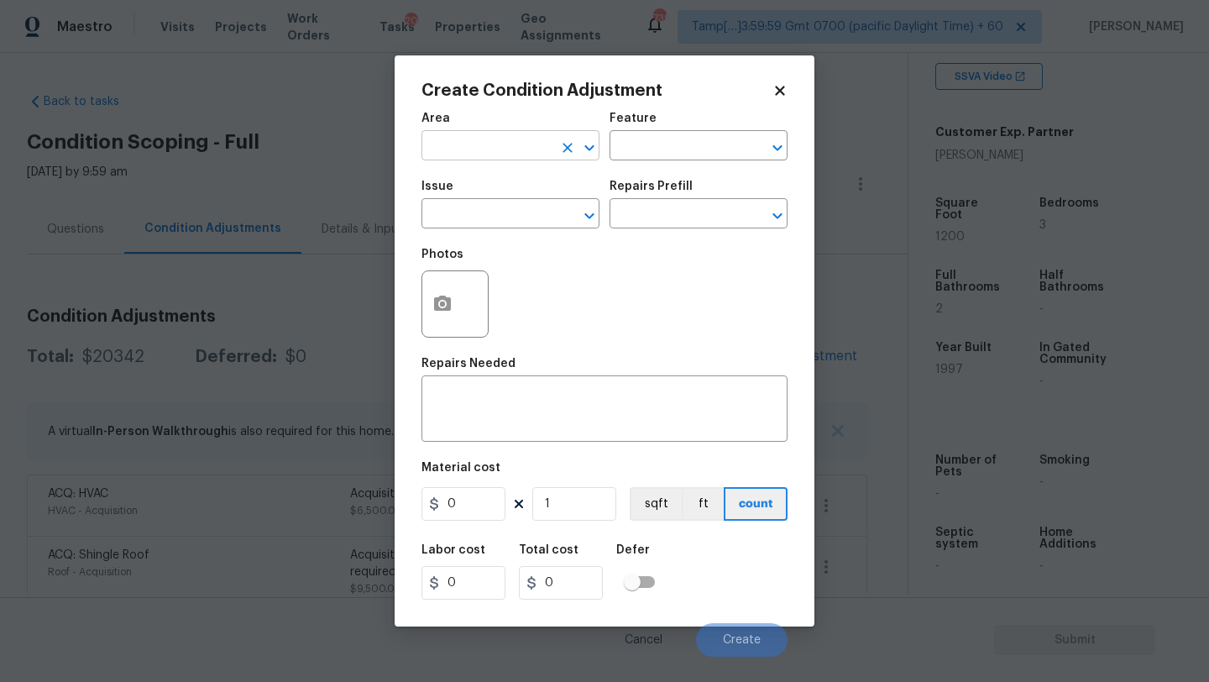
click at [469, 142] on input "text" at bounding box center [486, 147] width 131 height 26
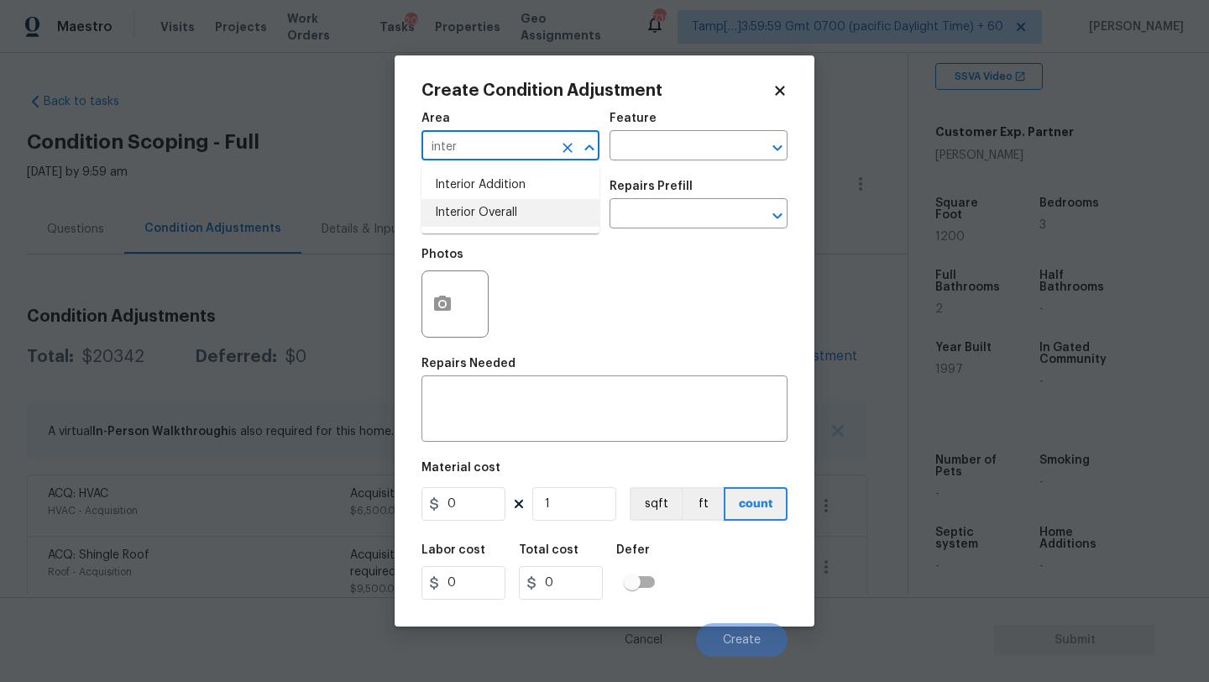
click at [477, 219] on li "Interior Overall" at bounding box center [510, 213] width 178 height 28
type input "Interior Overall"
click at [673, 155] on input "text" at bounding box center [674, 147] width 131 height 26
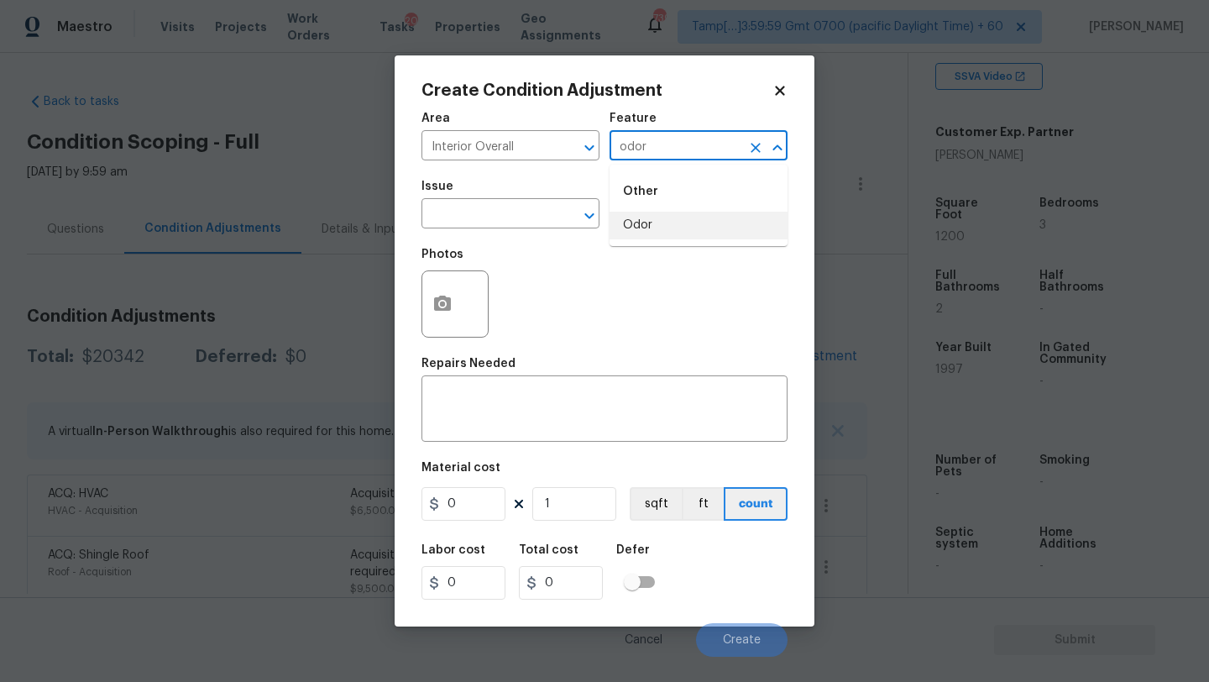
click at [691, 227] on li "Odor" at bounding box center [698, 226] width 178 height 28
type input "Odor"
click at [522, 216] on input "text" at bounding box center [486, 215] width 131 height 26
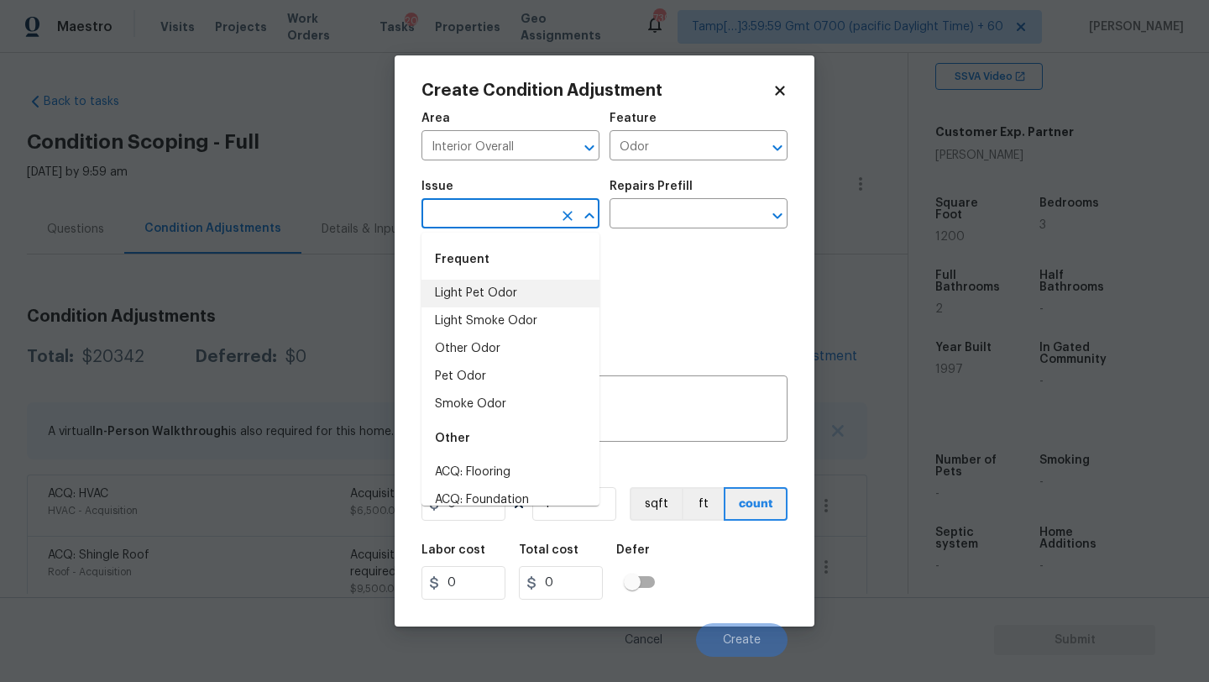
click at [514, 294] on li "Light Pet Odor" at bounding box center [510, 294] width 178 height 28
type input "Light Pet Odor"
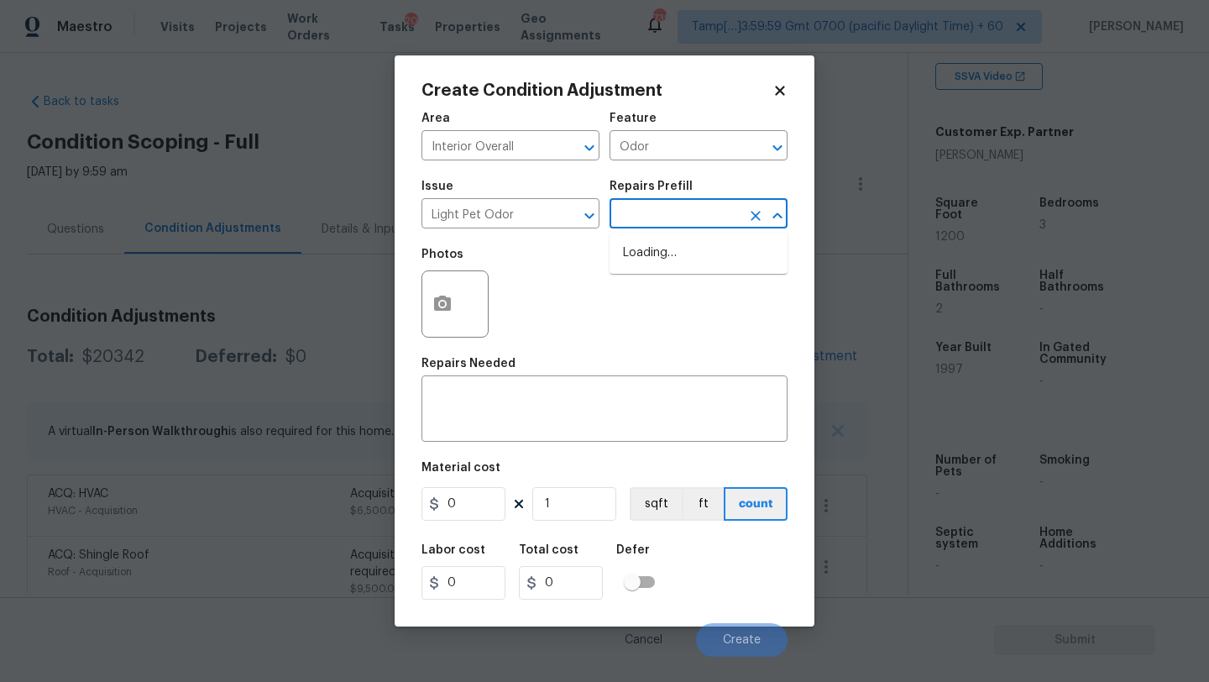
click at [672, 215] on input "text" at bounding box center [674, 215] width 131 height 26
click at [672, 264] on li "Acquisition Scope: 1-2 pets present $575.00" at bounding box center [698, 261] width 178 height 45
type textarea "Acquisition Scope: 1-2 pets present"
type input "575"
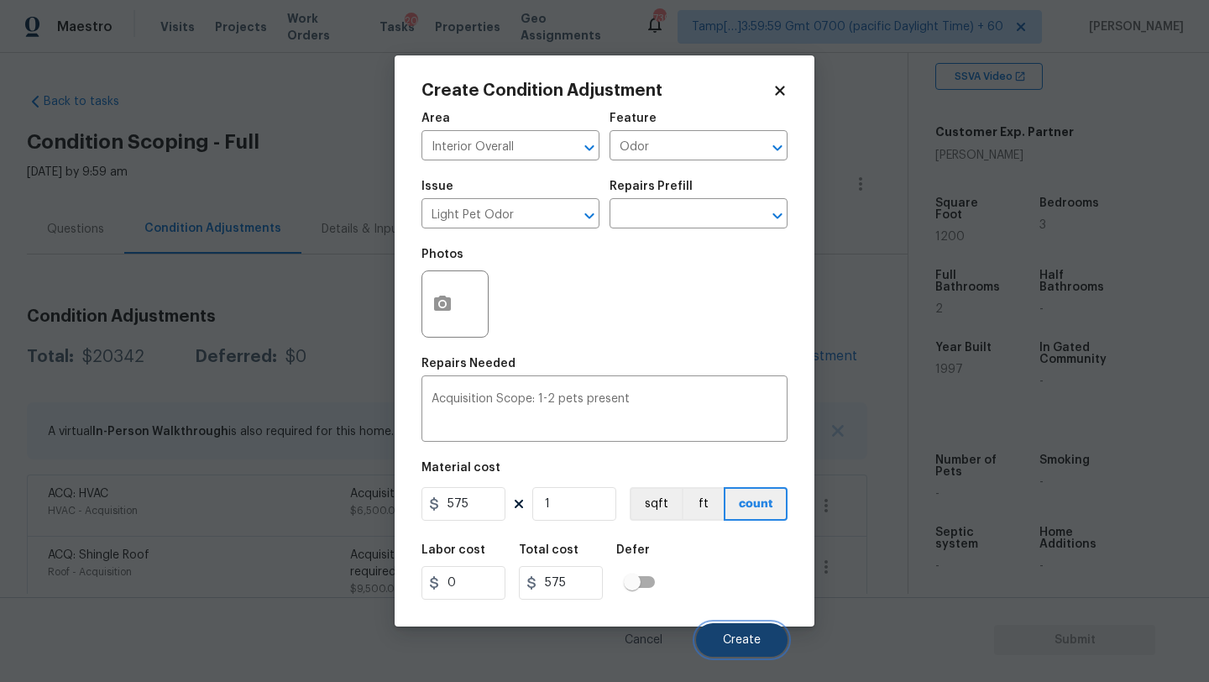
click at [738, 640] on span "Create" at bounding box center [742, 640] width 38 height 13
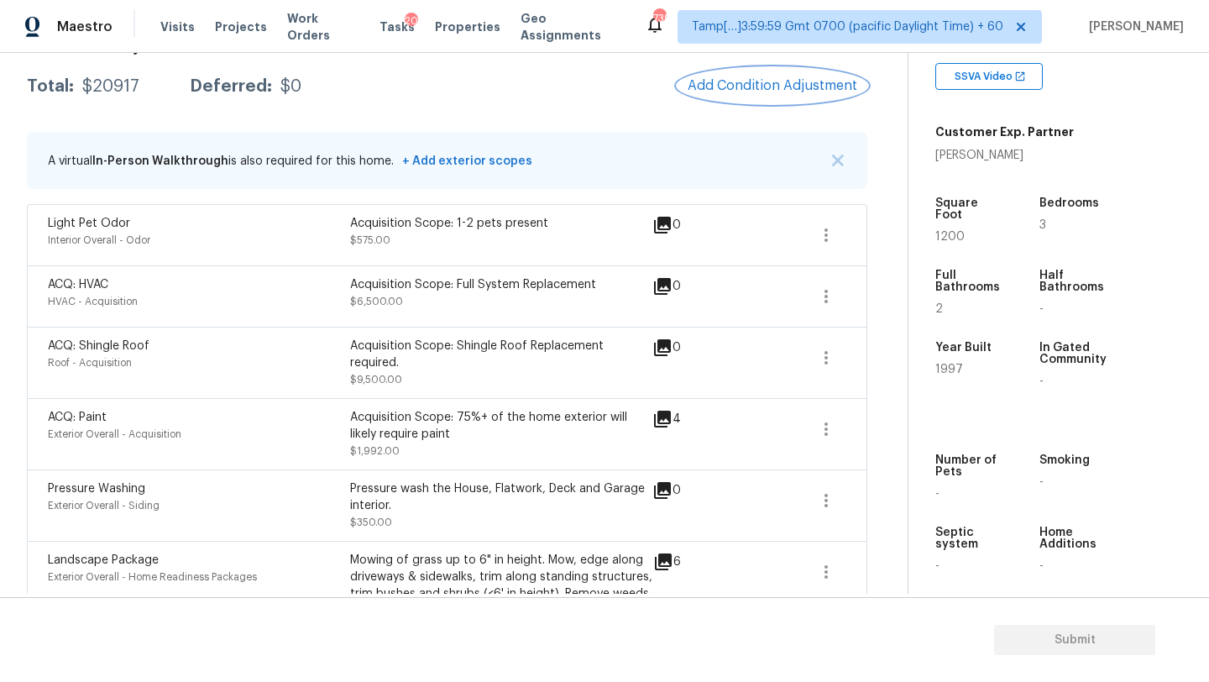
scroll to position [223, 0]
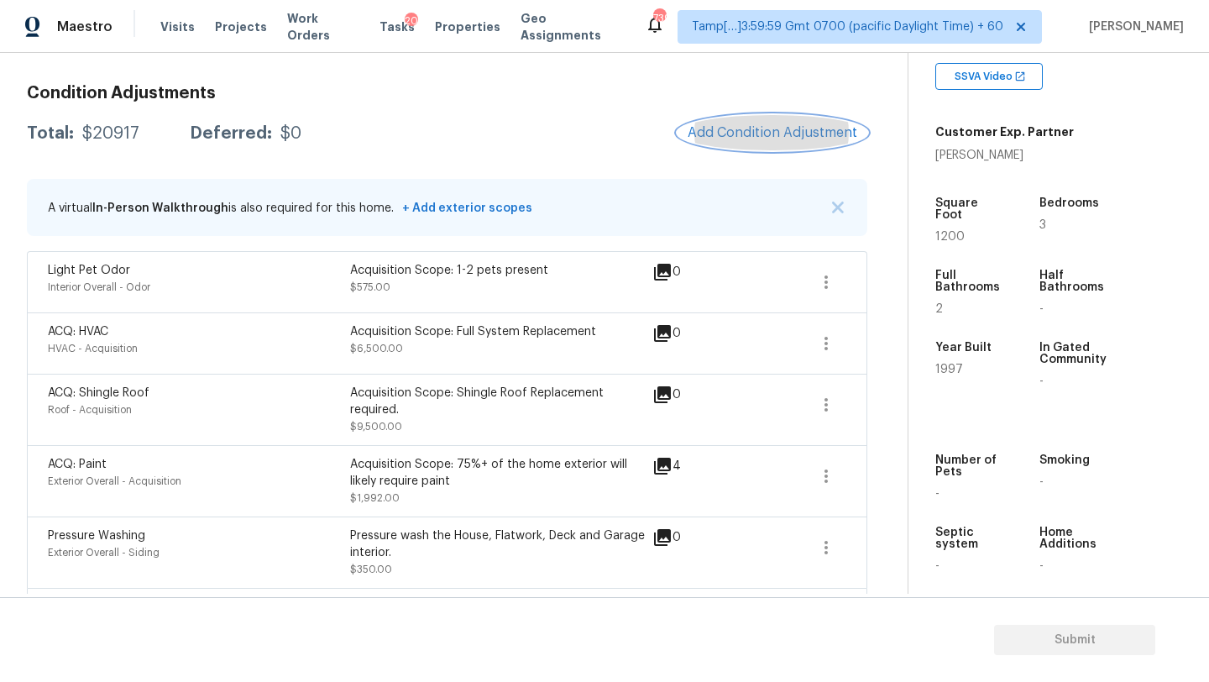
click at [764, 144] on button "Add Condition Adjustment" at bounding box center [772, 132] width 190 height 35
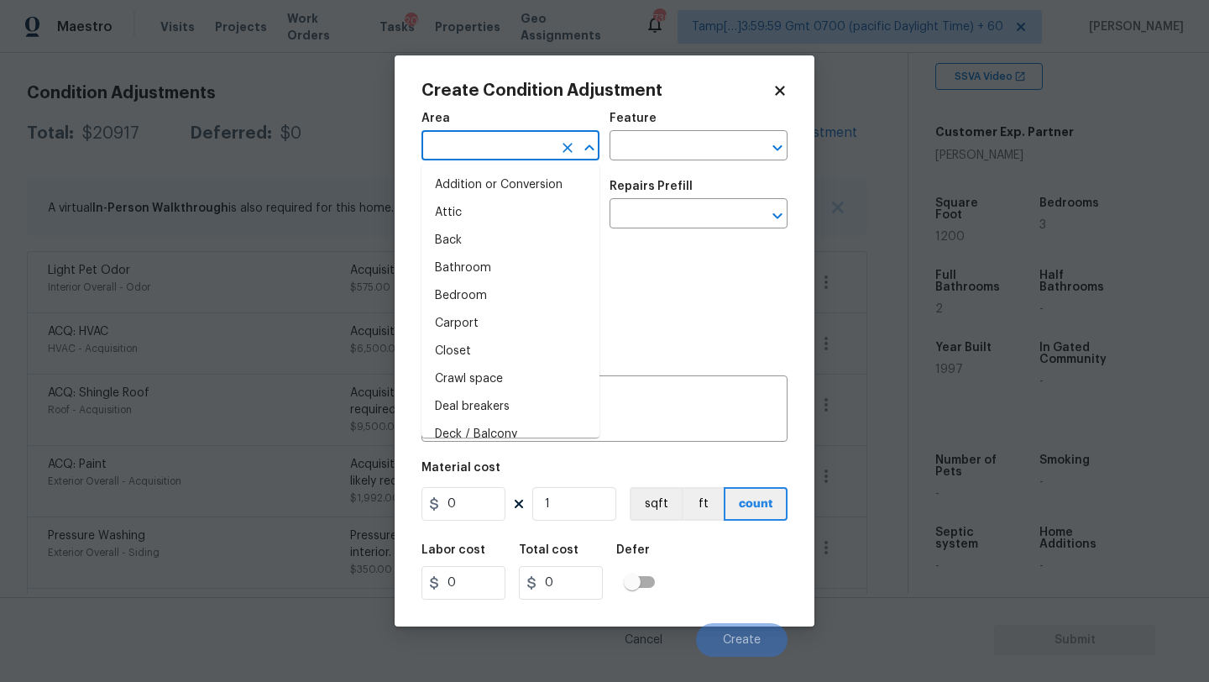
click at [482, 145] on input "text" at bounding box center [486, 147] width 131 height 26
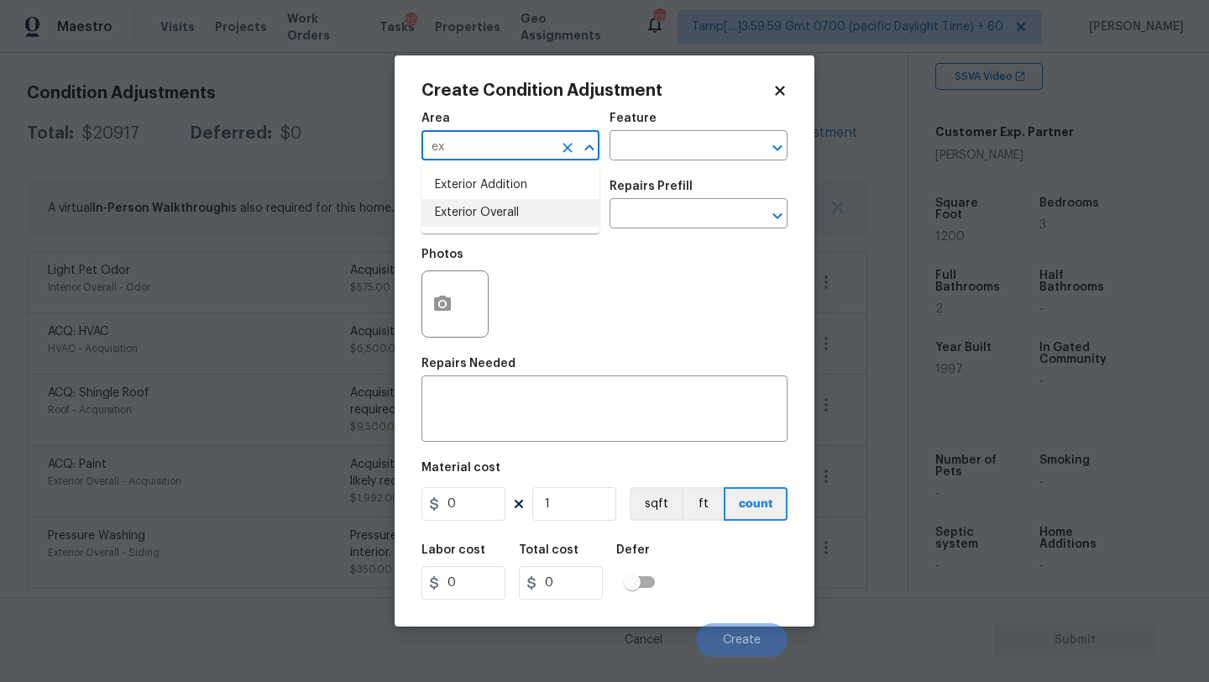
click at [503, 210] on li "Exterior Overall" at bounding box center [510, 213] width 178 height 28
type input "Exterior Overall"
click at [672, 137] on input "text" at bounding box center [674, 147] width 131 height 26
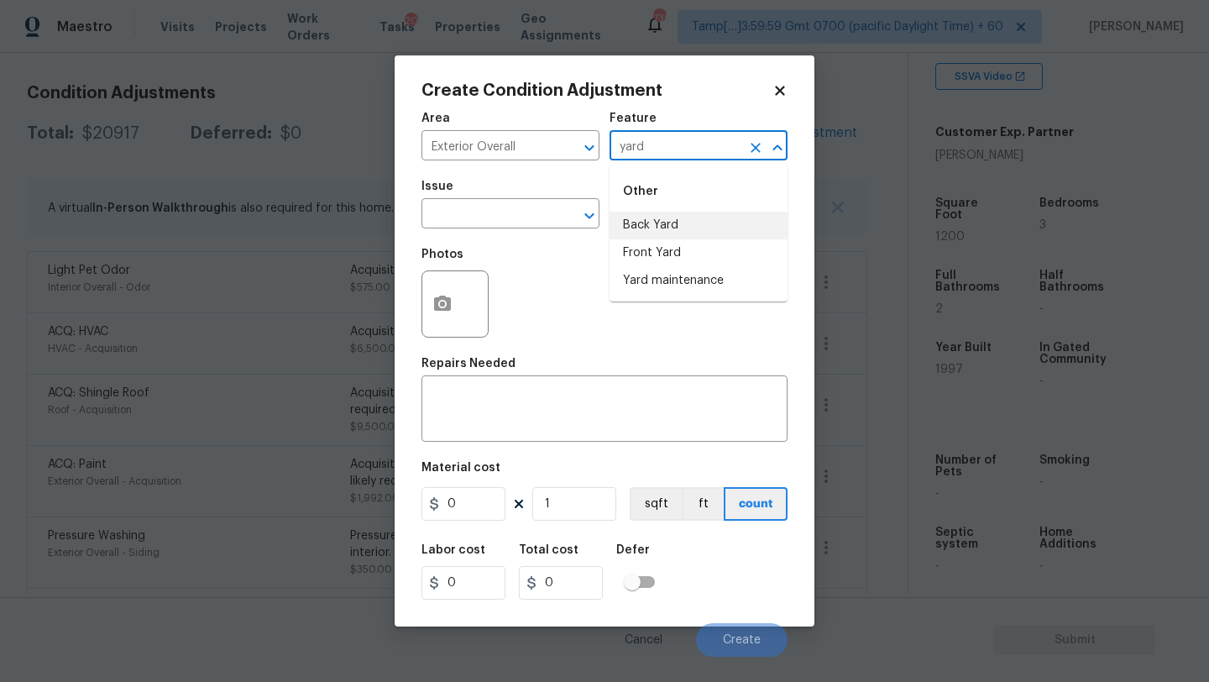
click at [668, 218] on li "Back Yard" at bounding box center [698, 226] width 178 height 28
type input "Back Yard"
click at [565, 372] on div "Repairs Needed" at bounding box center [604, 369] width 366 height 22
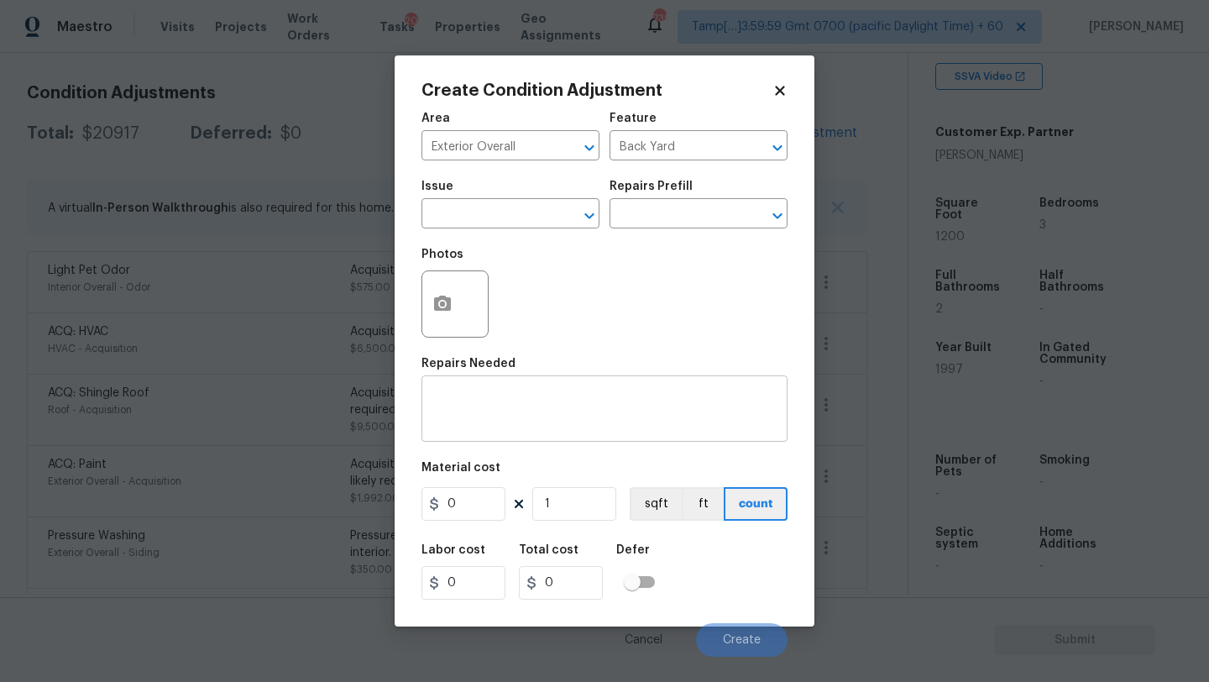
click at [564, 399] on textarea at bounding box center [604, 410] width 346 height 35
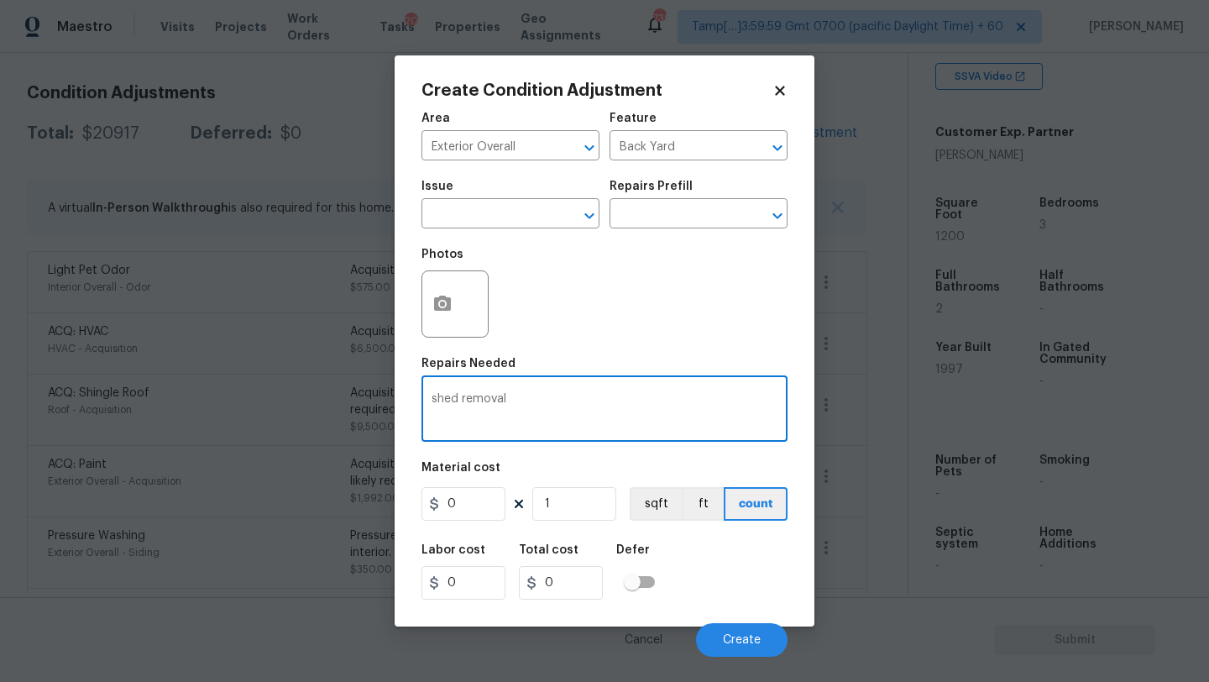
type textarea "shed removal"
click at [491, 494] on input "0" at bounding box center [463, 504] width 84 height 34
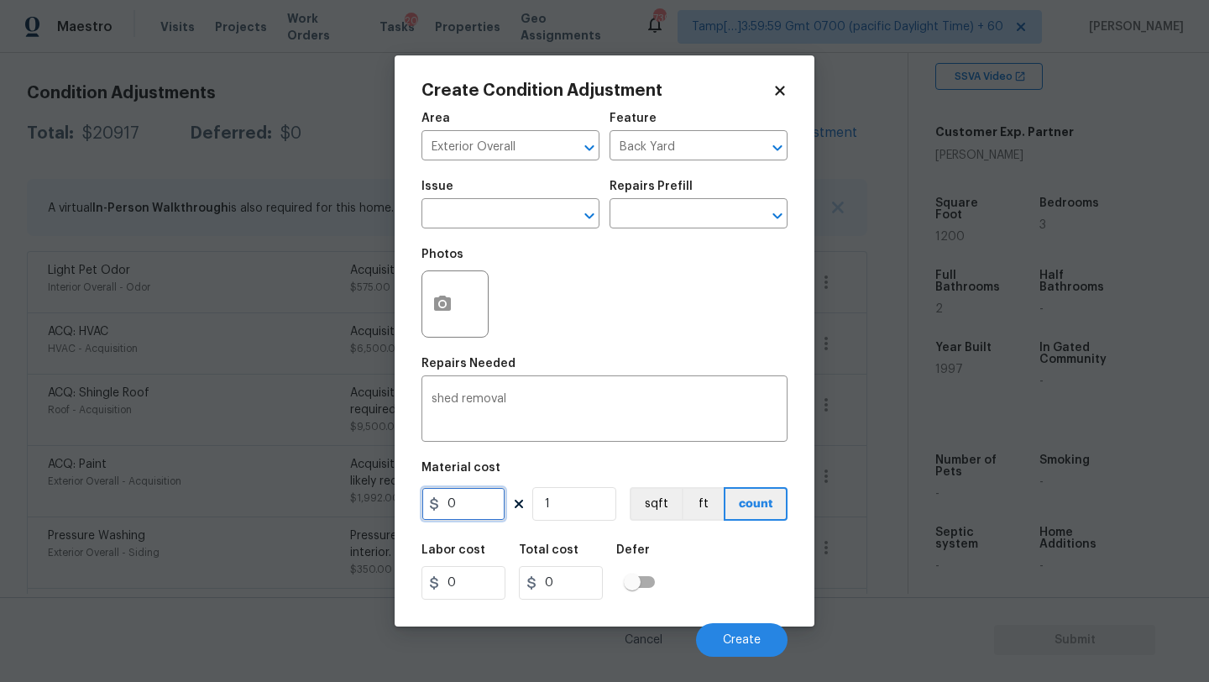
click at [491, 494] on input "0" at bounding box center [463, 504] width 84 height 34
type input "500"
click at [447, 327] on button "button" at bounding box center [442, 303] width 40 height 65
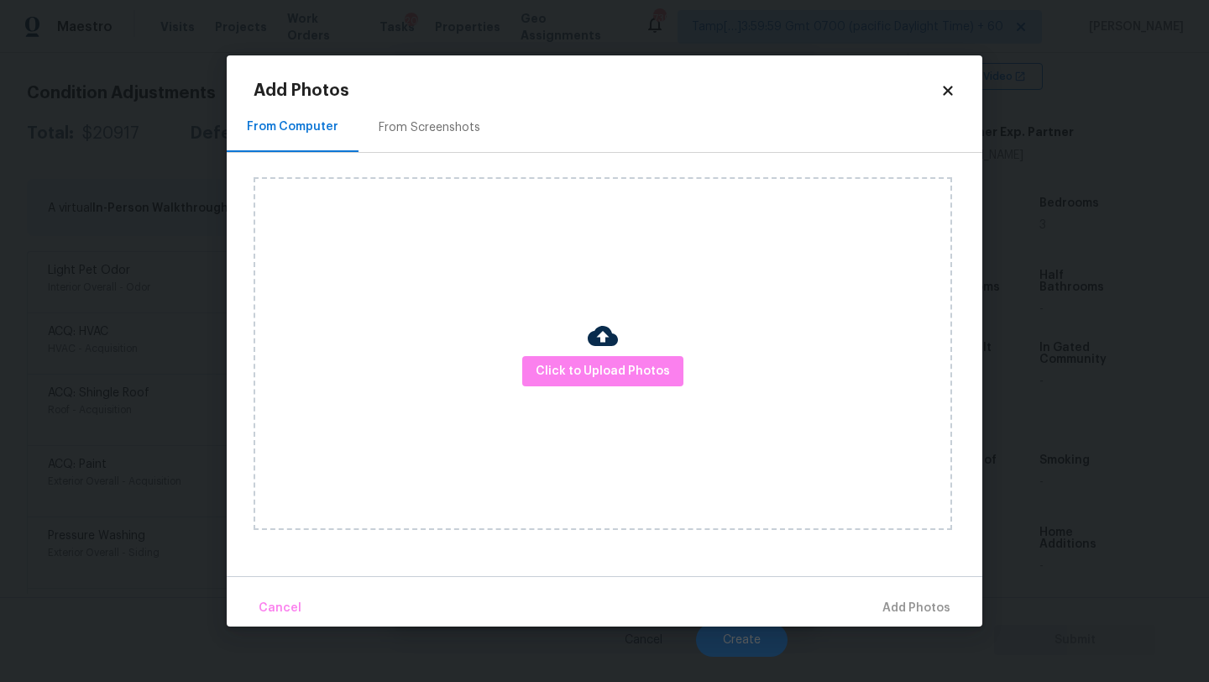
click at [445, 133] on div "From Screenshots" at bounding box center [430, 127] width 102 height 17
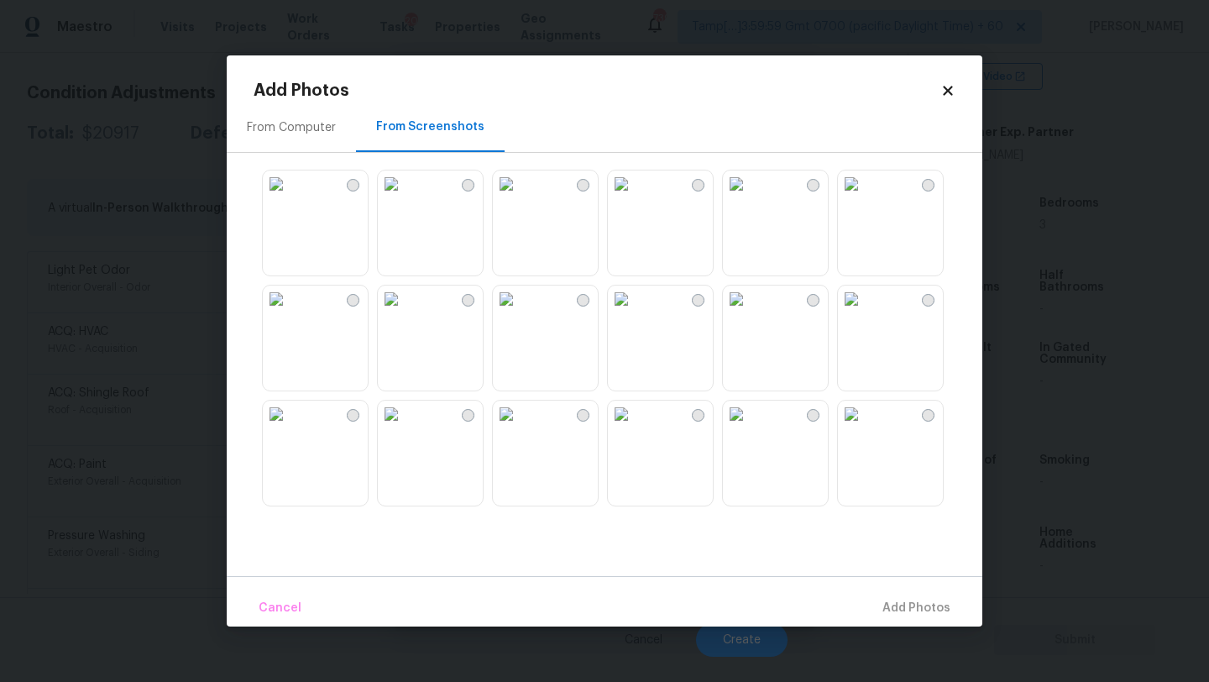
scroll to position [1, 0]
click at [520, 196] on img at bounding box center [506, 183] width 27 height 27
click at [907, 615] on span "Add 1 Photo(s)" at bounding box center [908, 608] width 83 height 21
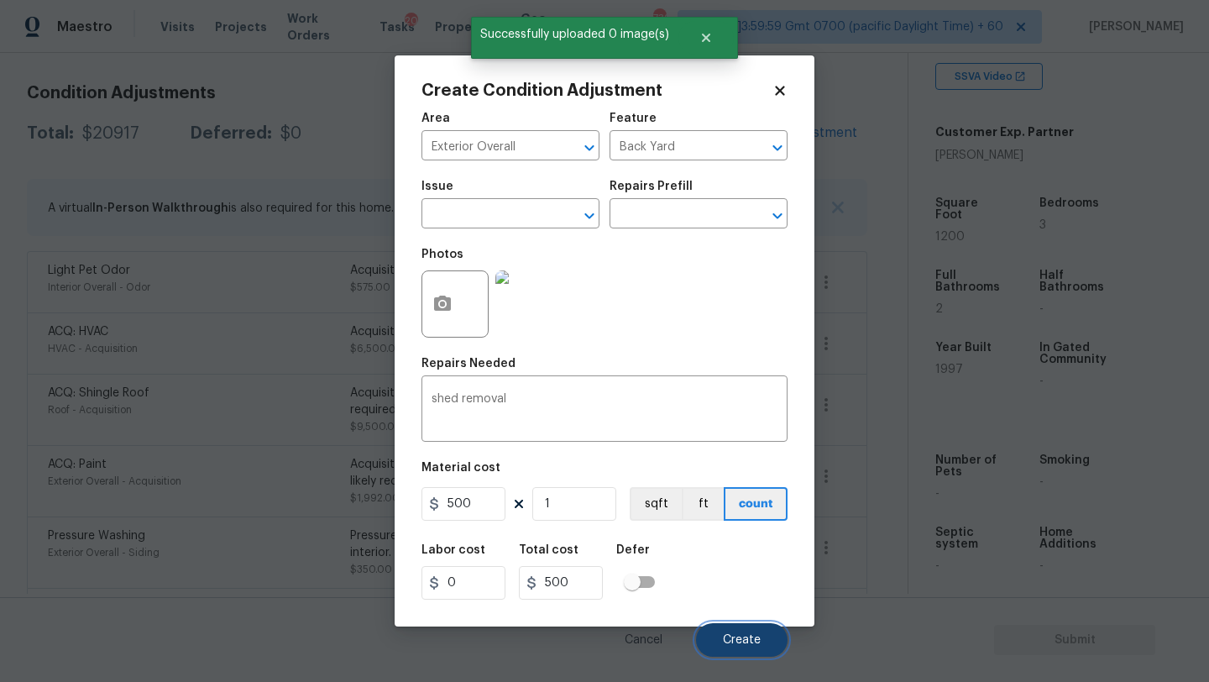
click at [769, 635] on button "Create" at bounding box center [741, 640] width 91 height 34
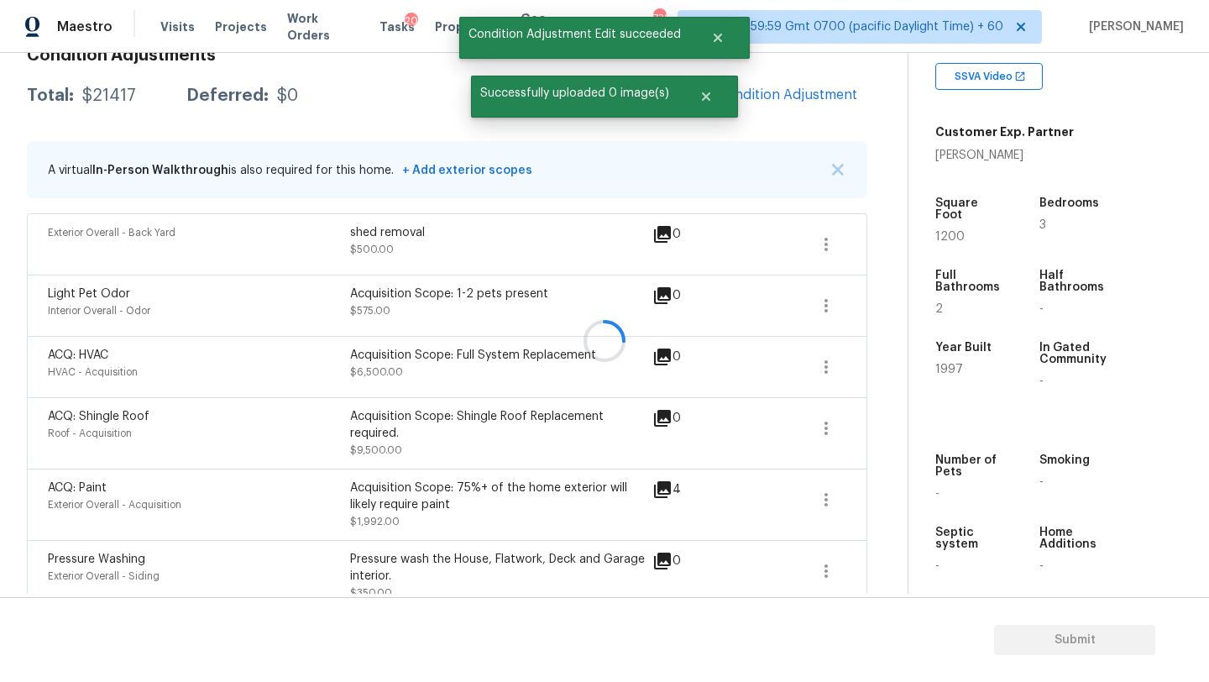
scroll to position [223, 0]
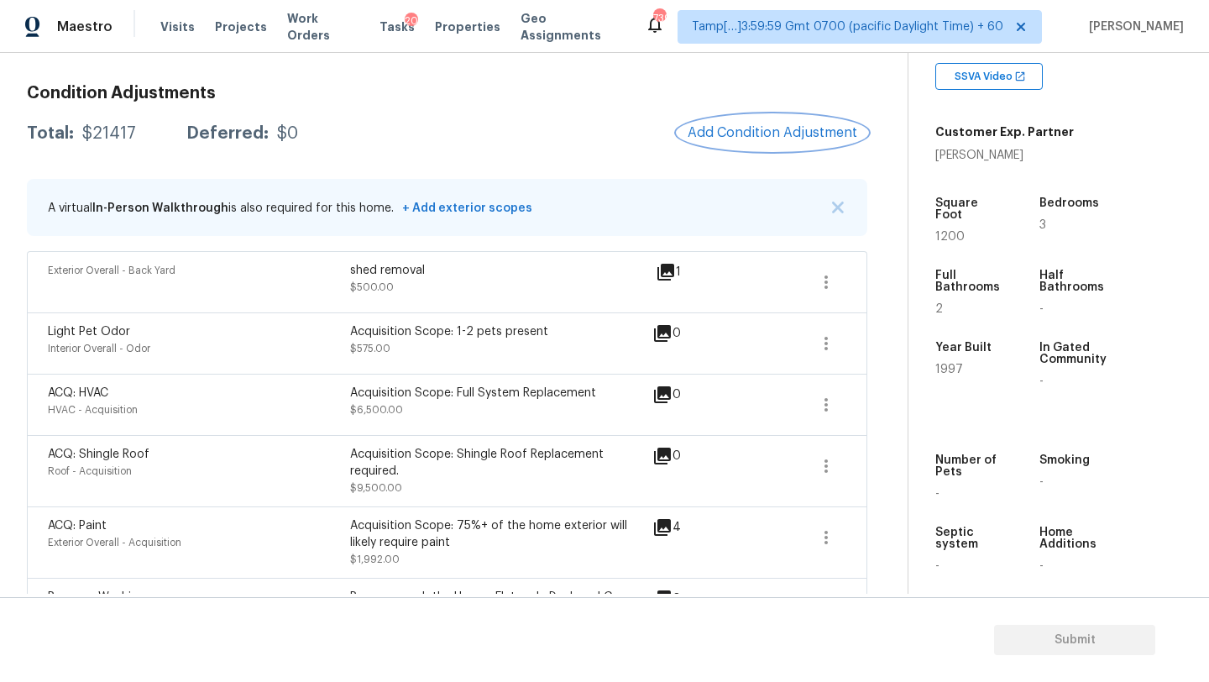
click at [735, 135] on span "Add Condition Adjustment" at bounding box center [773, 132] width 170 height 15
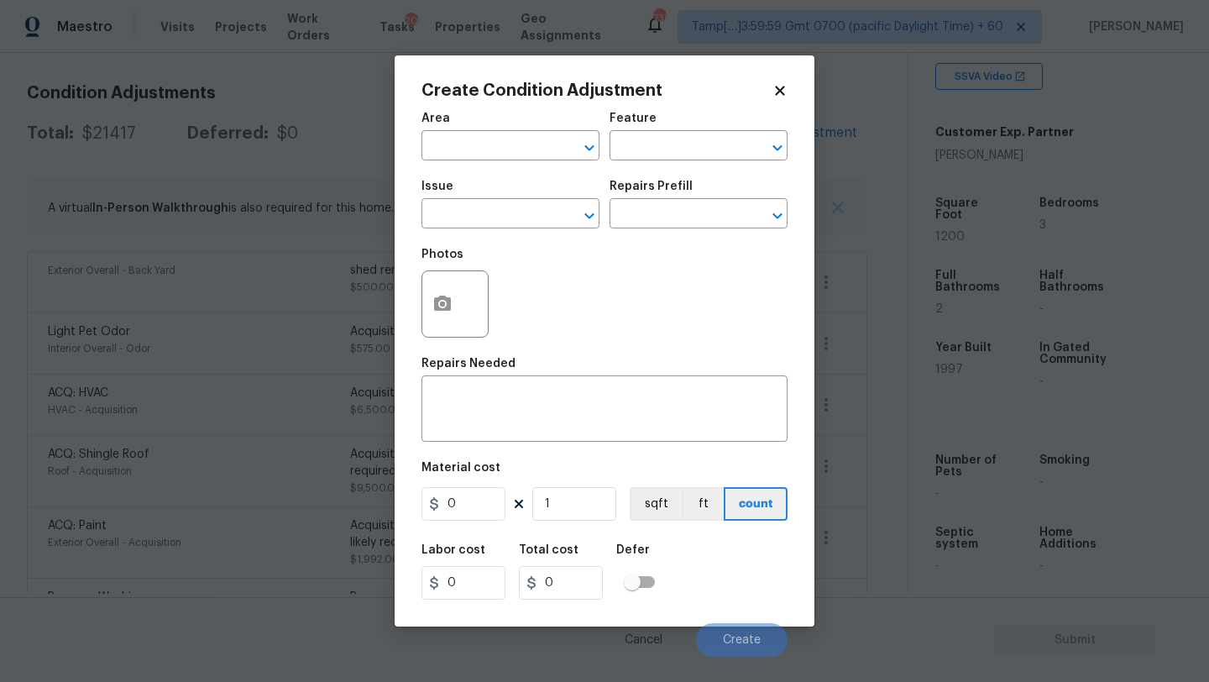
click at [337, 165] on body "Maestro Visits Projects Work Orders Tasks 20 Properties Geo Assignments 739 Tam…" at bounding box center [604, 341] width 1209 height 682
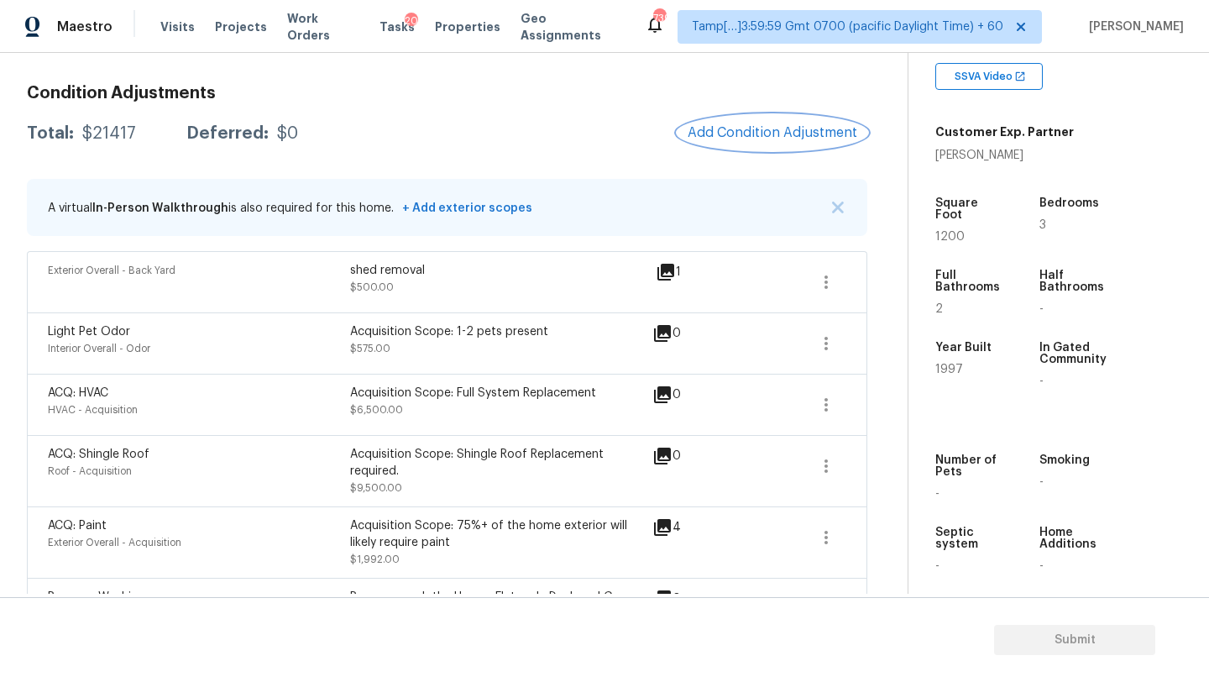
scroll to position [159, 0]
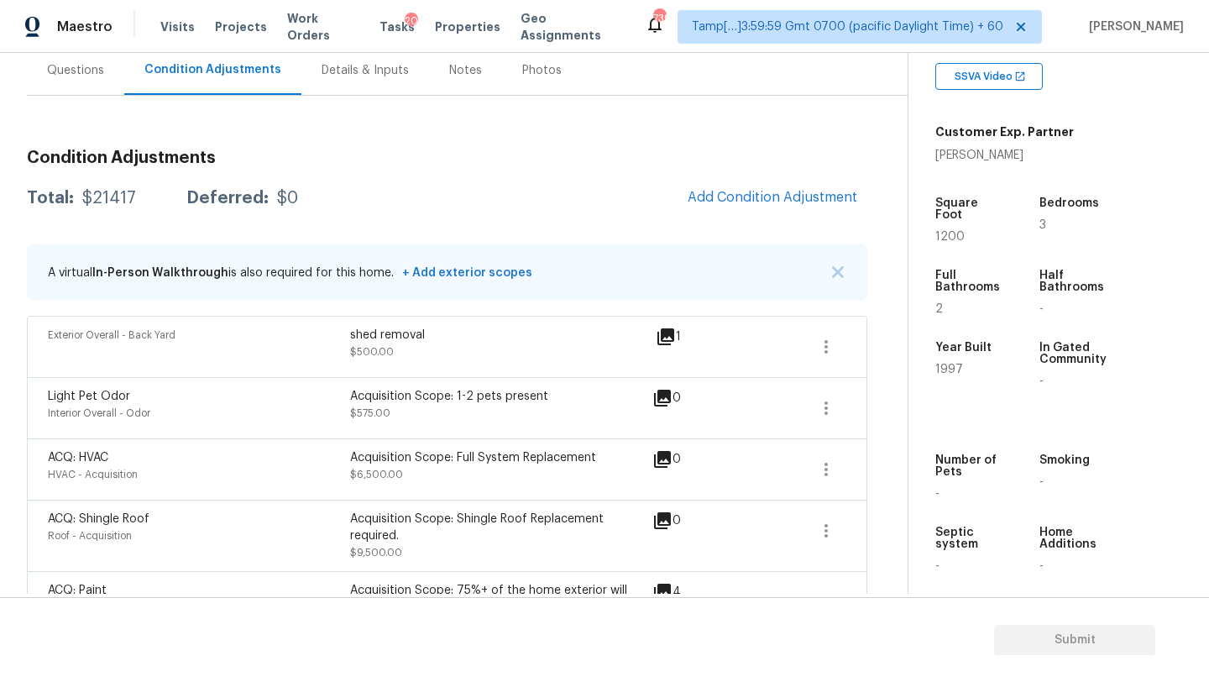
click at [65, 81] on div "Questions" at bounding box center [75, 70] width 97 height 50
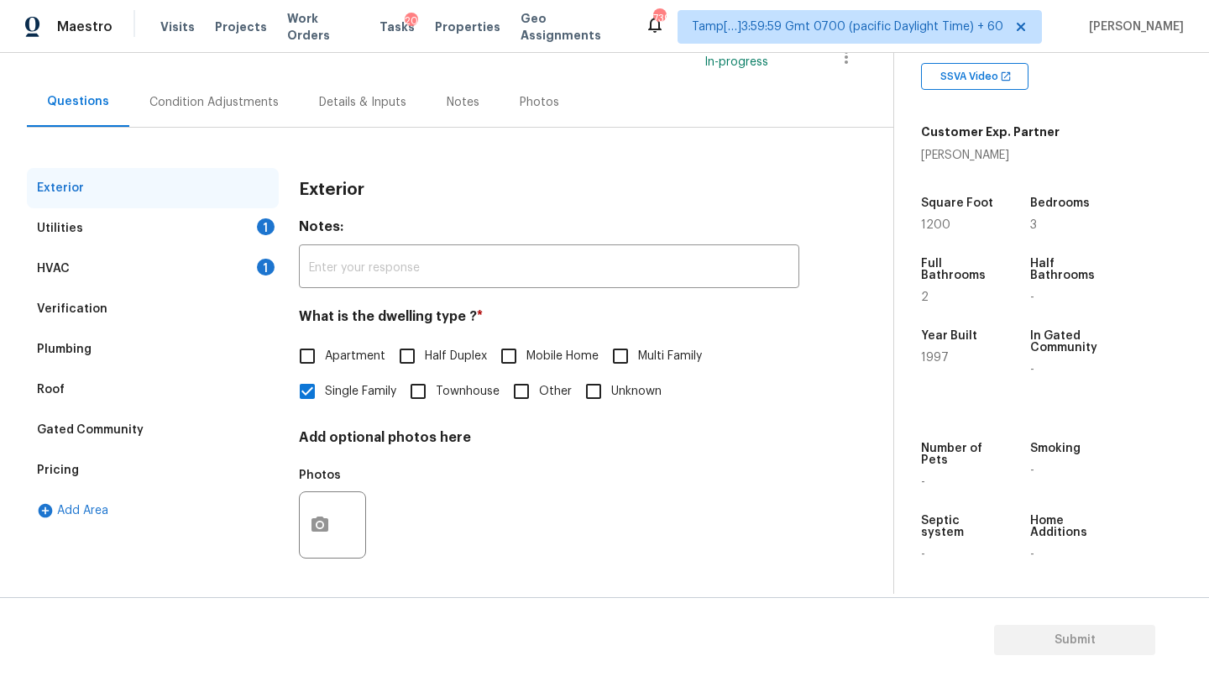
drag, startPoint x: 61, startPoint y: 277, endPoint x: 132, endPoint y: 306, distance: 76.4
click at [61, 277] on div "HVAC 1" at bounding box center [153, 268] width 252 height 40
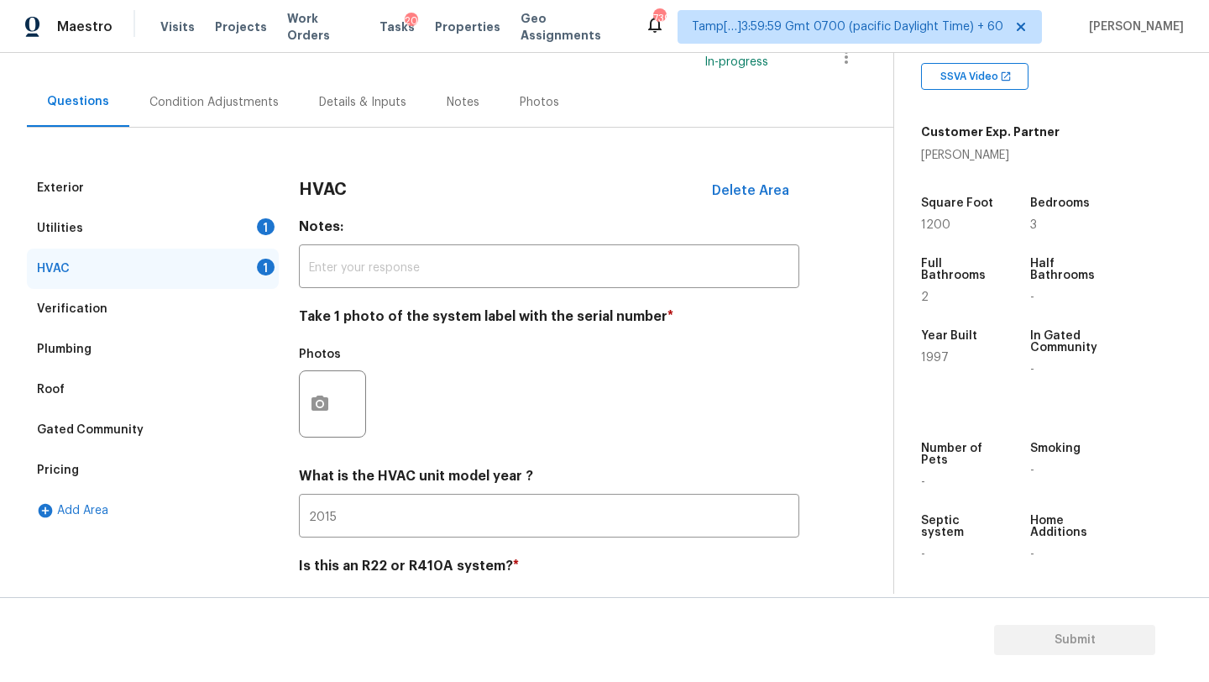
scroll to position [158, 0]
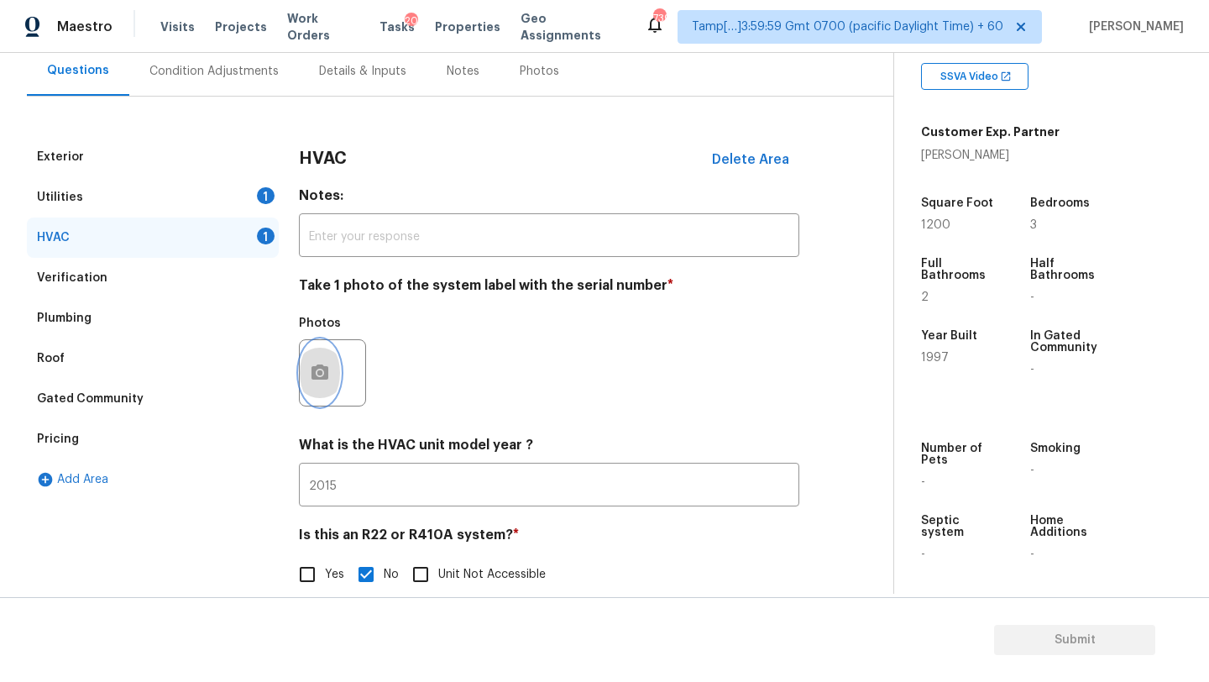
click at [318, 379] on icon "button" at bounding box center [319, 371] width 17 height 15
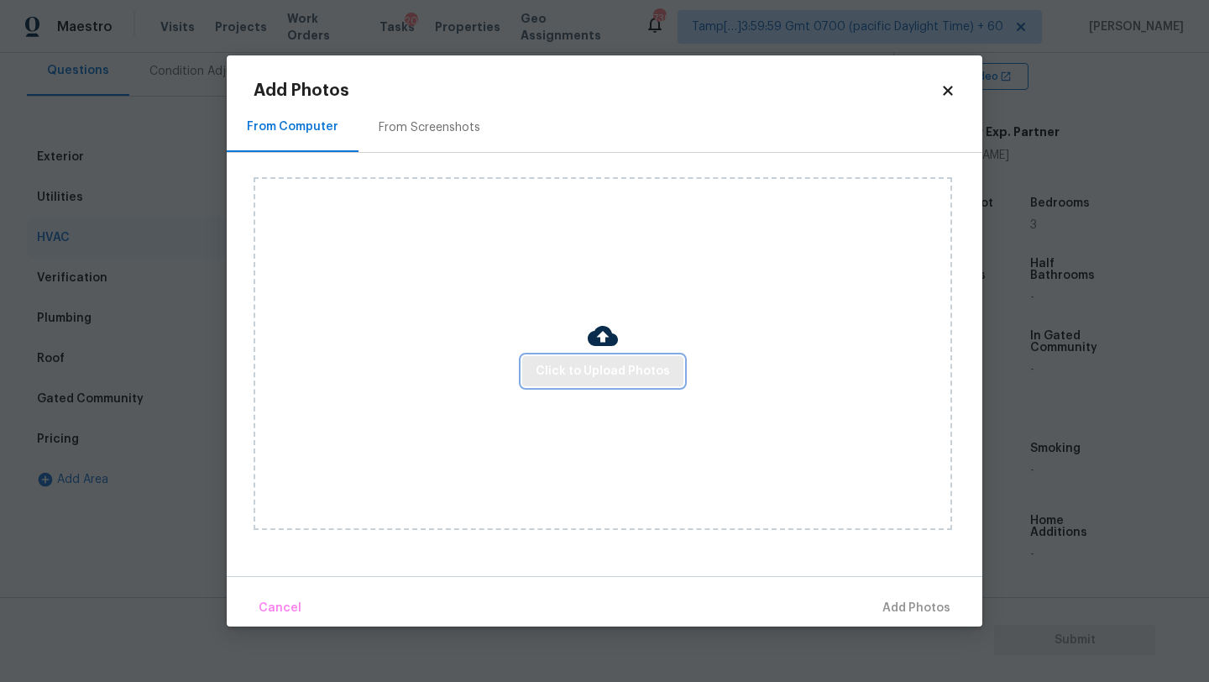
click at [596, 376] on span "Click to Upload Photos" at bounding box center [603, 371] width 134 height 21
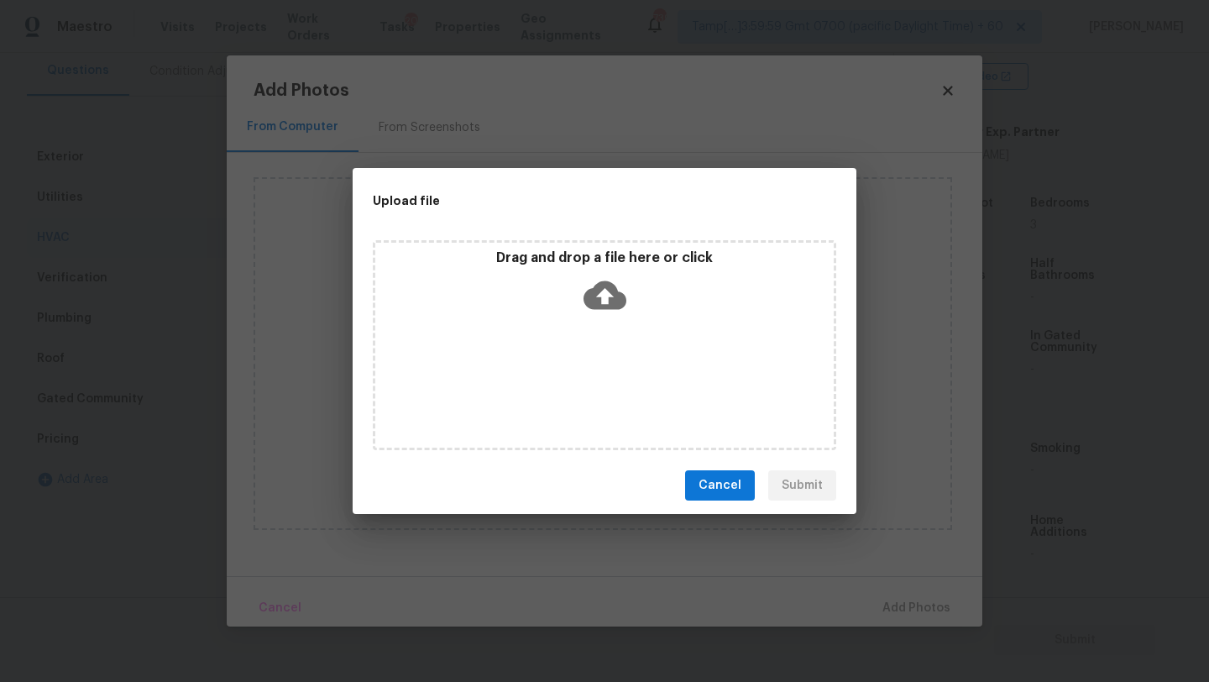
click at [598, 342] on div "Drag and drop a file here or click" at bounding box center [604, 345] width 463 height 210
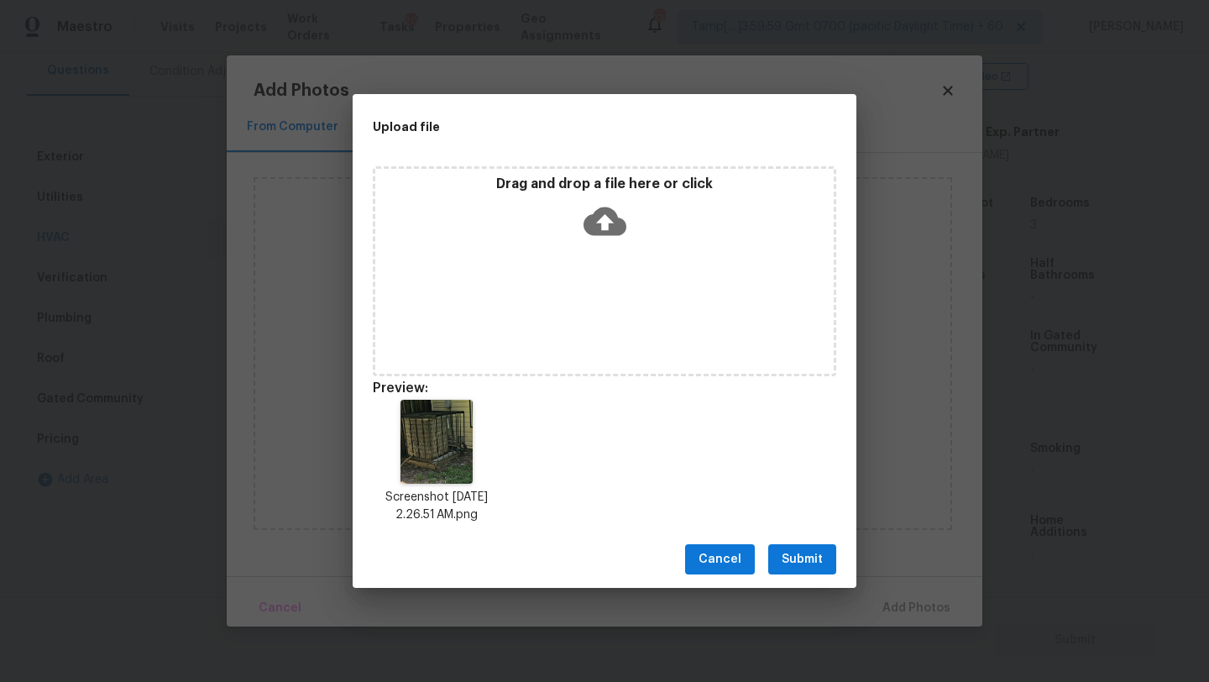
click at [811, 562] on span "Submit" at bounding box center [802, 559] width 41 height 21
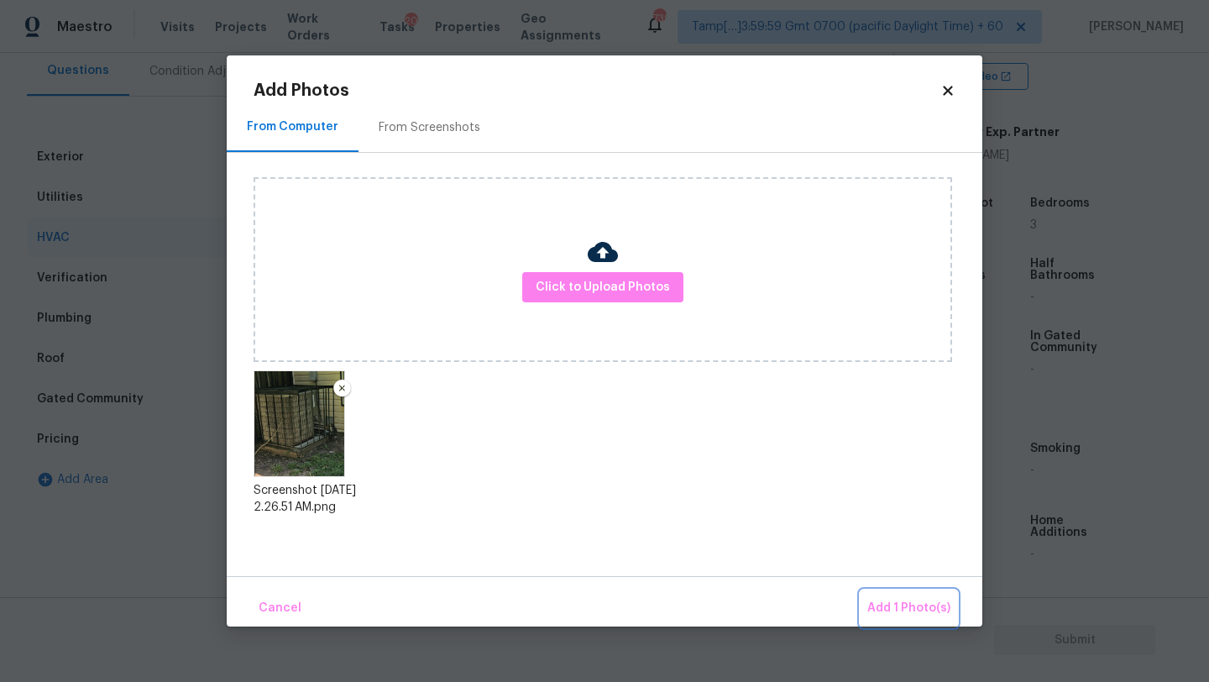
click at [897, 602] on span "Add 1 Photo(s)" at bounding box center [908, 608] width 83 height 21
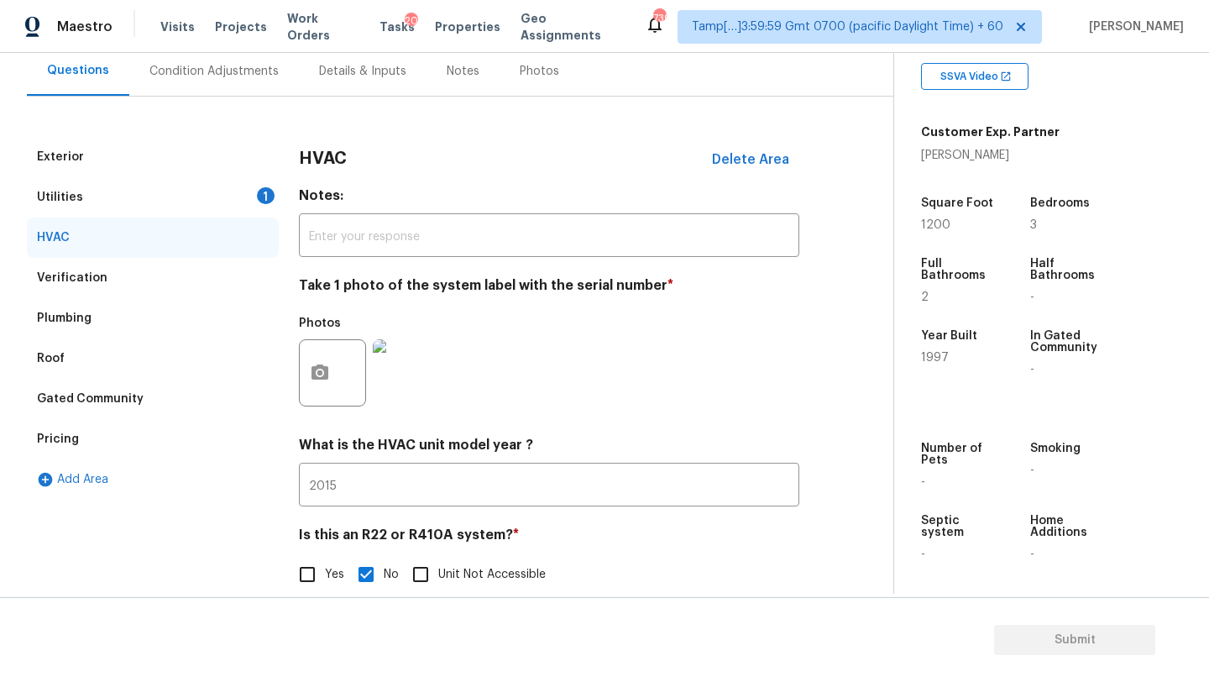
click at [260, 217] on div "HVAC" at bounding box center [153, 237] width 252 height 40
click at [255, 213] on div "Utilities 1" at bounding box center [153, 197] width 252 height 40
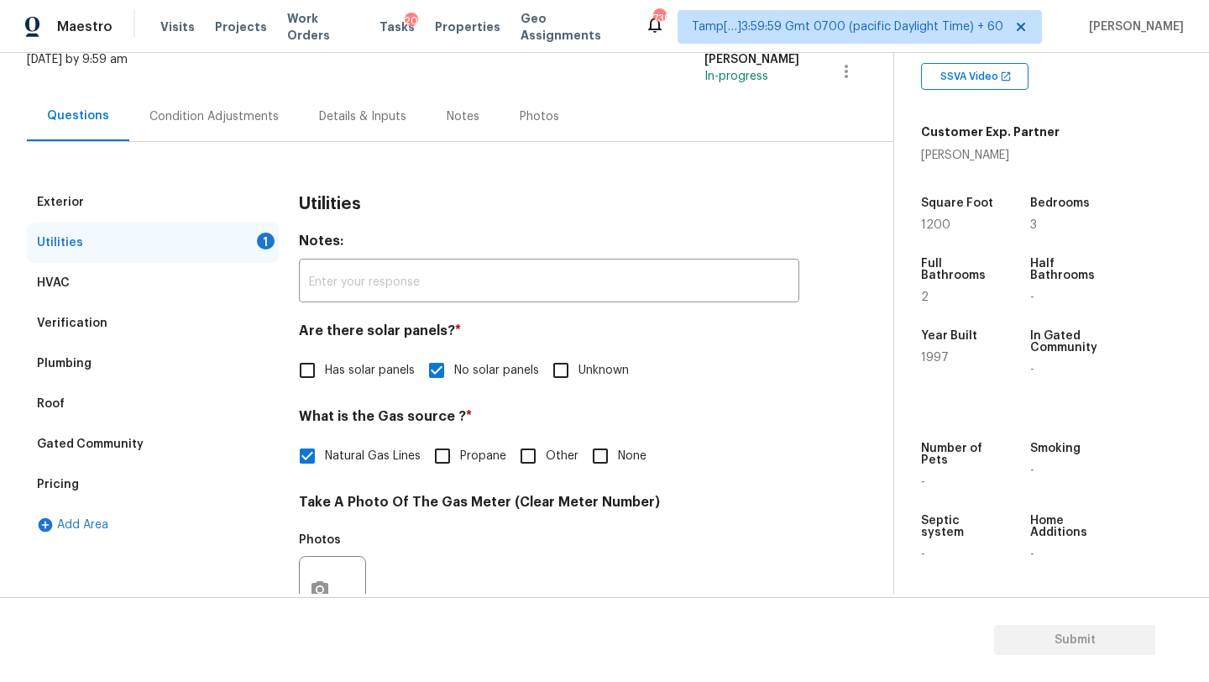
scroll to position [0, 0]
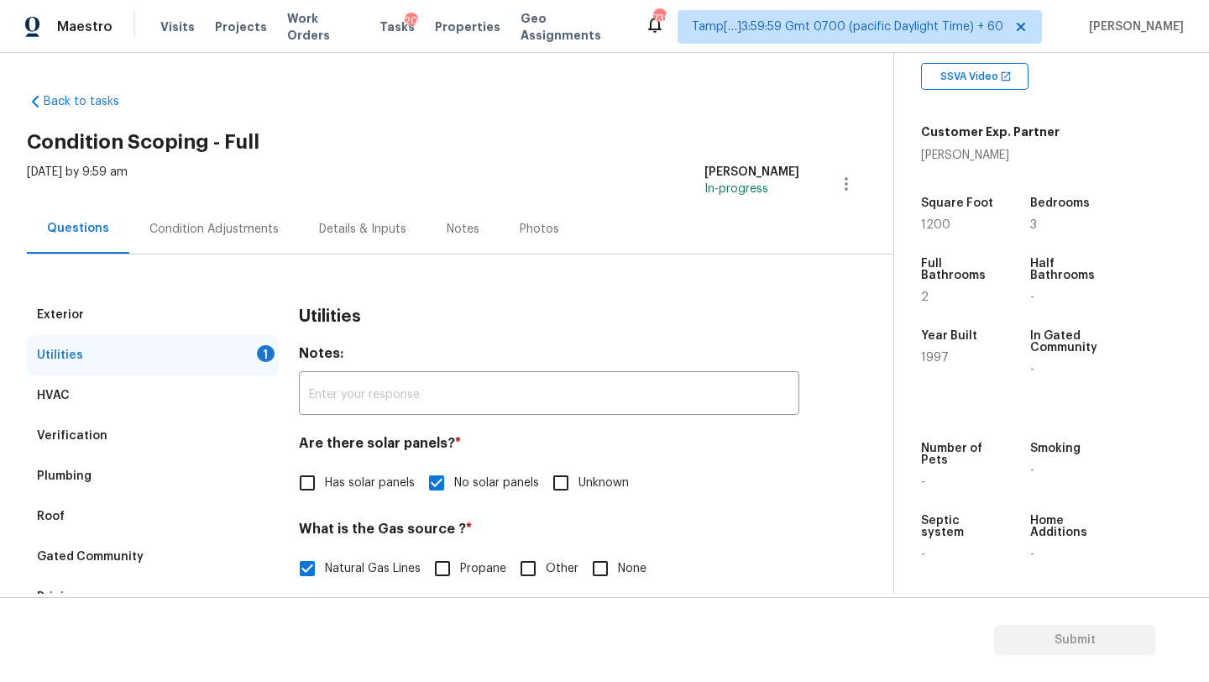
click at [247, 217] on div "Condition Adjustments" at bounding box center [214, 229] width 170 height 50
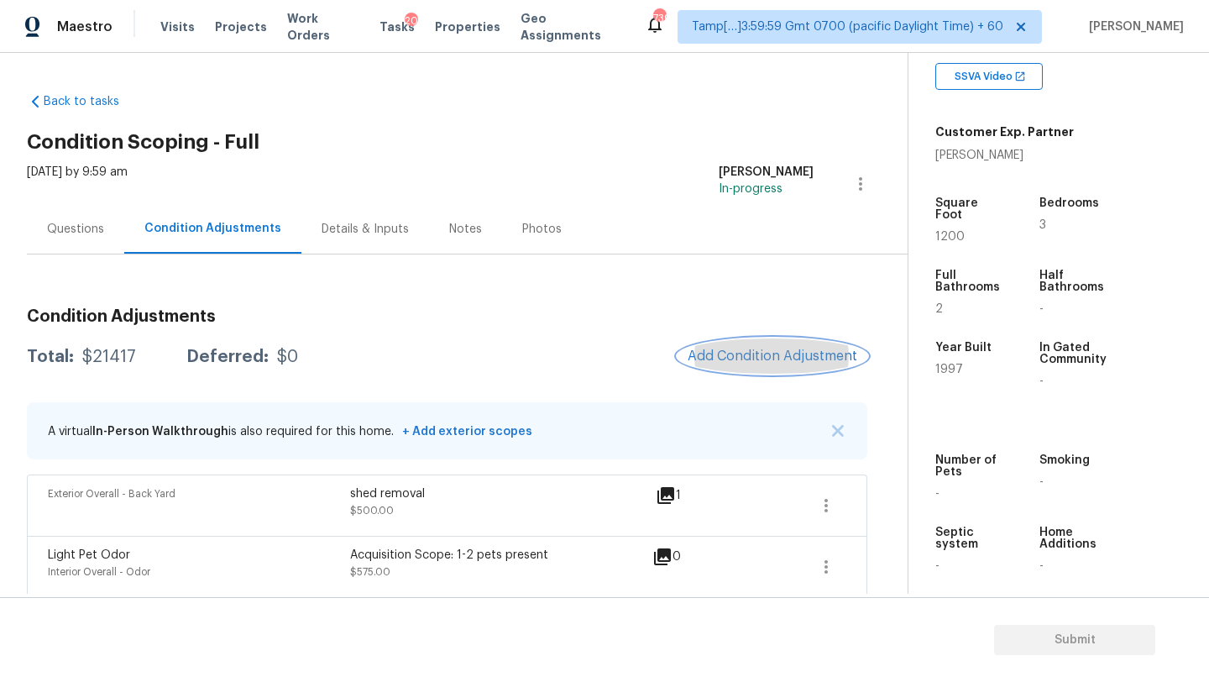
click at [735, 348] on span "Add Condition Adjustment" at bounding box center [773, 355] width 170 height 15
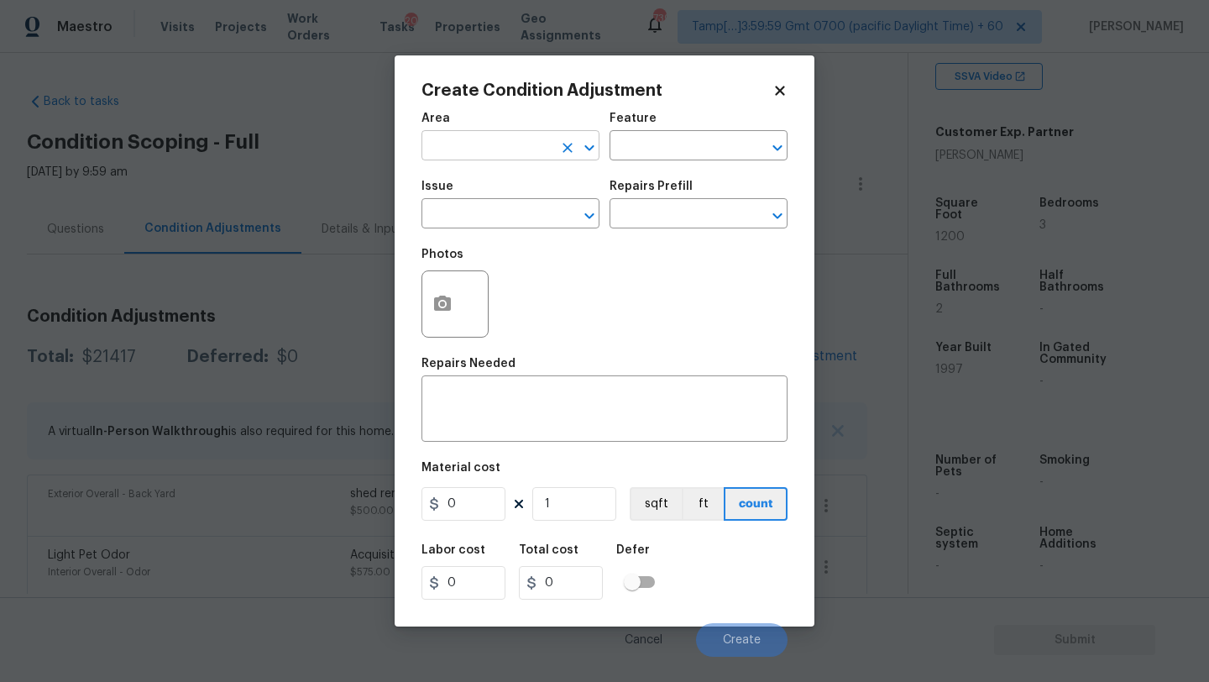
click at [478, 144] on input "text" at bounding box center [486, 147] width 131 height 26
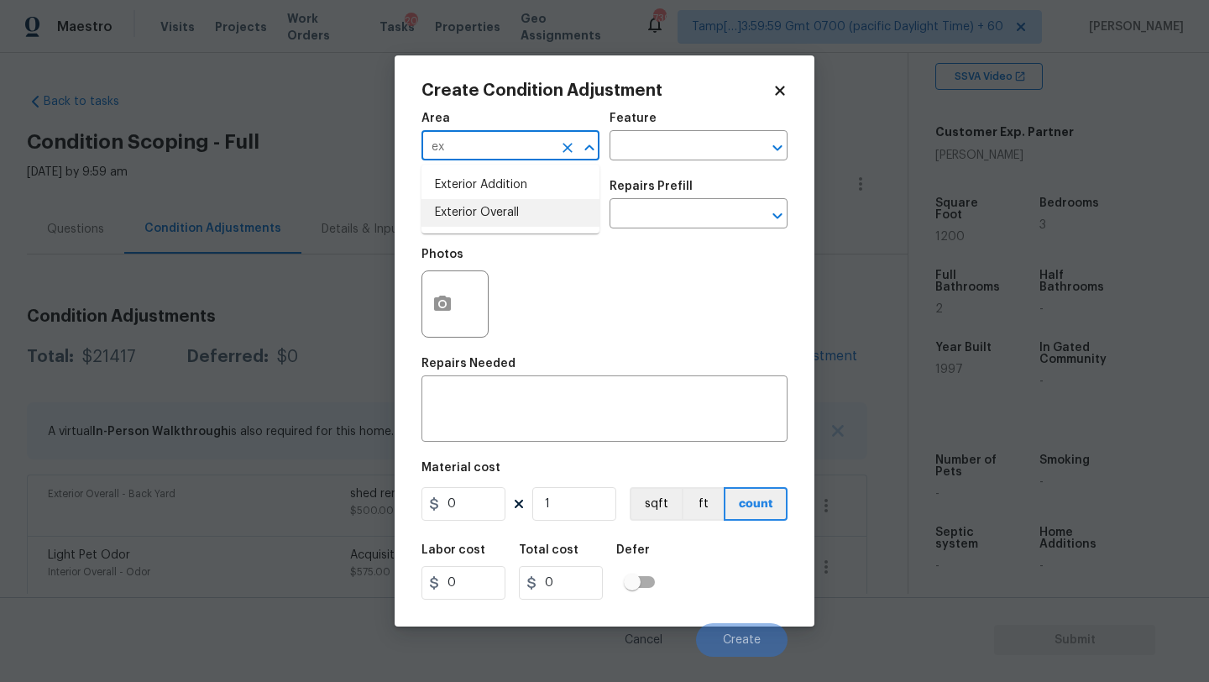
click at [523, 201] on li "Exterior Overall" at bounding box center [510, 213] width 178 height 28
type input "Exterior Overall"
click at [635, 144] on input "text" at bounding box center [674, 147] width 131 height 26
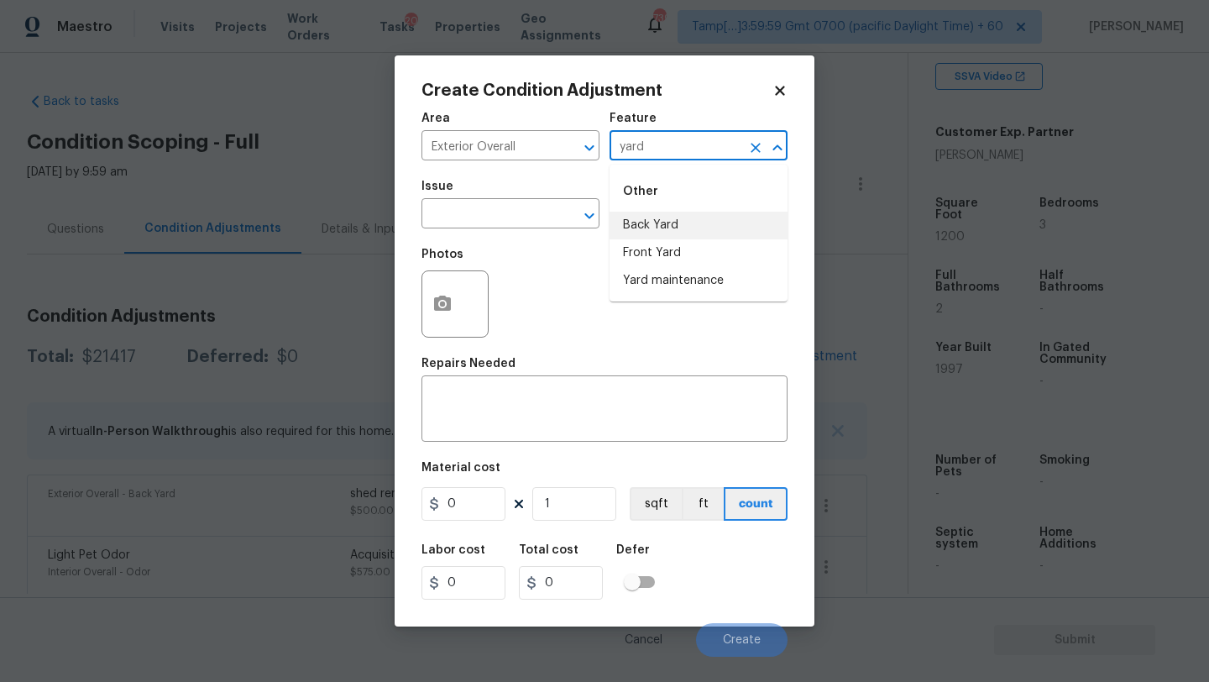
click at [640, 219] on li "Back Yard" at bounding box center [698, 226] width 178 height 28
type input "Back Yard"
click at [581, 412] on textarea at bounding box center [604, 410] width 346 height 35
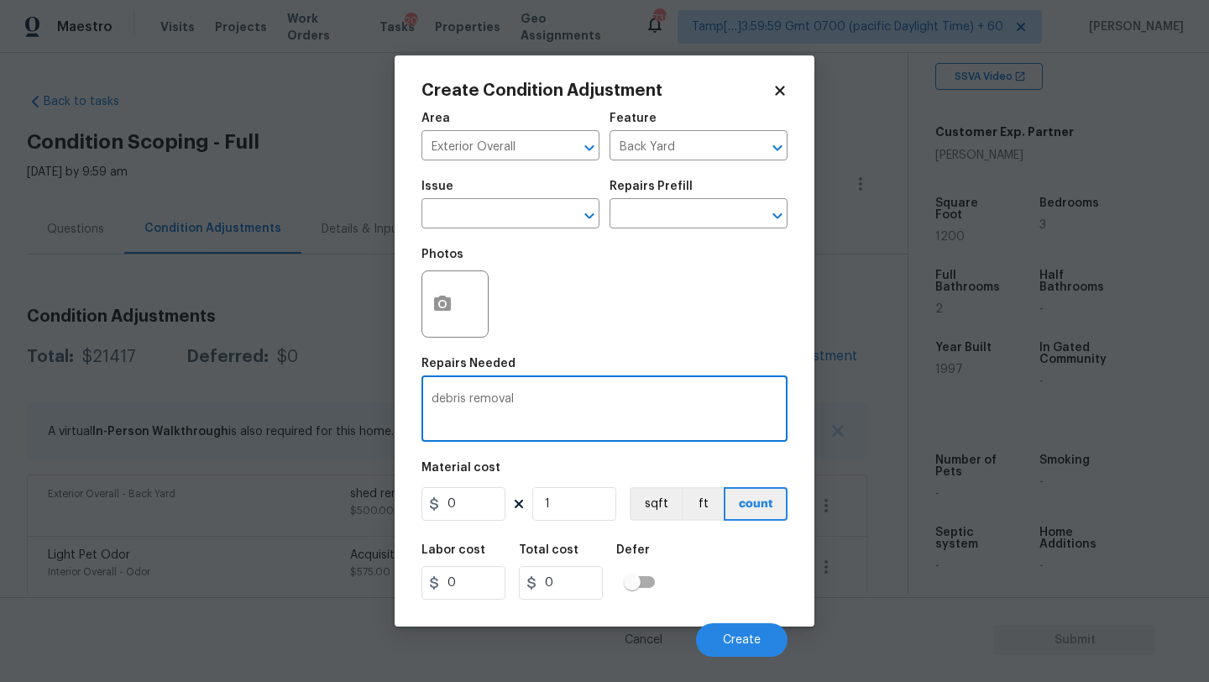
type textarea "debris removal"
click at [484, 513] on input "0" at bounding box center [463, 504] width 84 height 34
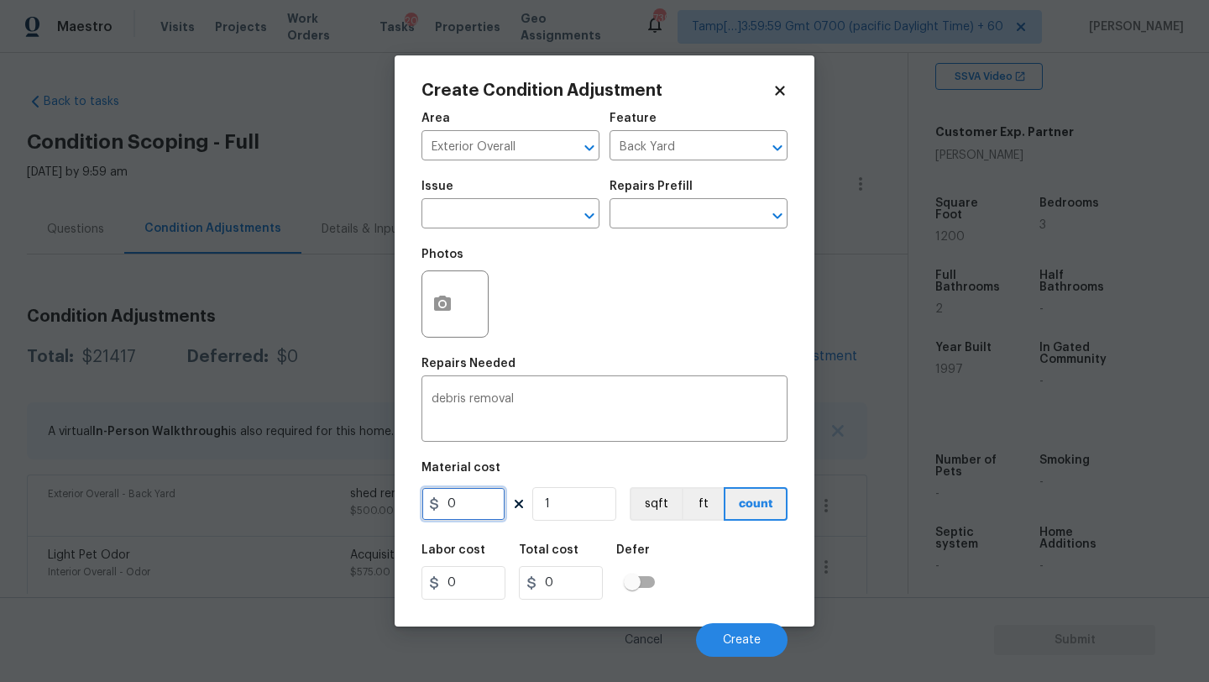
click at [484, 513] on input "0" at bounding box center [463, 504] width 84 height 34
type input "500"
click at [448, 311] on icon "button" at bounding box center [442, 302] width 17 height 15
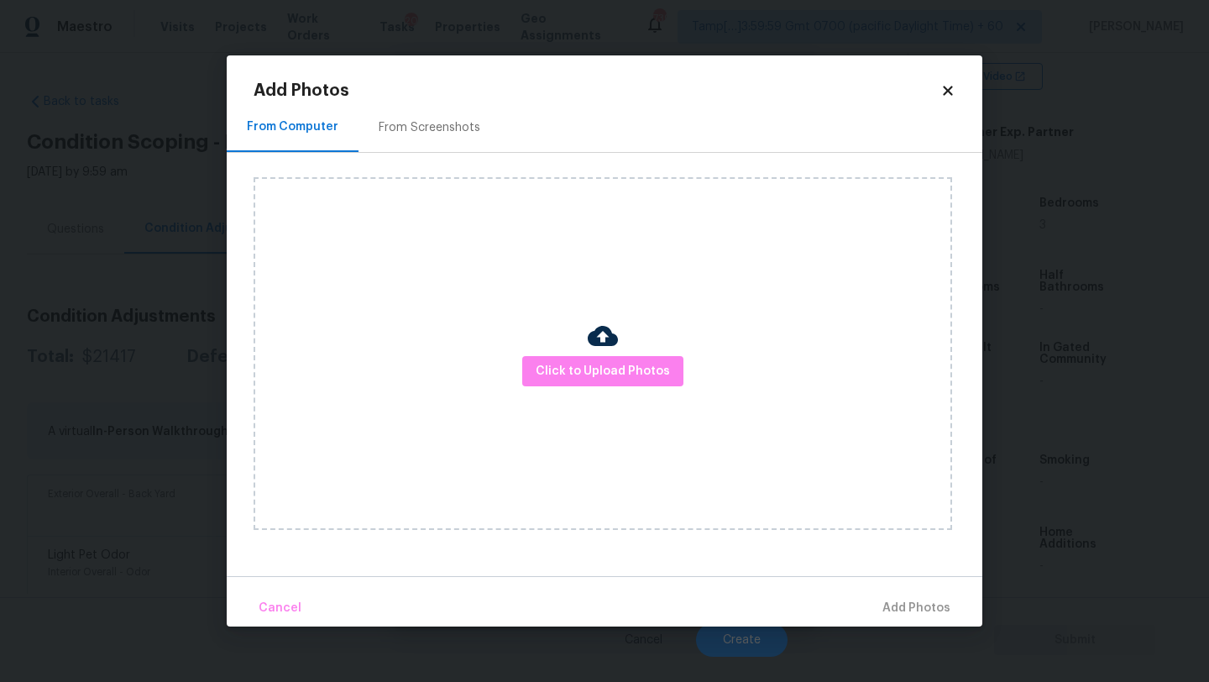
click at [425, 116] on div "From Screenshots" at bounding box center [429, 127] width 142 height 50
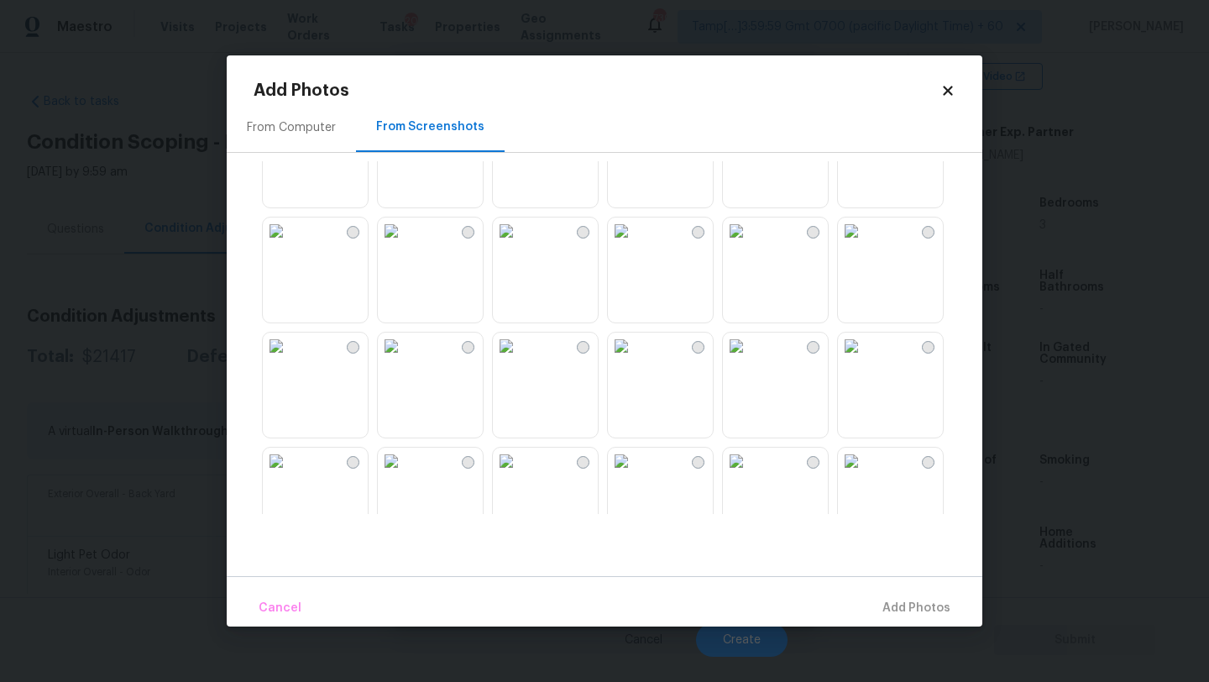
scroll to position [1399, 0]
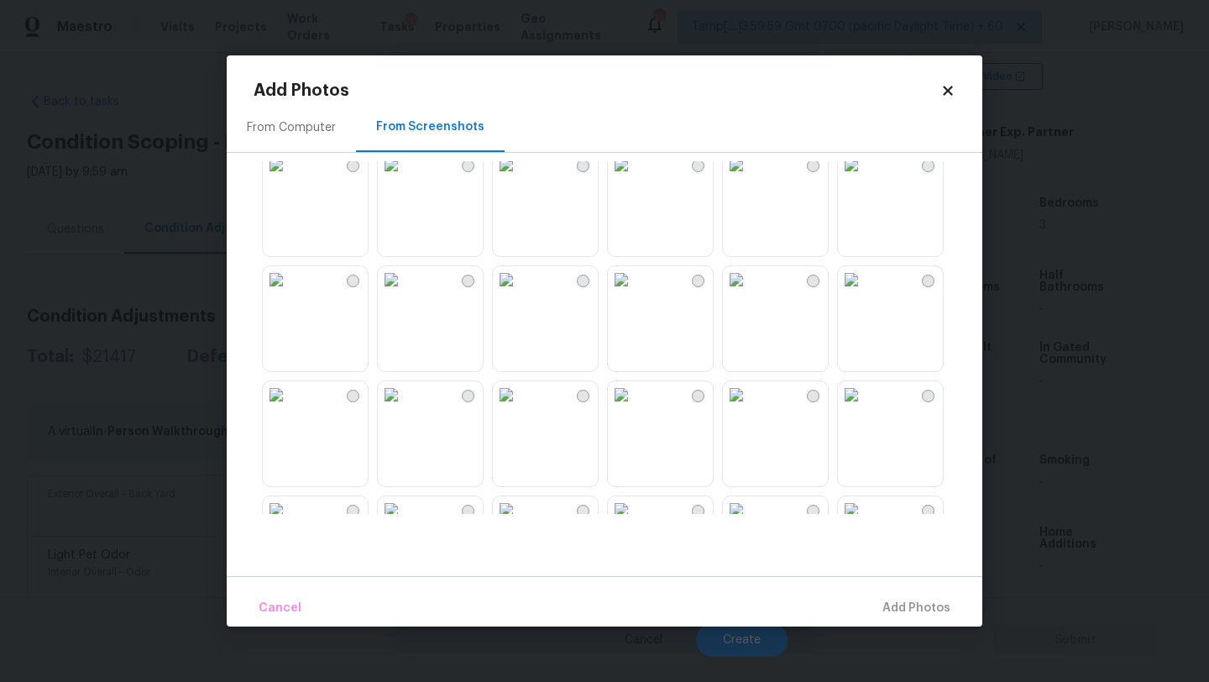
click at [520, 293] on img at bounding box center [506, 279] width 27 height 27
click at [905, 617] on span "Add 1 Photo(s)" at bounding box center [908, 608] width 83 height 21
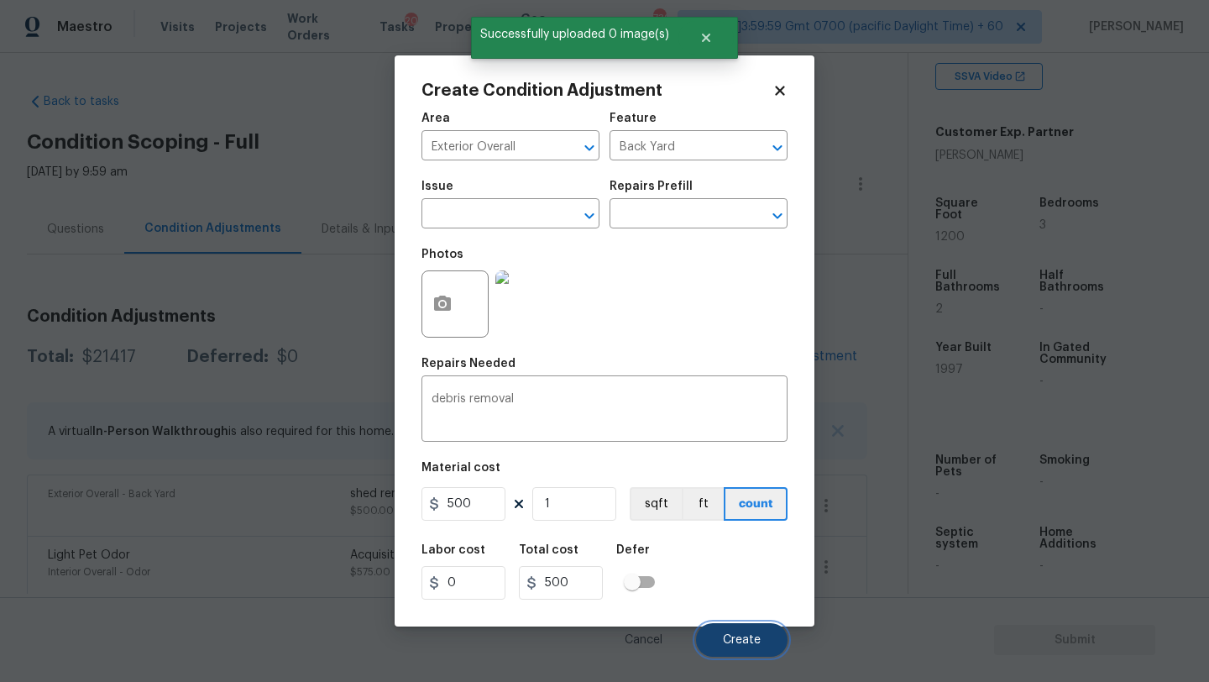
click at [728, 634] on span "Create" at bounding box center [742, 640] width 38 height 13
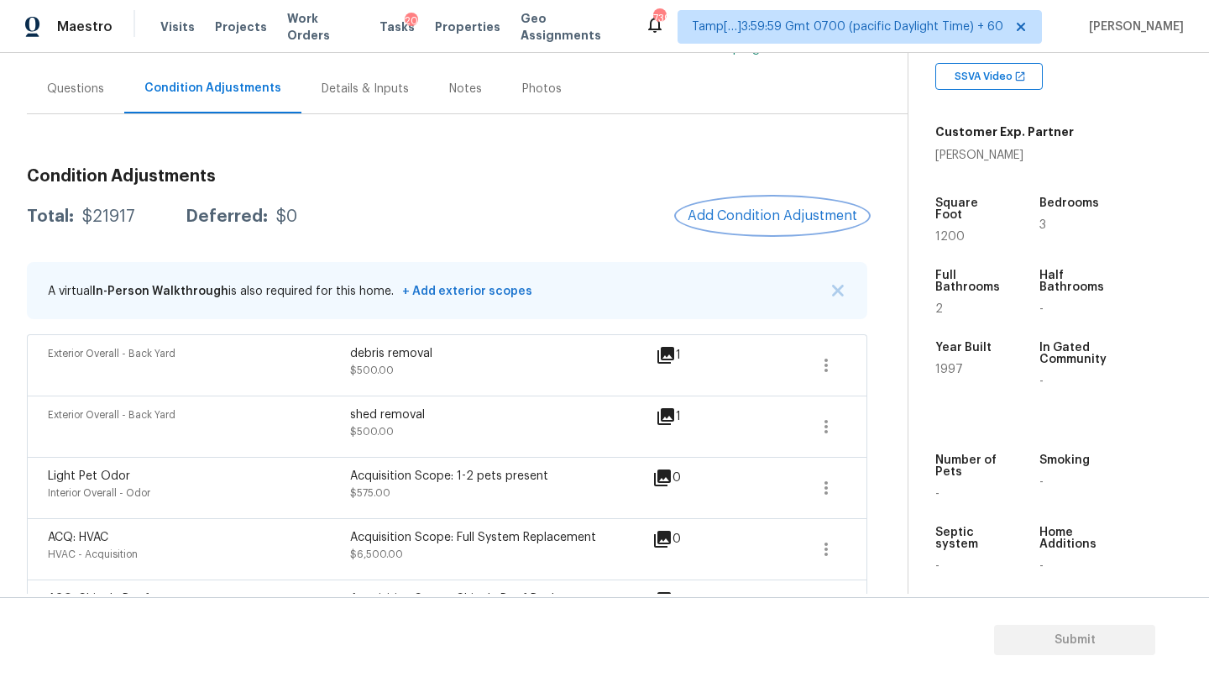
scroll to position [216, 0]
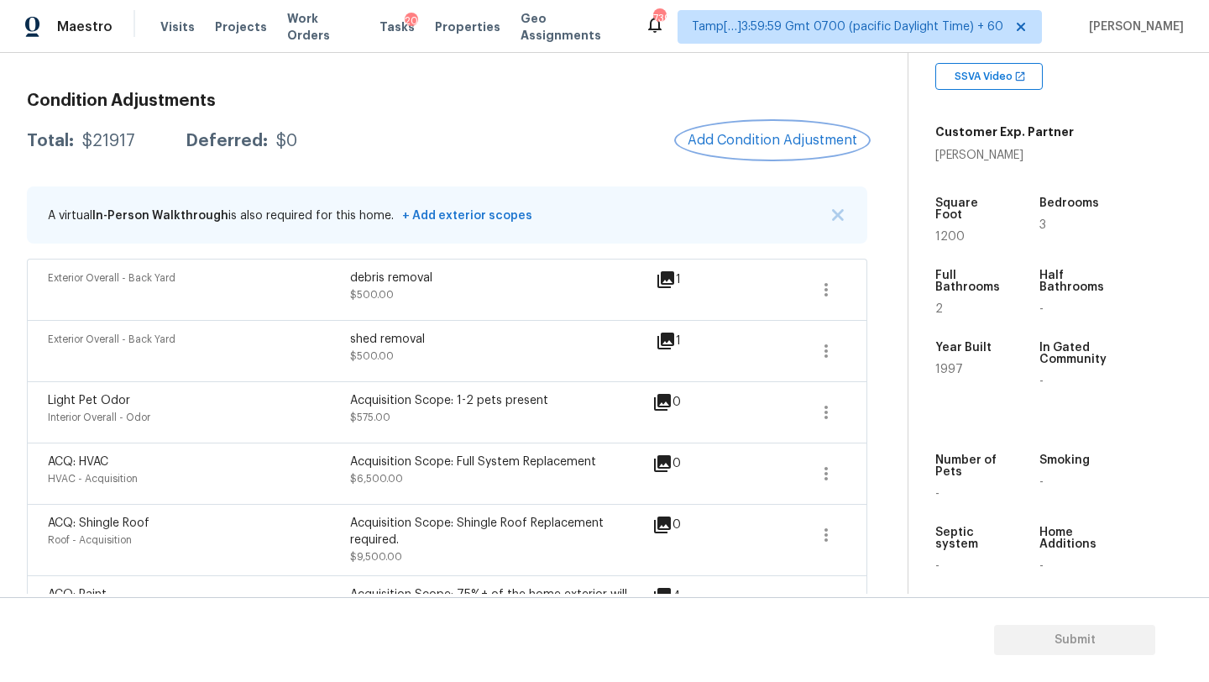
click at [749, 149] on button "Add Condition Adjustment" at bounding box center [772, 140] width 190 height 35
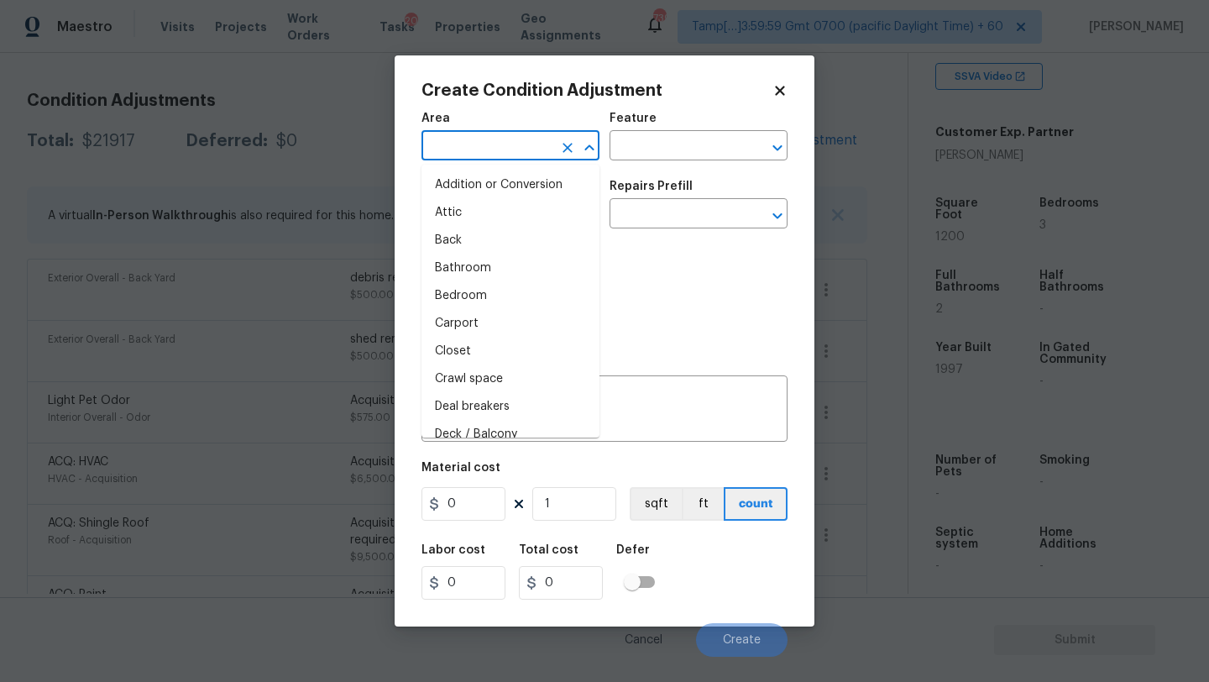
click at [479, 138] on input "text" at bounding box center [486, 147] width 131 height 26
click at [474, 148] on input "text" at bounding box center [486, 147] width 131 height 26
click at [480, 150] on input "text" at bounding box center [486, 147] width 131 height 26
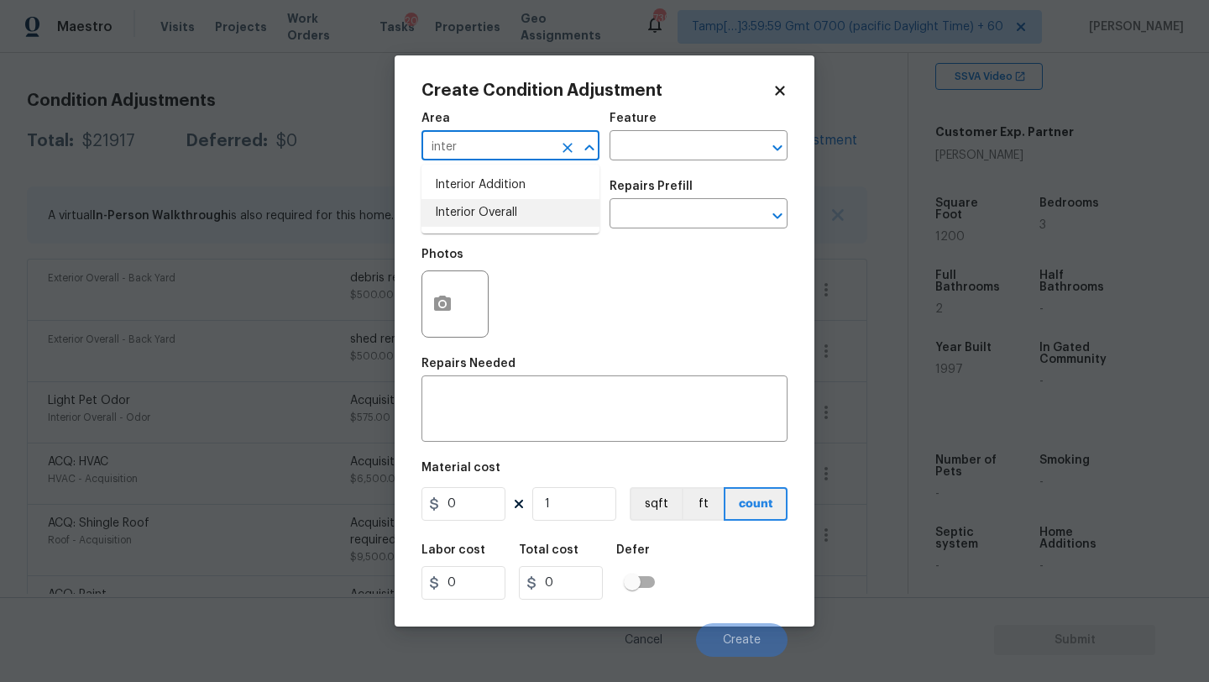
click at [490, 218] on li "Interior Overall" at bounding box center [510, 213] width 178 height 28
type input "Interior Overall"
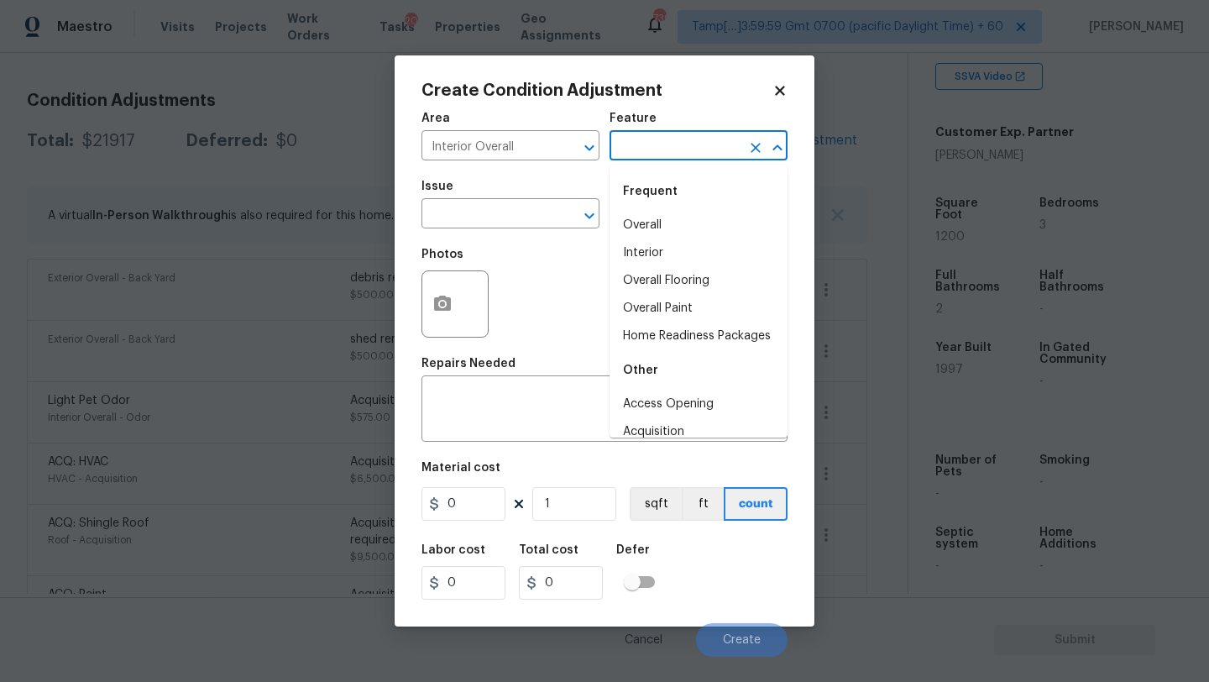
click at [643, 159] on input "text" at bounding box center [674, 147] width 131 height 26
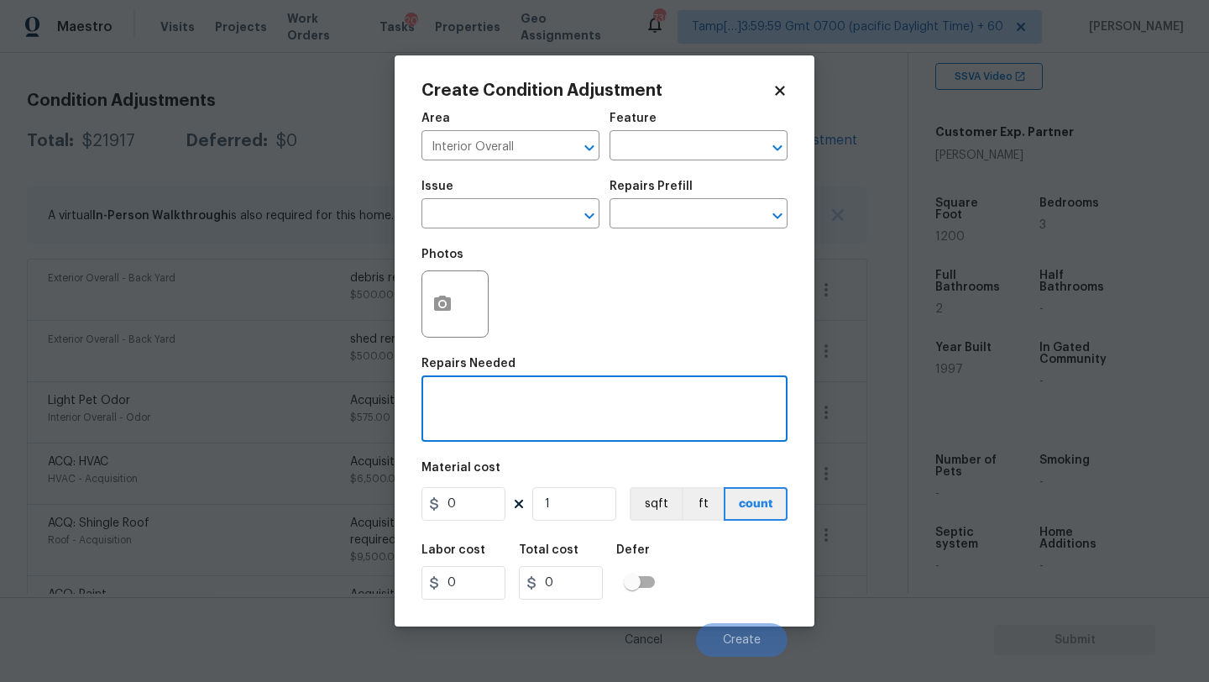
click at [522, 394] on textarea at bounding box center [604, 410] width 346 height 35
type textarea "replace kitchen appliances"
click at [472, 505] on input "0" at bounding box center [463, 504] width 84 height 34
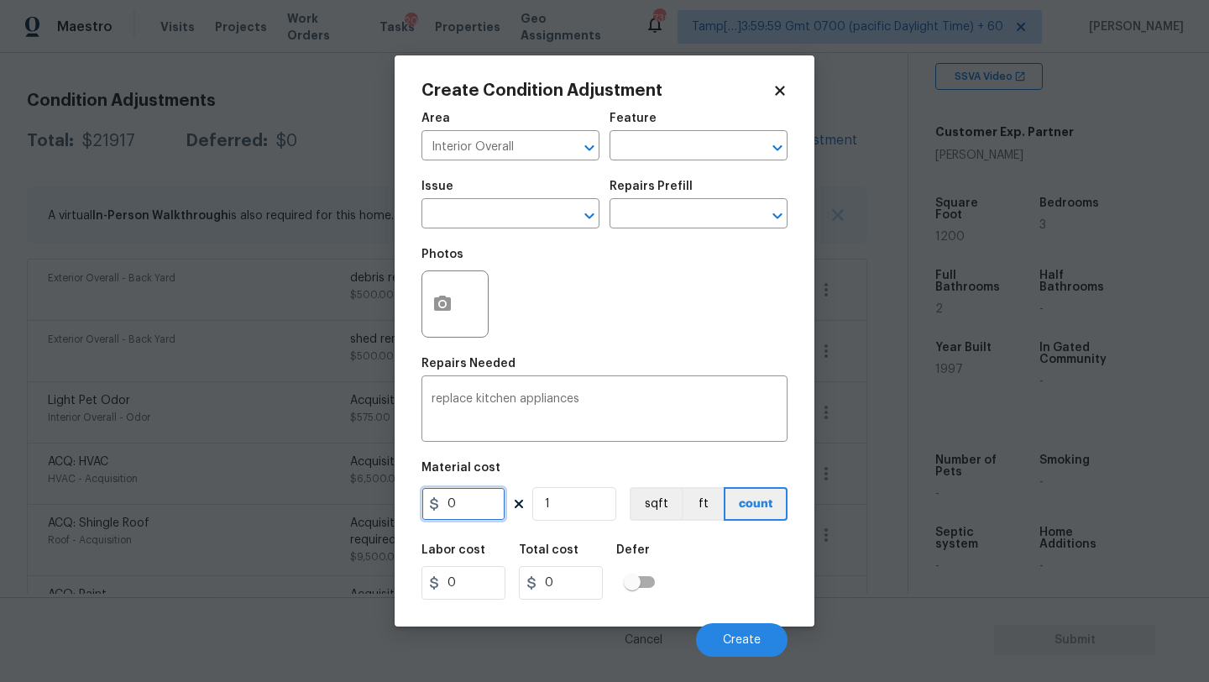
click at [472, 505] on input "0" at bounding box center [463, 504] width 84 height 34
type input "3500"
click at [748, 635] on span "Create" at bounding box center [742, 640] width 38 height 13
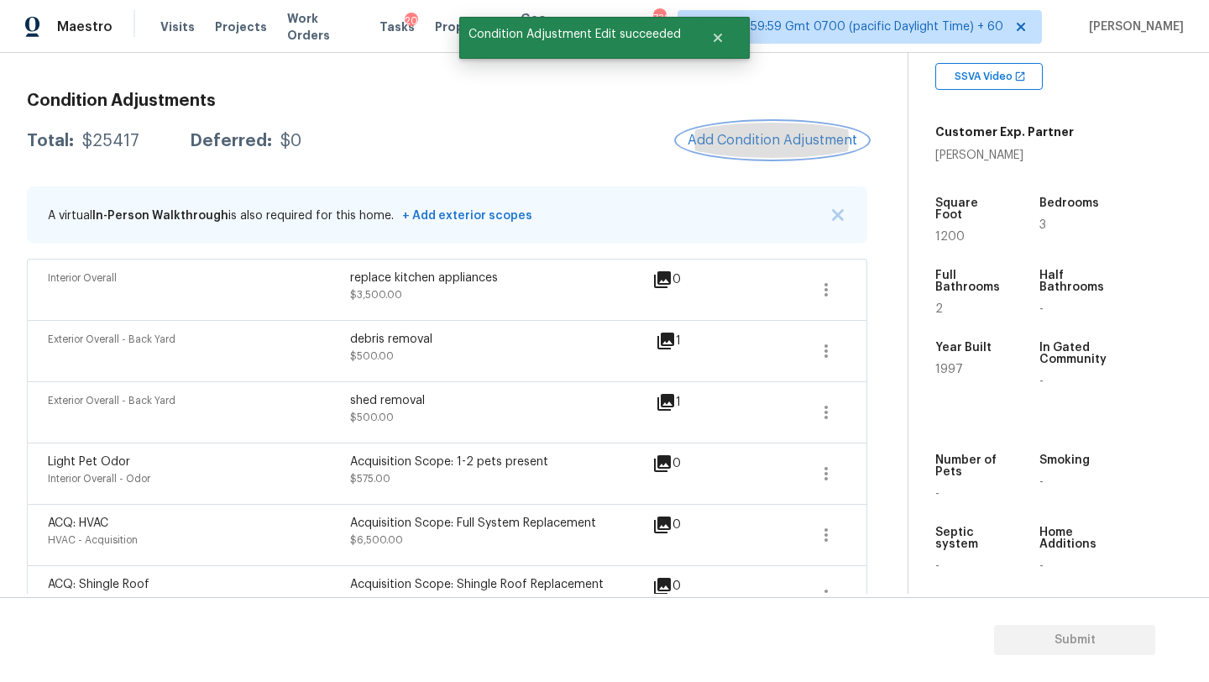
click at [753, 142] on span "Add Condition Adjustment" at bounding box center [773, 140] width 170 height 15
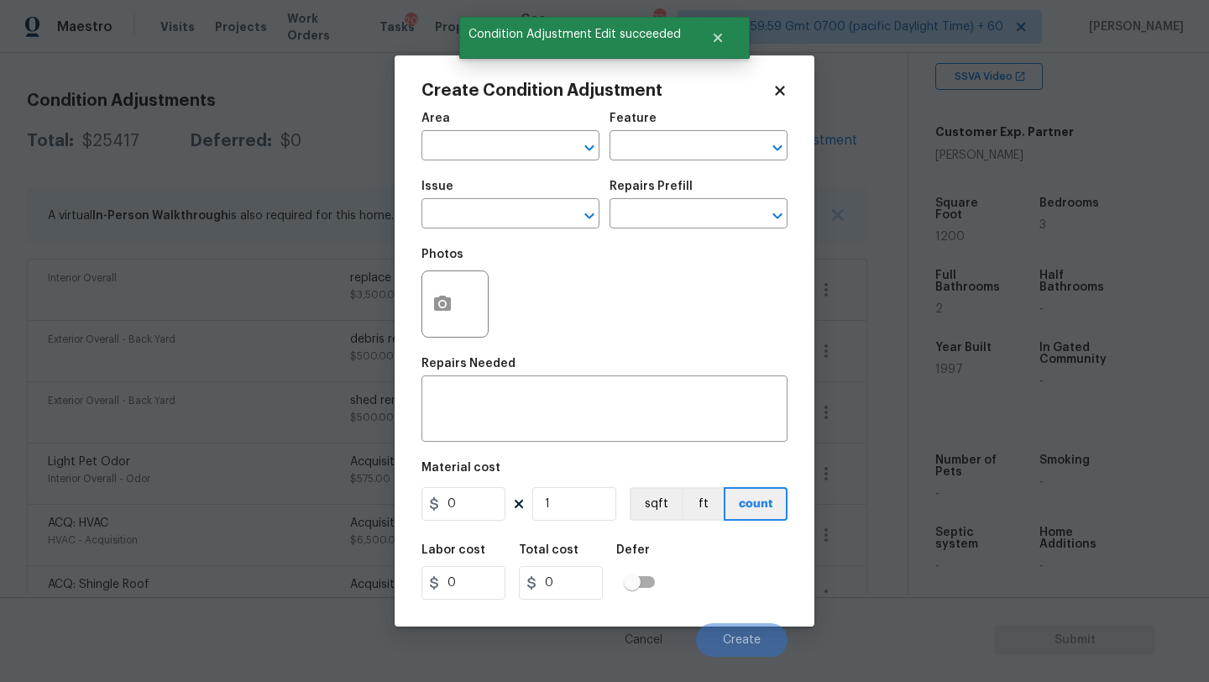
click at [499, 162] on span "Area ​" at bounding box center [510, 136] width 178 height 68
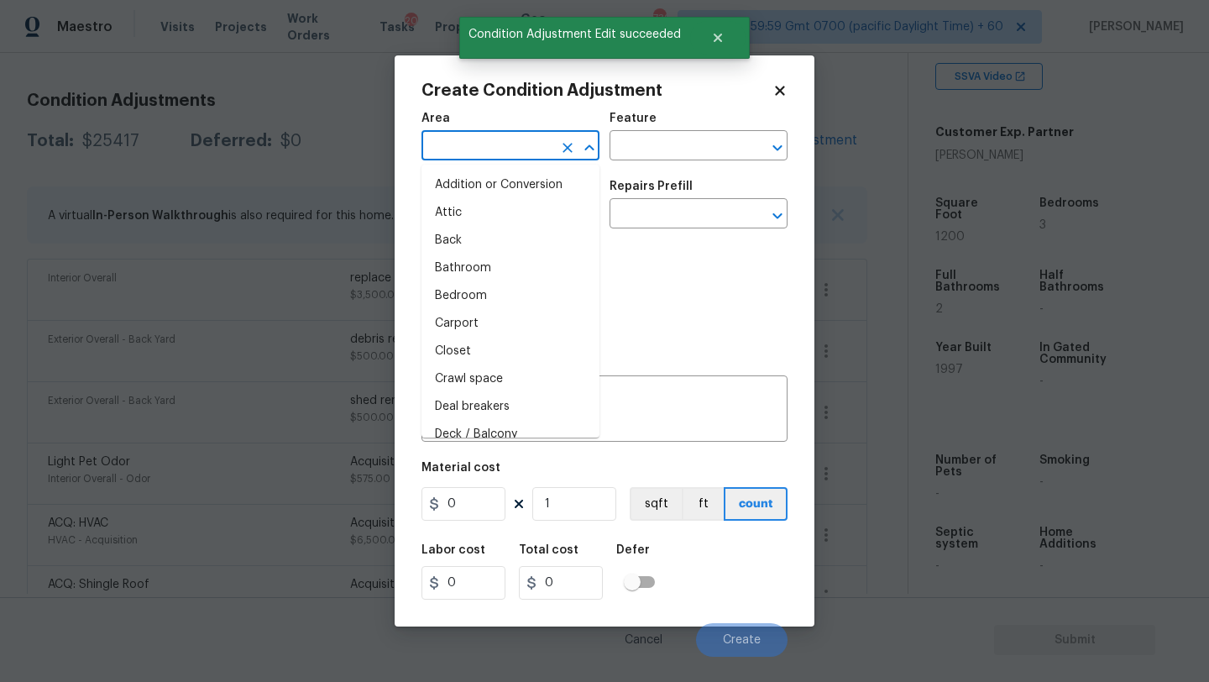
click at [499, 143] on input "text" at bounding box center [486, 147] width 131 height 26
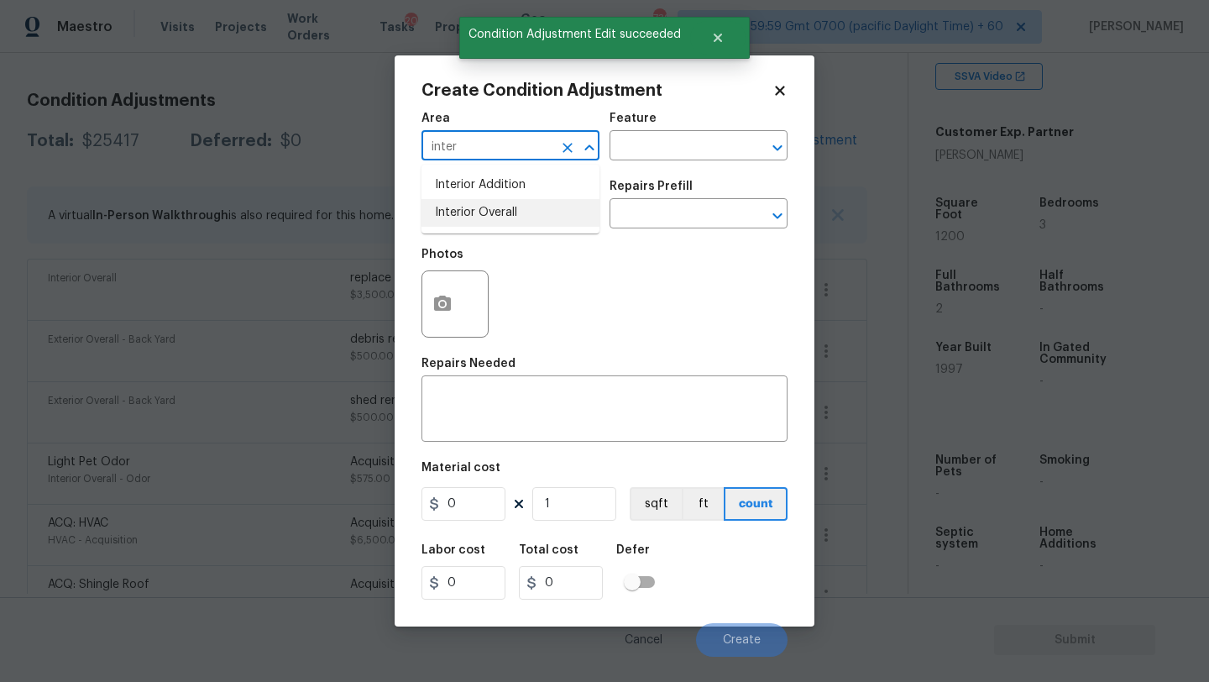
click at [507, 212] on li "Interior Overall" at bounding box center [510, 213] width 178 height 28
type input "Interior Overall"
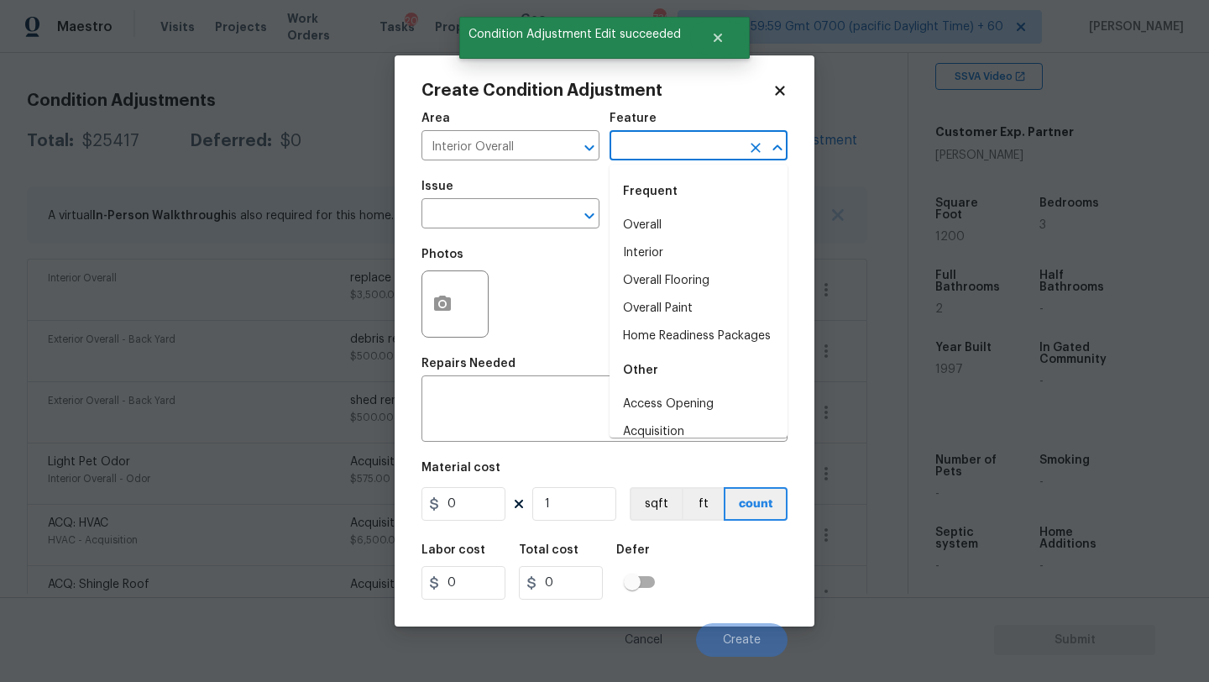
click at [670, 136] on input "text" at bounding box center [674, 147] width 131 height 26
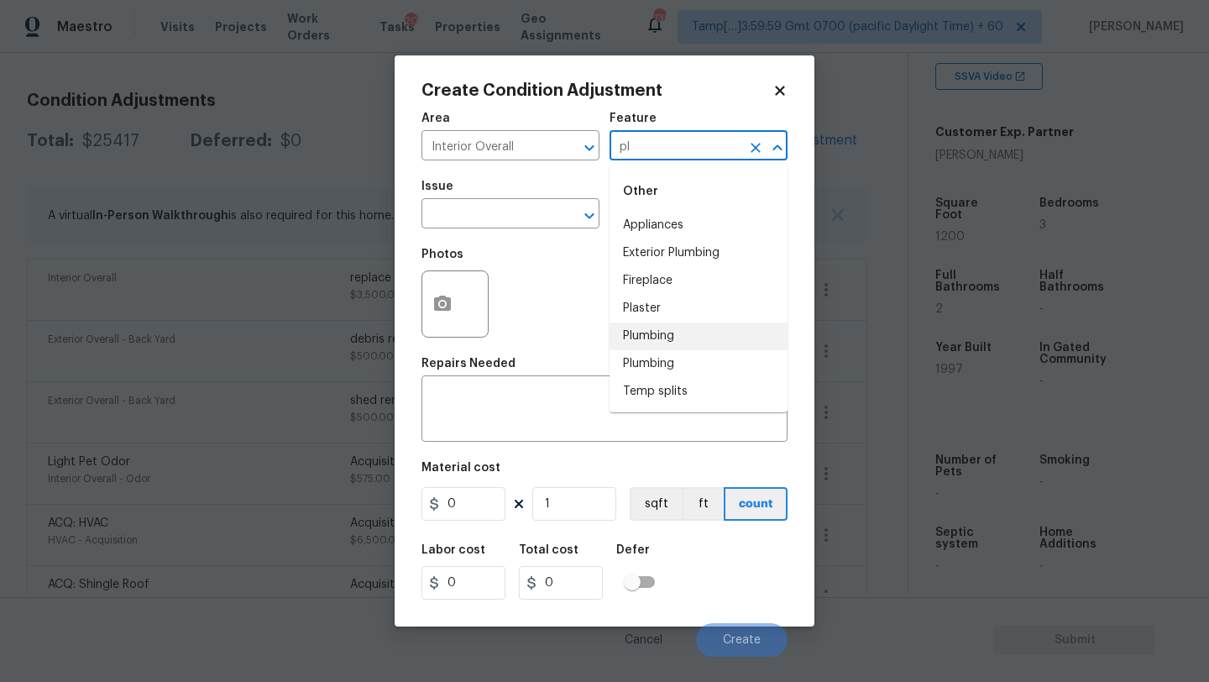
click at [647, 334] on li "Plumbing" at bounding box center [698, 336] width 178 height 28
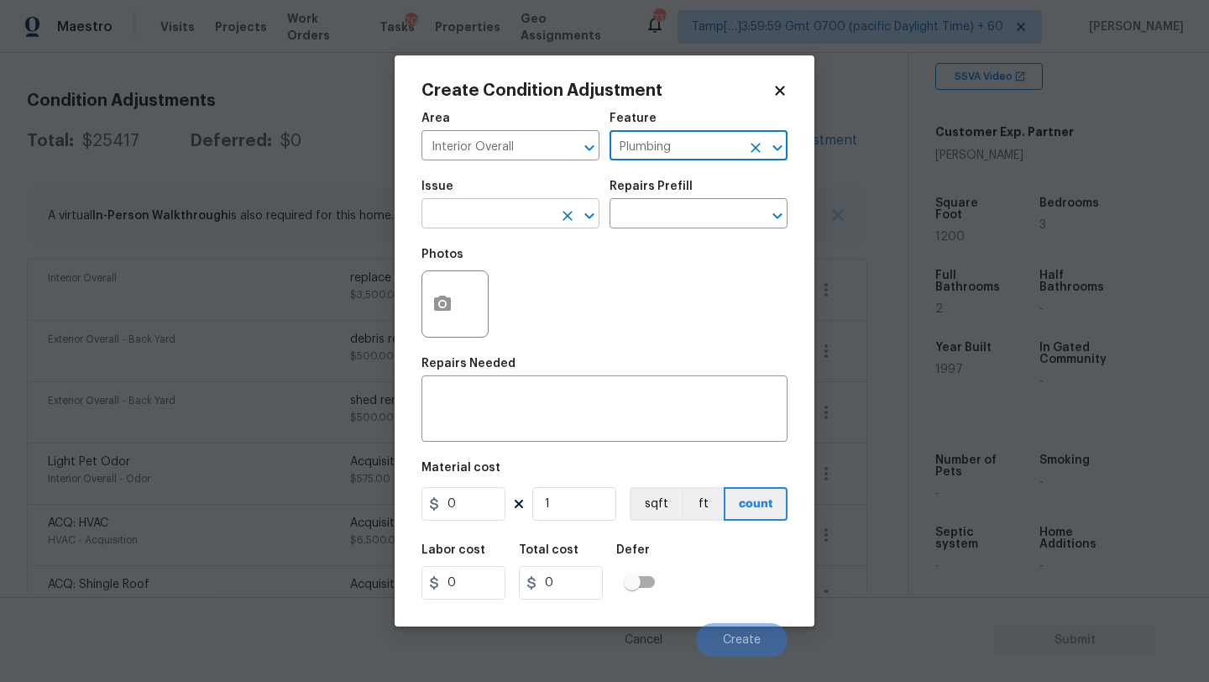
type input "Plumbing"
click at [465, 222] on input "text" at bounding box center [486, 215] width 131 height 26
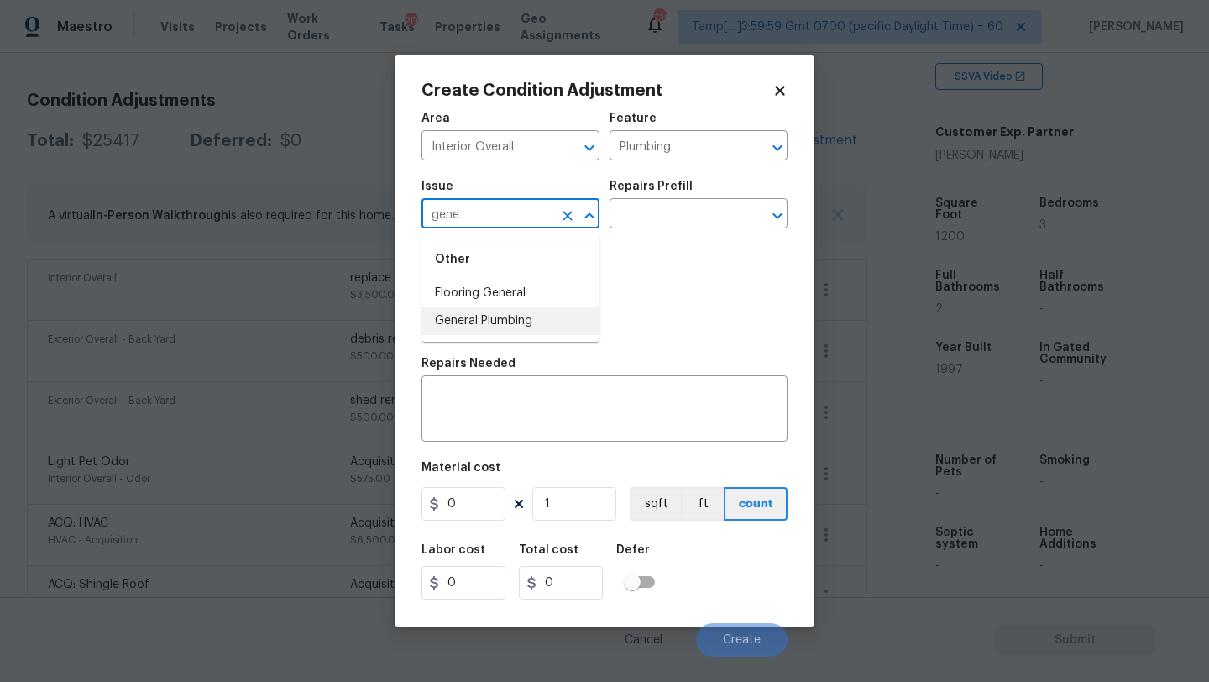
click at [473, 314] on li "General Plumbing" at bounding box center [510, 321] width 178 height 28
type input "General Plumbing"
click at [629, 217] on input "text" at bounding box center [674, 215] width 131 height 26
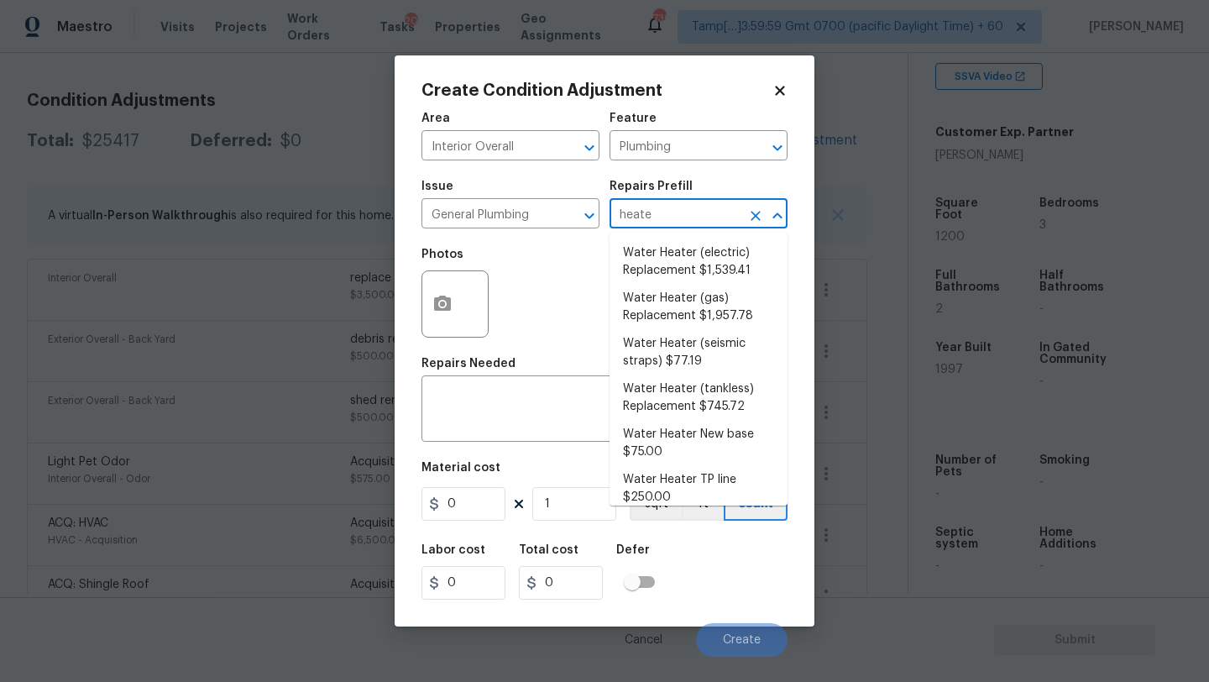
type input "heater"
click at [632, 247] on li "Water Heater (electric) Replacement $1,539.41" at bounding box center [698, 261] width 178 height 45
type textarea "Remove the existing electric water heater and install a new 40 gallon electric …"
type input "1539.41"
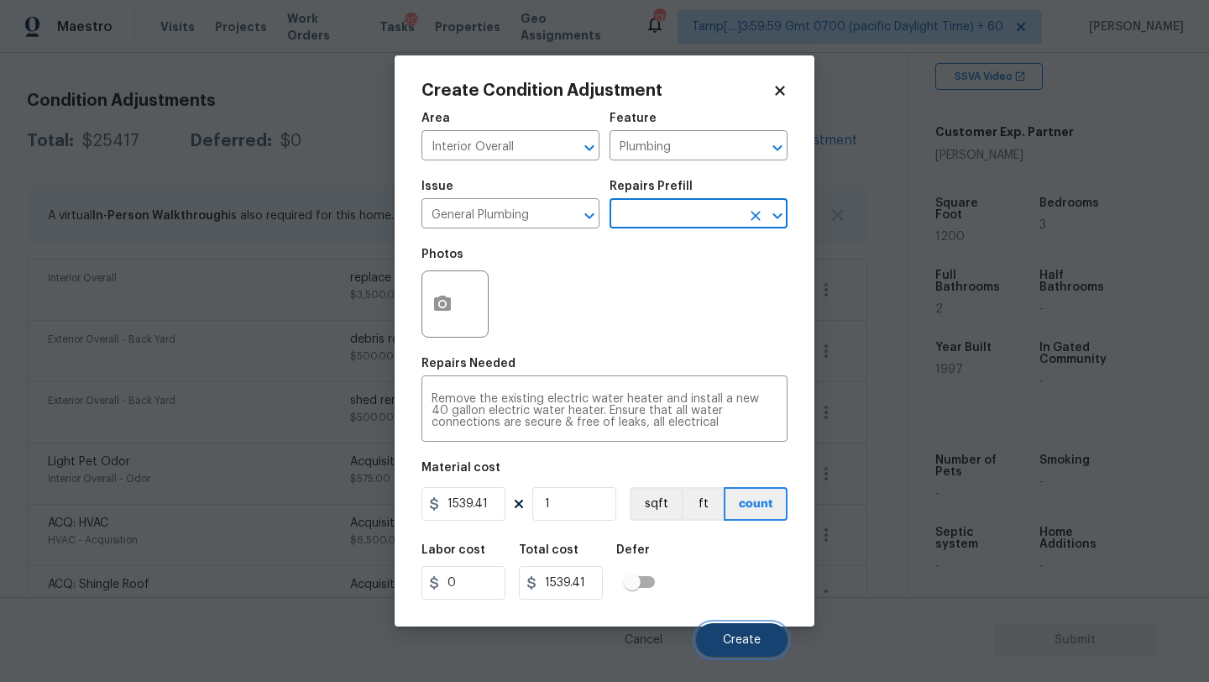
click at [750, 646] on span "Create" at bounding box center [742, 640] width 38 height 13
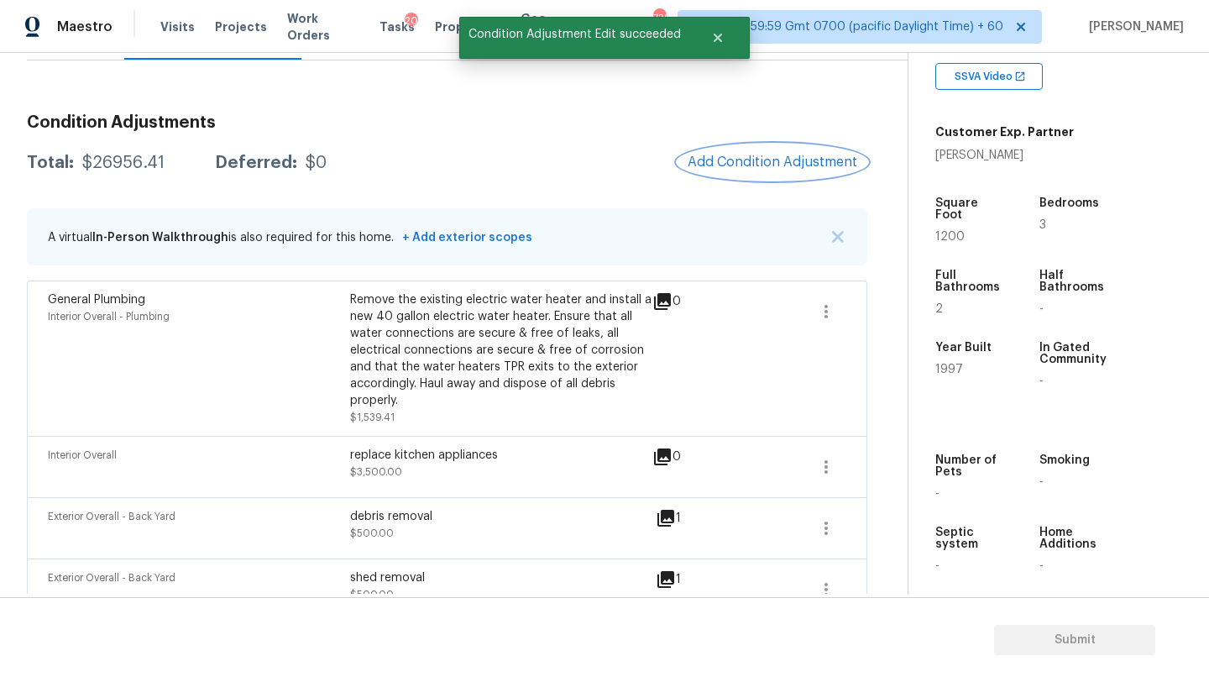
scroll to position [171, 0]
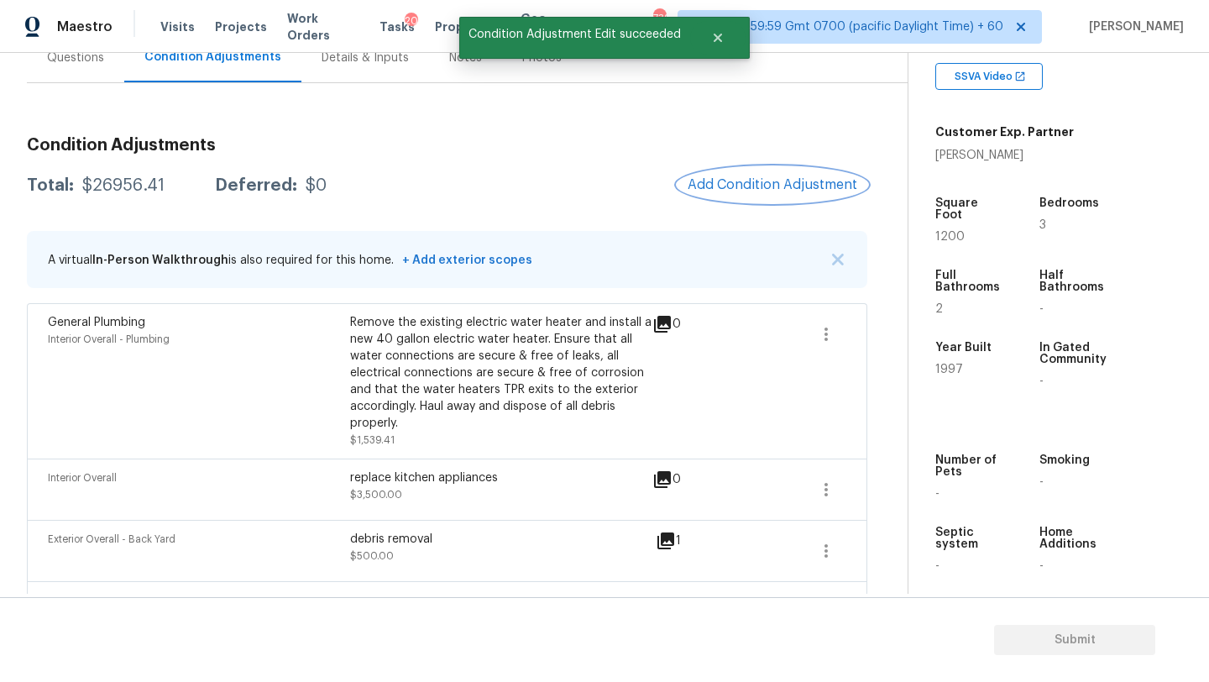
click at [769, 194] on button "Add Condition Adjustment" at bounding box center [772, 184] width 190 height 35
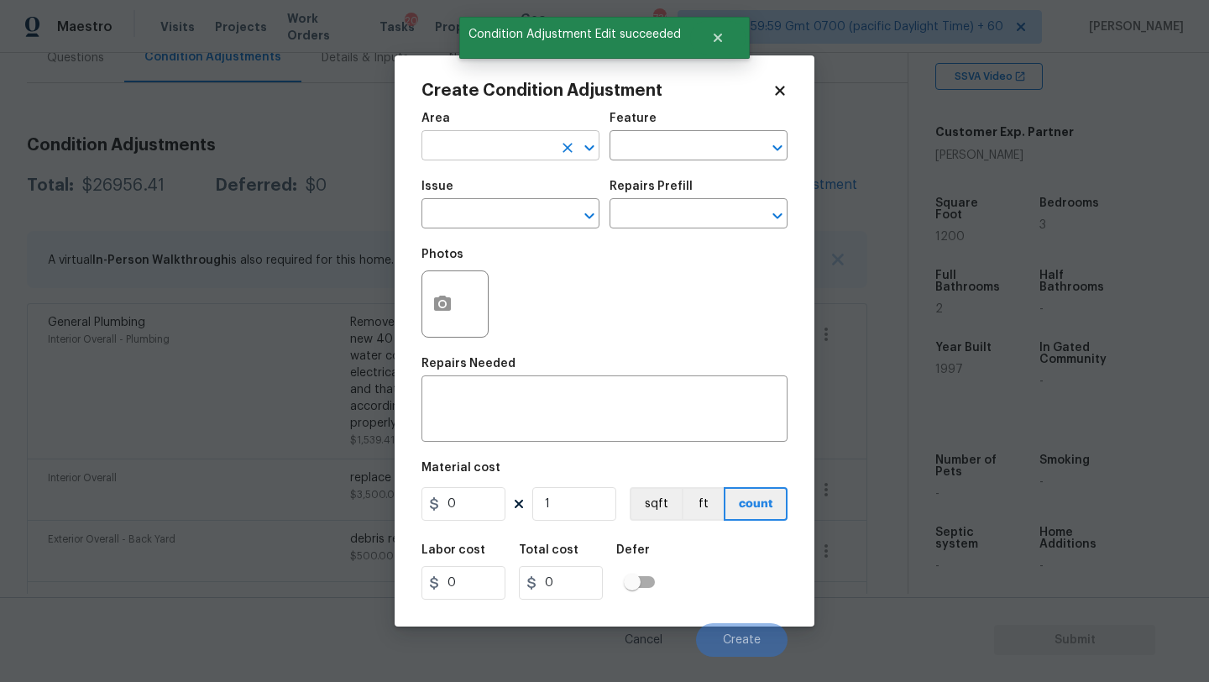
click at [453, 152] on input "text" at bounding box center [486, 147] width 131 height 26
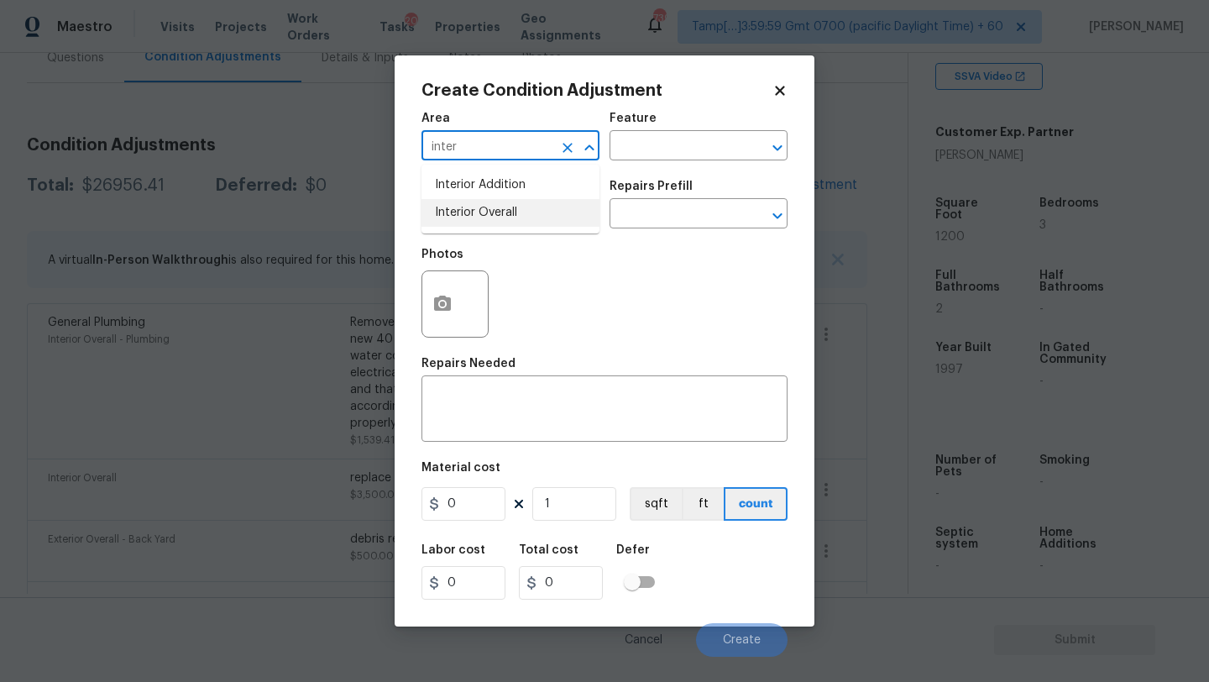
click at [478, 218] on li "Interior Overall" at bounding box center [510, 213] width 178 height 28
type input "Interior Overall"
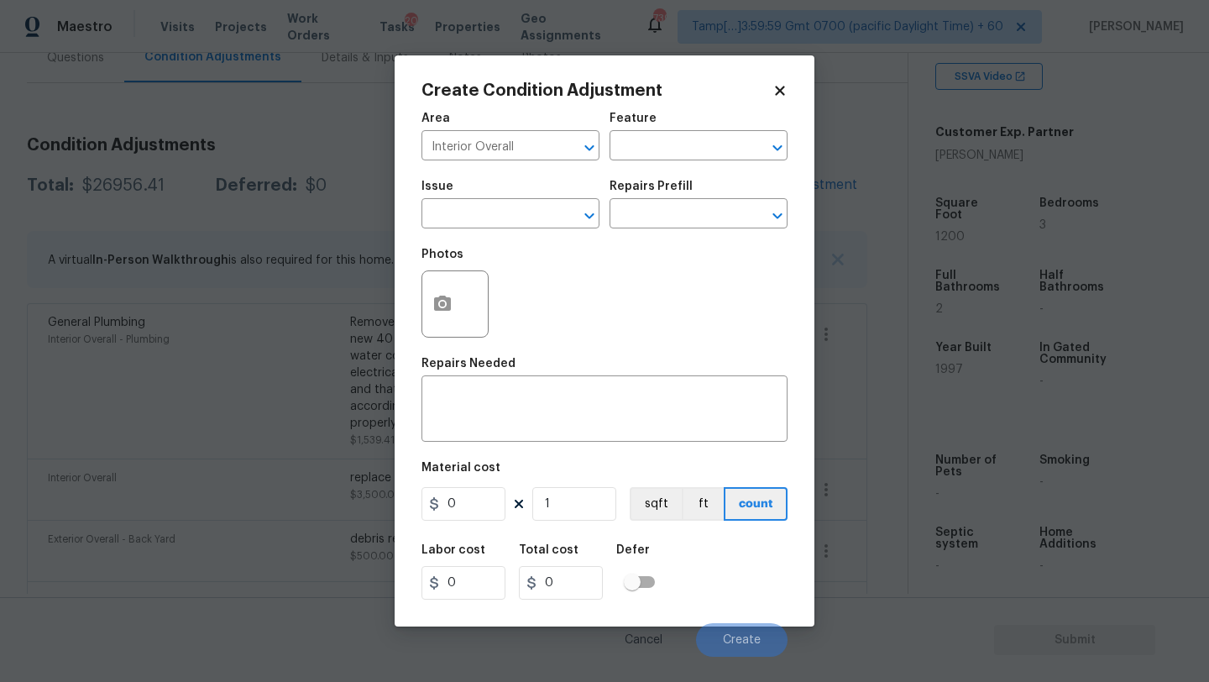
click at [693, 133] on div "Feature" at bounding box center [698, 123] width 178 height 22
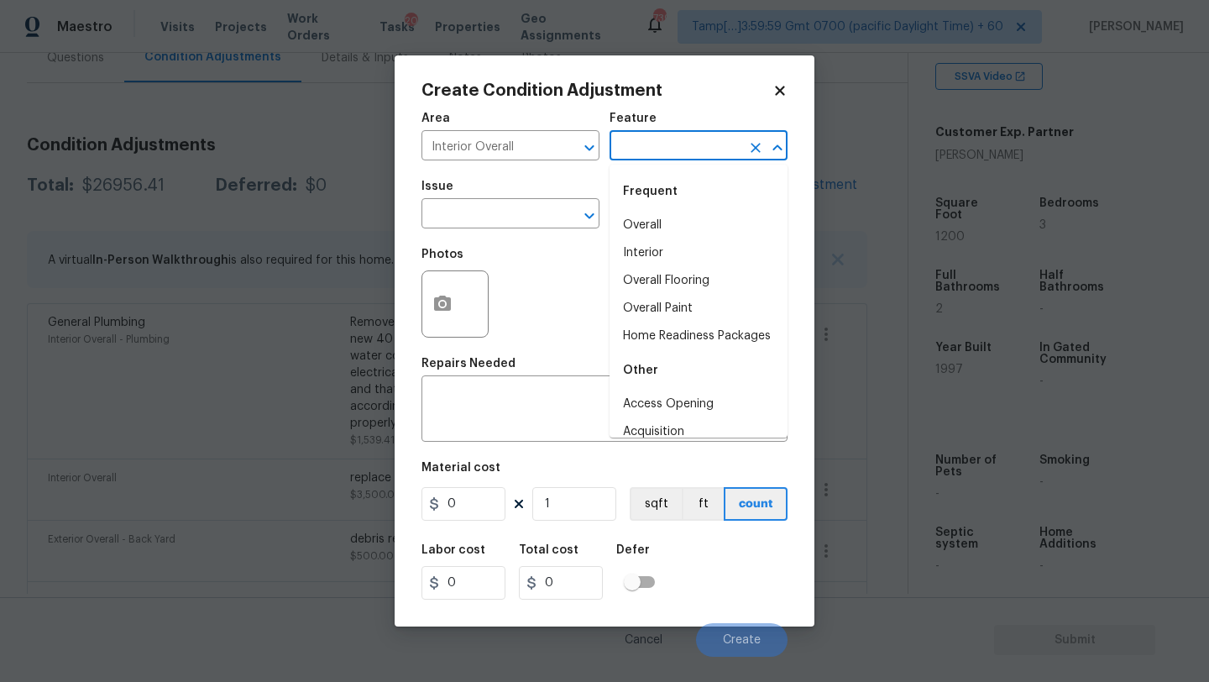
click at [687, 146] on input "text" at bounding box center [674, 147] width 131 height 26
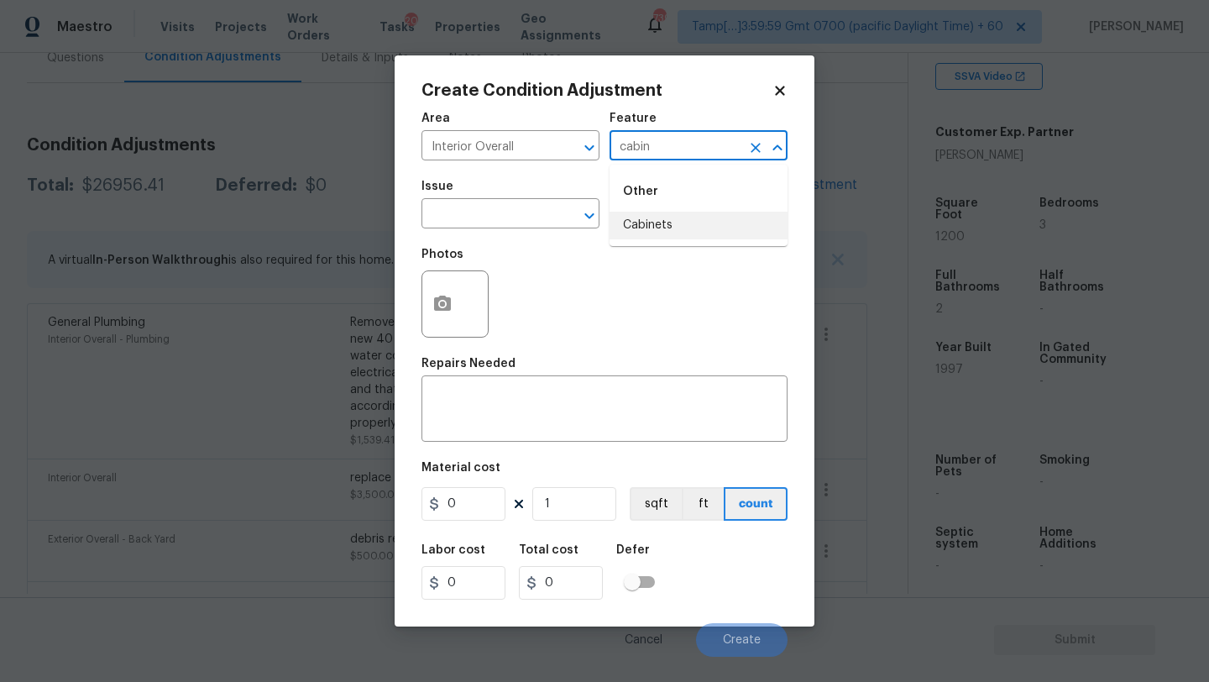
click at [663, 228] on li "Cabinets" at bounding box center [698, 226] width 178 height 28
type input "Cabinets"
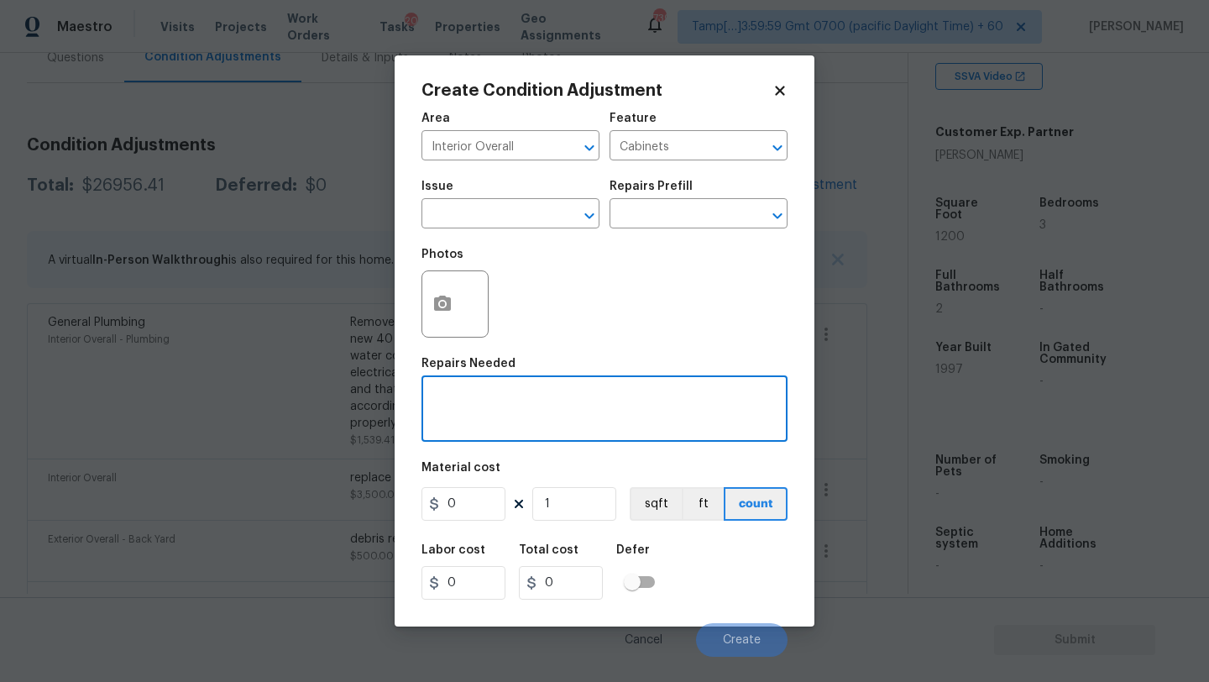
click at [573, 423] on textarea at bounding box center [604, 410] width 346 height 35
type textarea "repaint interior cabinets"
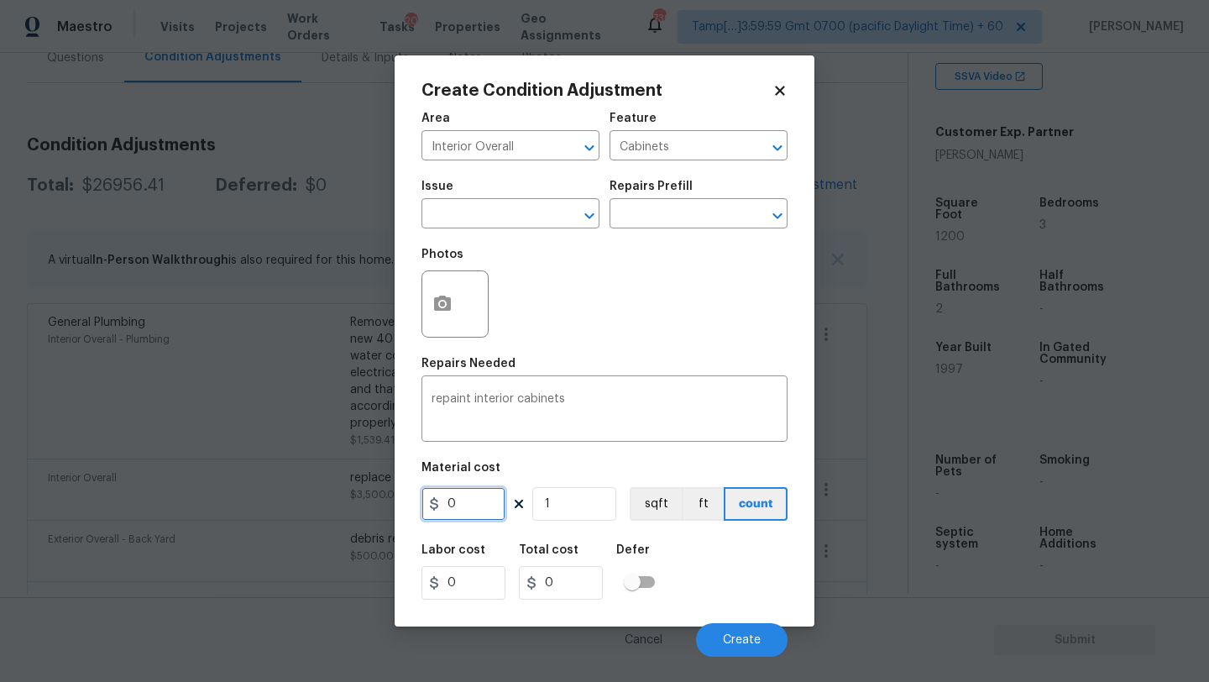
click at [476, 499] on input "0" at bounding box center [463, 504] width 84 height 34
type input "2200"
click at [444, 333] on button "button" at bounding box center [442, 303] width 40 height 65
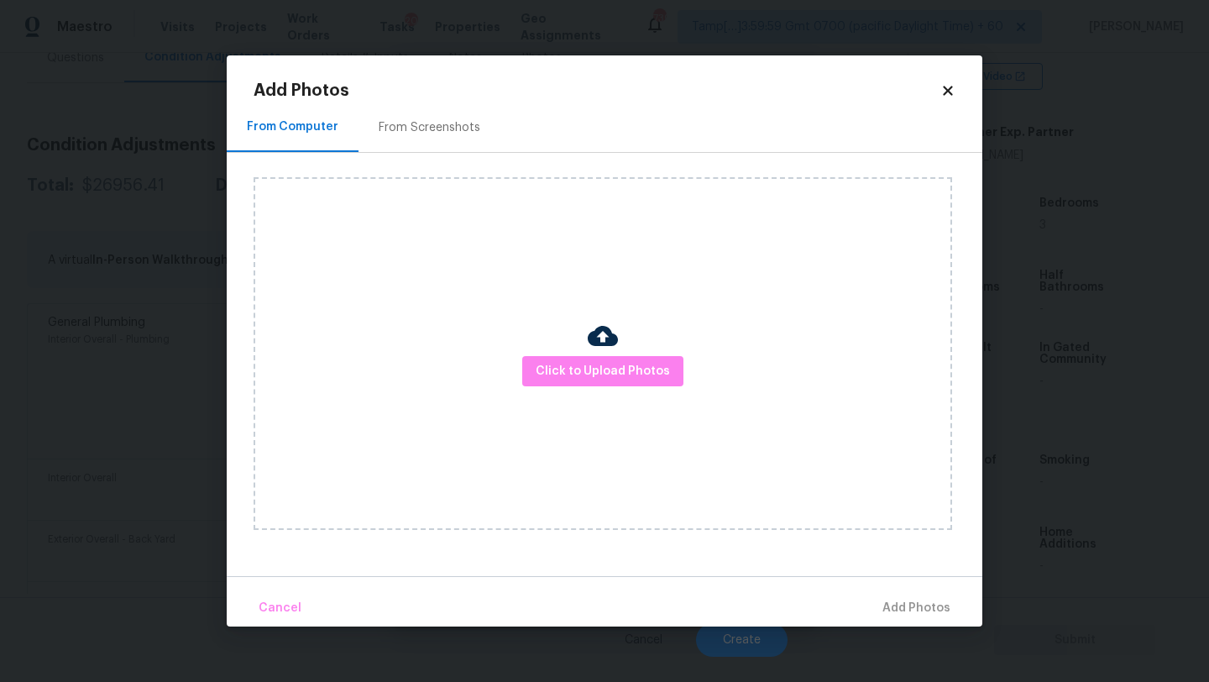
click at [433, 97] on h2 "Add Photos" at bounding box center [597, 90] width 687 height 17
click at [433, 137] on div "From Screenshots" at bounding box center [429, 127] width 142 height 50
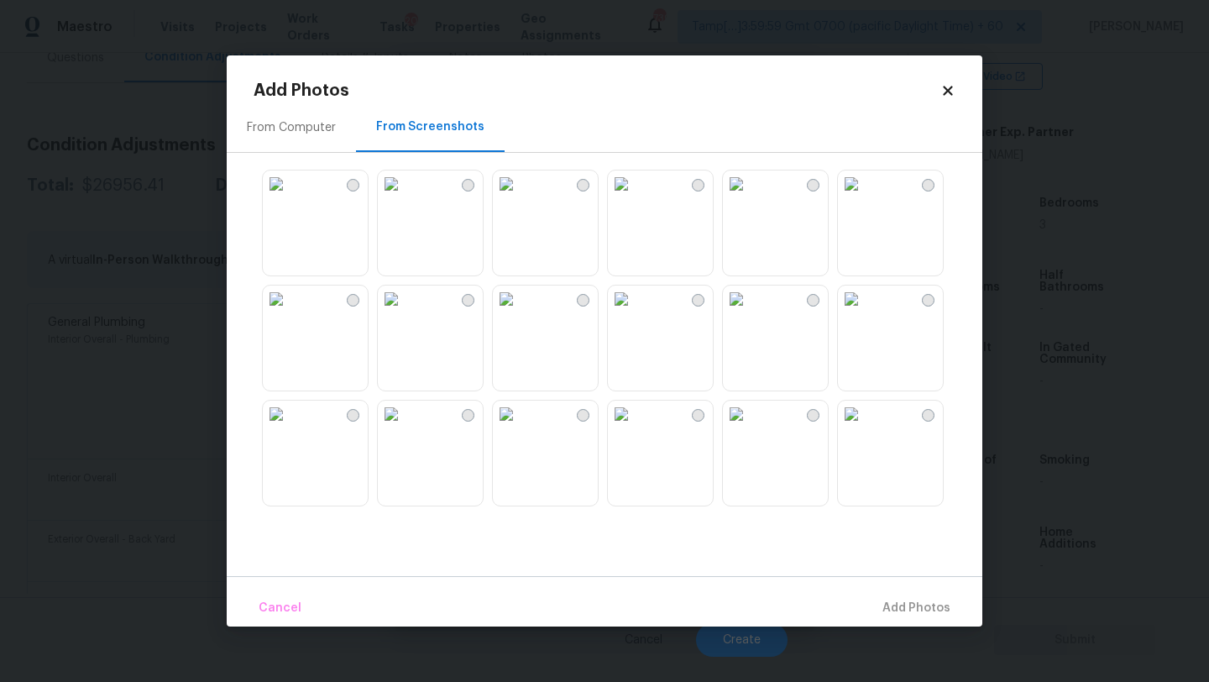
scroll to position [188, 0]
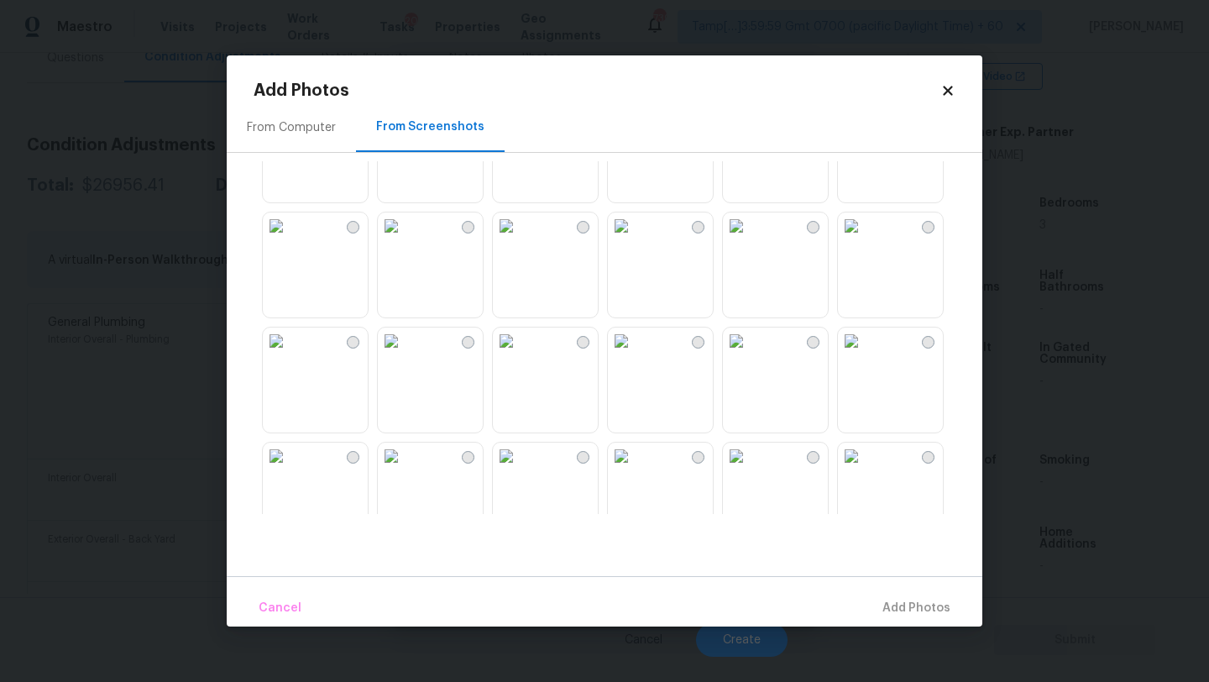
click at [865, 239] on img at bounding box center [851, 225] width 27 height 27
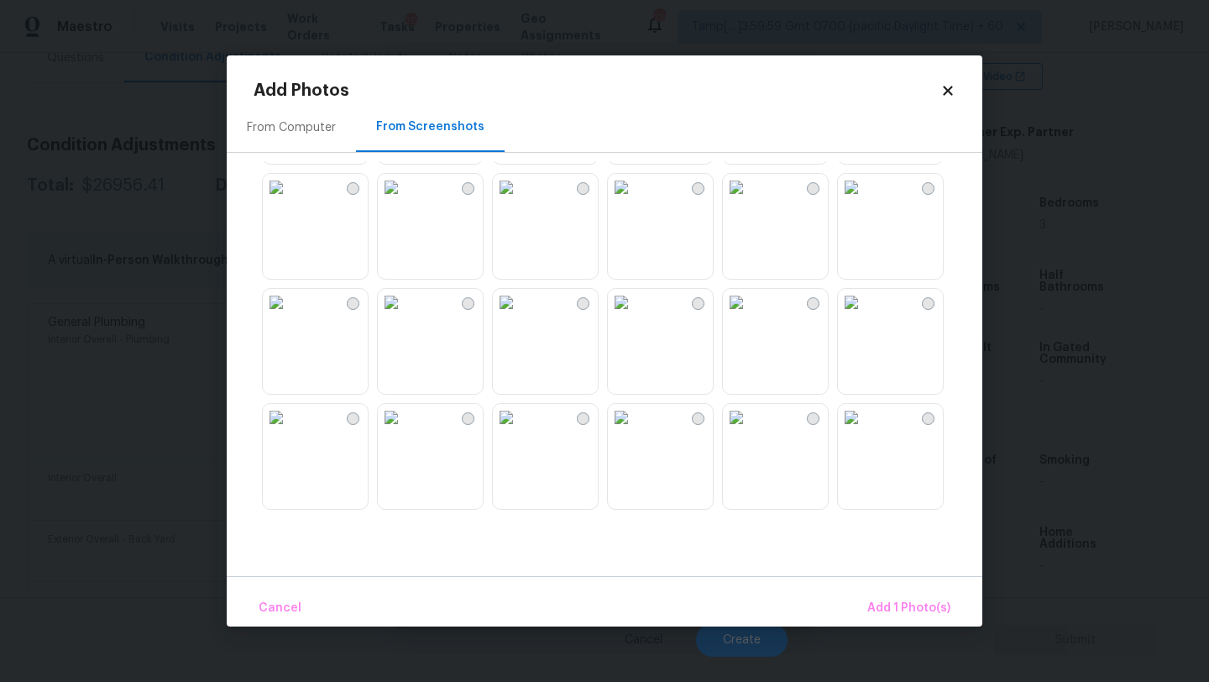
scroll to position [458, 0]
click at [750, 199] on img at bounding box center [736, 185] width 27 height 27
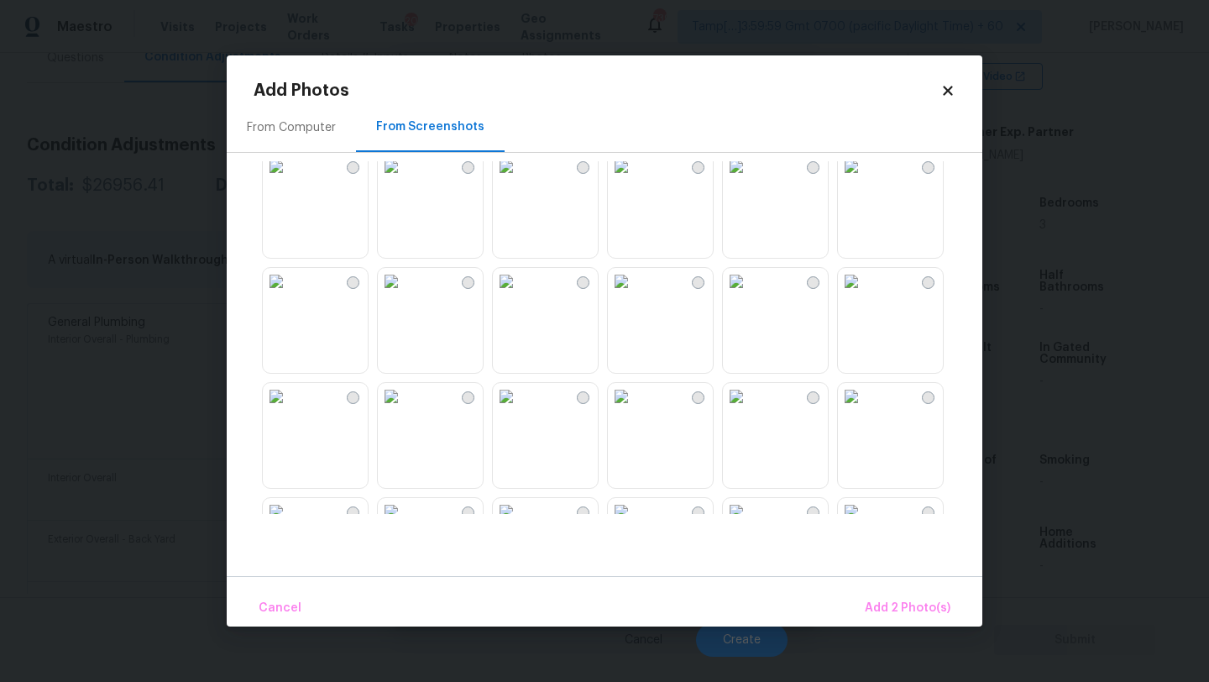
scroll to position [608, 0]
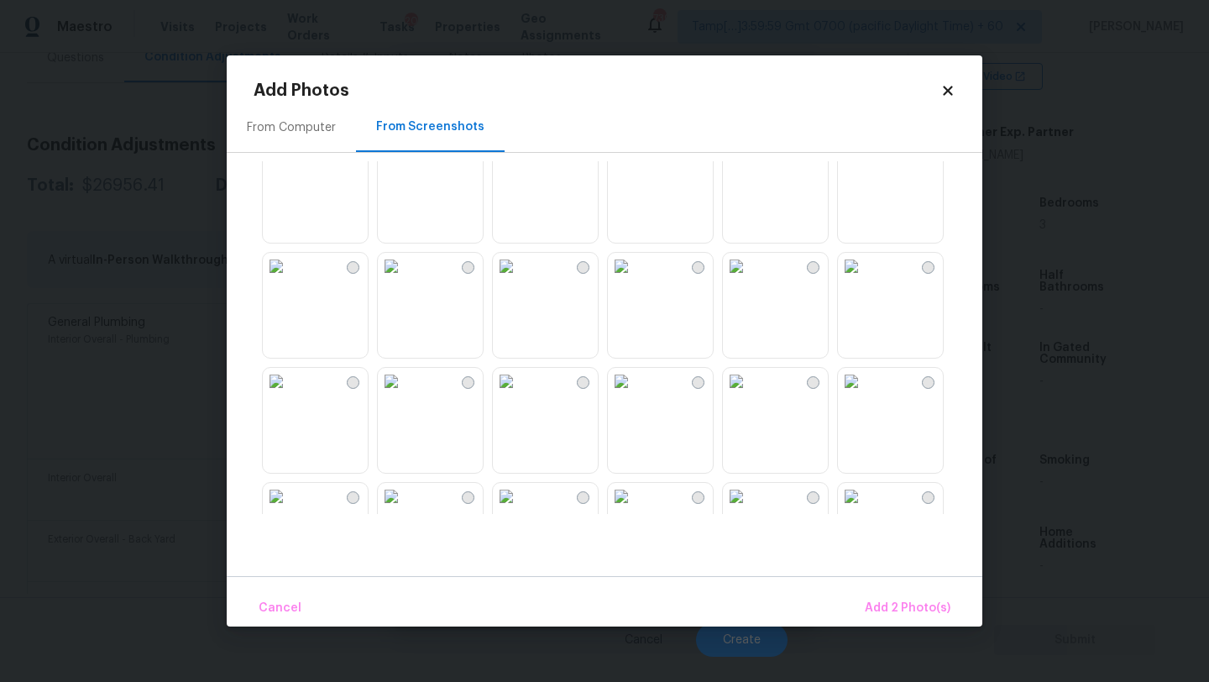
click at [405, 165] on img at bounding box center [391, 151] width 27 height 27
click at [290, 165] on img at bounding box center [276, 151] width 27 height 27
click at [405, 280] on img at bounding box center [391, 266] width 27 height 27
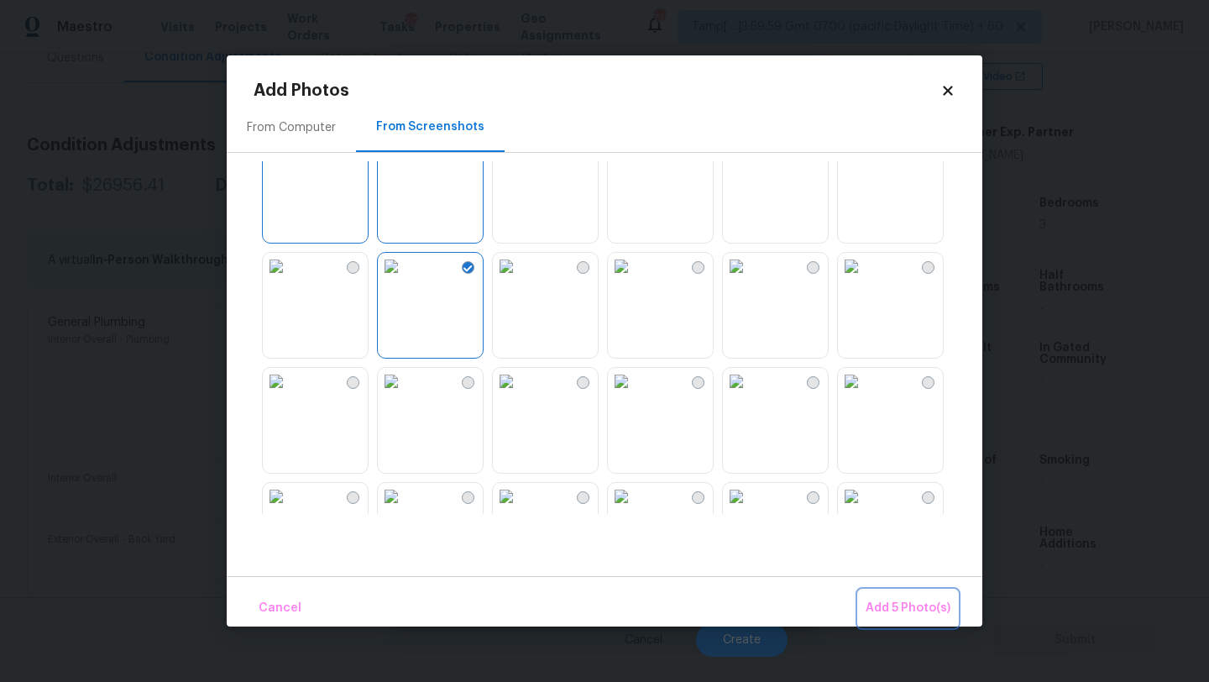
click at [934, 599] on span "Add 5 Photo(s)" at bounding box center [907, 608] width 85 height 21
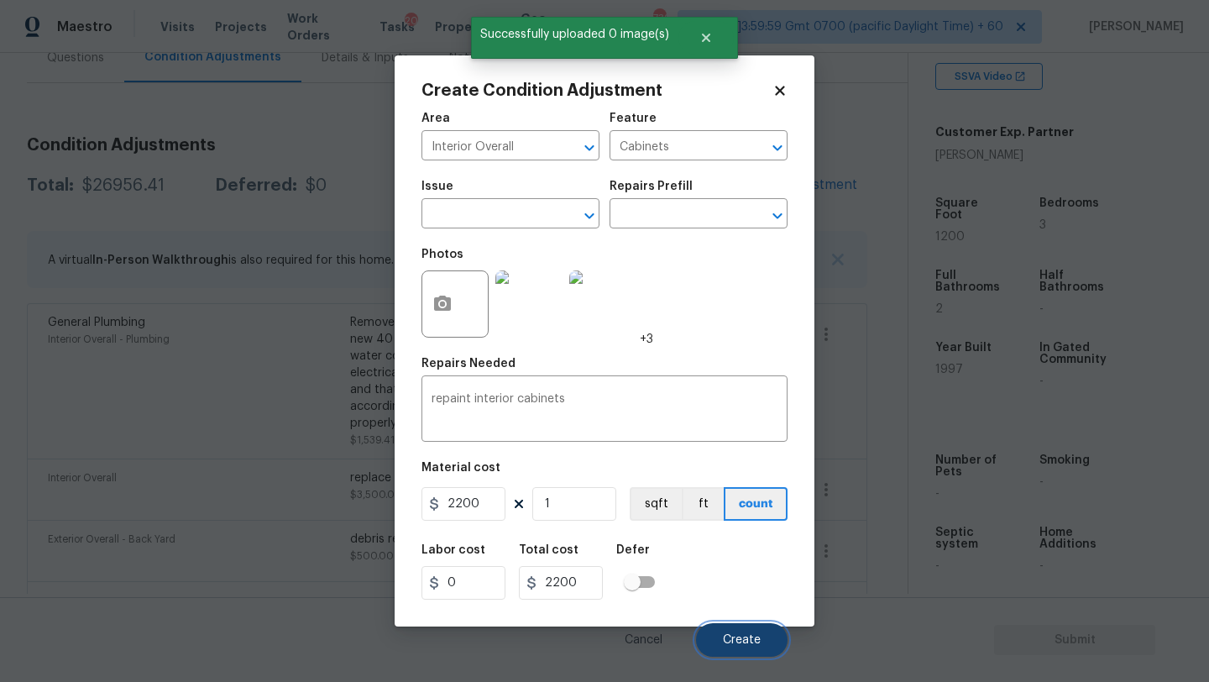
click at [749, 633] on button "Create" at bounding box center [741, 640] width 91 height 34
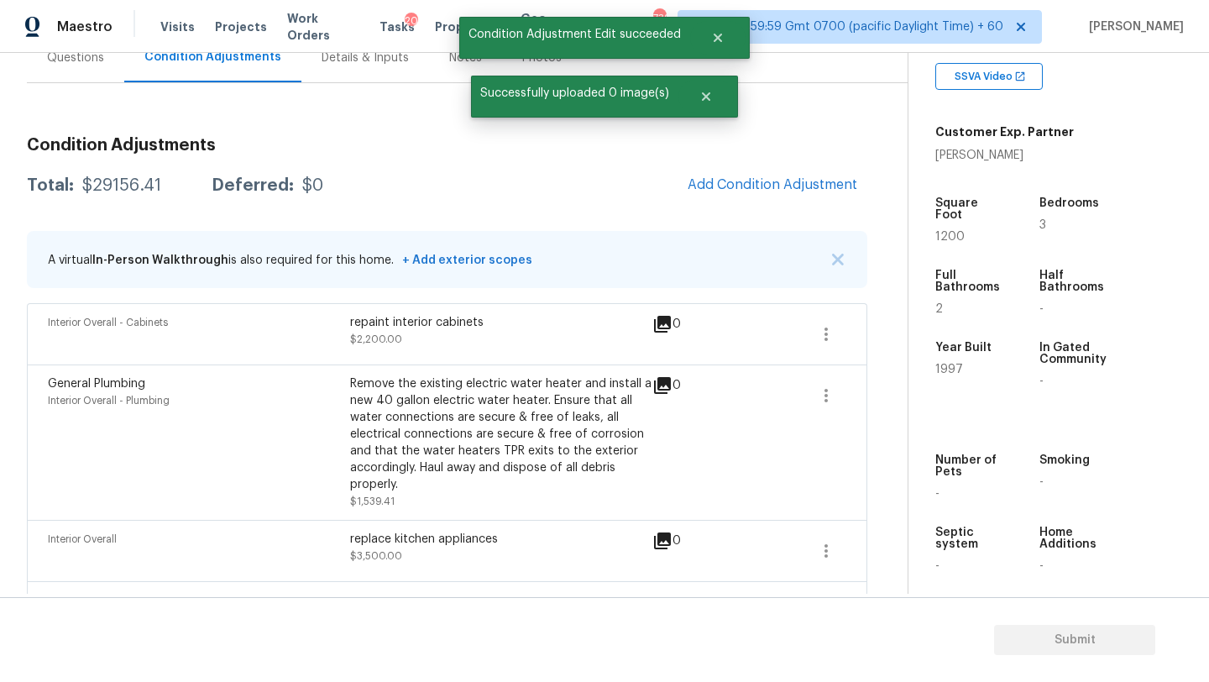
click at [751, 207] on div "Condition Adjustments Total: $29156.41 Deferred: $0 Add Condition Adjustment A …" at bounding box center [447, 659] width 840 height 1073
click at [750, 189] on span "Add Condition Adjustment" at bounding box center [773, 184] width 170 height 15
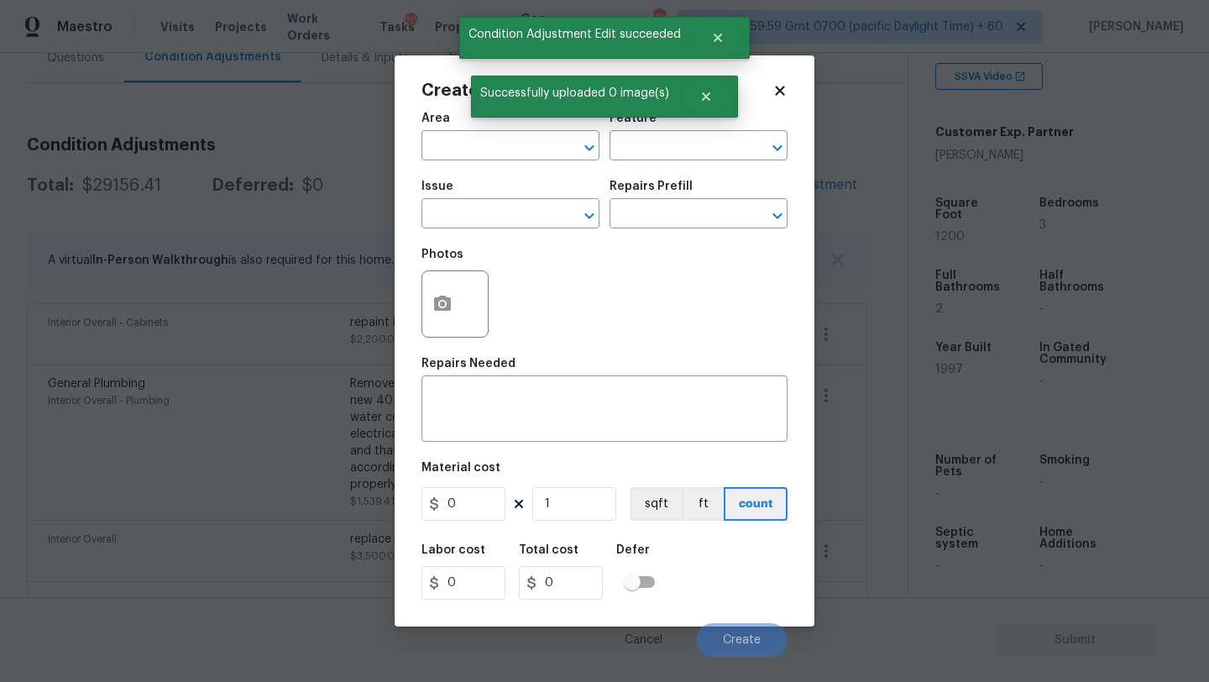
click at [487, 161] on span "Area ​" at bounding box center [510, 136] width 178 height 68
click at [486, 159] on input "text" at bounding box center [486, 147] width 131 height 26
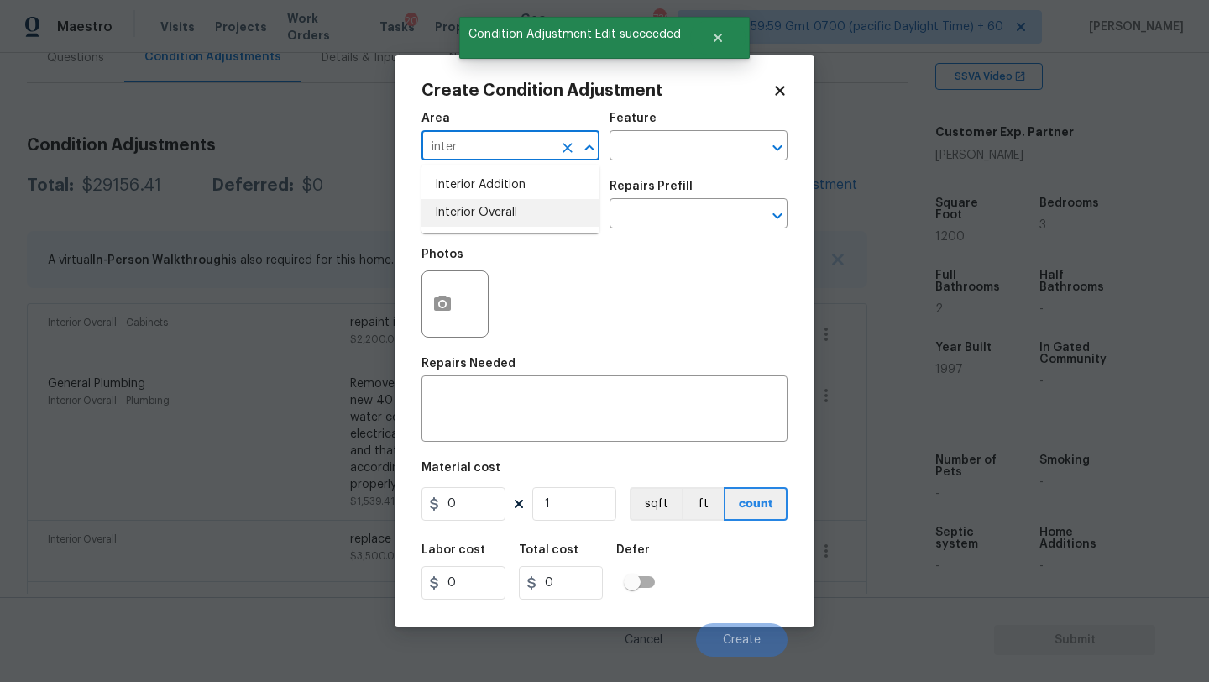
click at [487, 224] on li "Interior Overall" at bounding box center [510, 213] width 178 height 28
type input "Interior Overall"
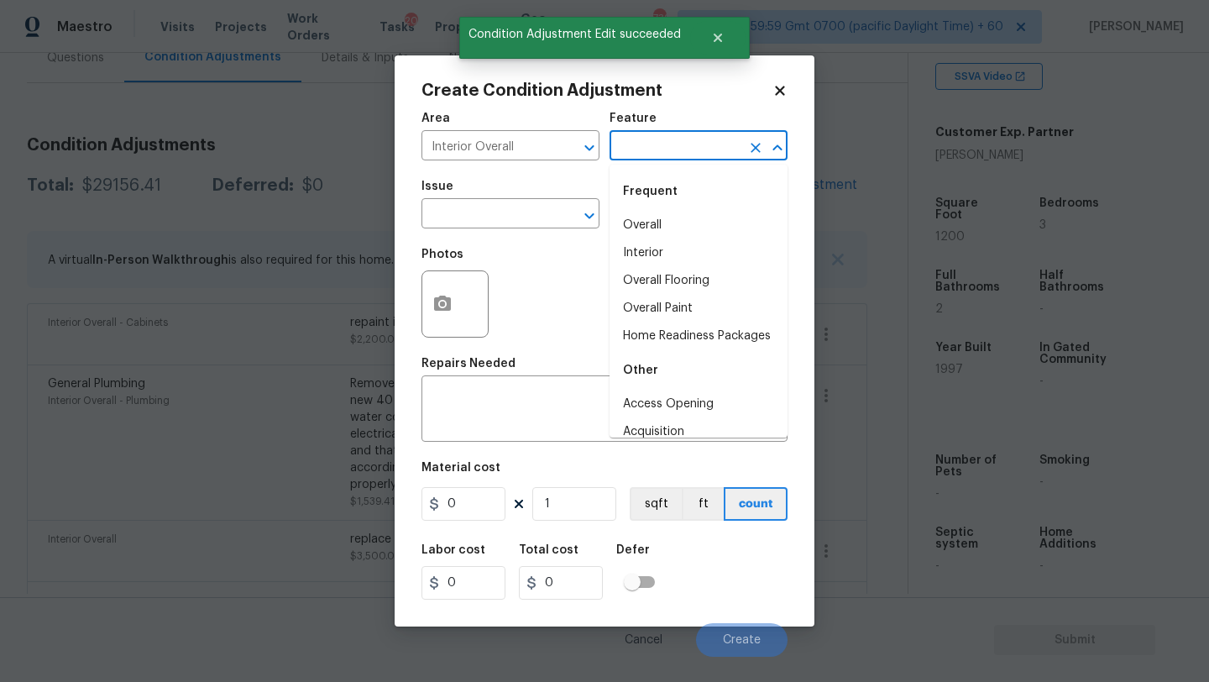
click at [640, 136] on input "text" at bounding box center [674, 147] width 131 height 26
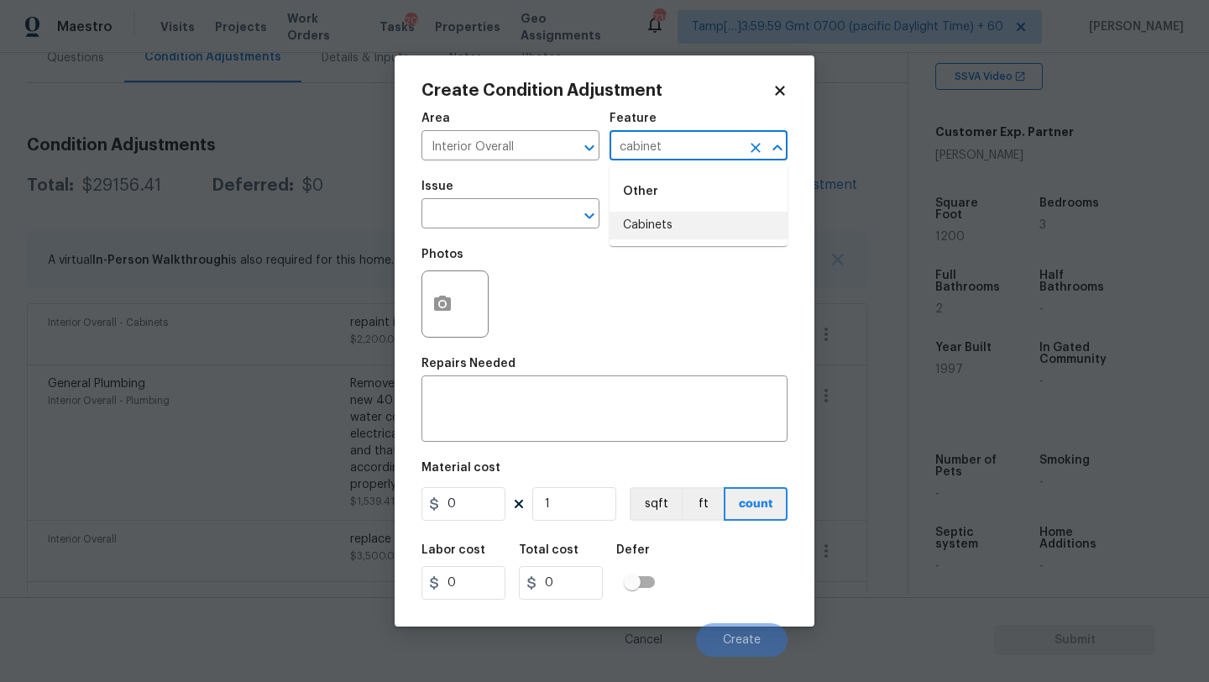
click at [660, 223] on li "Cabinets" at bounding box center [698, 226] width 178 height 28
type input "Cabinets"
click at [605, 421] on textarea at bounding box center [604, 410] width 346 height 35
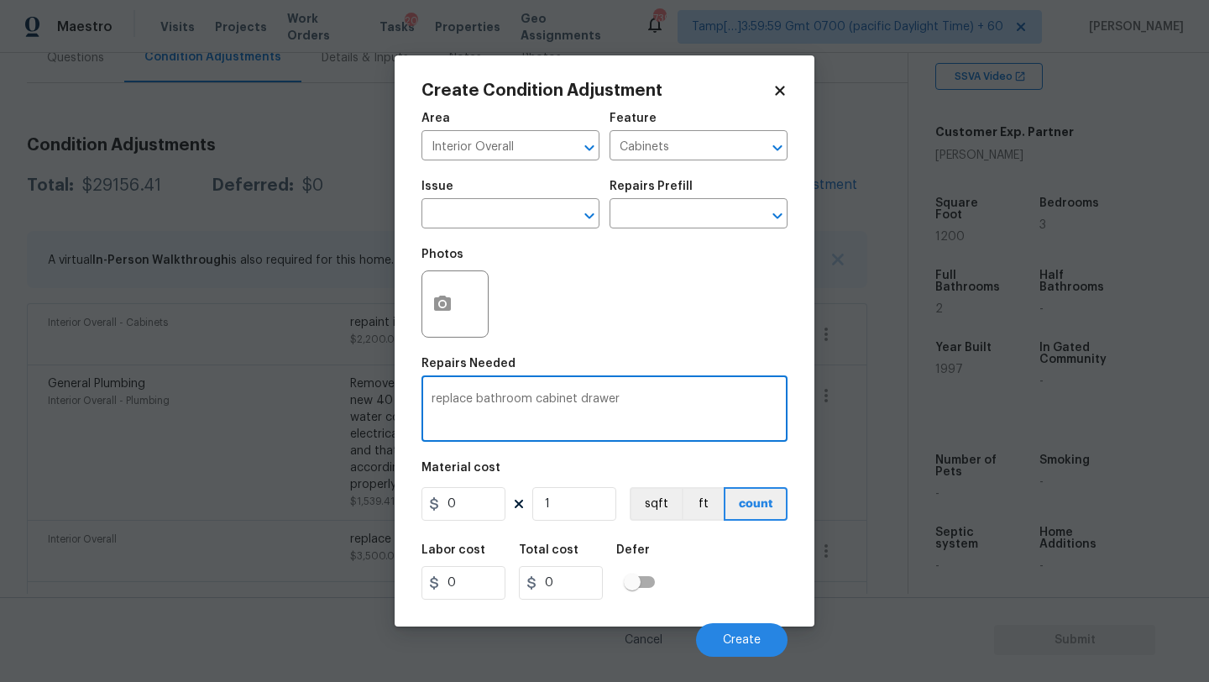
type textarea "replace bathroom cabinet drawer"
click at [468, 507] on input "0" at bounding box center [463, 504] width 84 height 34
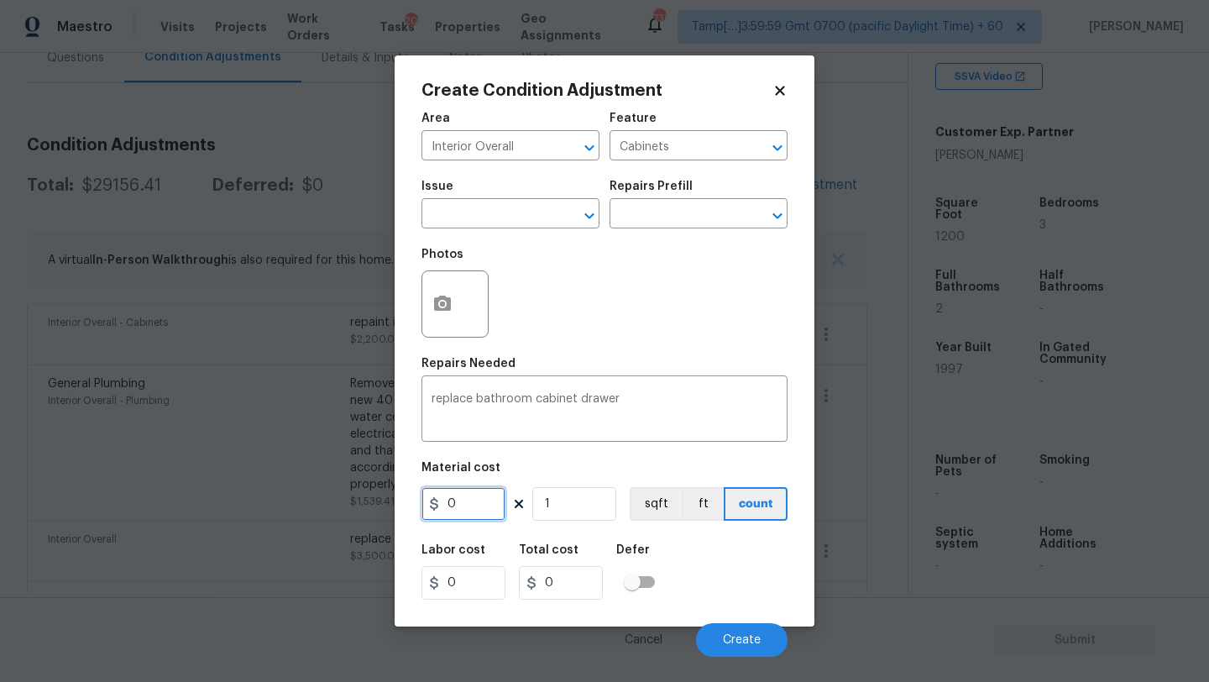
click at [468, 507] on input "0" at bounding box center [463, 504] width 84 height 34
type input "100"
click at [567, 505] on input "1" at bounding box center [574, 504] width 84 height 34
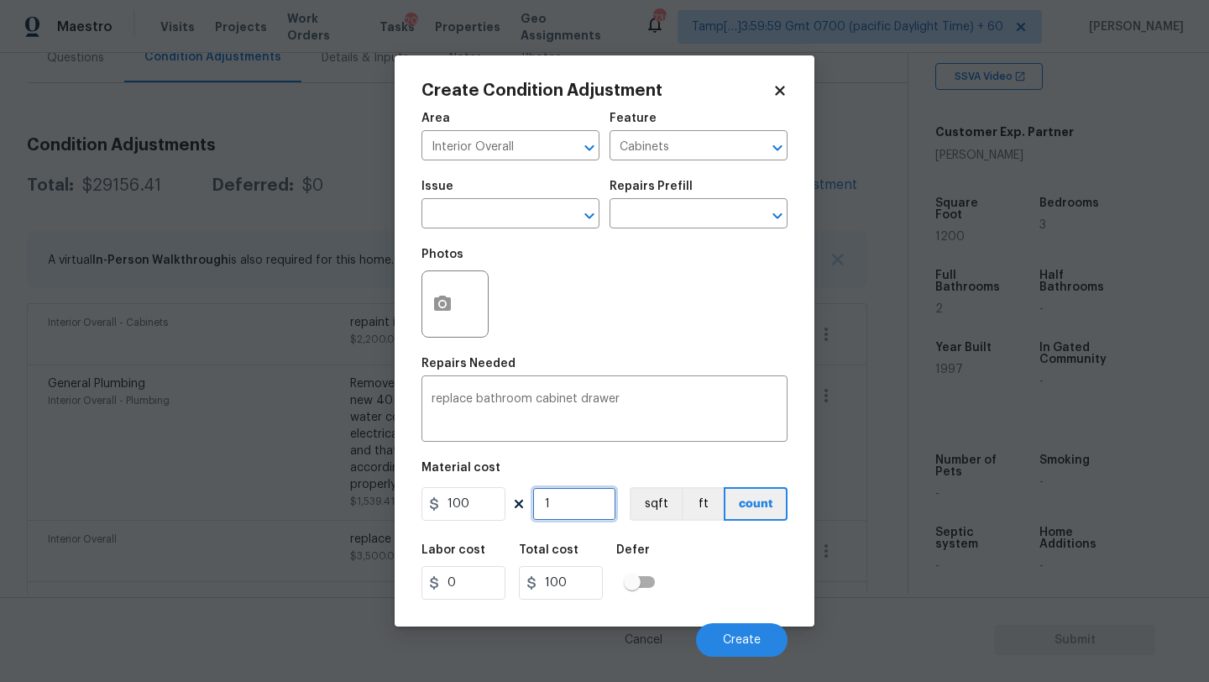
type input "2"
type input "200"
type input "2"
click at [446, 322] on button "button" at bounding box center [442, 303] width 40 height 65
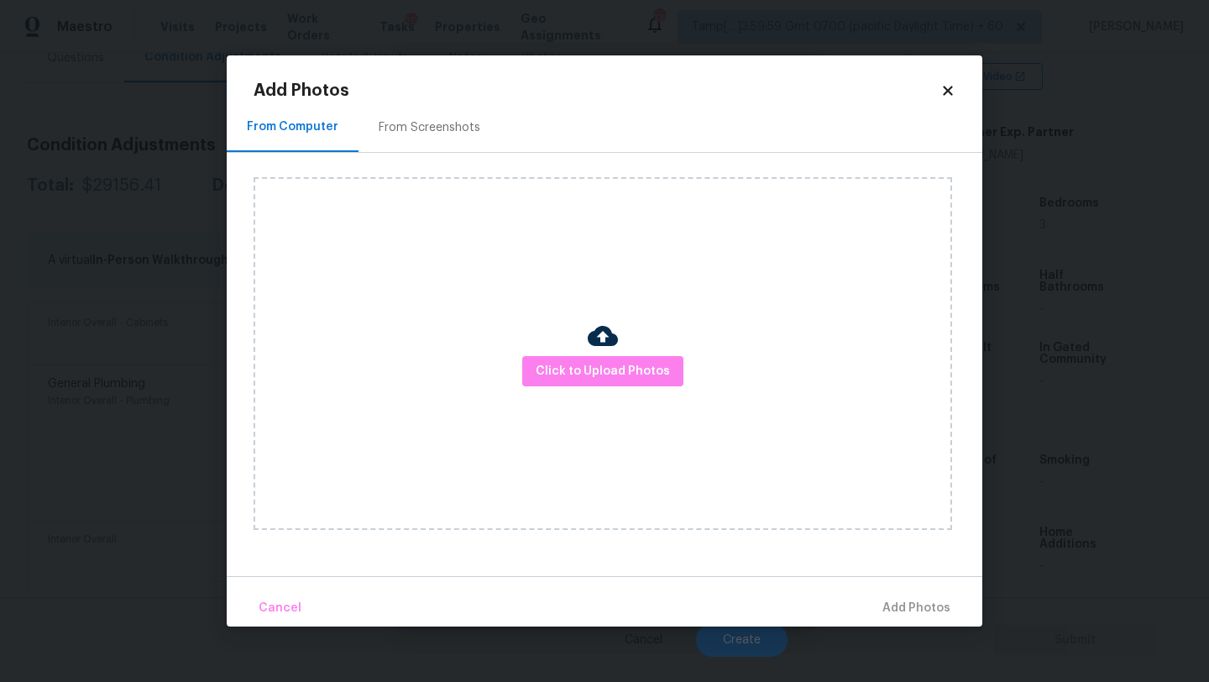
click at [432, 129] on div "From Screenshots" at bounding box center [430, 127] width 102 height 17
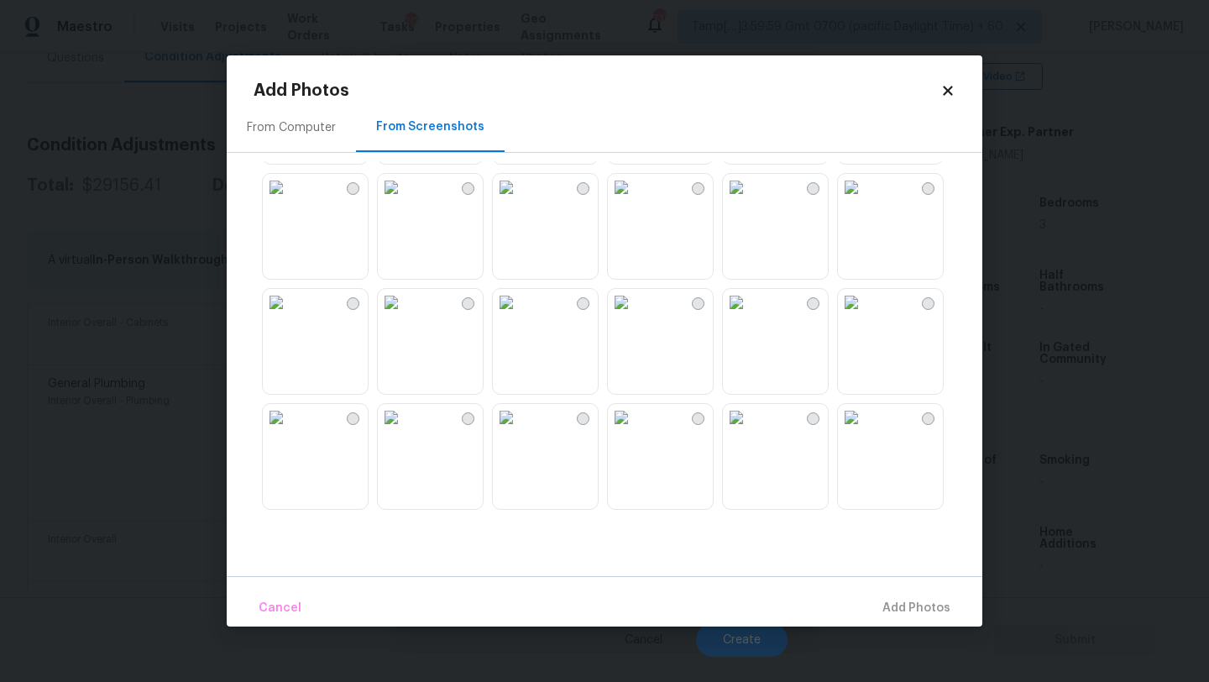
scroll to position [470, 0]
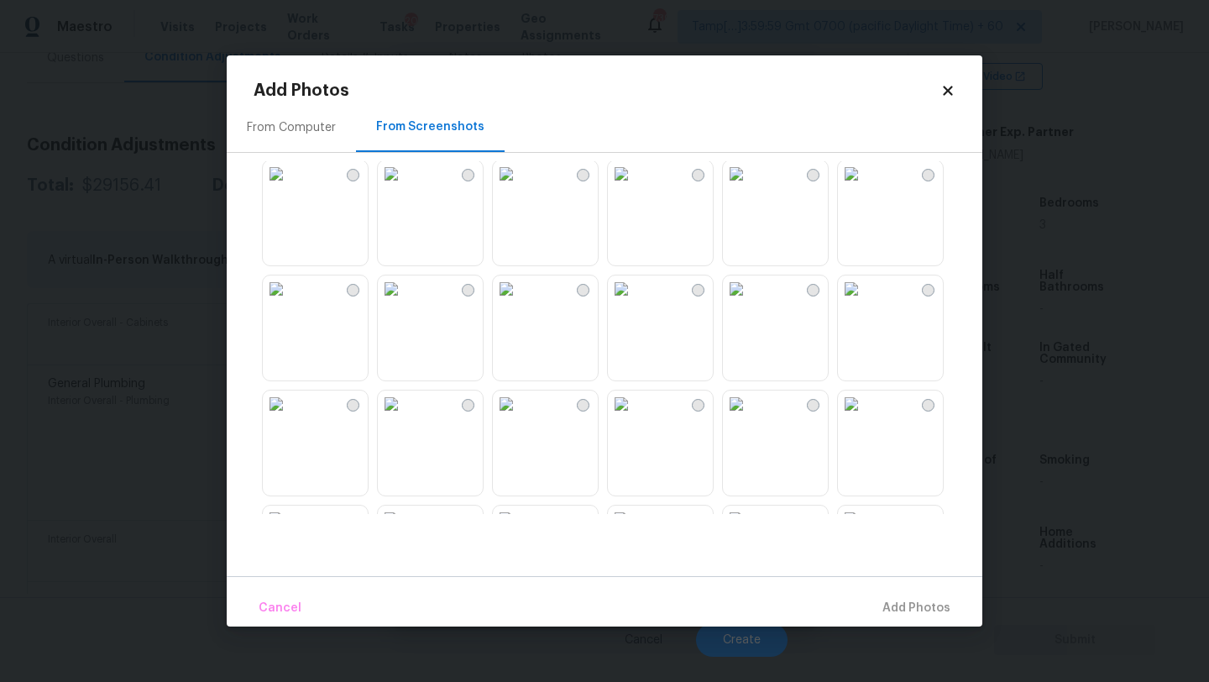
click at [405, 302] on img at bounding box center [391, 288] width 27 height 27
click at [888, 599] on span "Add 1 Photo(s)" at bounding box center [908, 608] width 83 height 21
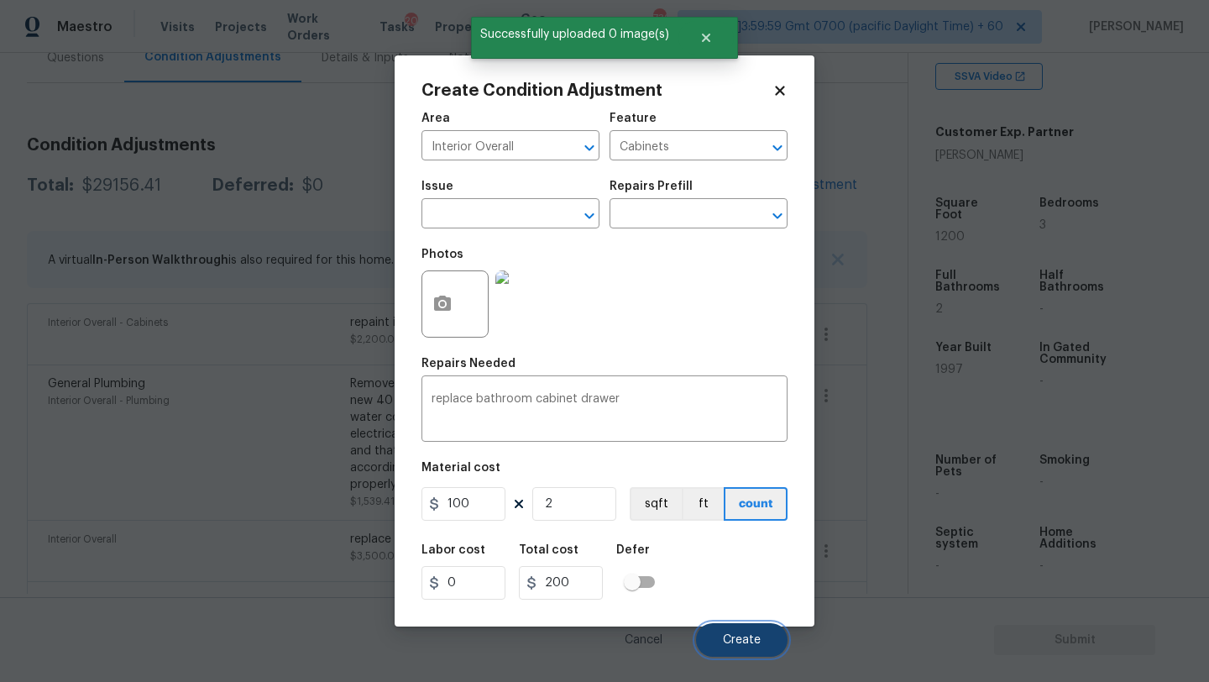
click at [719, 646] on button "Create" at bounding box center [741, 640] width 91 height 34
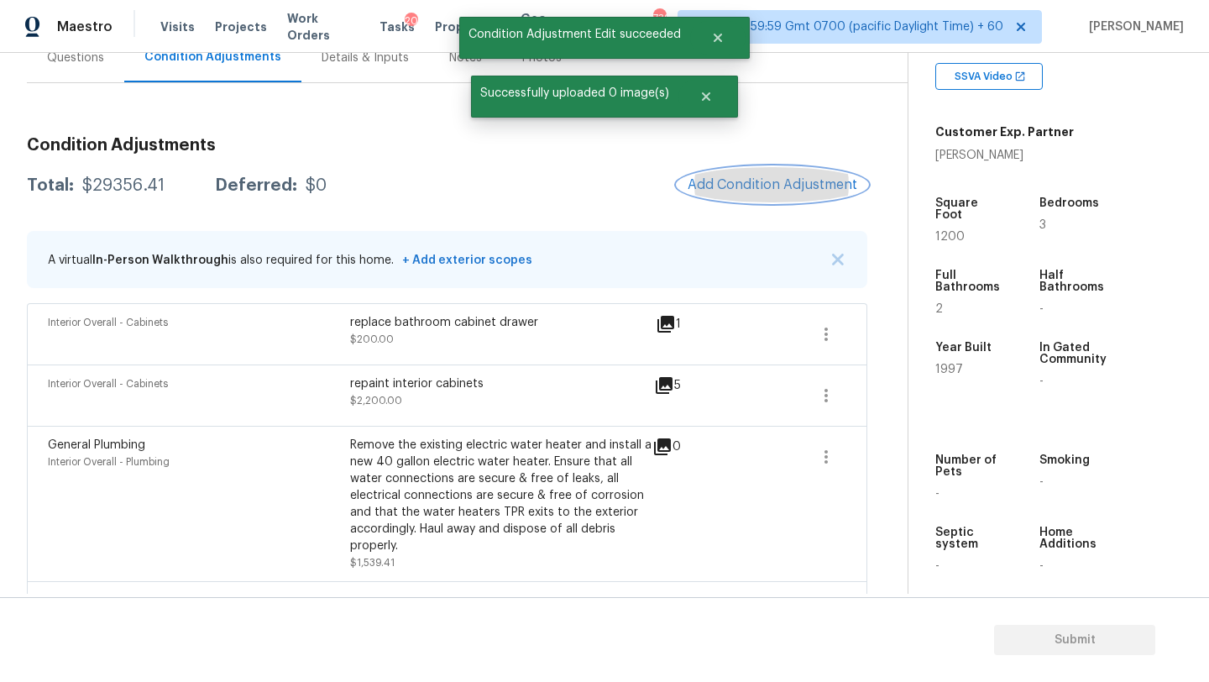
click at [738, 172] on button "Add Condition Adjustment" at bounding box center [772, 184] width 190 height 35
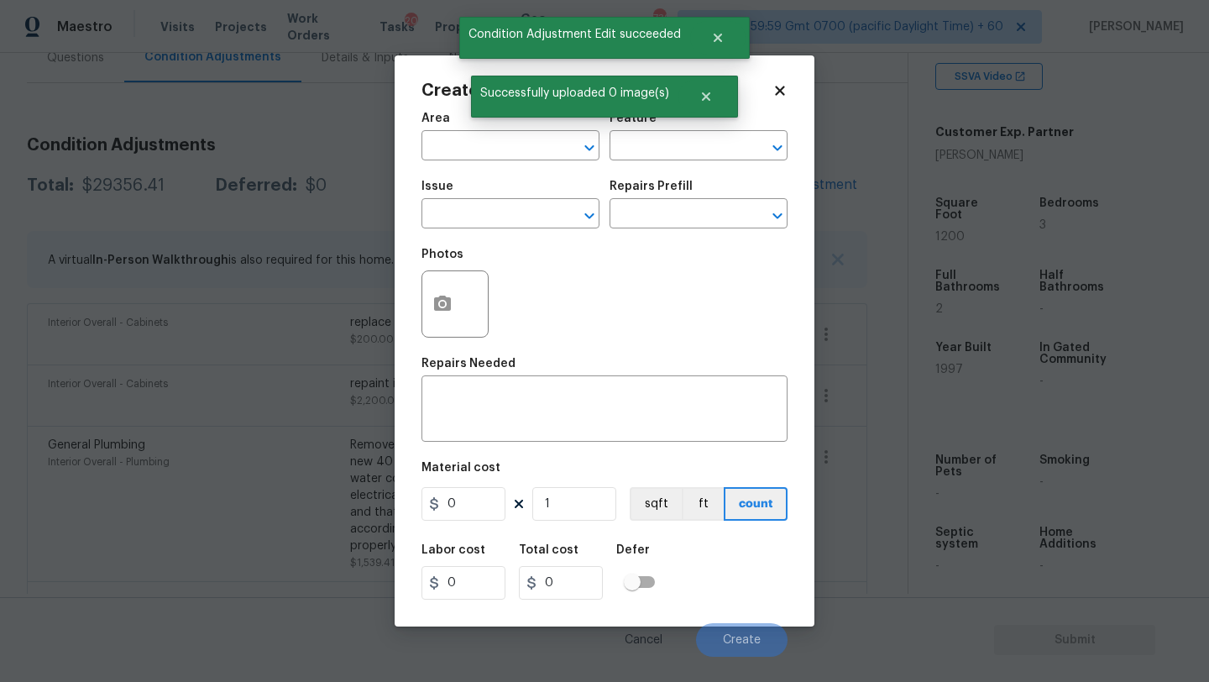
click at [497, 132] on div "Area" at bounding box center [510, 123] width 178 height 22
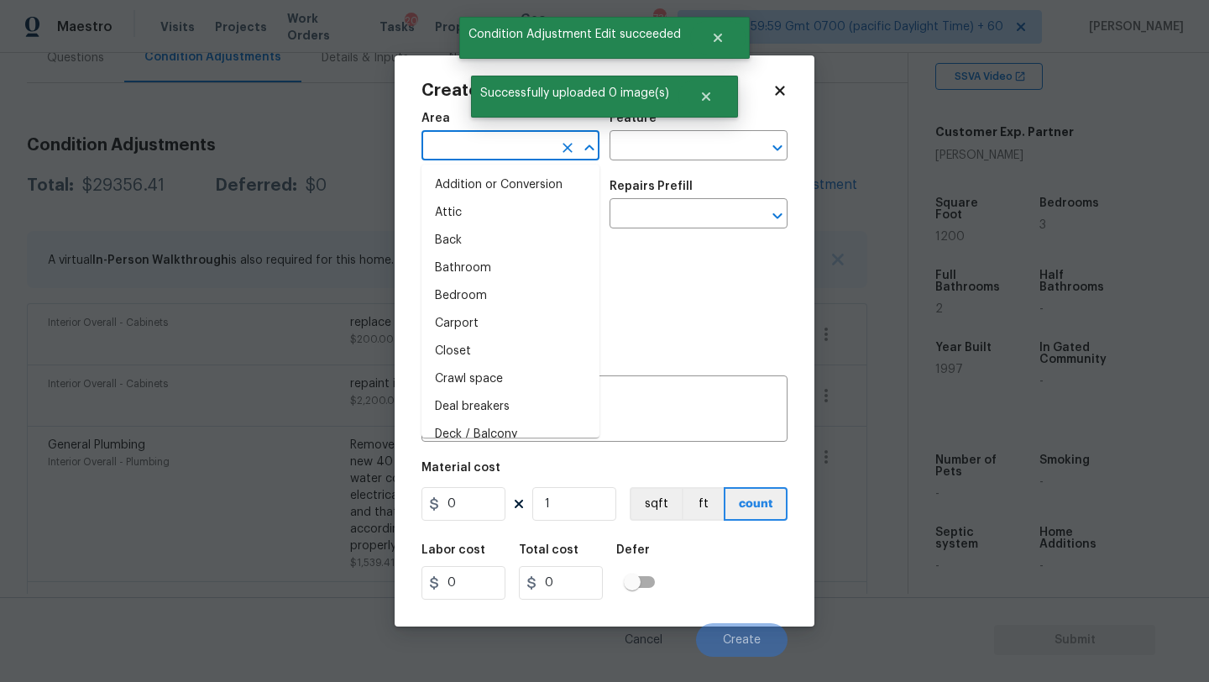
click at [496, 156] on input "text" at bounding box center [486, 147] width 131 height 26
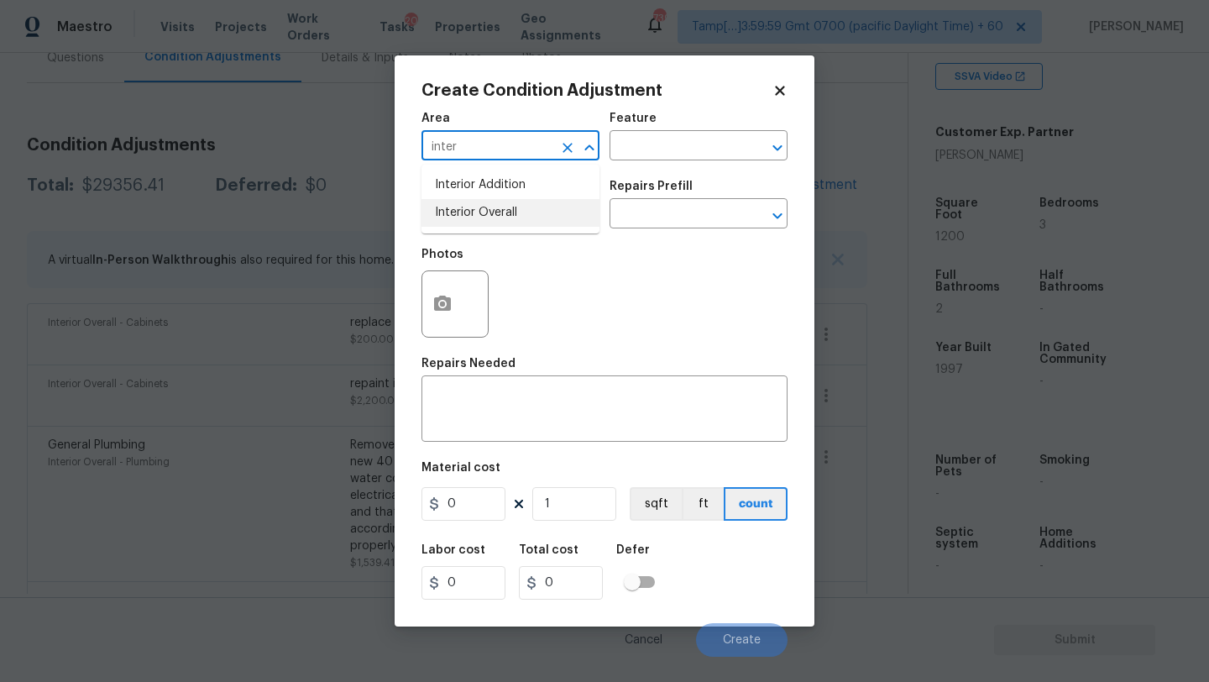
click at [509, 217] on li "Interior Overall" at bounding box center [510, 213] width 178 height 28
type input "Interior Overall"
click at [665, 149] on input "text" at bounding box center [674, 147] width 131 height 26
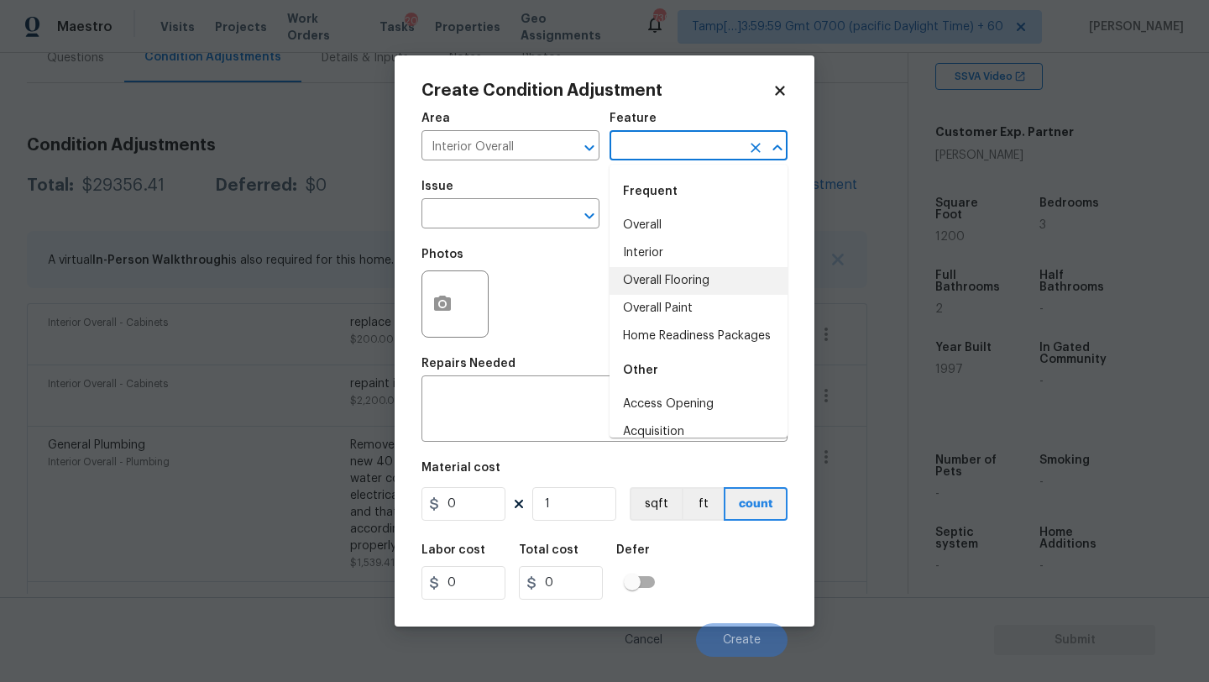
click at [665, 280] on li "Overall Flooring" at bounding box center [698, 281] width 178 height 28
type input "Overall Flooring"
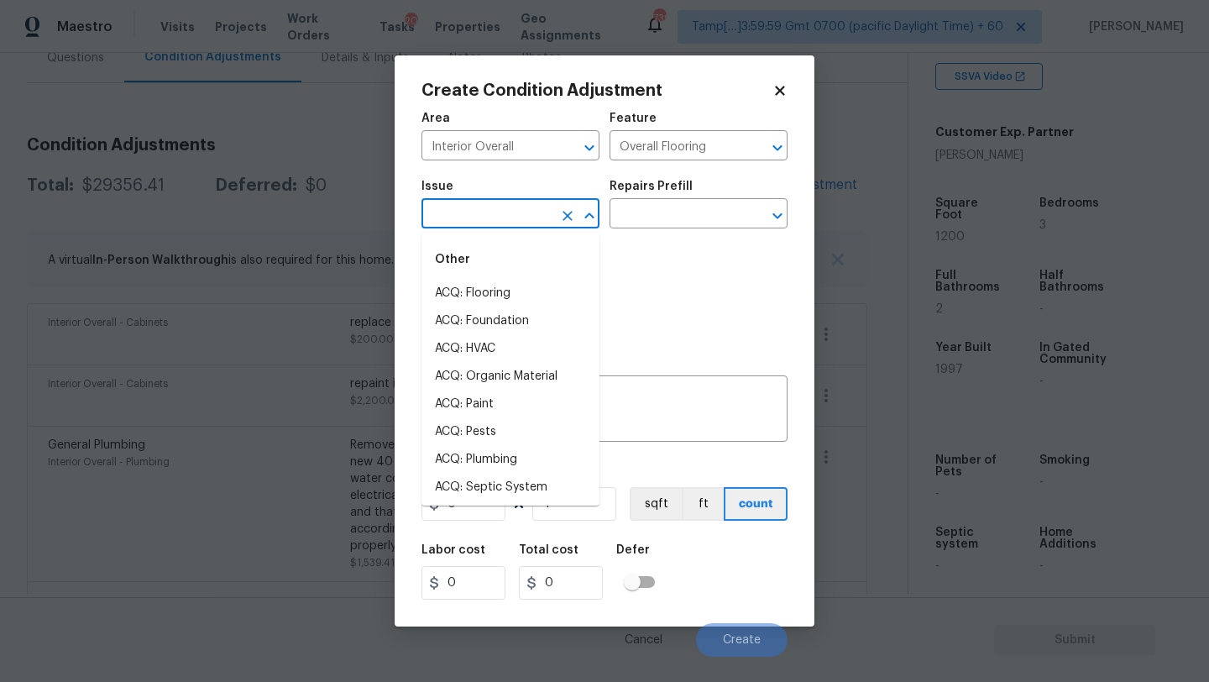
click at [471, 203] on input "text" at bounding box center [486, 215] width 131 height 26
click at [484, 299] on li "ACQ: Flooring" at bounding box center [510, 294] width 178 height 28
type input "ACQ: Flooring"
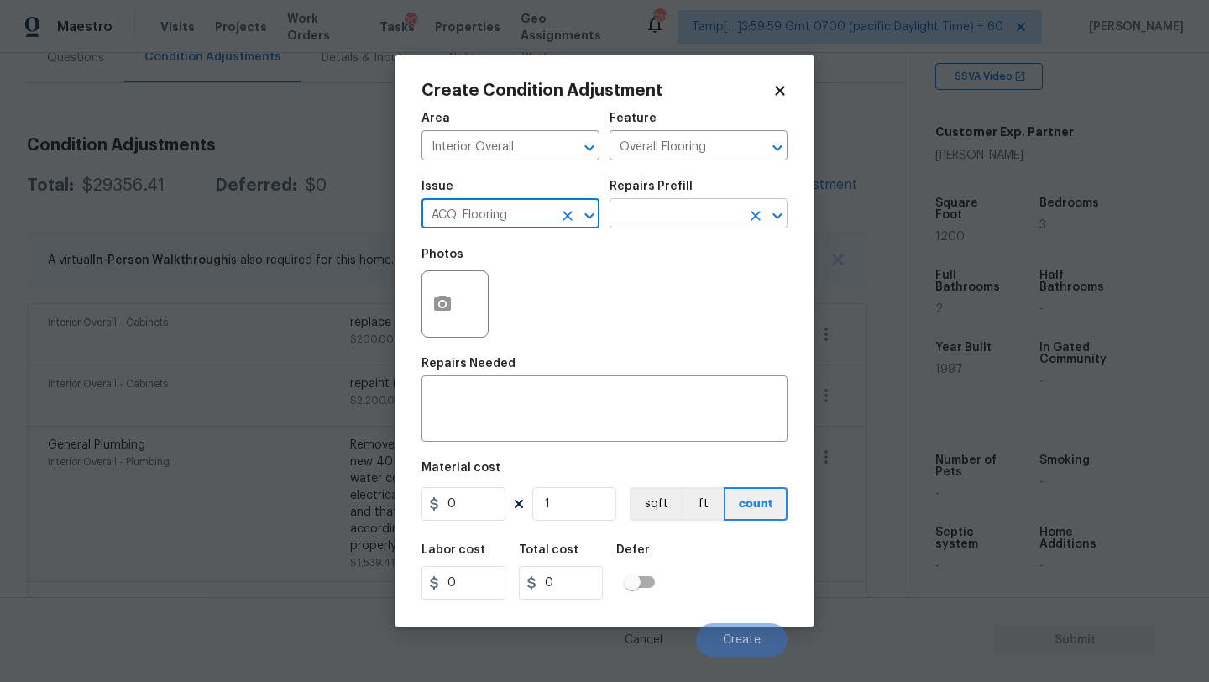
click at [630, 218] on input "text" at bounding box center [674, 215] width 131 height 26
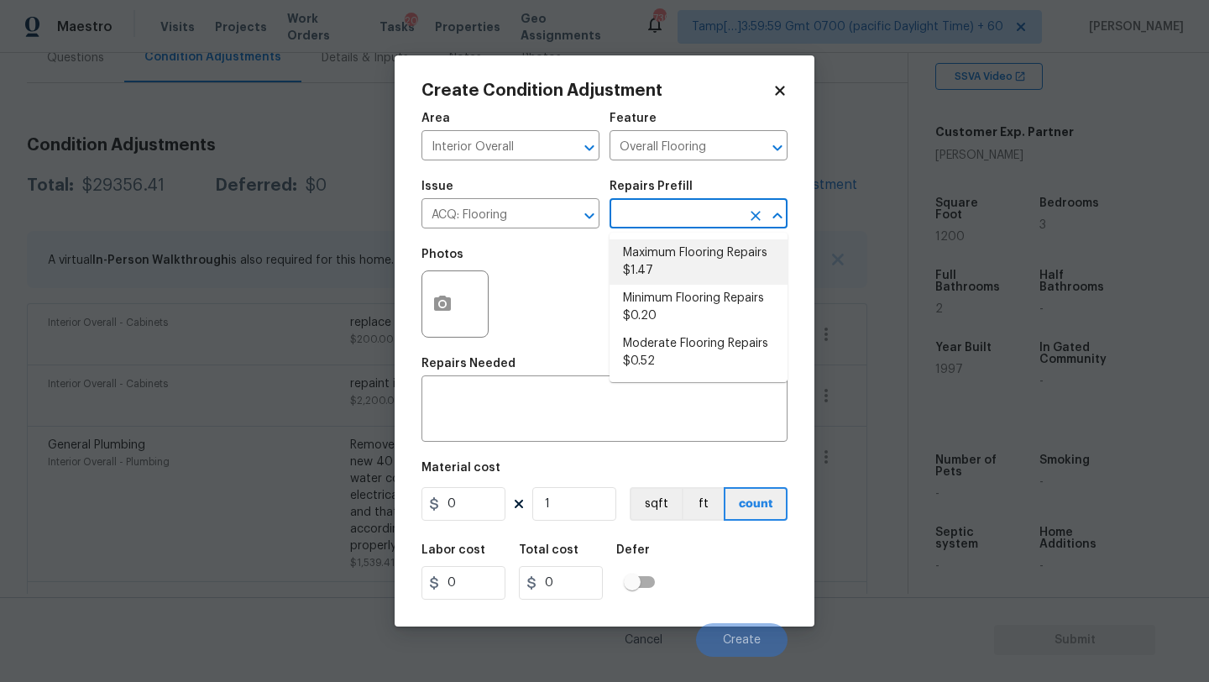
click at [660, 268] on li "Maximum Flooring Repairs $1.47" at bounding box center [698, 261] width 178 height 45
type input "Acquisition"
type textarea "Acquisition Scope: Maximum flooring repairs"
type input "1.47"
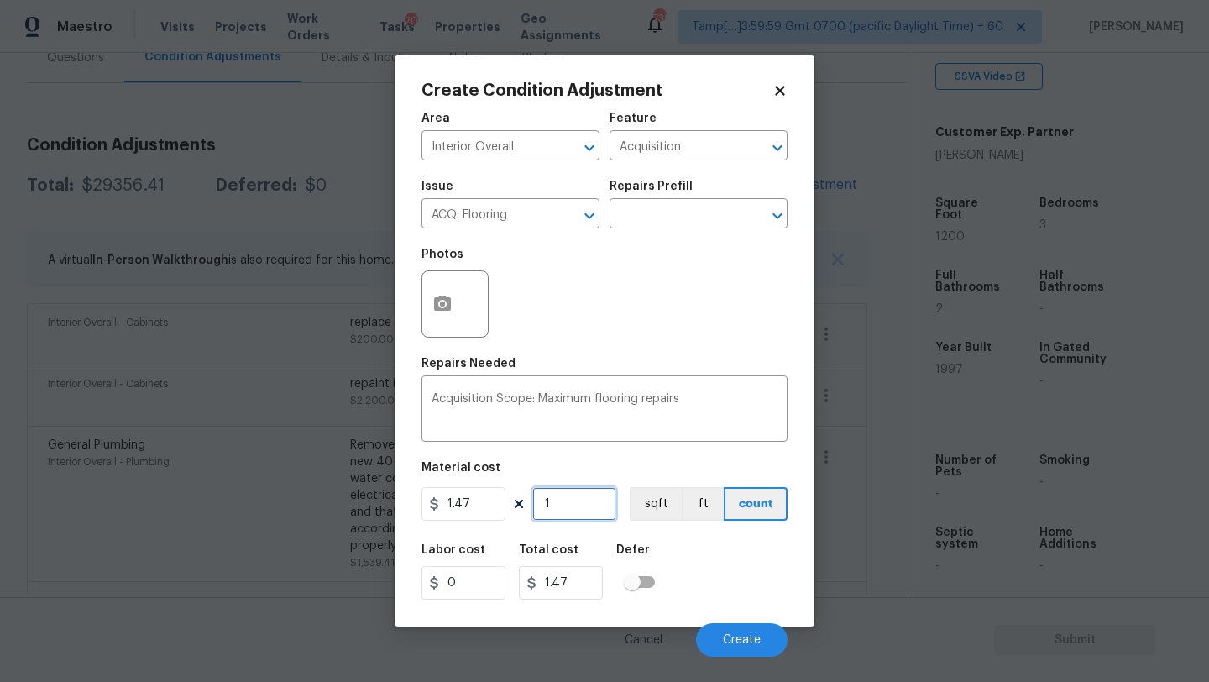
click at [573, 516] on input "1" at bounding box center [574, 504] width 84 height 34
type input "12"
type input "17.64"
type input "120"
type input "176.4"
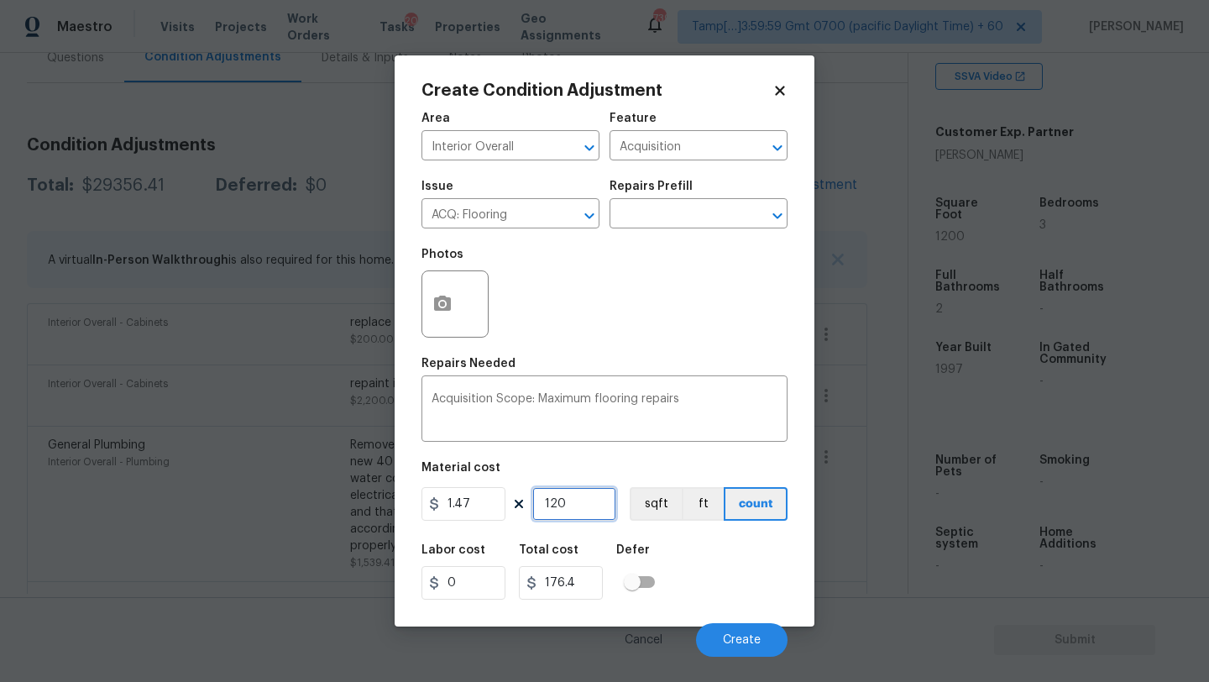
type input "1200"
type input "1764"
type input "1200"
click at [447, 304] on icon "button" at bounding box center [442, 302] width 17 height 15
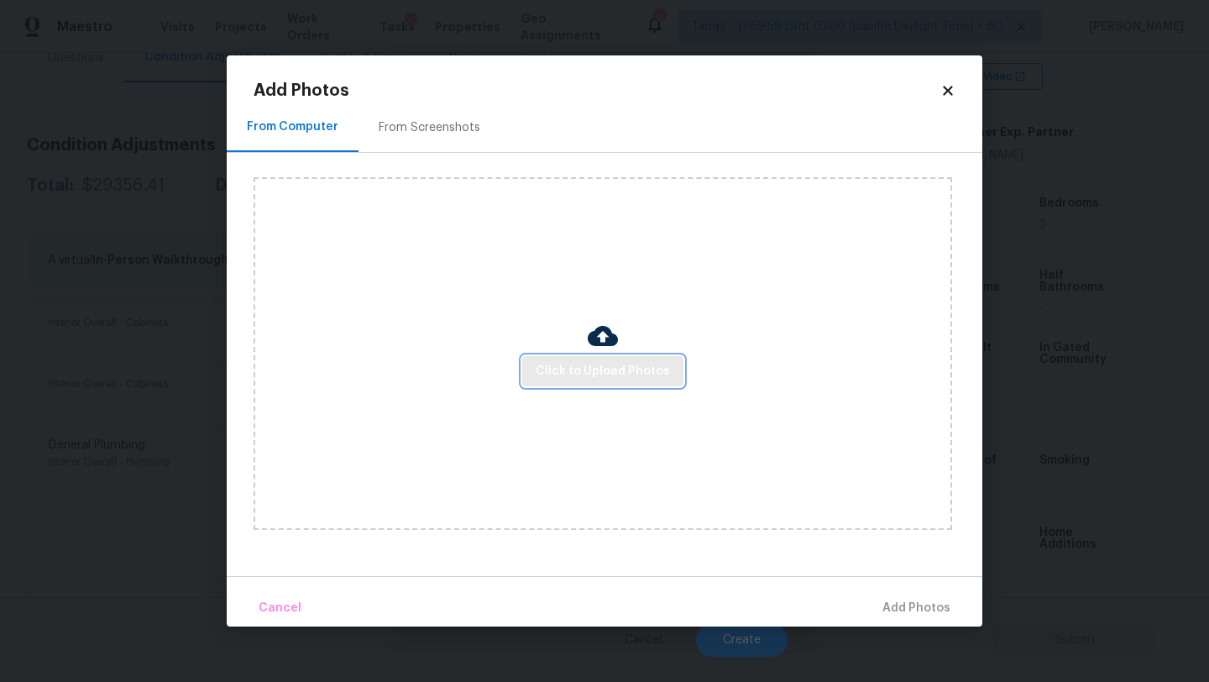
click at [579, 365] on span "Click to Upload Photos" at bounding box center [603, 371] width 134 height 21
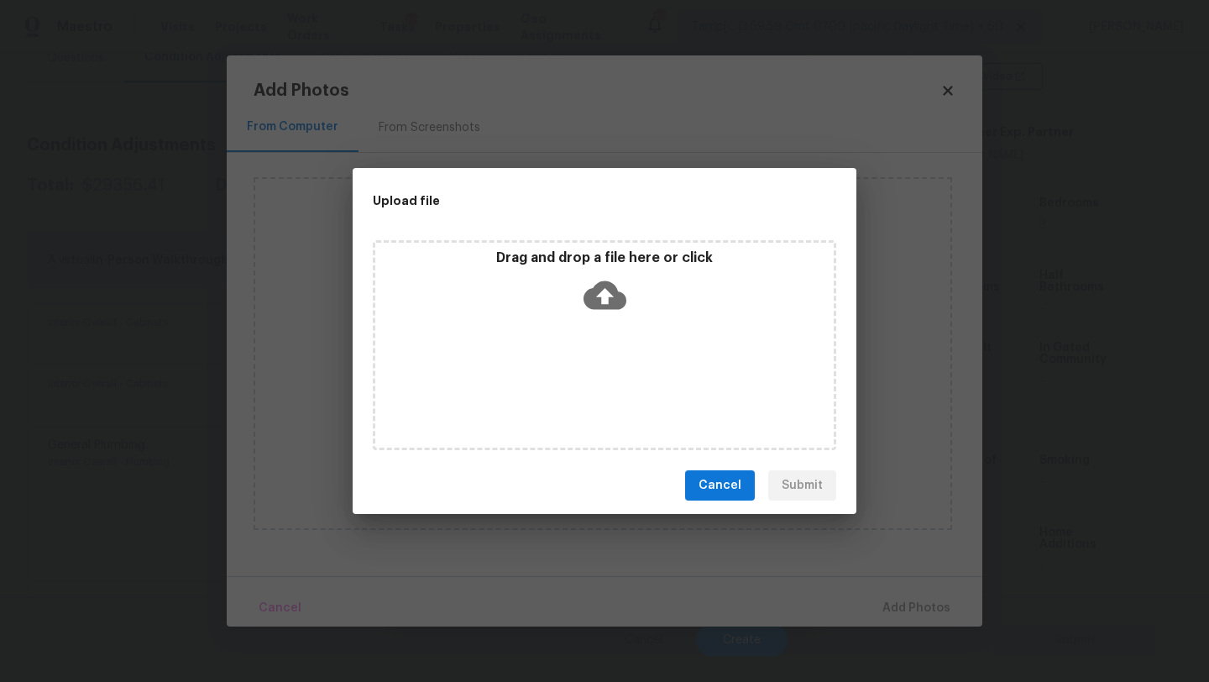
click at [588, 331] on div "Drag and drop a file here or click" at bounding box center [604, 345] width 463 height 210
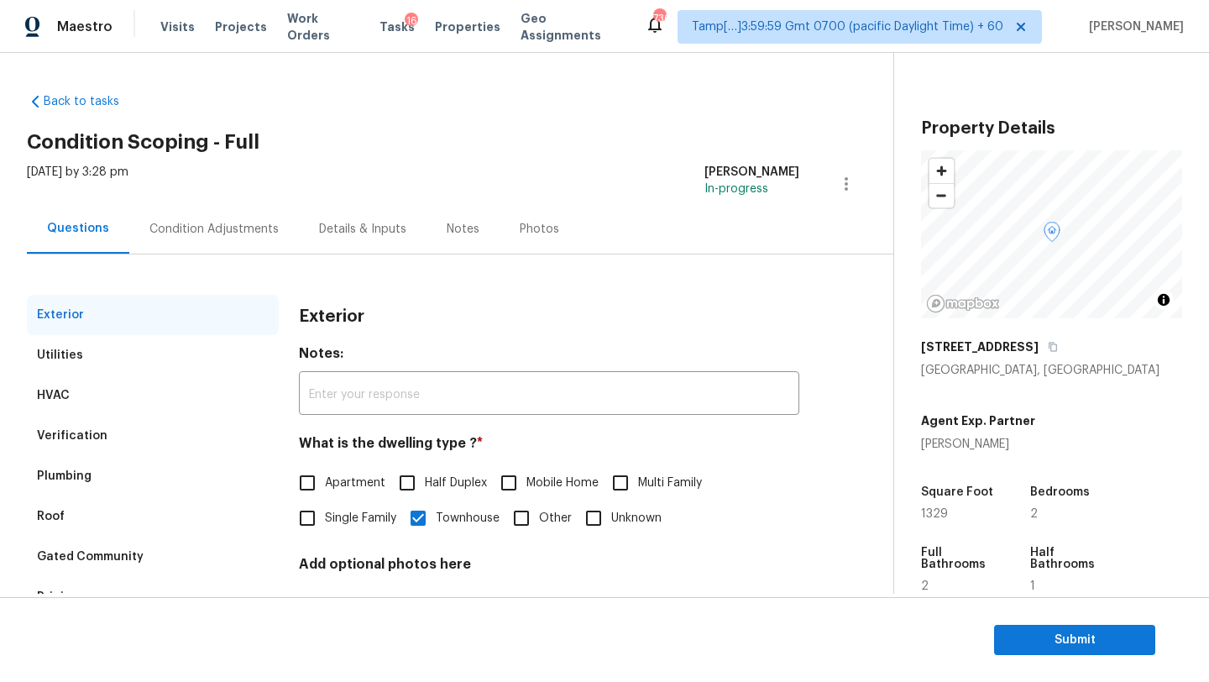
click at [102, 348] on div "Utilities" at bounding box center [153, 355] width 252 height 40
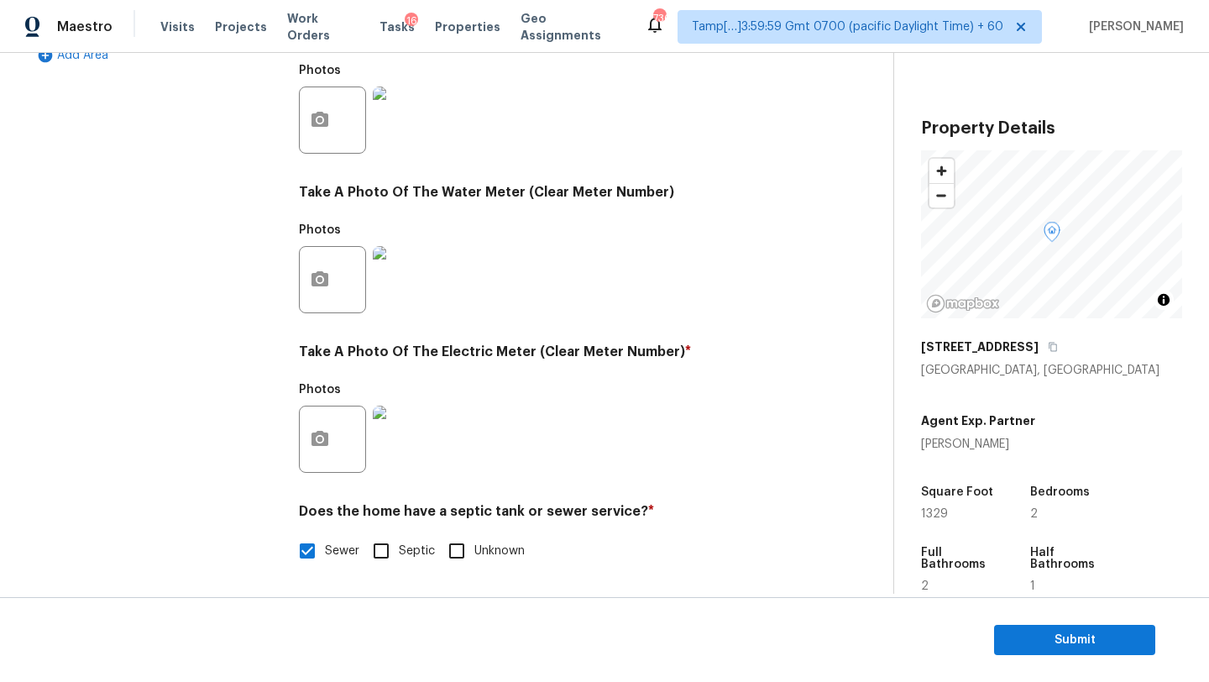
scroll to position [582, 0]
click at [390, 447] on img at bounding box center [406, 438] width 67 height 67
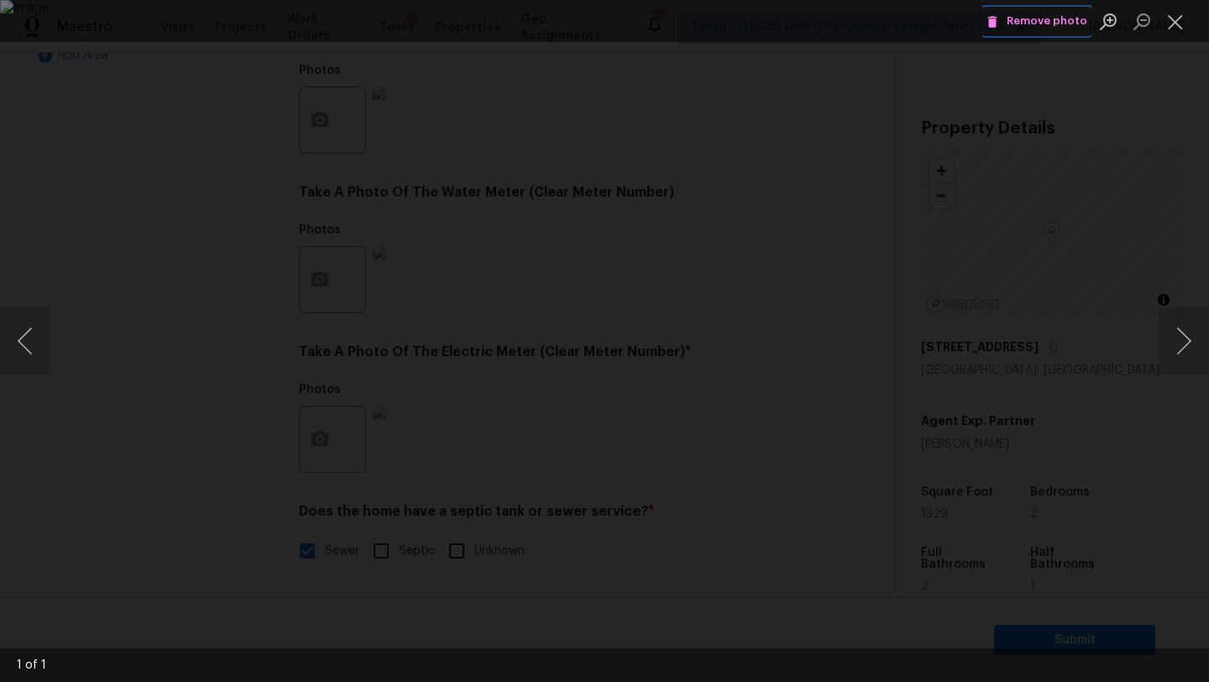
click at [1033, 25] on span "Remove photo" at bounding box center [1036, 21] width 101 height 19
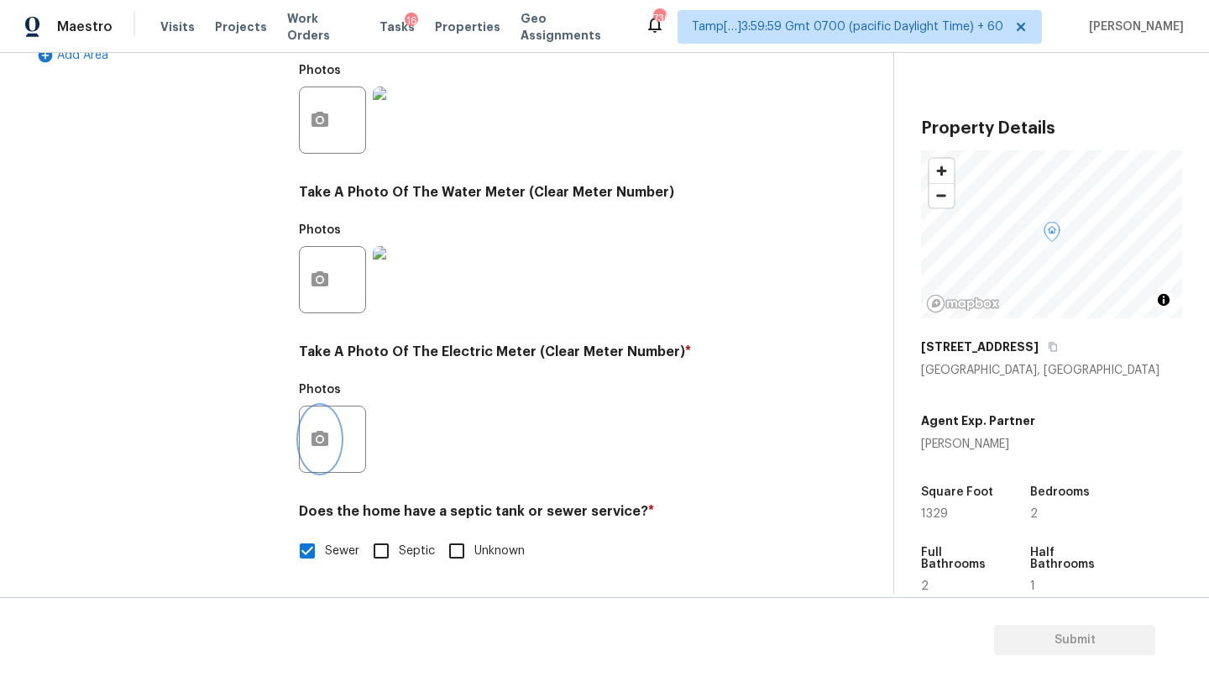
click at [326, 456] on button "button" at bounding box center [320, 438] width 40 height 65
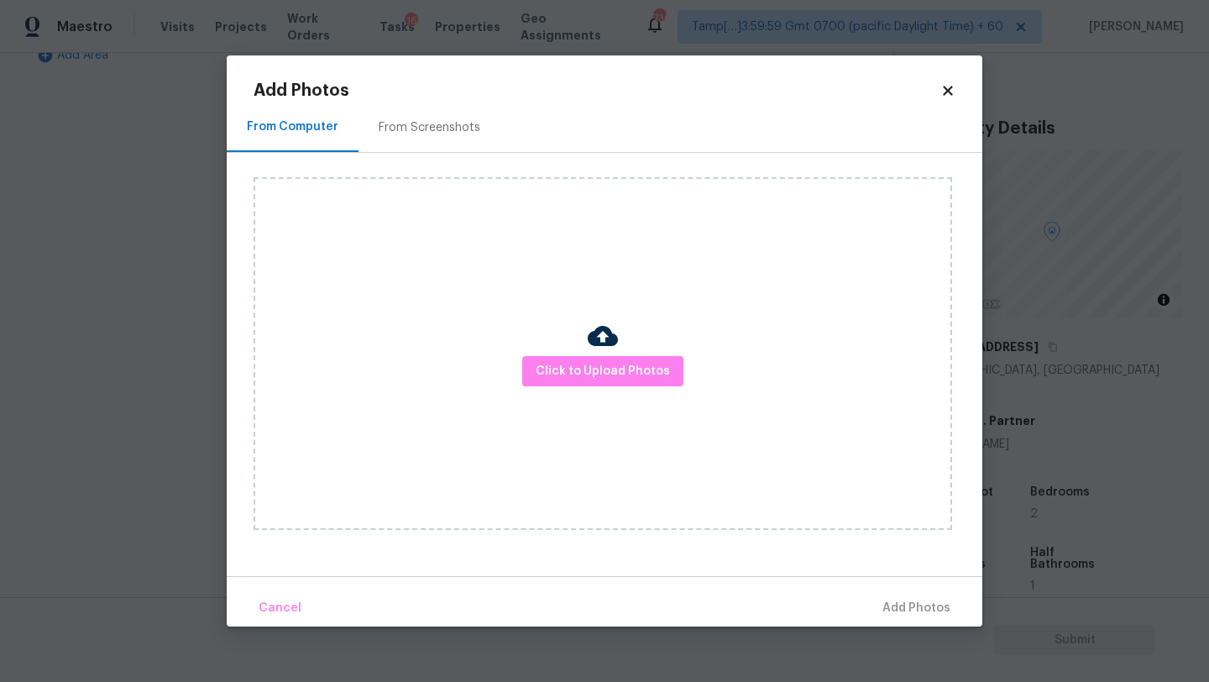
click at [591, 350] on img at bounding box center [603, 336] width 30 height 30
click at [591, 363] on span "Click to Upload Photos" at bounding box center [603, 371] width 134 height 21
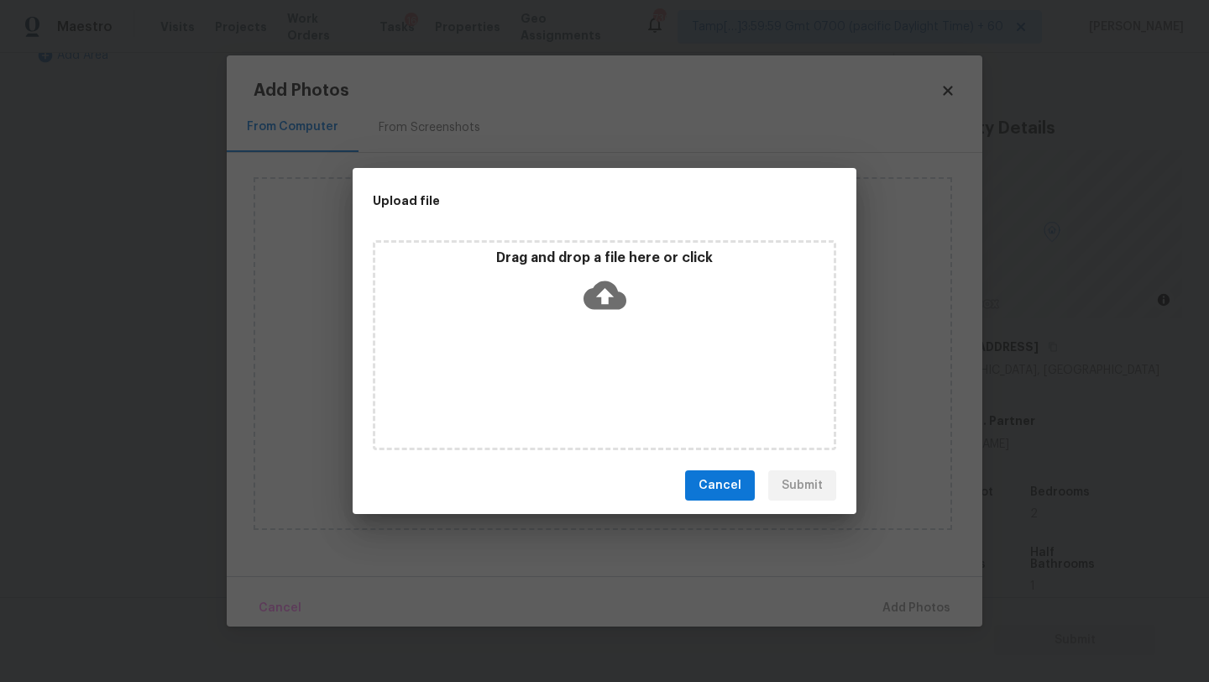
click at [591, 335] on div "Drag and drop a file here or click" at bounding box center [604, 345] width 463 height 210
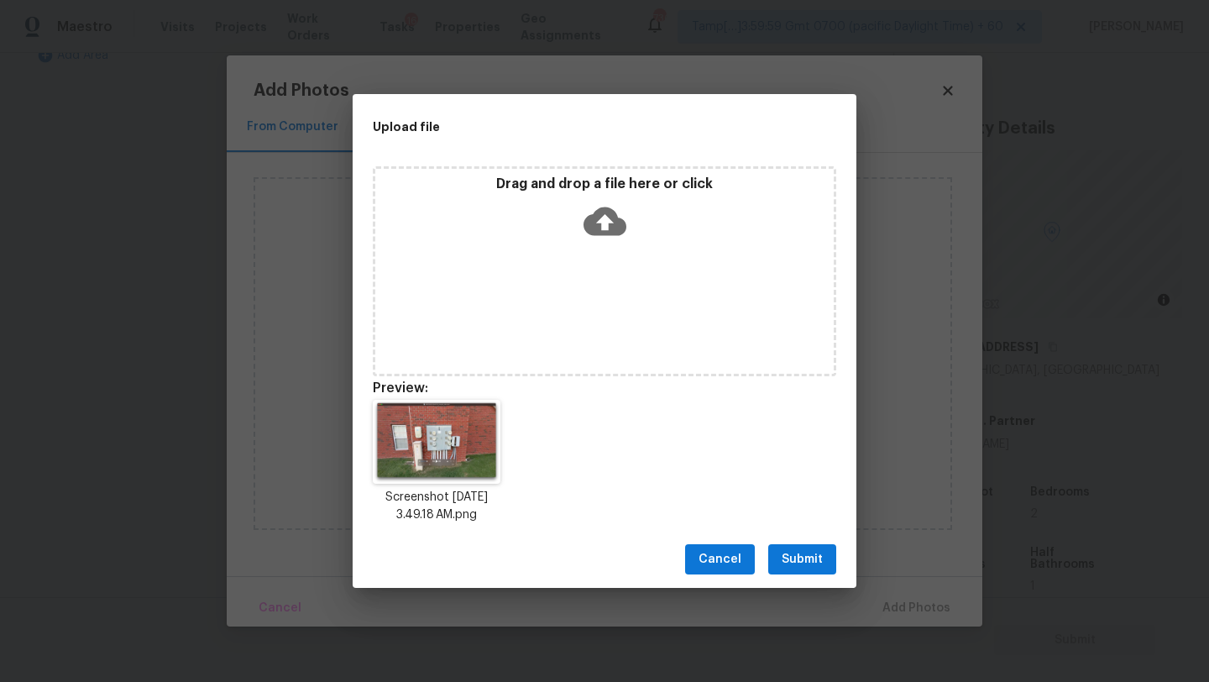
click at [810, 560] on span "Submit" at bounding box center [802, 559] width 41 height 21
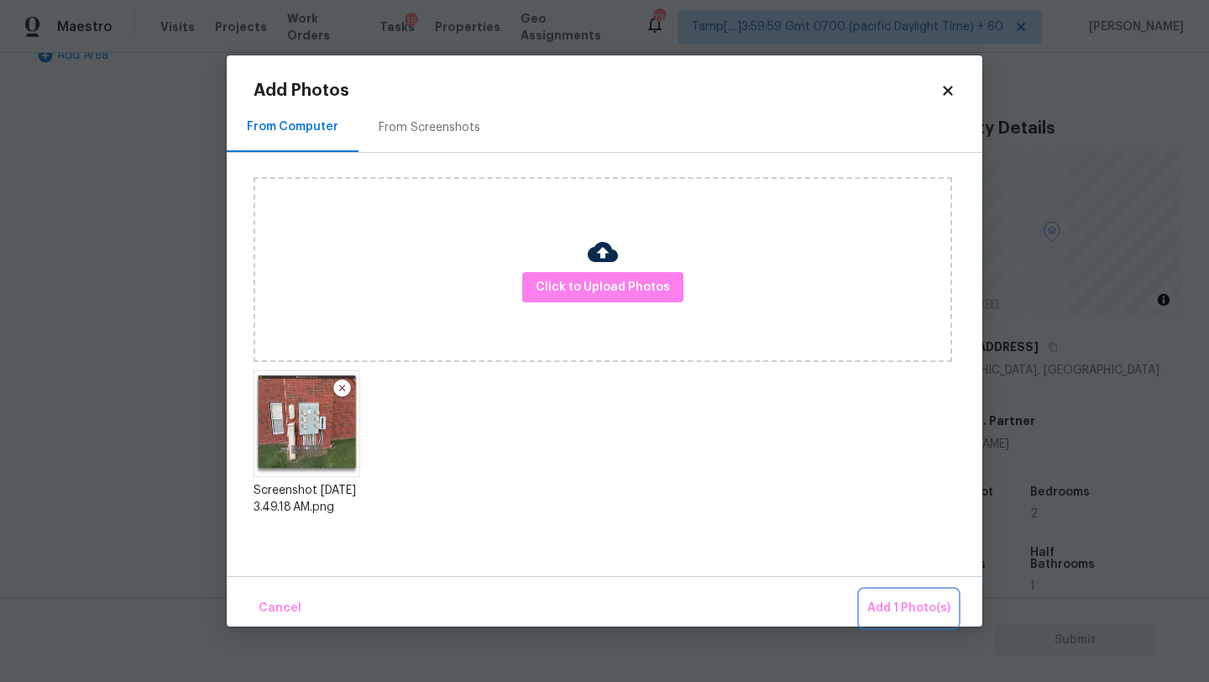
click at [886, 602] on span "Add 1 Photo(s)" at bounding box center [908, 608] width 83 height 21
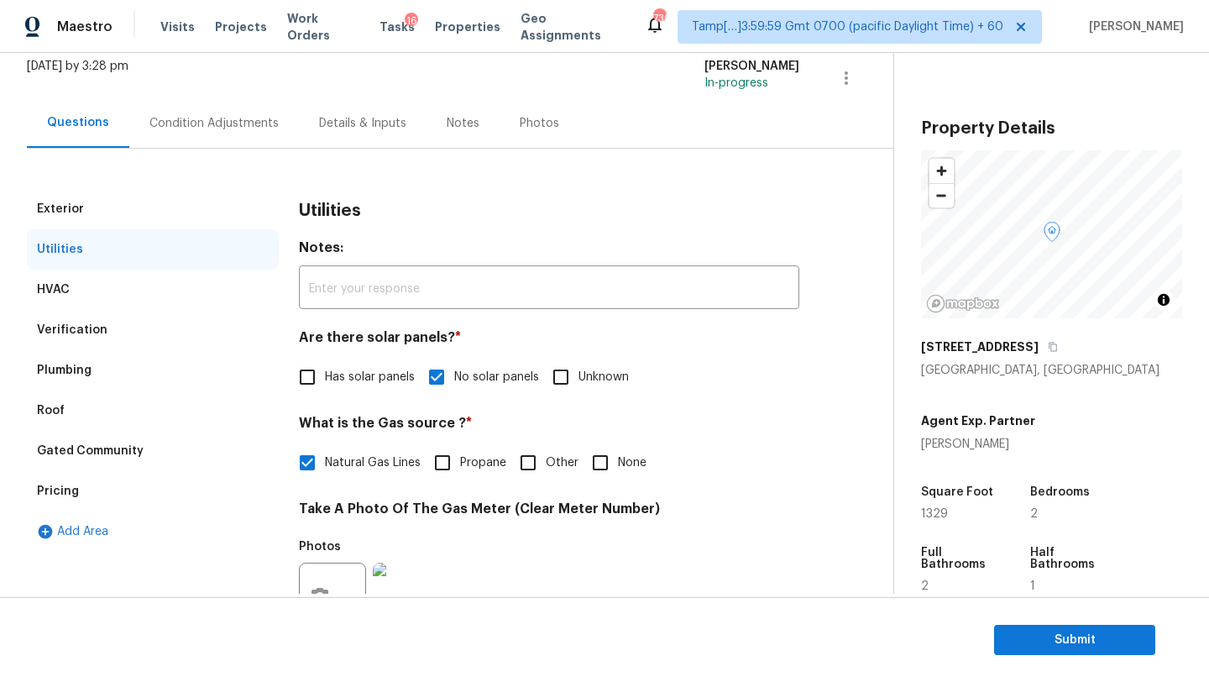
scroll to position [0, 0]
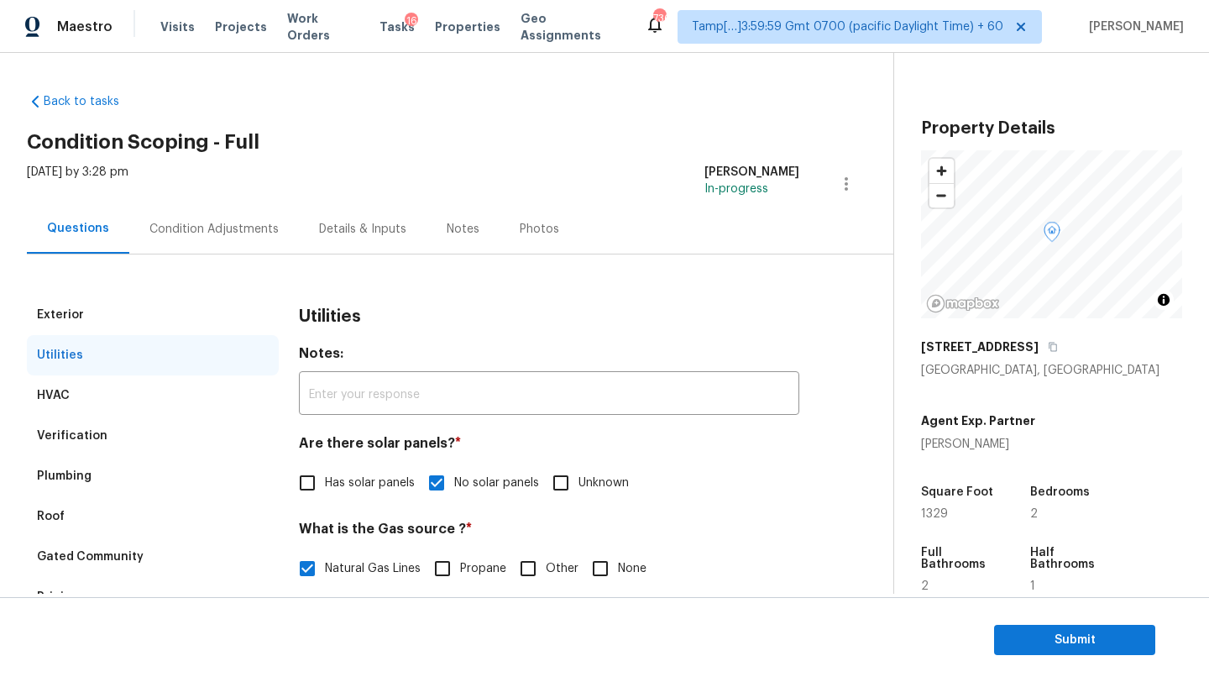
click at [220, 243] on div "Condition Adjustments" at bounding box center [214, 229] width 170 height 50
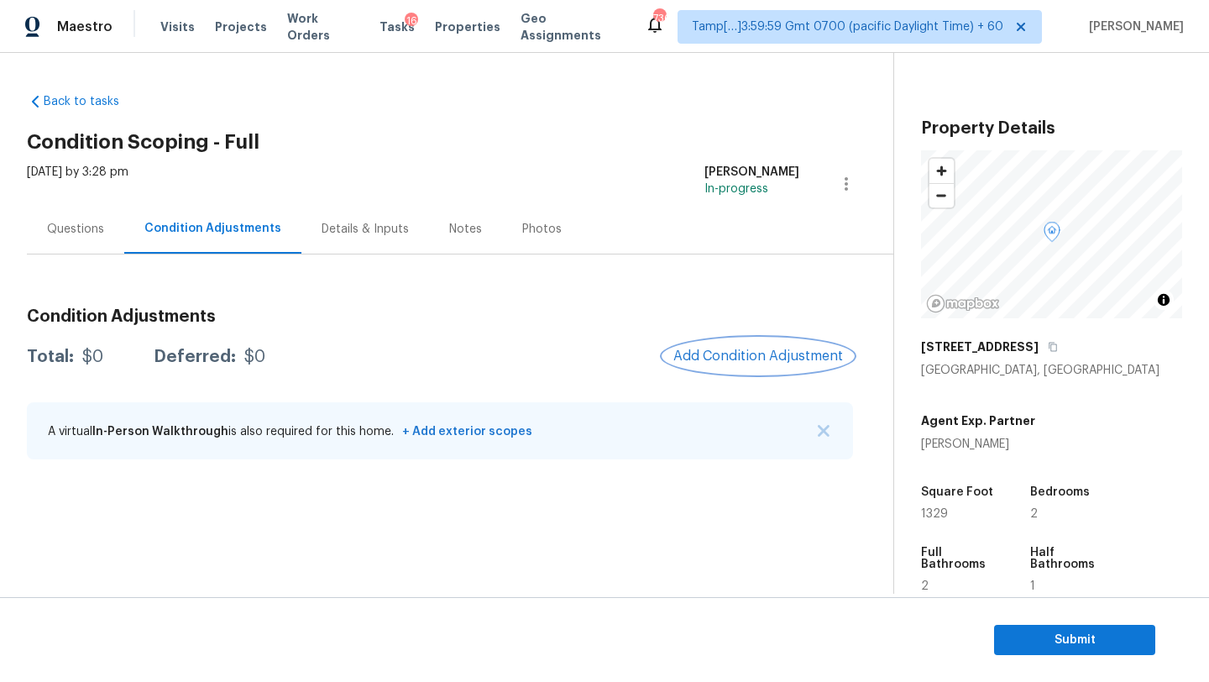
click at [749, 358] on span "Add Condition Adjustment" at bounding box center [758, 355] width 170 height 15
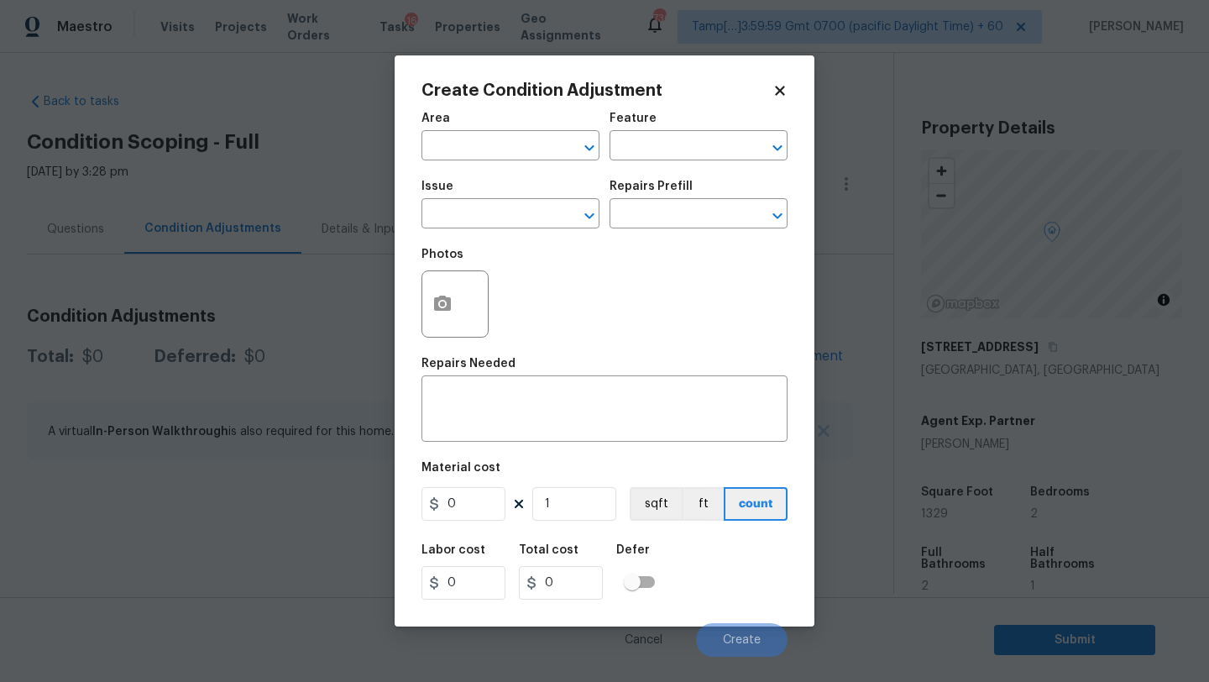
click at [481, 129] on div "Area" at bounding box center [510, 123] width 178 height 22
click at [481, 144] on input "text" at bounding box center [486, 147] width 131 height 26
click at [498, 214] on li "Interior Overall" at bounding box center [510, 213] width 178 height 28
type input "Interior Overall"
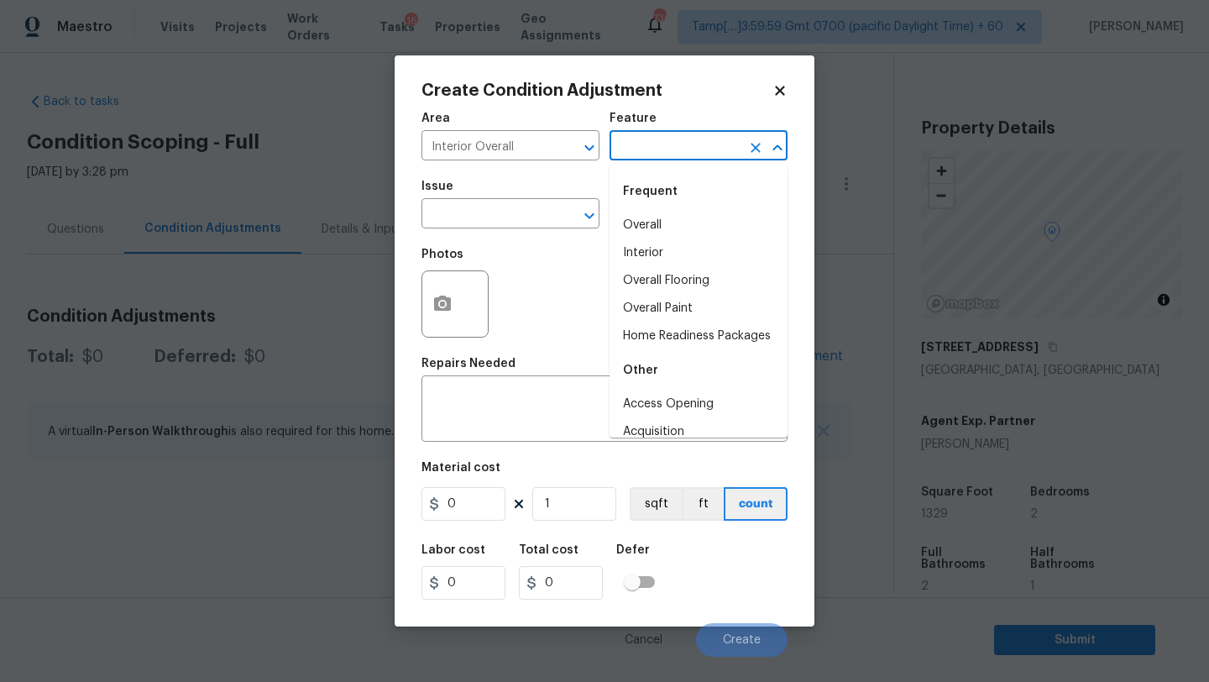
click at [643, 153] on input "text" at bounding box center [674, 147] width 131 height 26
click at [655, 284] on li "Overall Flooring" at bounding box center [698, 281] width 178 height 28
type input "Overall Flooring"
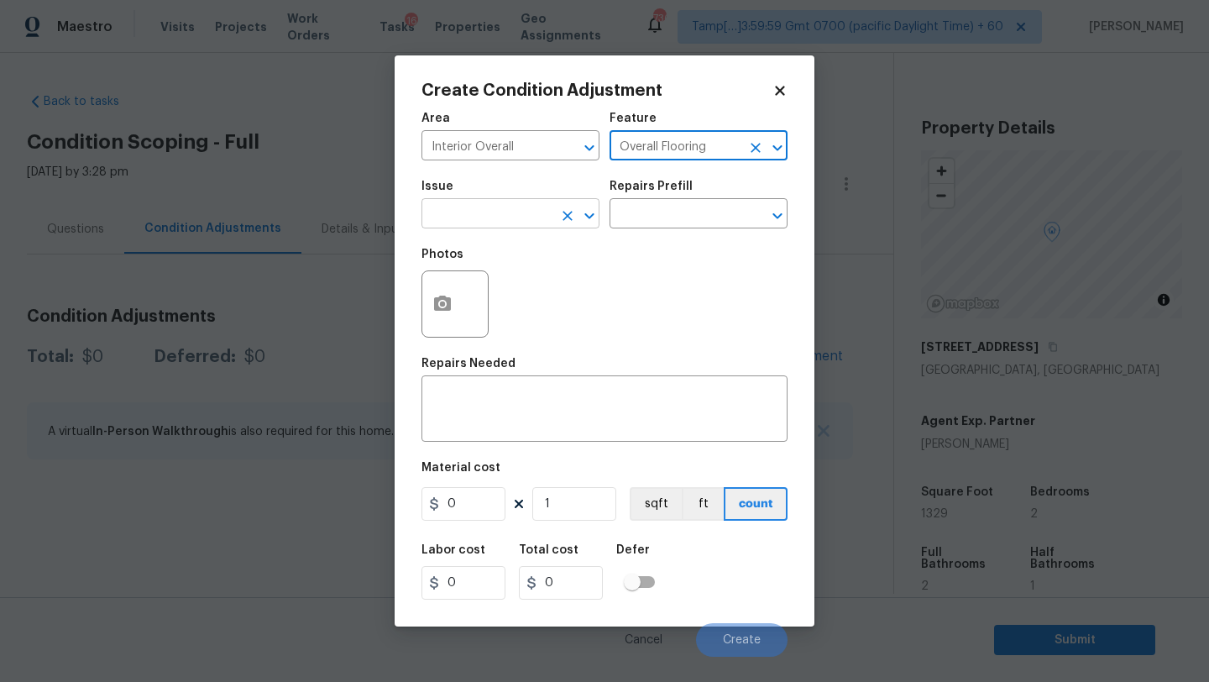
drag, startPoint x: 476, startPoint y: 204, endPoint x: 476, endPoint y: 215, distance: 10.9
click at [476, 203] on input "text" at bounding box center [486, 215] width 131 height 26
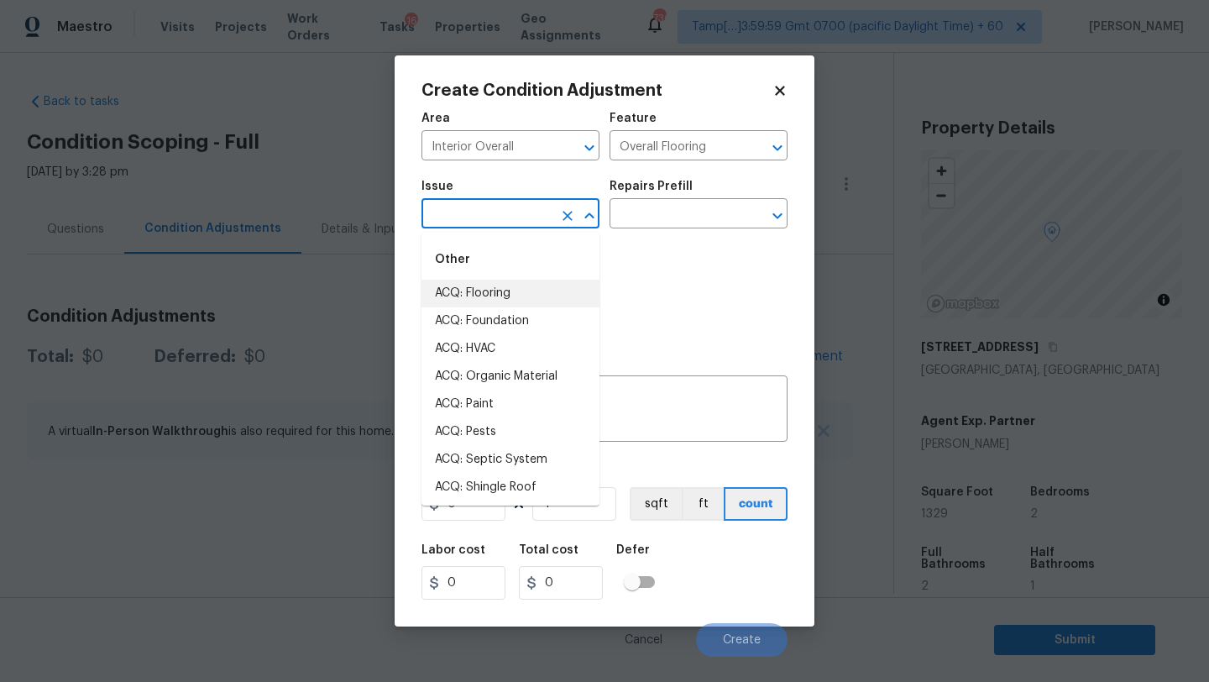
click at [478, 301] on li "ACQ: Flooring" at bounding box center [510, 294] width 178 height 28
type input "ACQ: Flooring"
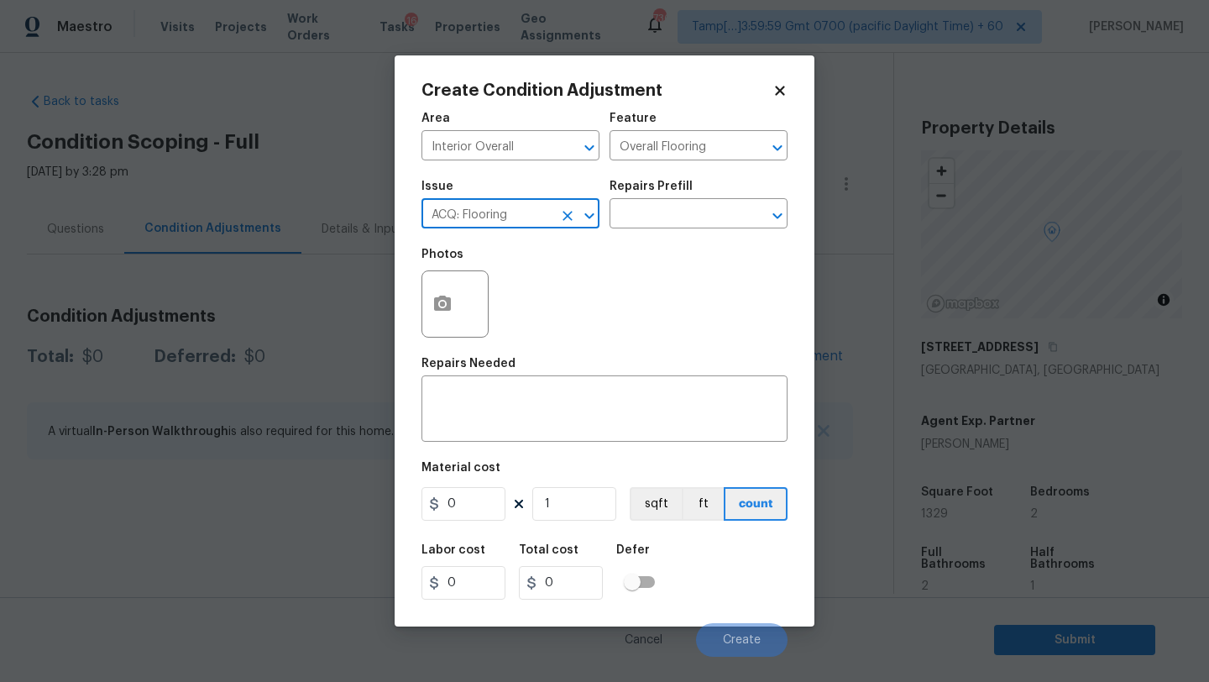
click at [682, 196] on div "Repairs Prefill" at bounding box center [698, 191] width 178 height 22
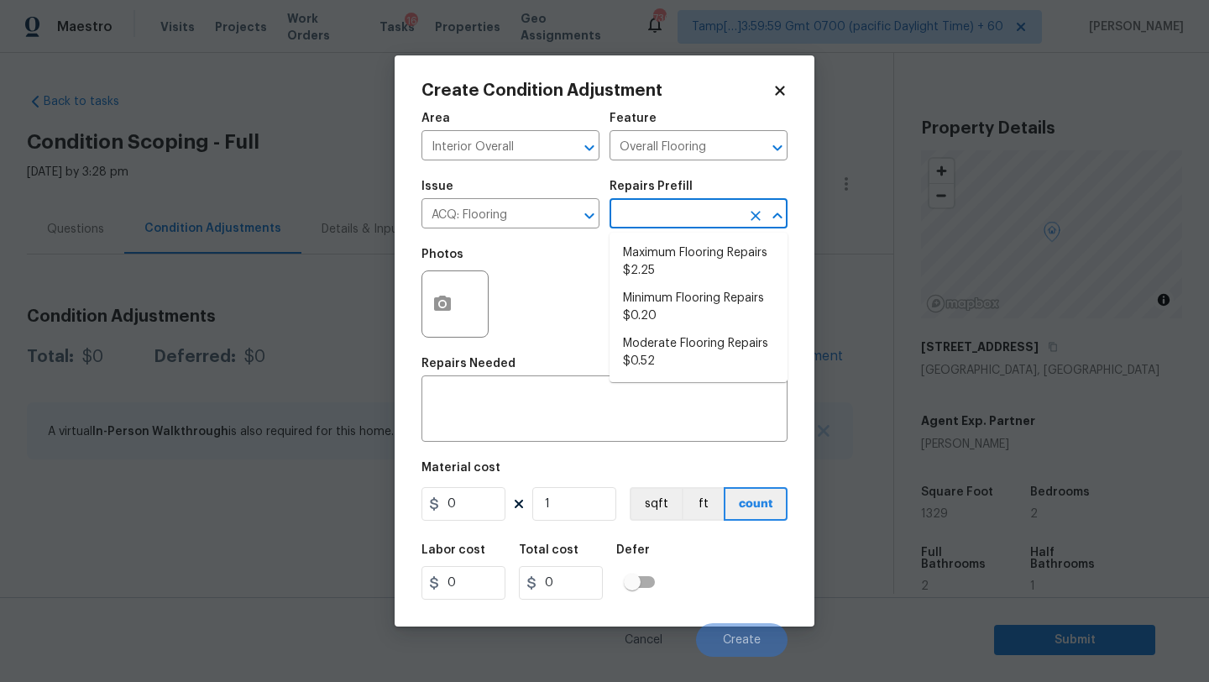
click at [682, 207] on input "text" at bounding box center [674, 215] width 131 height 26
click at [678, 303] on li "Minimum Flooring Repairs $0.20" at bounding box center [698, 307] width 178 height 45
type input "Acquisition"
type textarea "Acquisition Scope: Minimum flooring repairs"
type input "0.2"
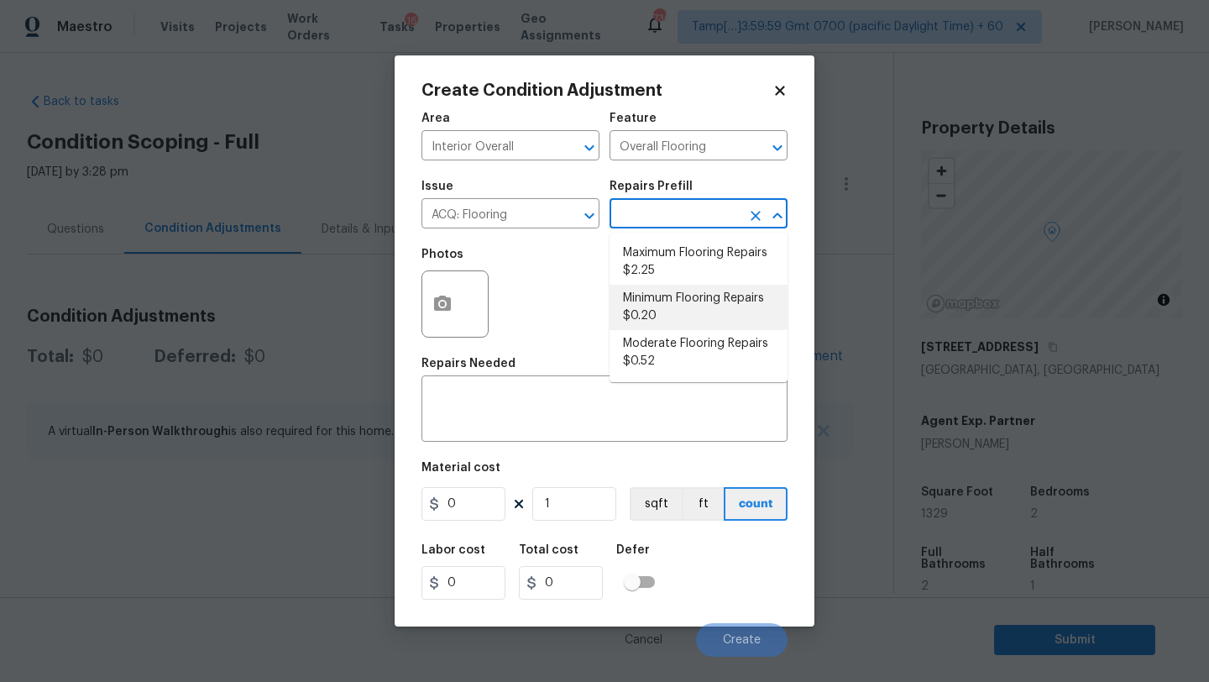
type input "0.2"
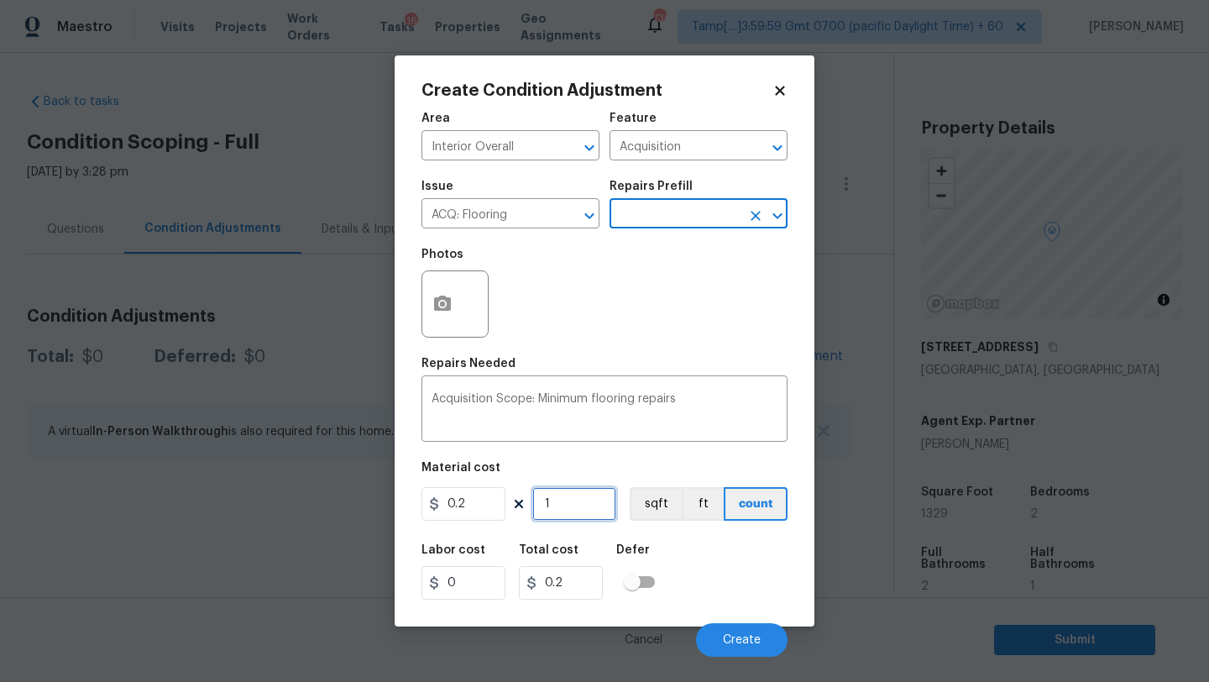
click at [584, 510] on input "1" at bounding box center [574, 504] width 84 height 34
type input "12"
type input "2.4"
type input "1"
type input "0.2"
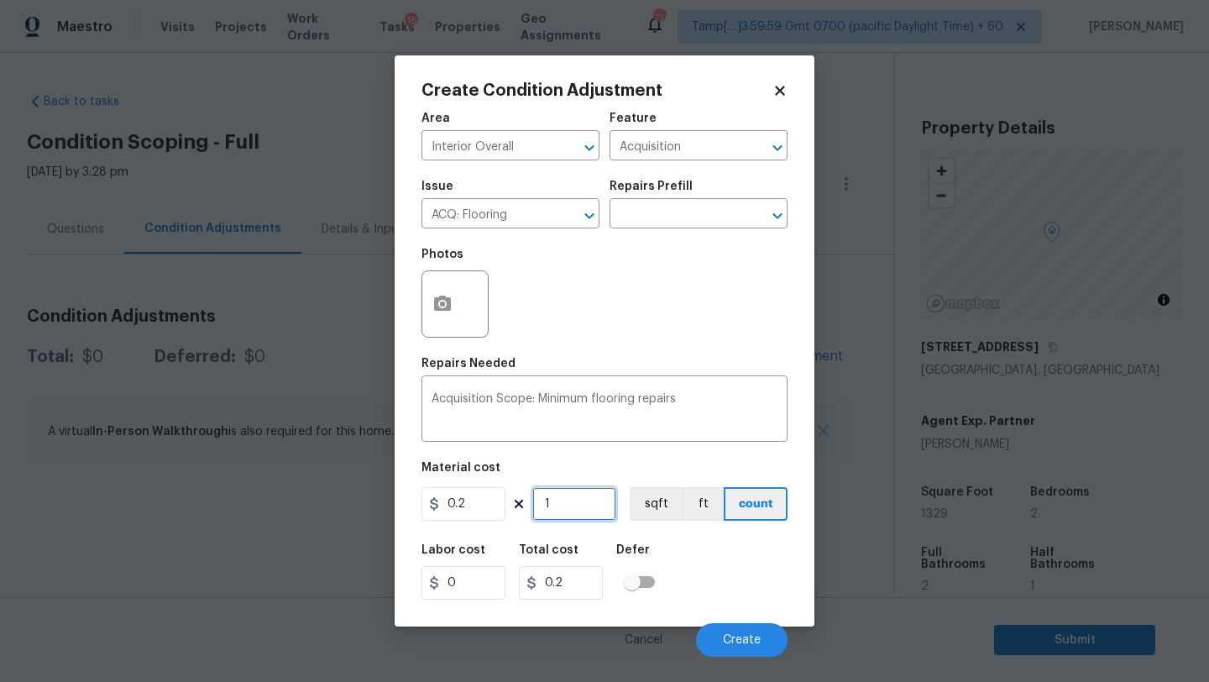
type input "13"
type input "2.6"
type input "132"
type input "26.4"
type input "1329"
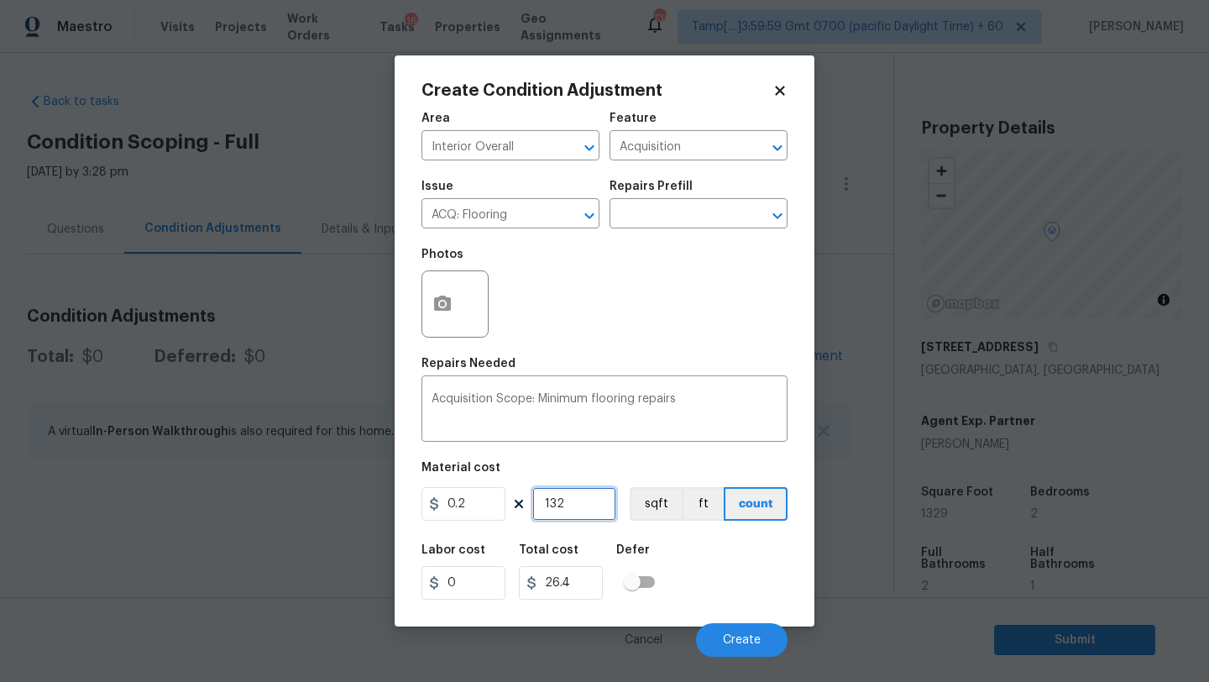
type input "265.8"
type input "1329"
click at [753, 650] on button "Create" at bounding box center [741, 640] width 91 height 34
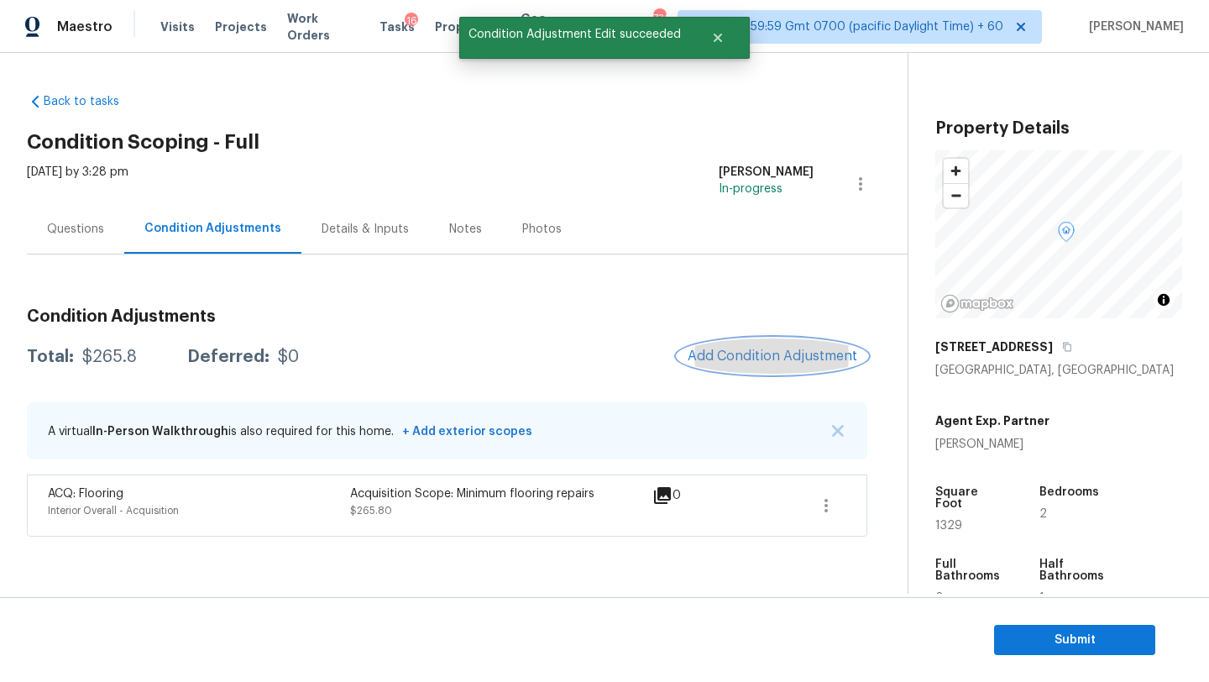
click at [710, 362] on span "Add Condition Adjustment" at bounding box center [773, 355] width 170 height 15
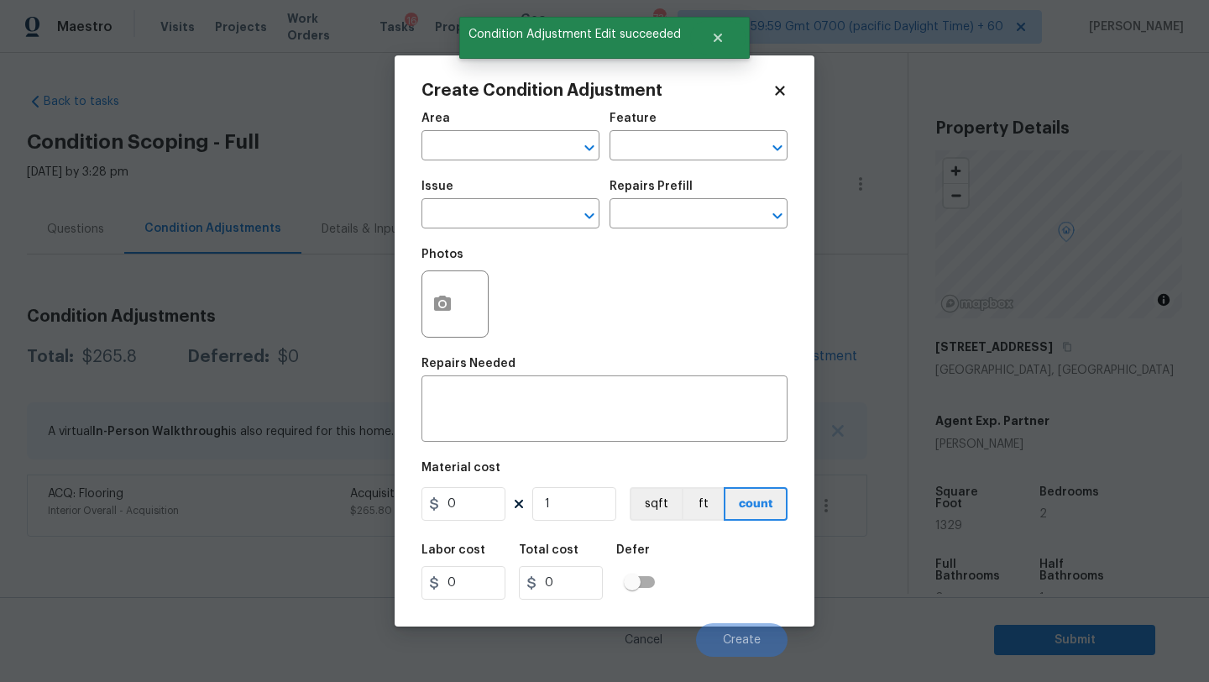
click at [482, 168] on span "Area ​" at bounding box center [510, 136] width 178 height 68
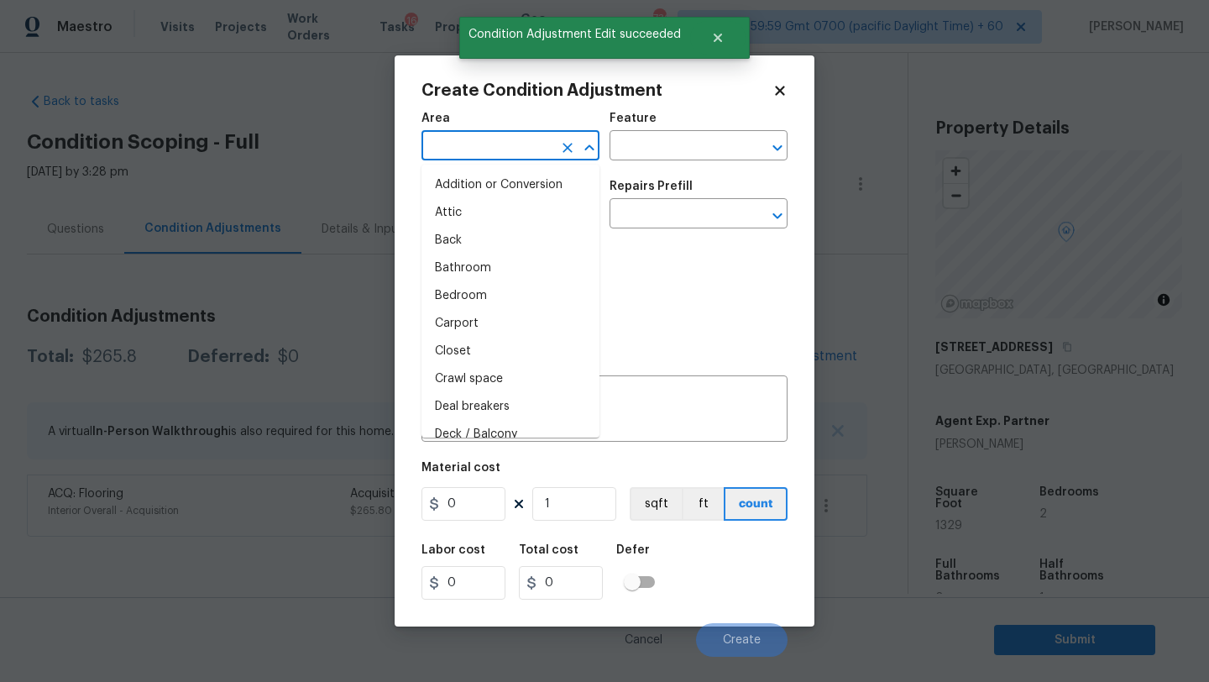
click at [480, 159] on input "text" at bounding box center [486, 147] width 131 height 26
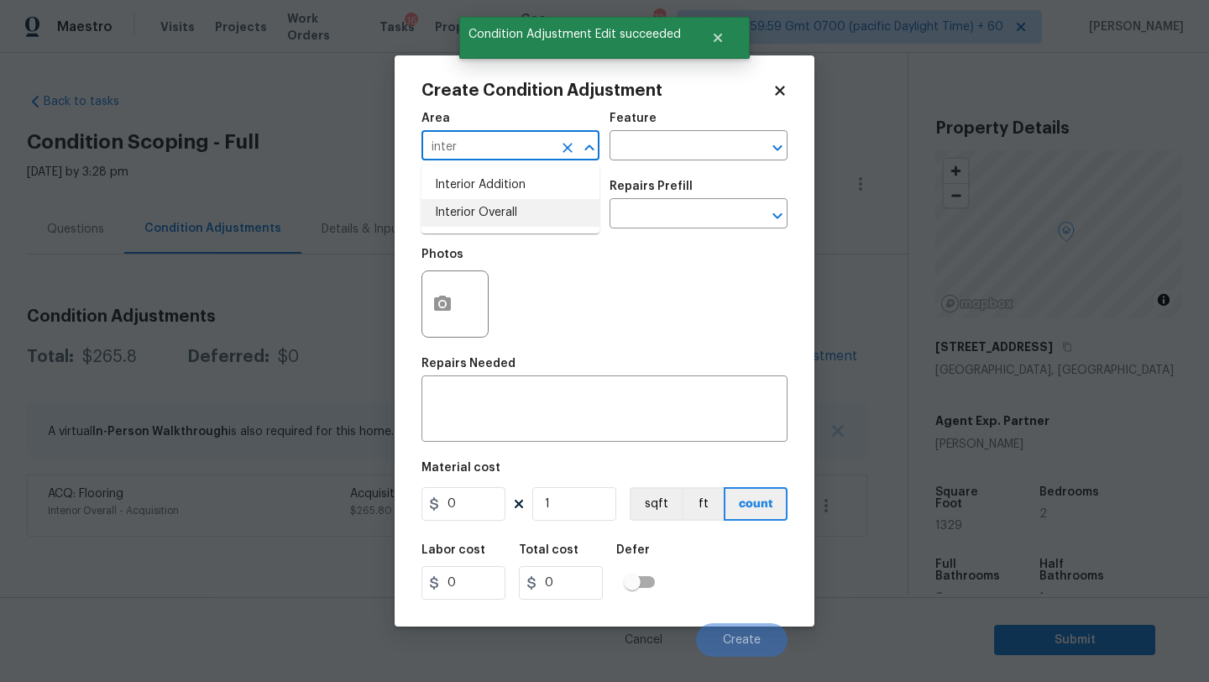
click at [489, 219] on li "Interior Overall" at bounding box center [510, 213] width 178 height 28
type input "Interior Overall"
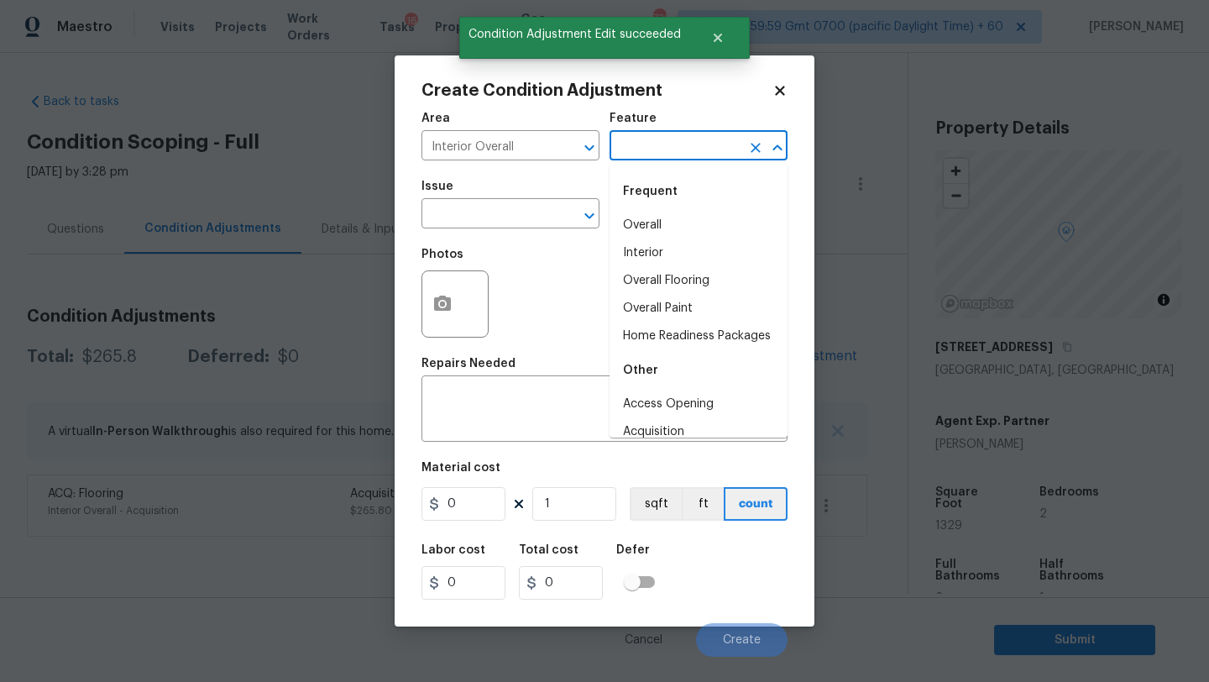
click at [632, 158] on input "text" at bounding box center [674, 147] width 131 height 26
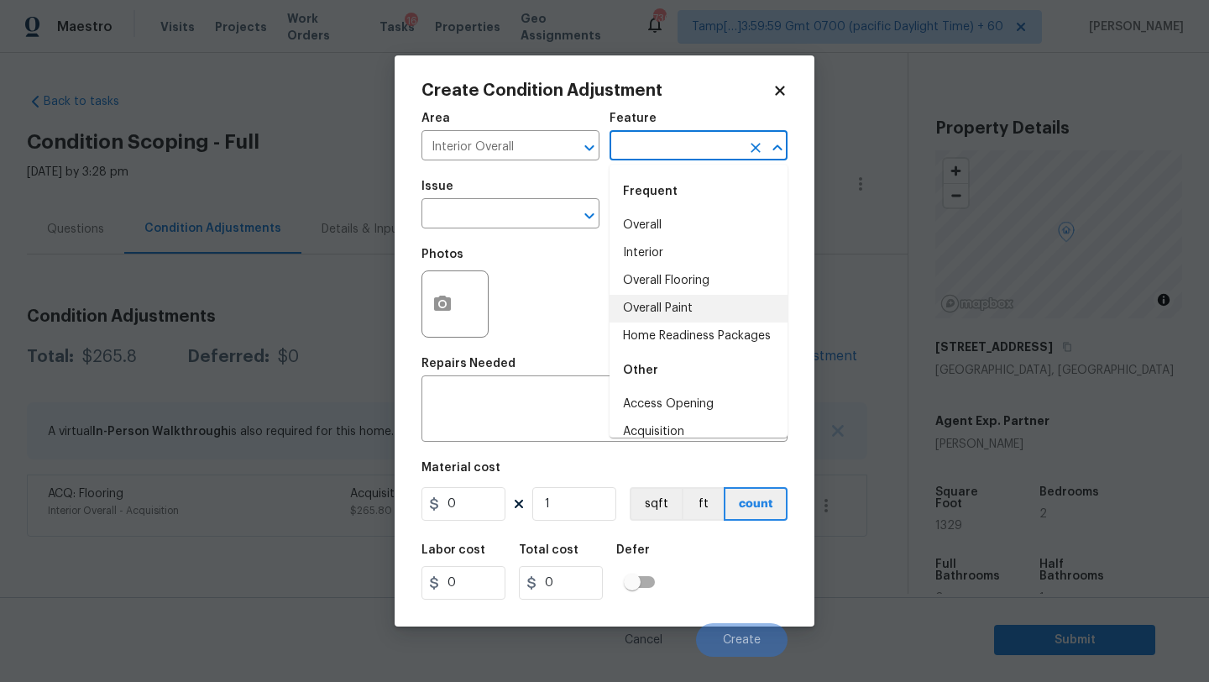
click at [633, 306] on li "Overall Paint" at bounding box center [698, 309] width 178 height 28
type input "Overall Paint"
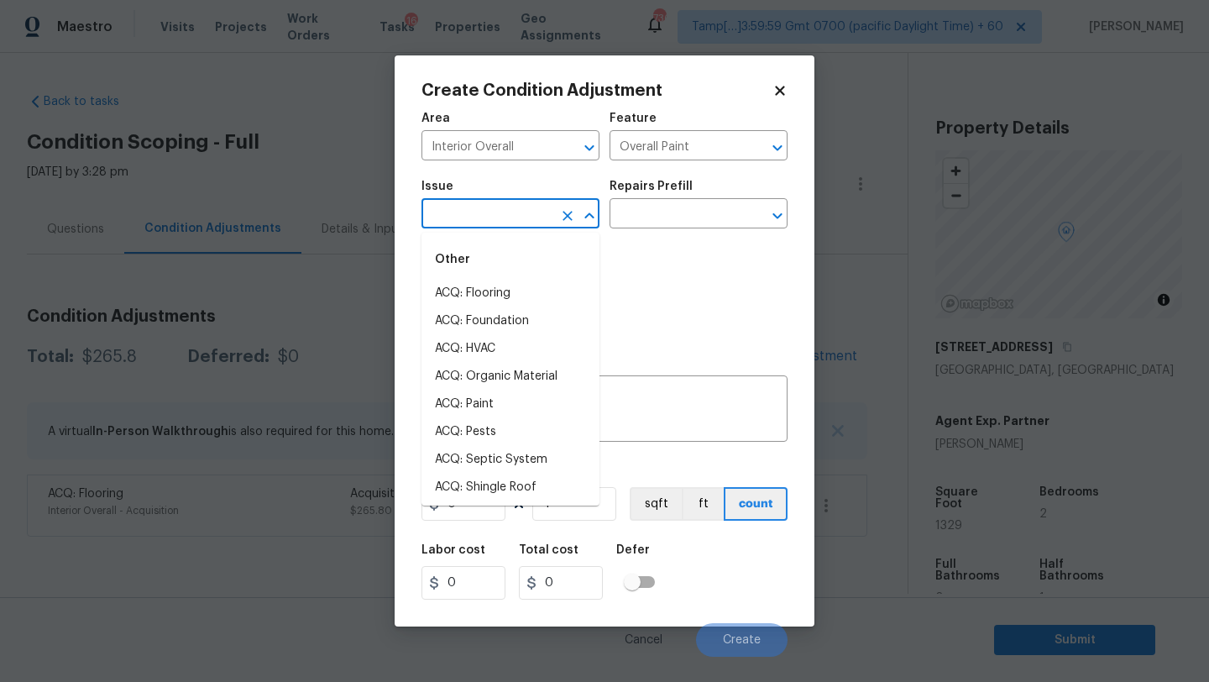
click at [483, 210] on input "text" at bounding box center [486, 215] width 131 height 26
click at [491, 402] on li "ACQ: Paint" at bounding box center [510, 404] width 178 height 28
type input "ACQ: Paint"
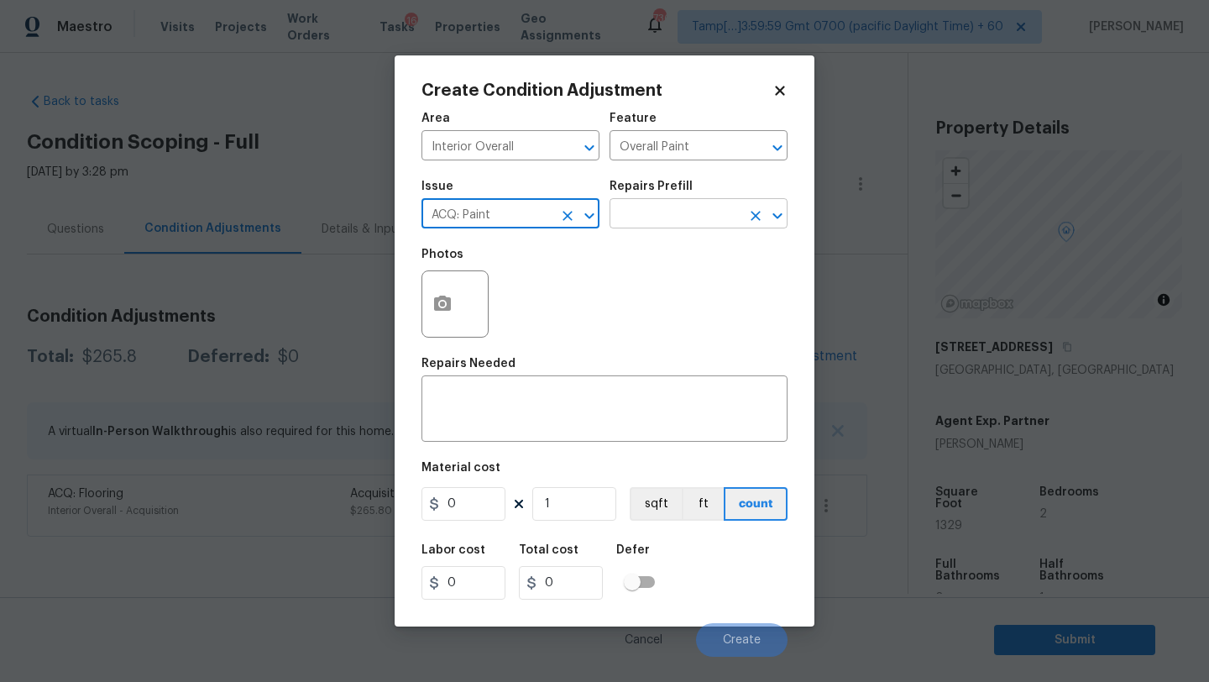
click at [672, 213] on input "text" at bounding box center [674, 215] width 131 height 26
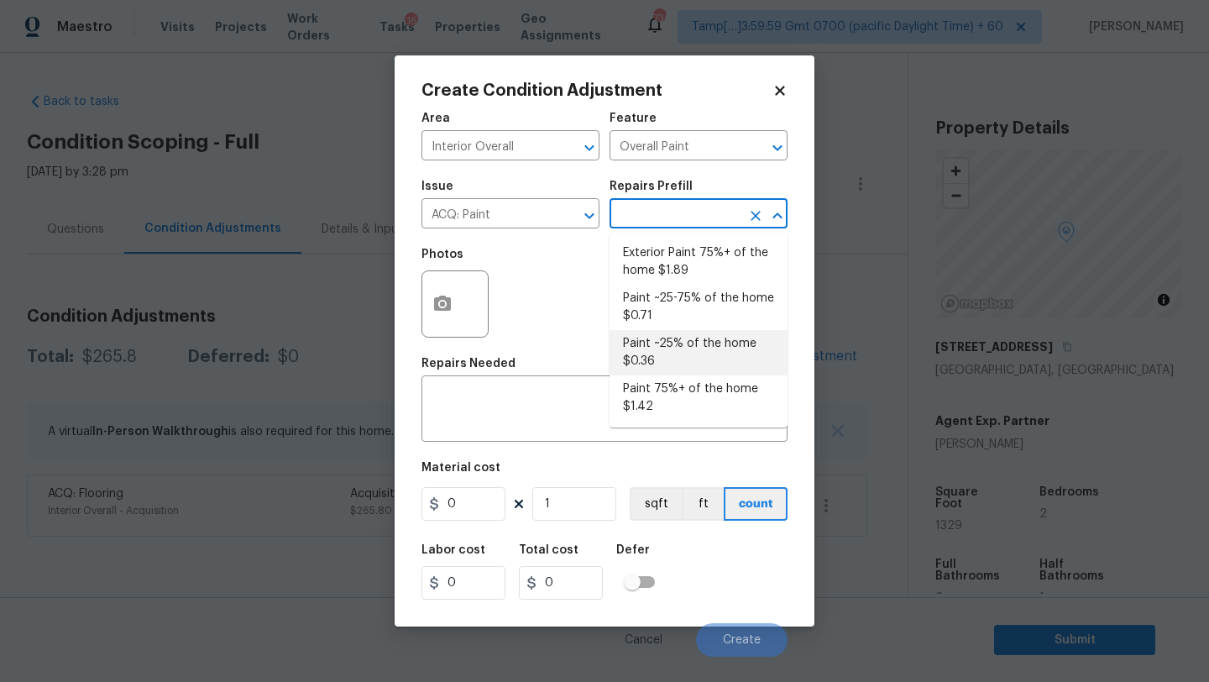
click at [670, 358] on li "Paint ~25% of the home $0.36" at bounding box center [698, 352] width 178 height 45
type input "Acquisition"
type textarea "Acquisition Scope: ~25% of the home needs interior paint"
type input "0.36"
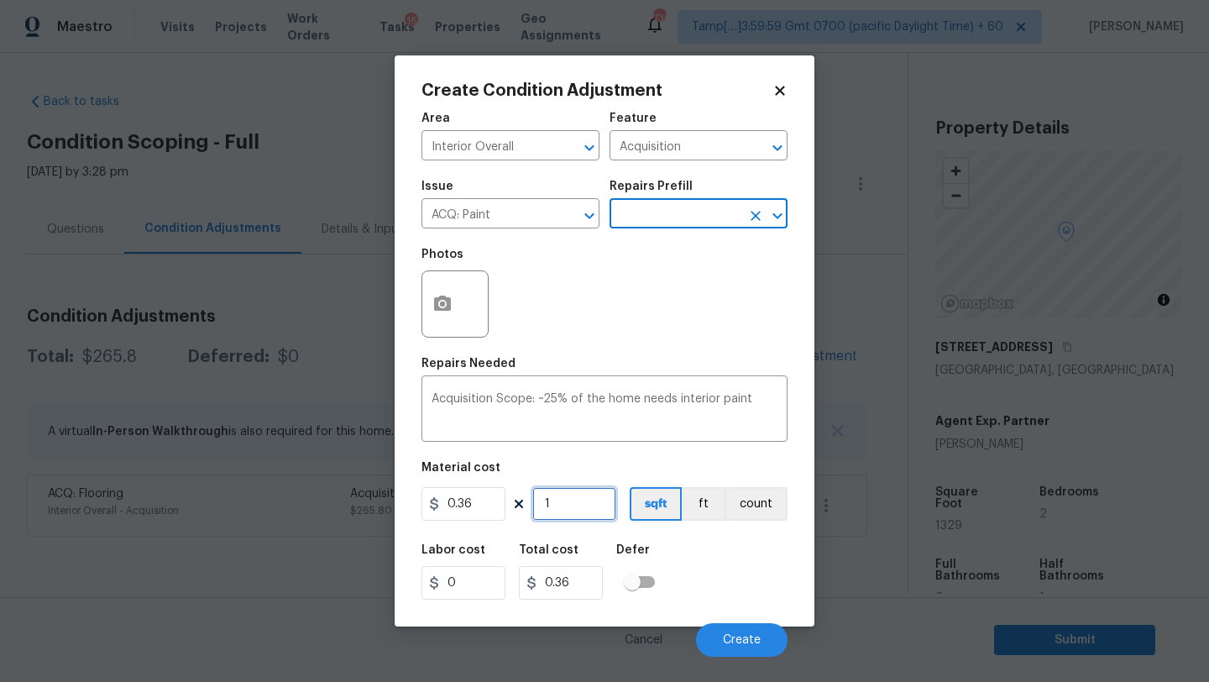
click at [584, 520] on input "1" at bounding box center [574, 504] width 84 height 34
type input "13"
type input "4.68"
type input "132"
type input "47.52"
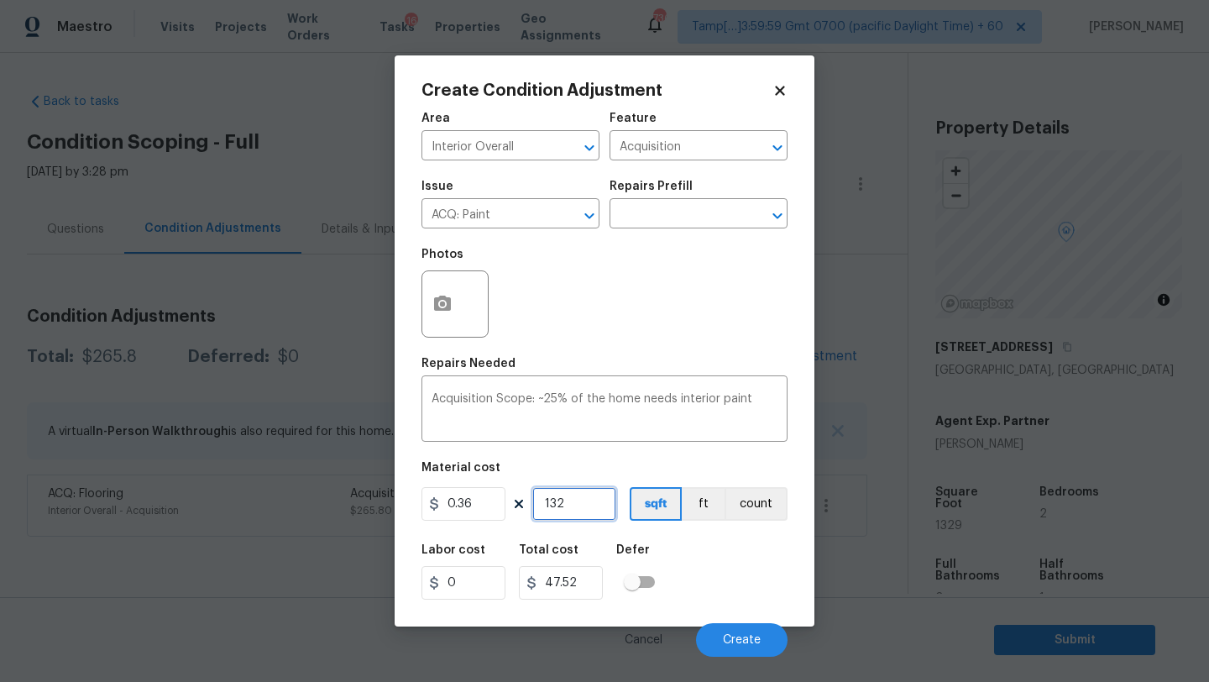
type input "1329"
type input "478.44"
type input "1329"
click at [739, 638] on span "Create" at bounding box center [742, 640] width 38 height 13
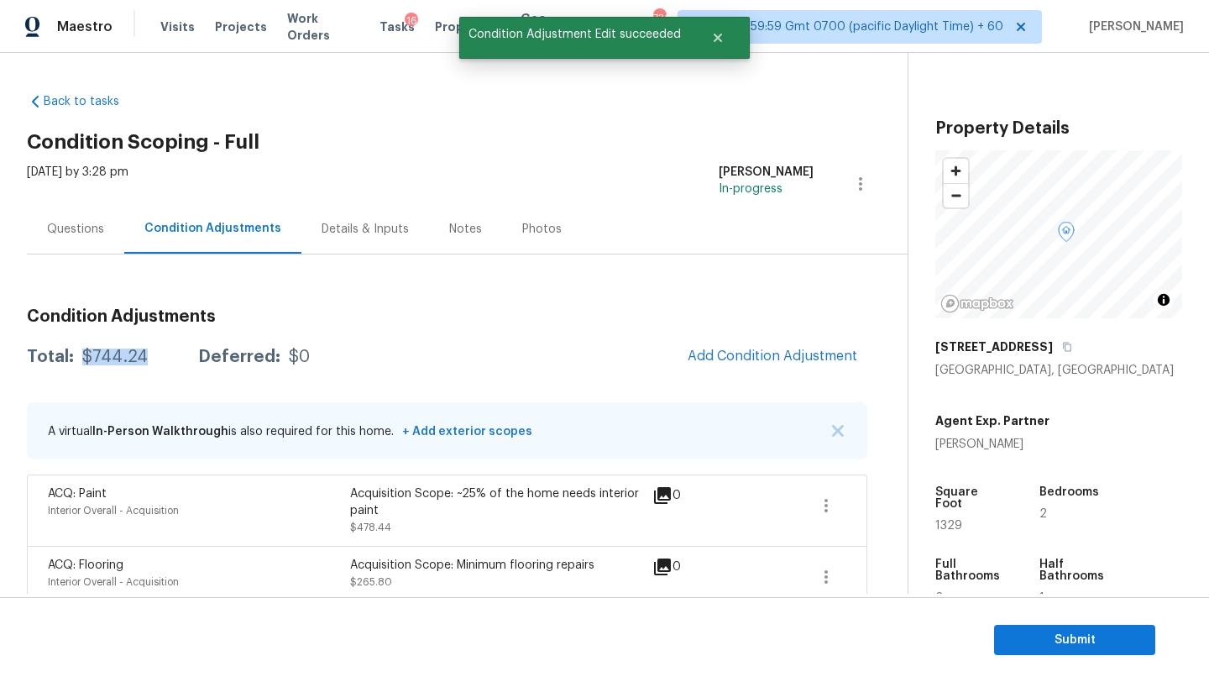
drag, startPoint x: 81, startPoint y: 358, endPoint x: 139, endPoint y: 360, distance: 58.8
click at [139, 360] on div "$744.24" at bounding box center [114, 356] width 65 height 17
copy div "$744.24"
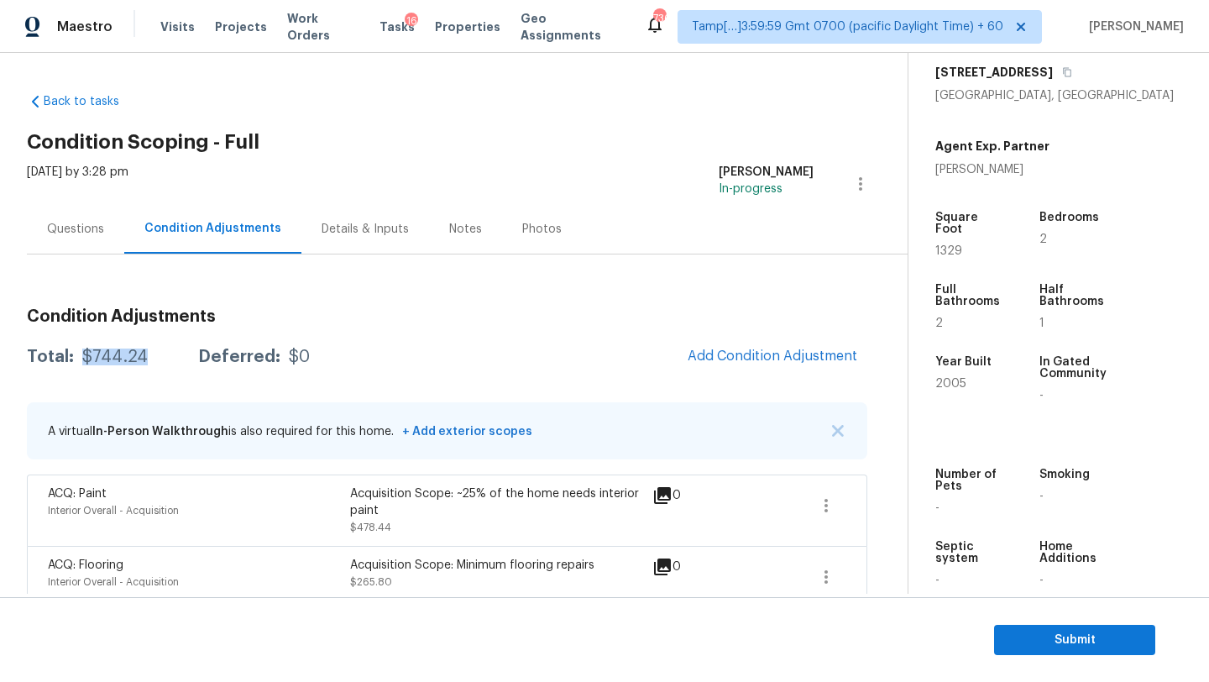
scroll to position [289, 0]
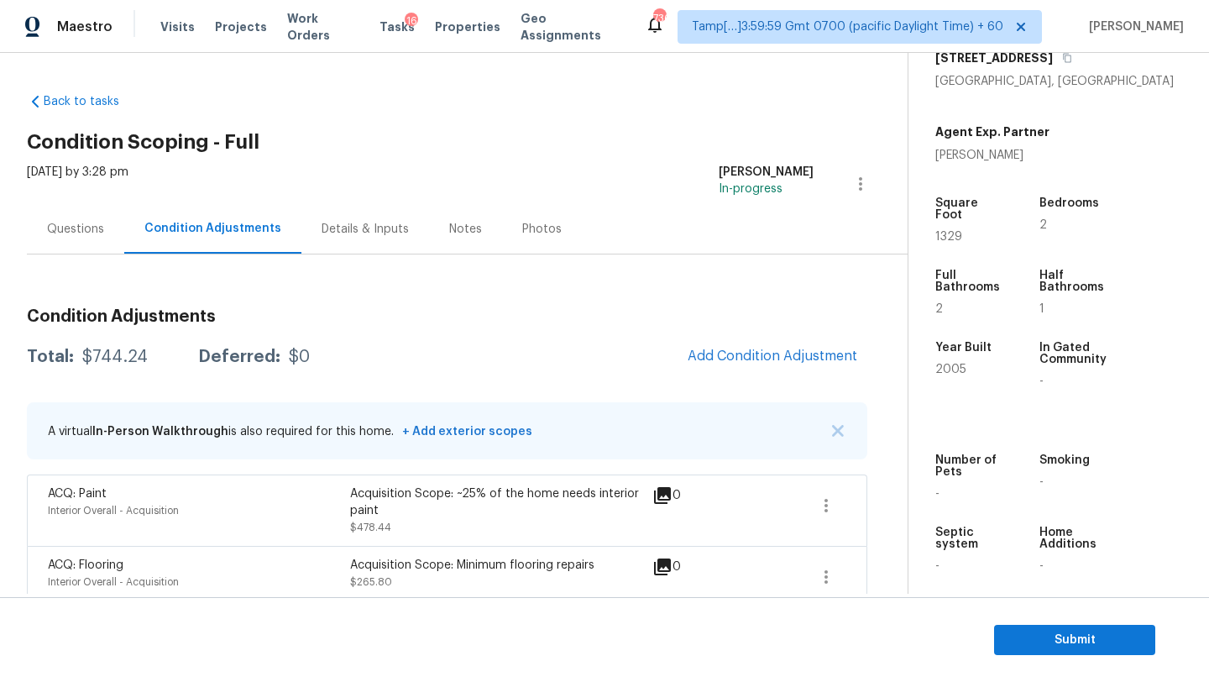
click at [118, 221] on div "Questions" at bounding box center [75, 229] width 97 height 50
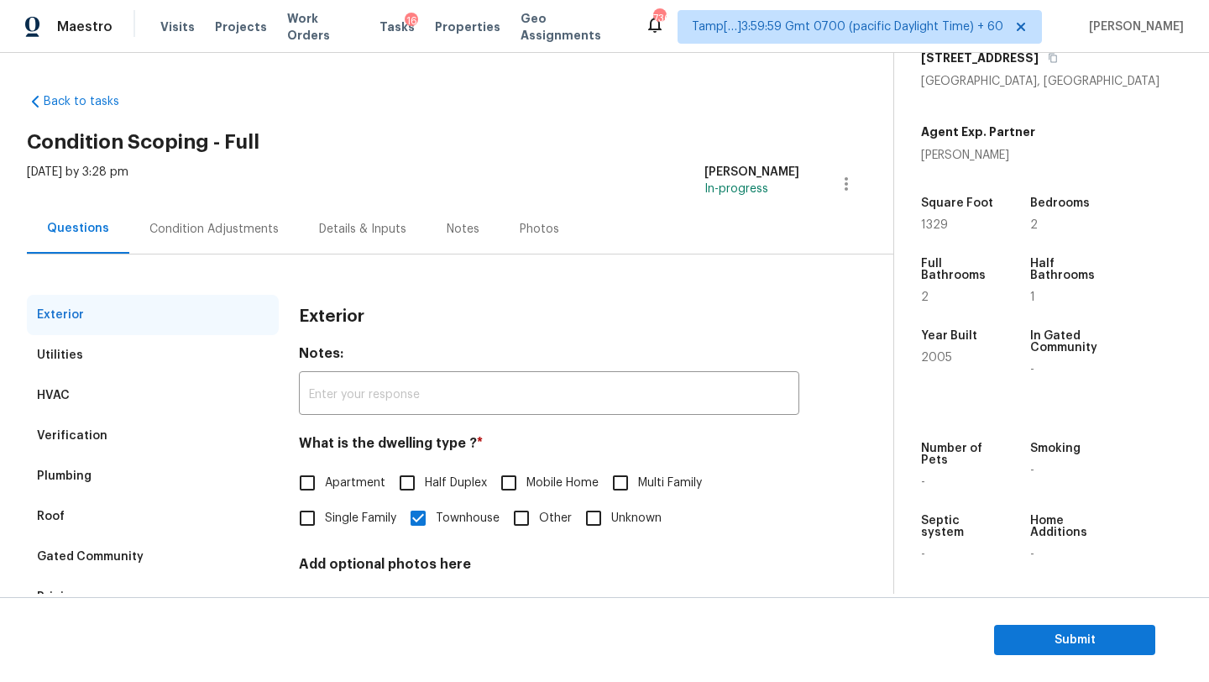
scroll to position [127, 0]
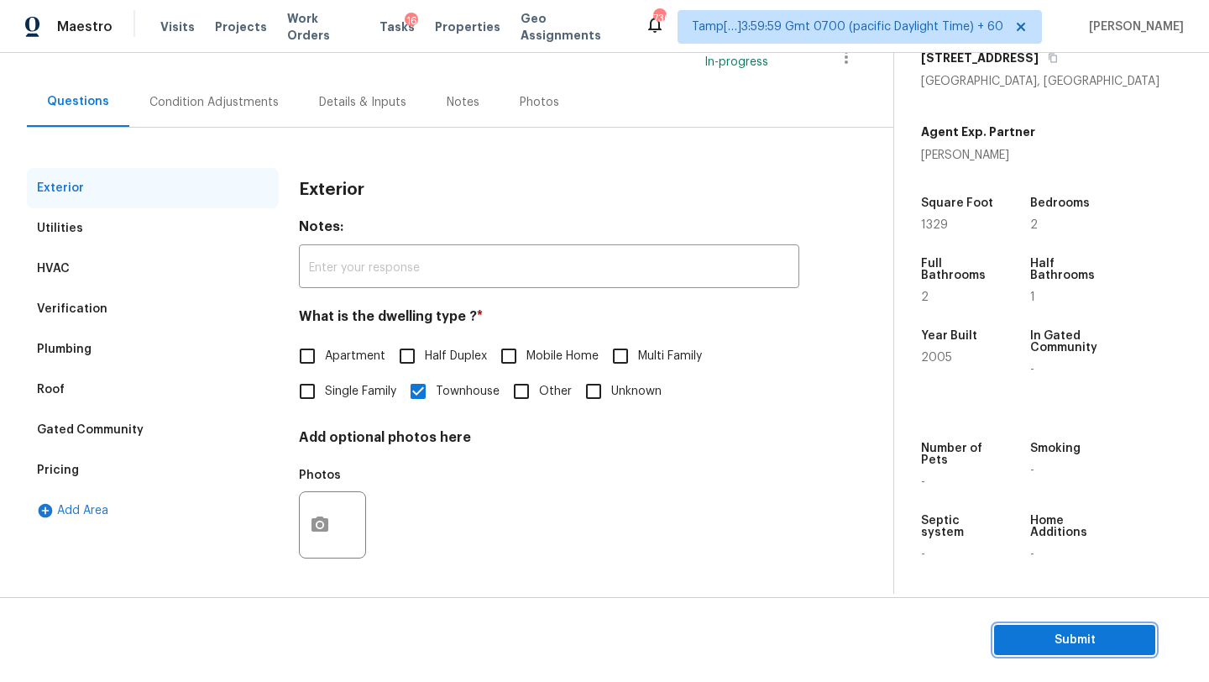
click at [1019, 645] on span "Submit" at bounding box center [1074, 640] width 134 height 21
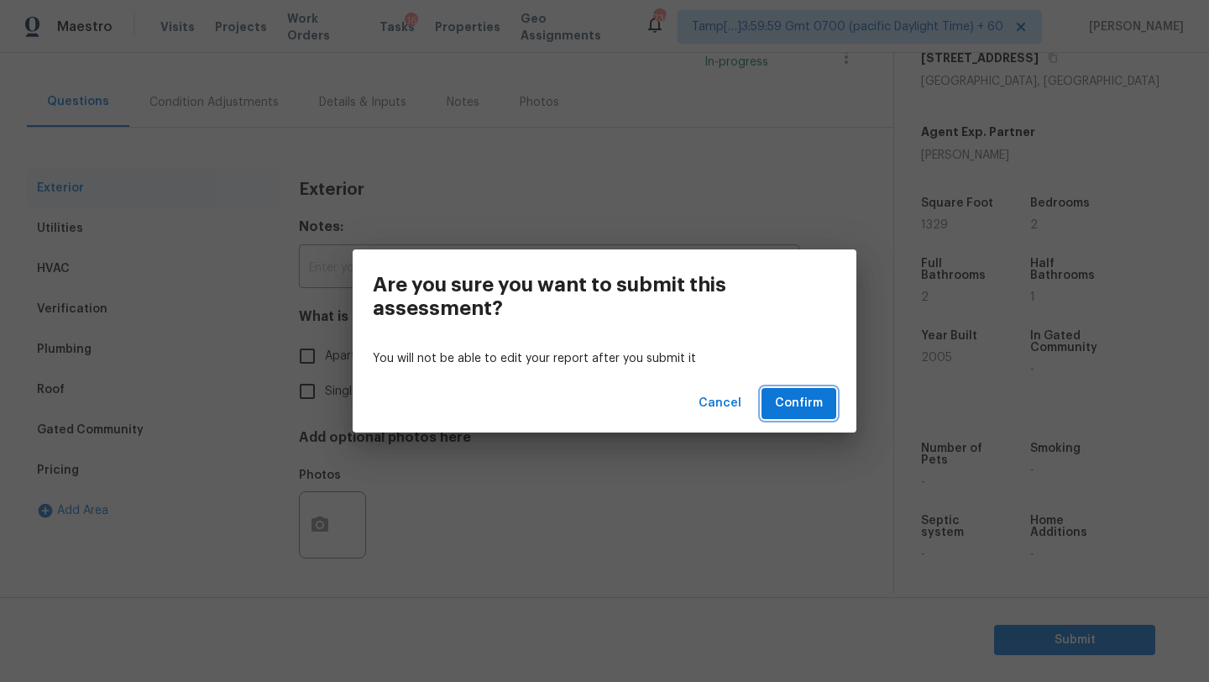
click at [829, 410] on button "Confirm" at bounding box center [798, 403] width 75 height 31
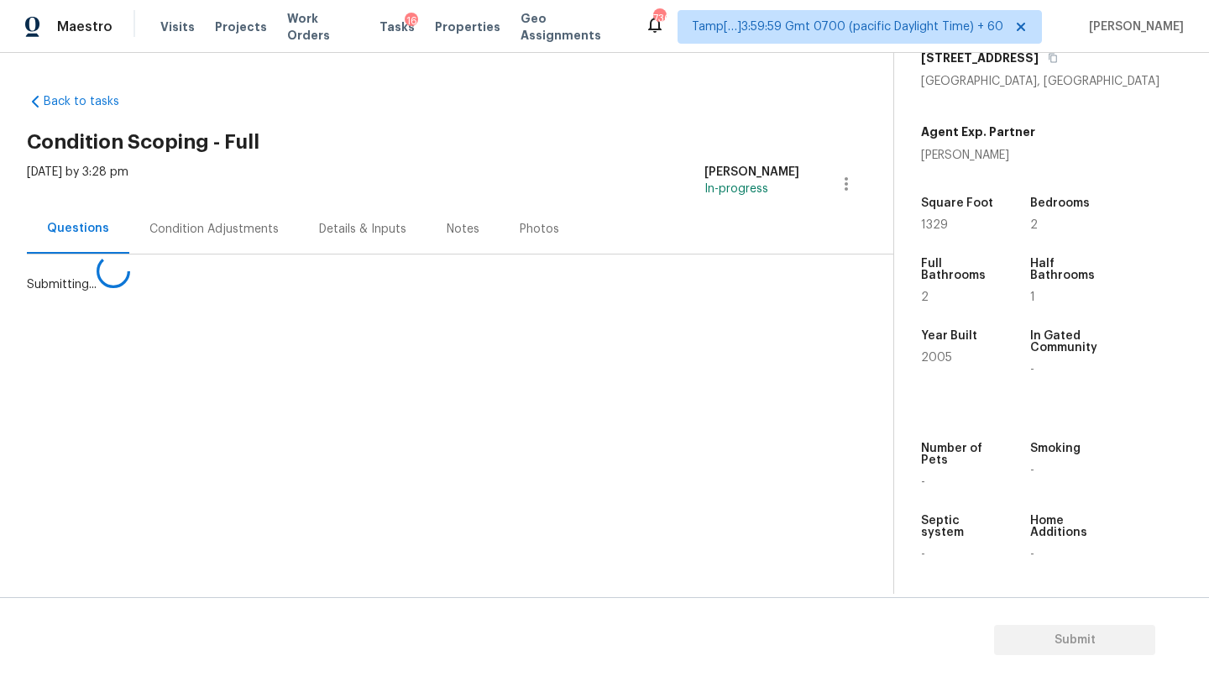
scroll to position [0, 0]
